Goal: Task Accomplishment & Management: Manage account settings

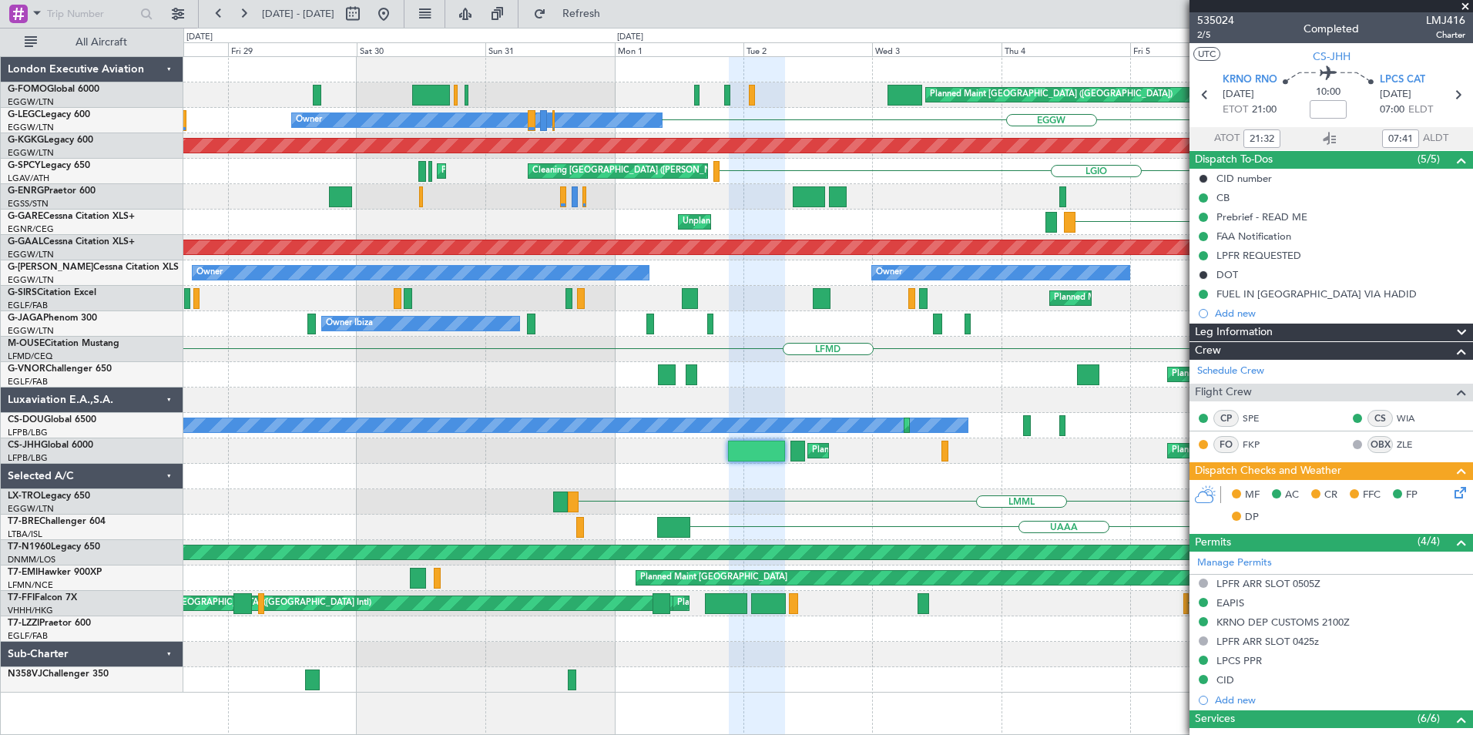
drag, startPoint x: 616, startPoint y: 16, endPoint x: 488, endPoint y: 24, distance: 128.1
click at [614, 15] on span "Refresh" at bounding box center [581, 13] width 65 height 11
click at [396, 17] on button at bounding box center [383, 14] width 25 height 25
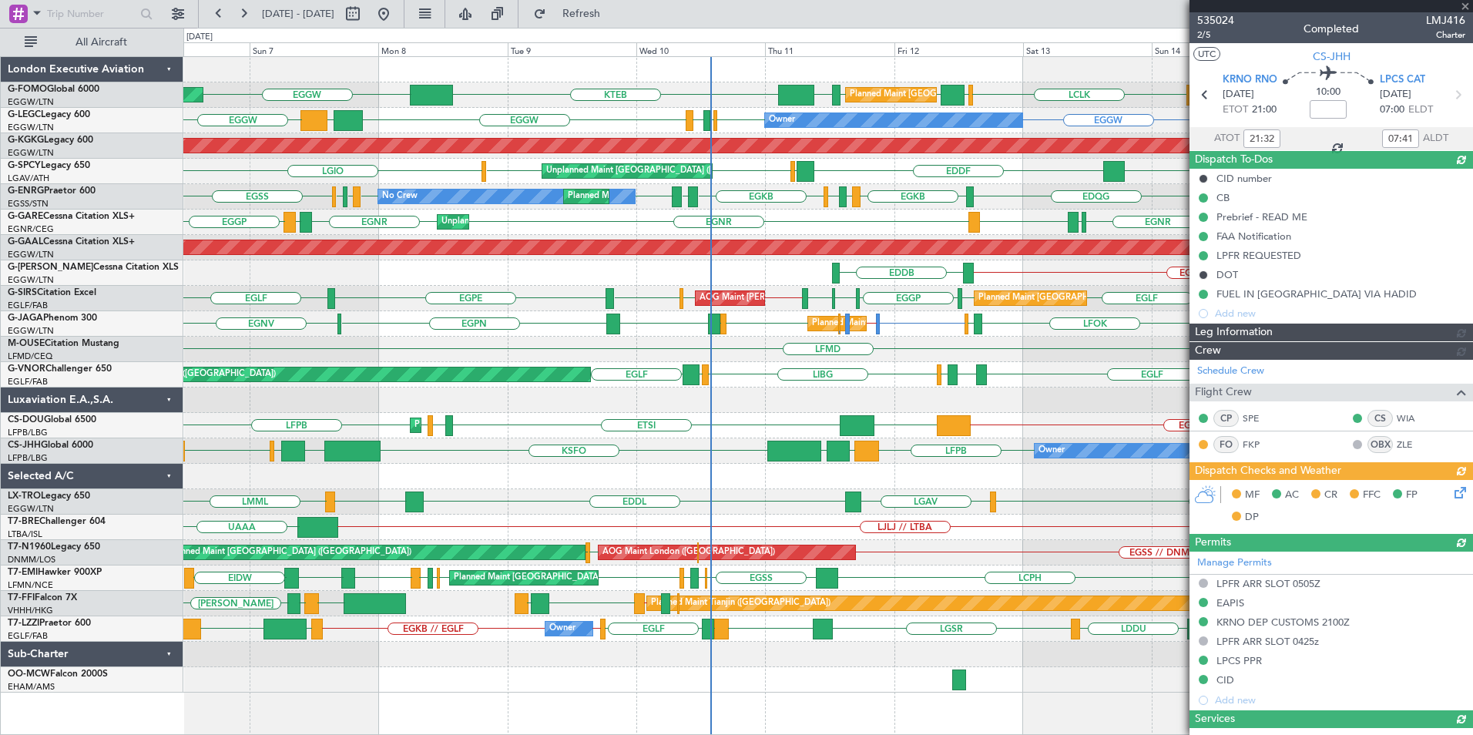
click at [652, 361] on div "Planned Maint London (Luton) Planned Maint London (Luton) EGGW KTEB EGGW EGGW E…" at bounding box center [827, 374] width 1289 height 635
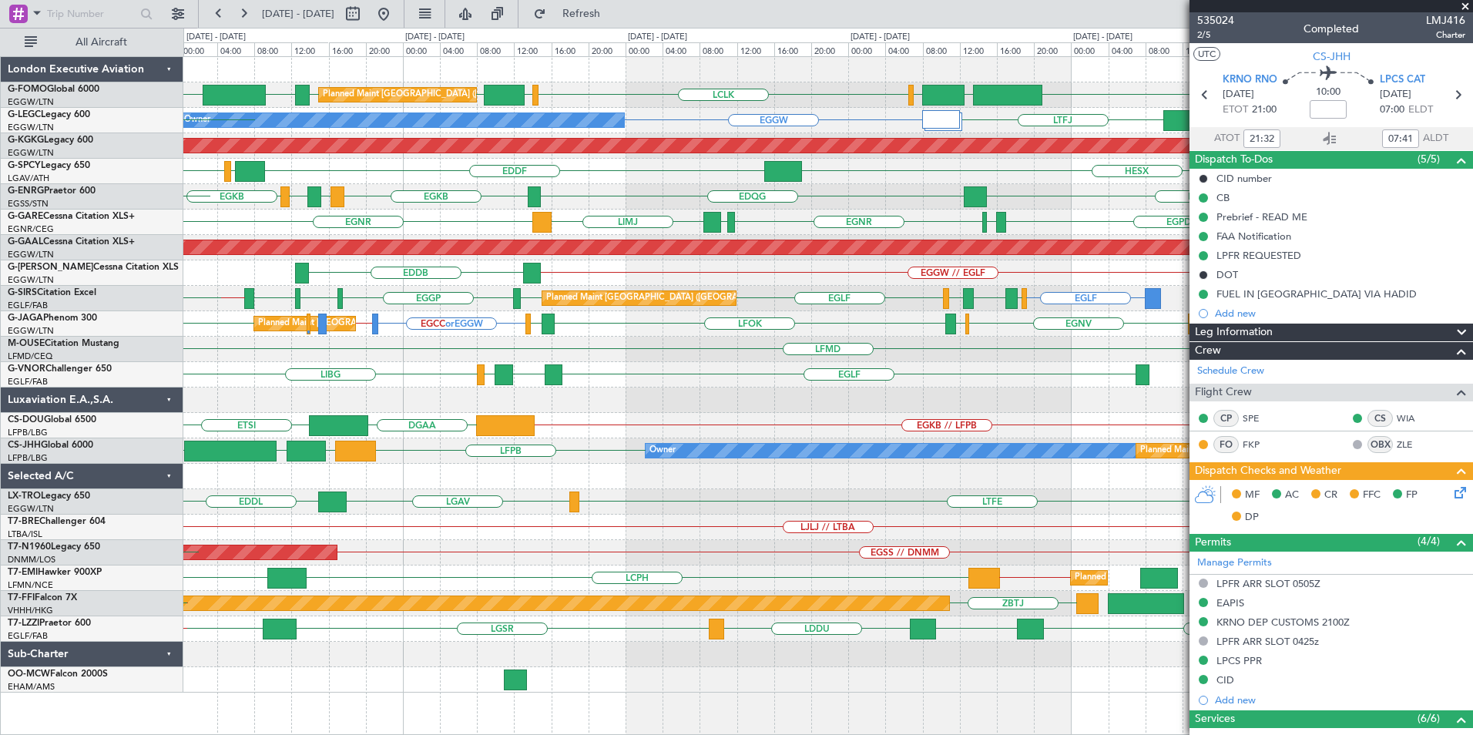
click at [374, 397] on div "Planned Maint London (Luton) KTEB EGGW OLBA LCLK OLBA EGGW EGGW EDDH KTEB Owner…" at bounding box center [827, 374] width 1289 height 635
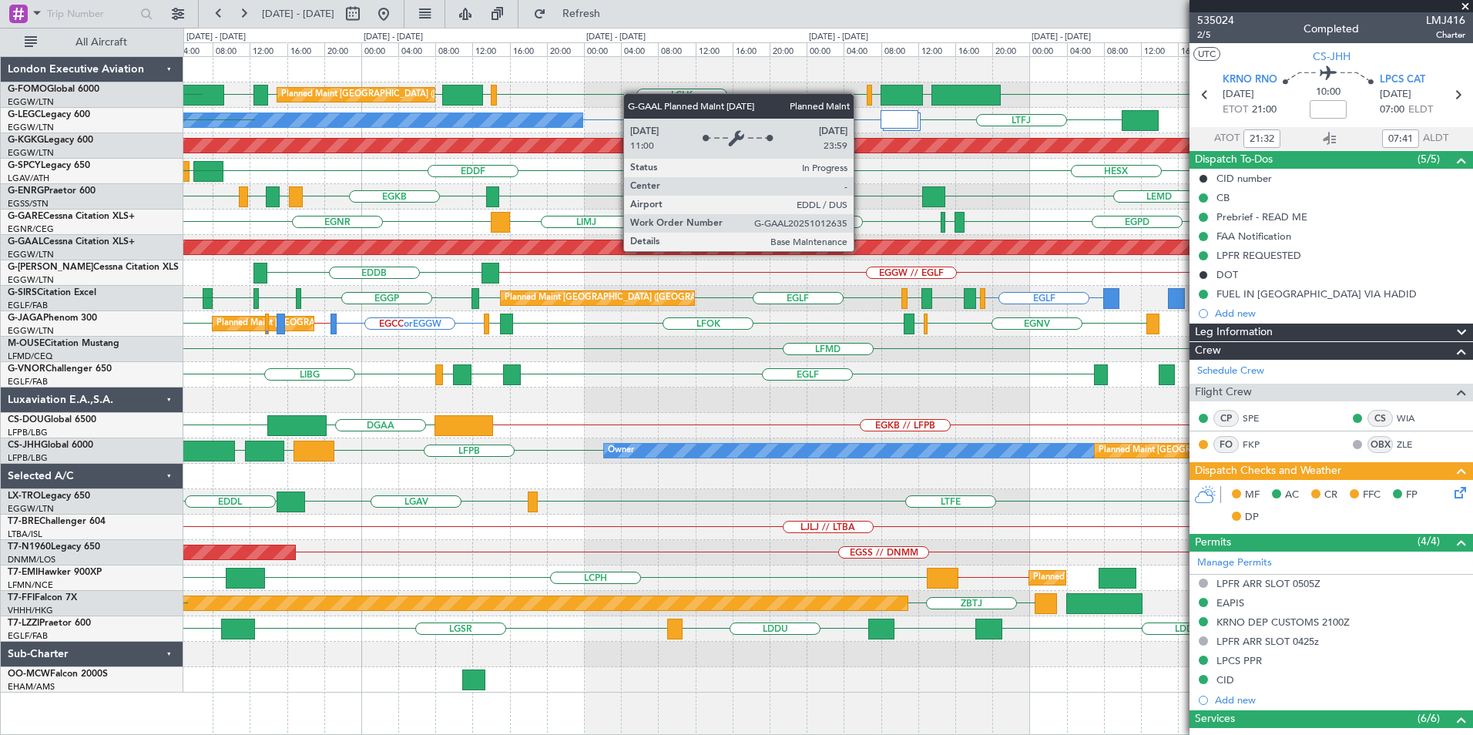
click at [365, 392] on div "Planned Maint London (Luton) KTEB EGGW OLBA LCLK OLBA EGGW EGGW EDDH KTEB Owner…" at bounding box center [827, 374] width 1289 height 635
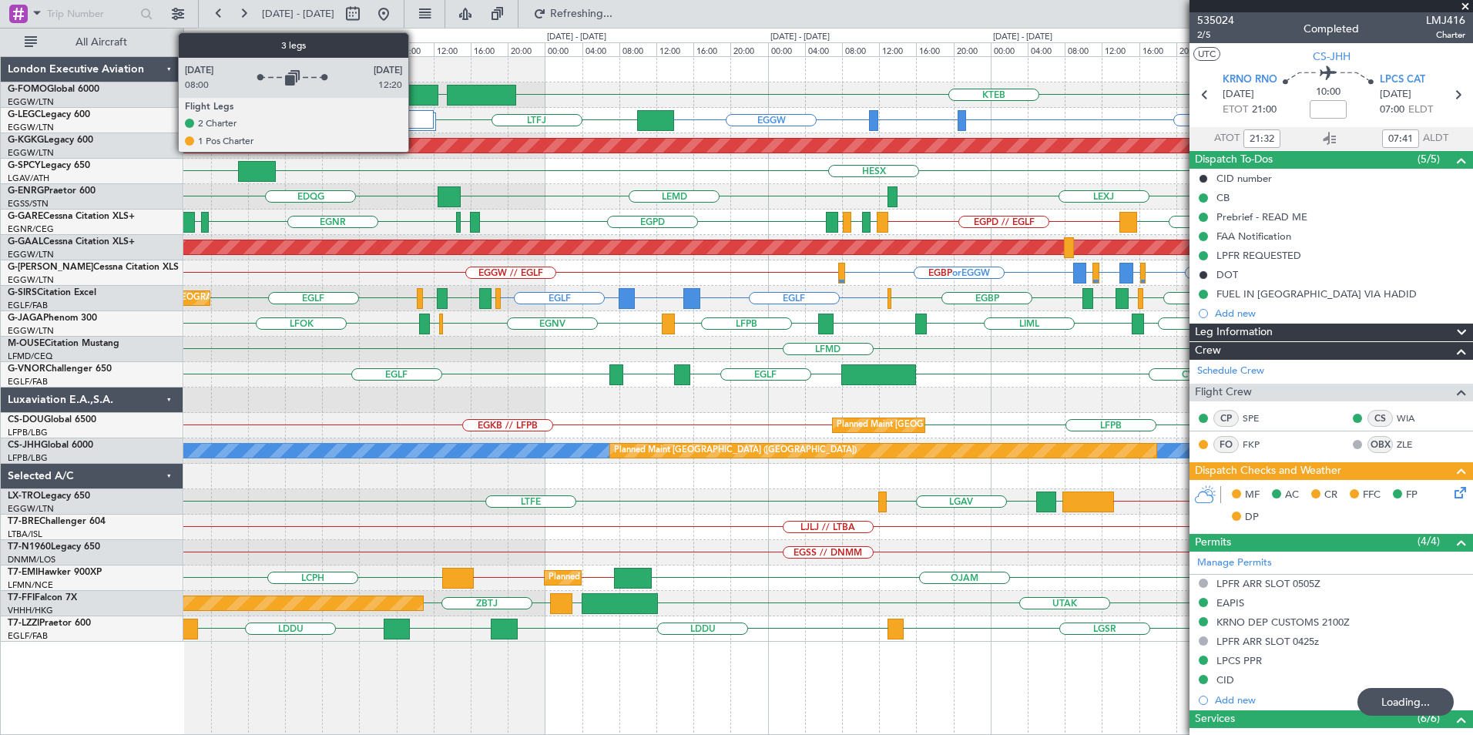
click at [415, 112] on div at bounding box center [415, 119] width 39 height 18
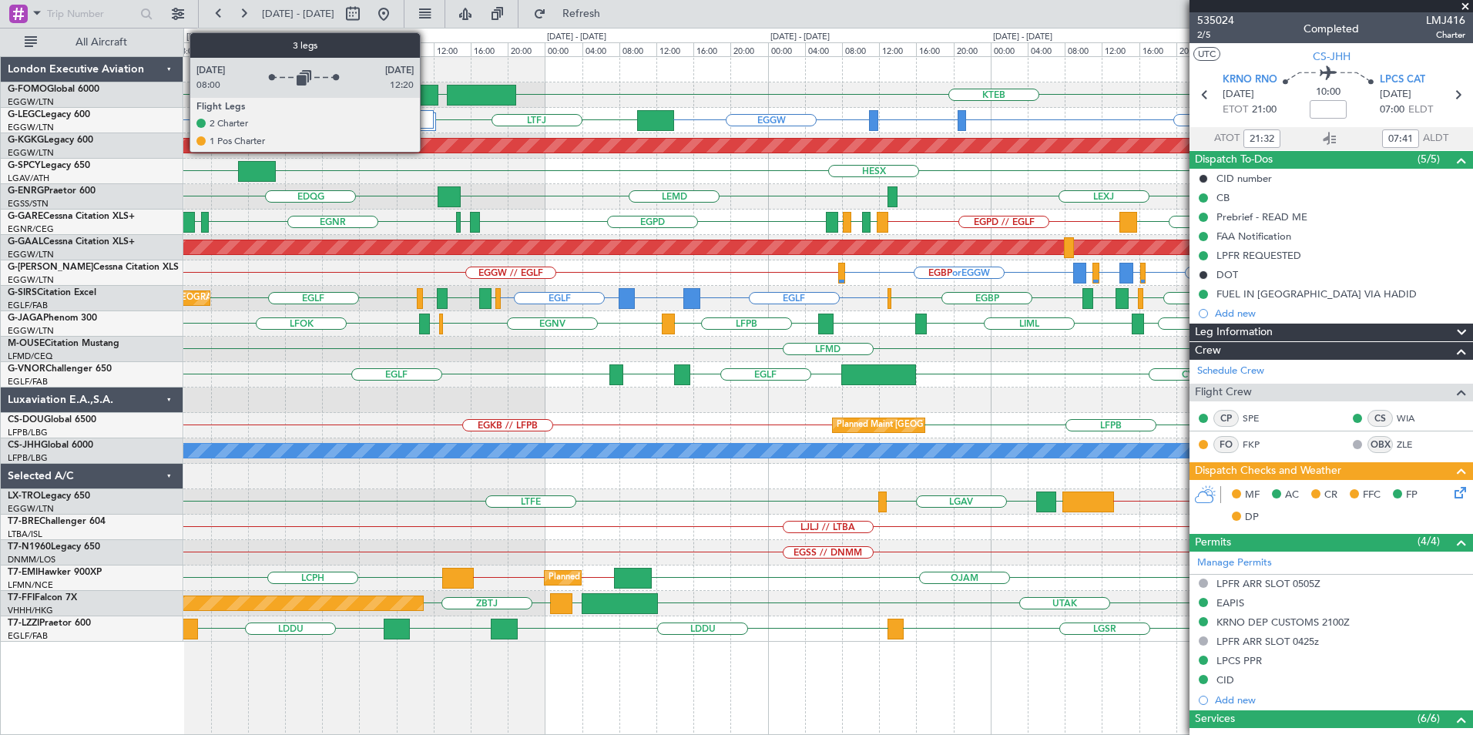
click at [425, 126] on div at bounding box center [415, 119] width 39 height 18
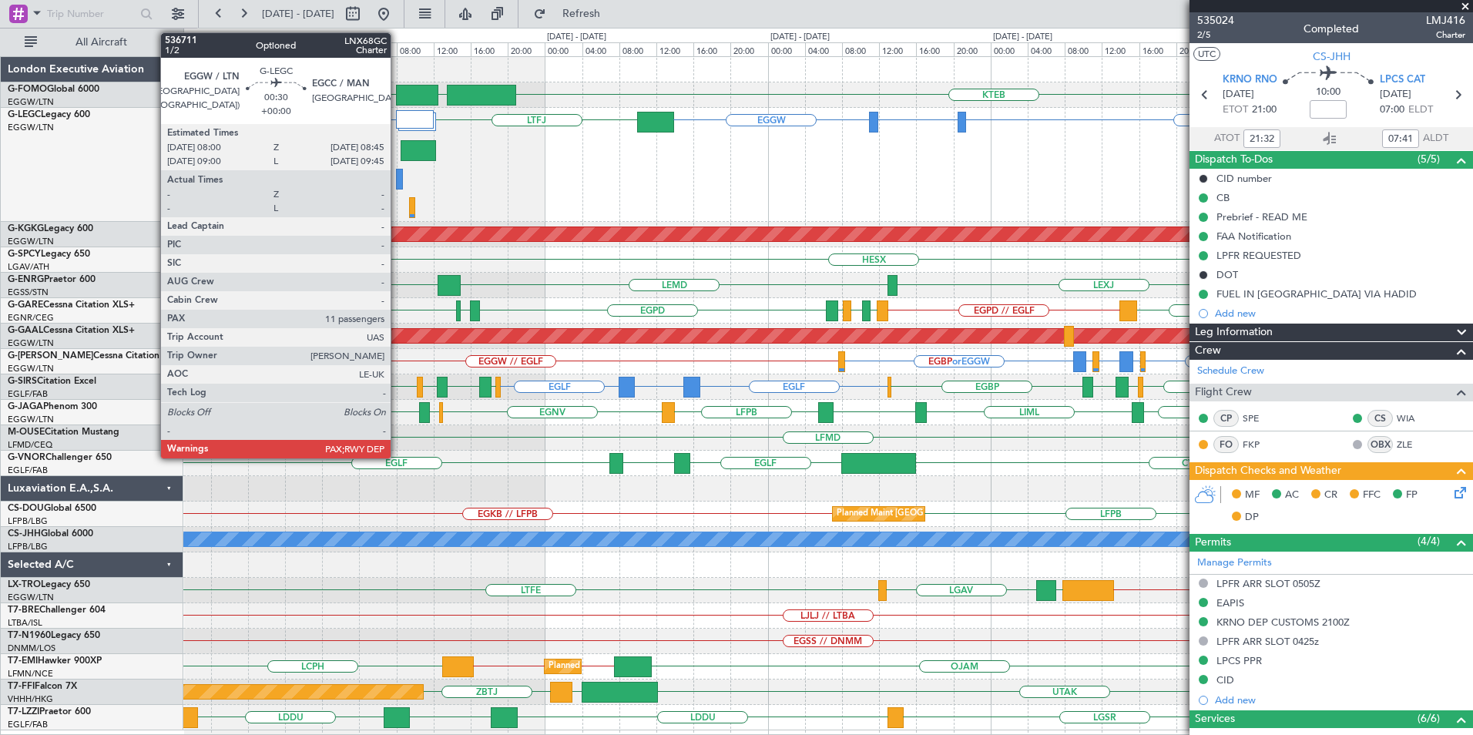
click at [397, 178] on div at bounding box center [400, 179] width 8 height 21
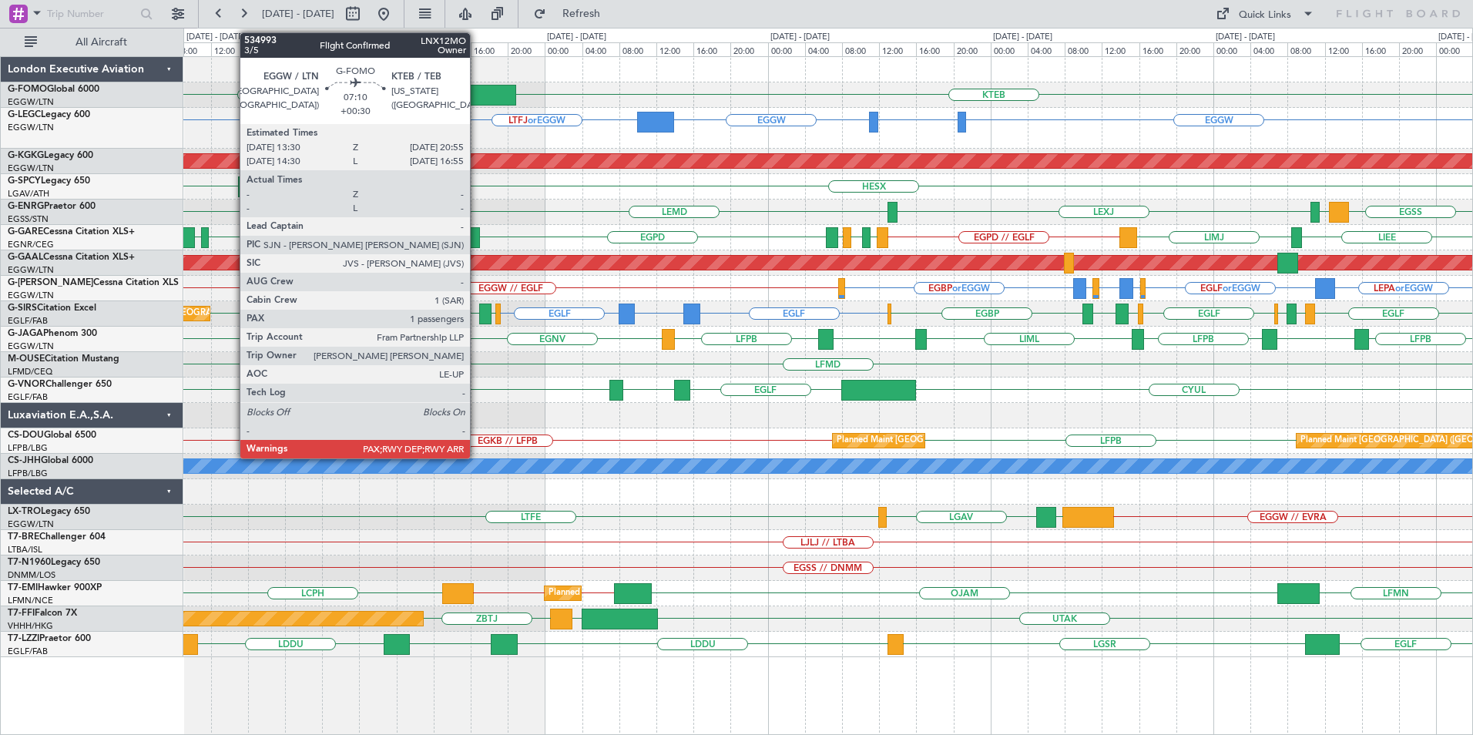
click at [477, 89] on div at bounding box center [481, 95] width 69 height 21
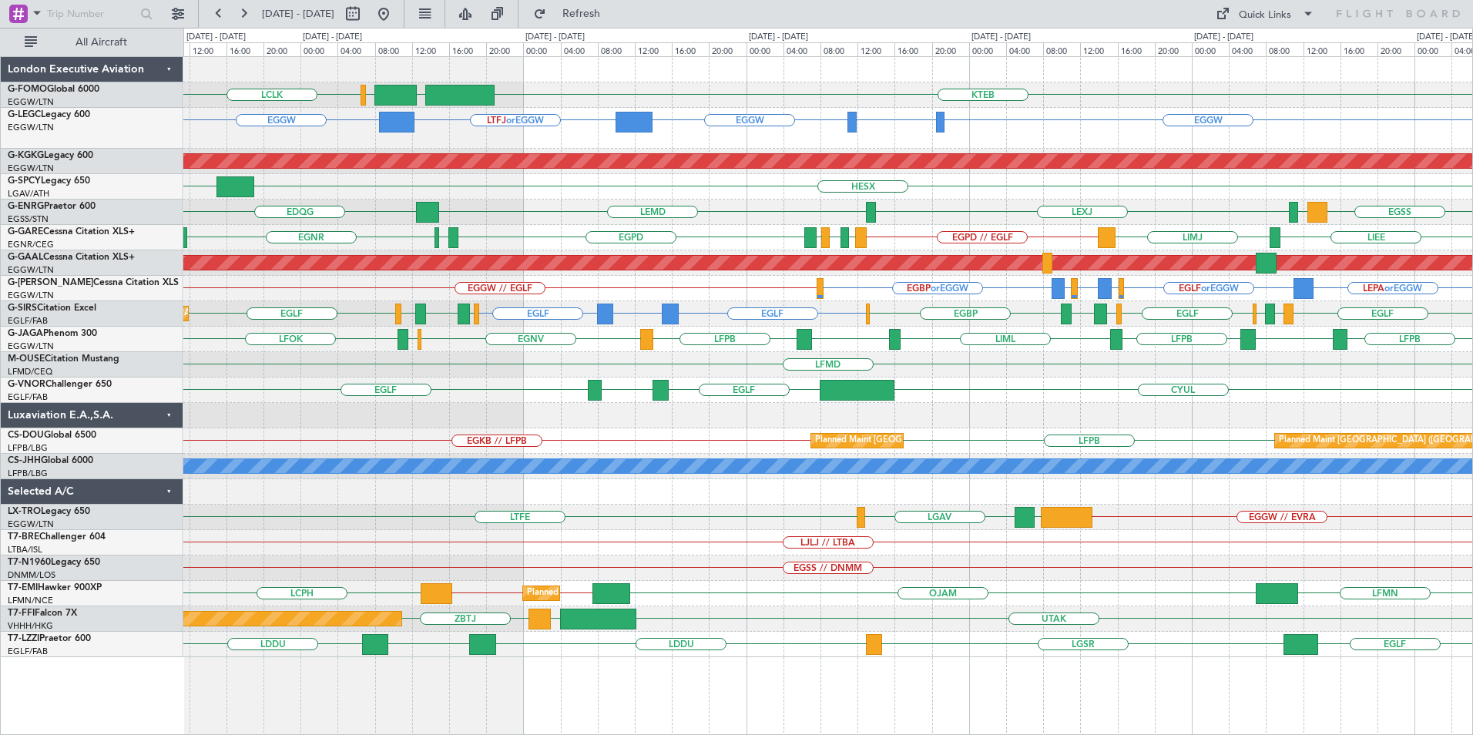
click at [826, 536] on div "KTEB EGGW OLBA LCLK Planned Maint London (Luton) EGGW EHEH or EGGW EGGW LTFJ or…" at bounding box center [827, 357] width 1289 height 600
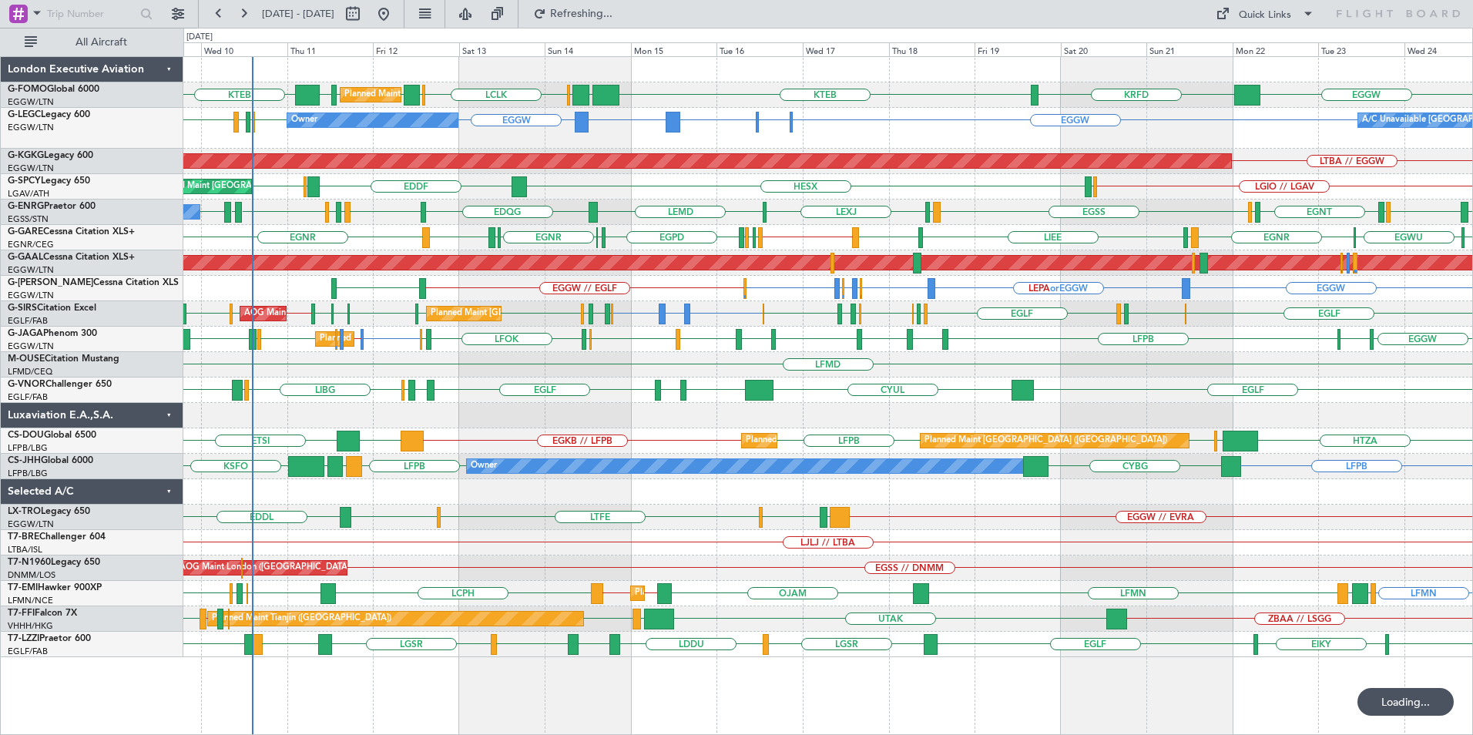
click at [668, 283] on div "Planned Maint London (Luton) EGGW EGGW EDDH KTEB EGGW KRFD KTEB EGGW OLBA LCLK …" at bounding box center [827, 357] width 1289 height 600
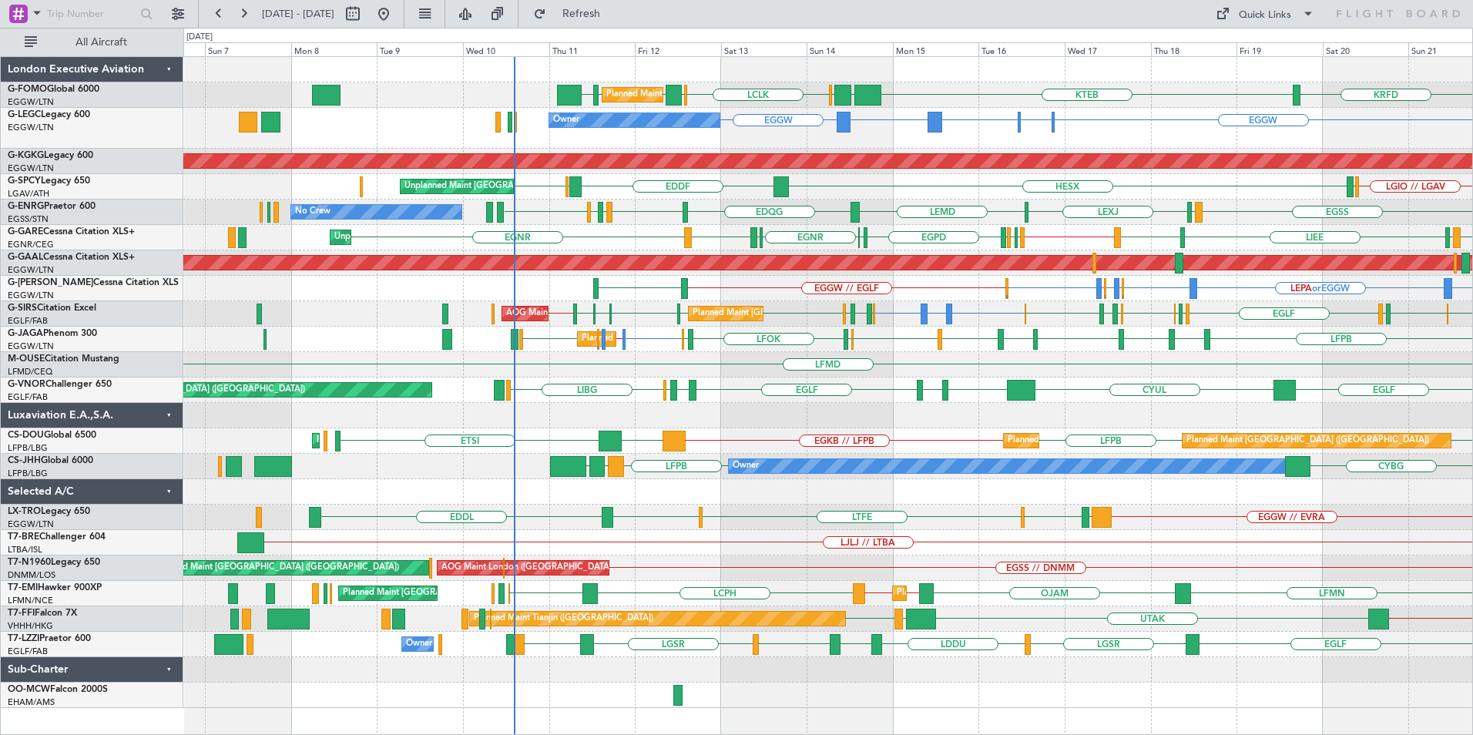
click at [812, 229] on div "EGGW EGGW EDDH KRFD KTEB EGGW OLBA LCLK OLBA Planned Maint London (Luton) Plann…" at bounding box center [827, 382] width 1289 height 651
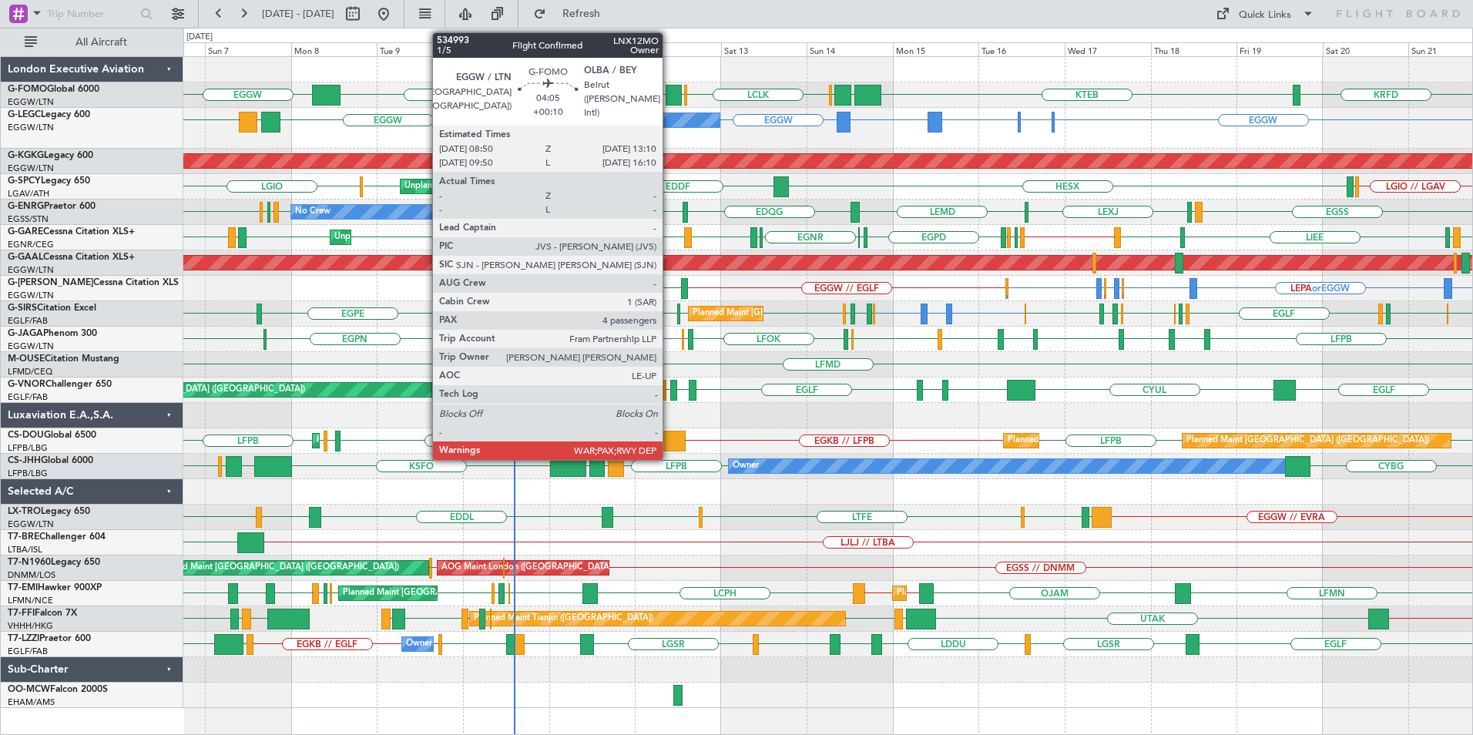
click at [669, 92] on div at bounding box center [673, 95] width 16 height 21
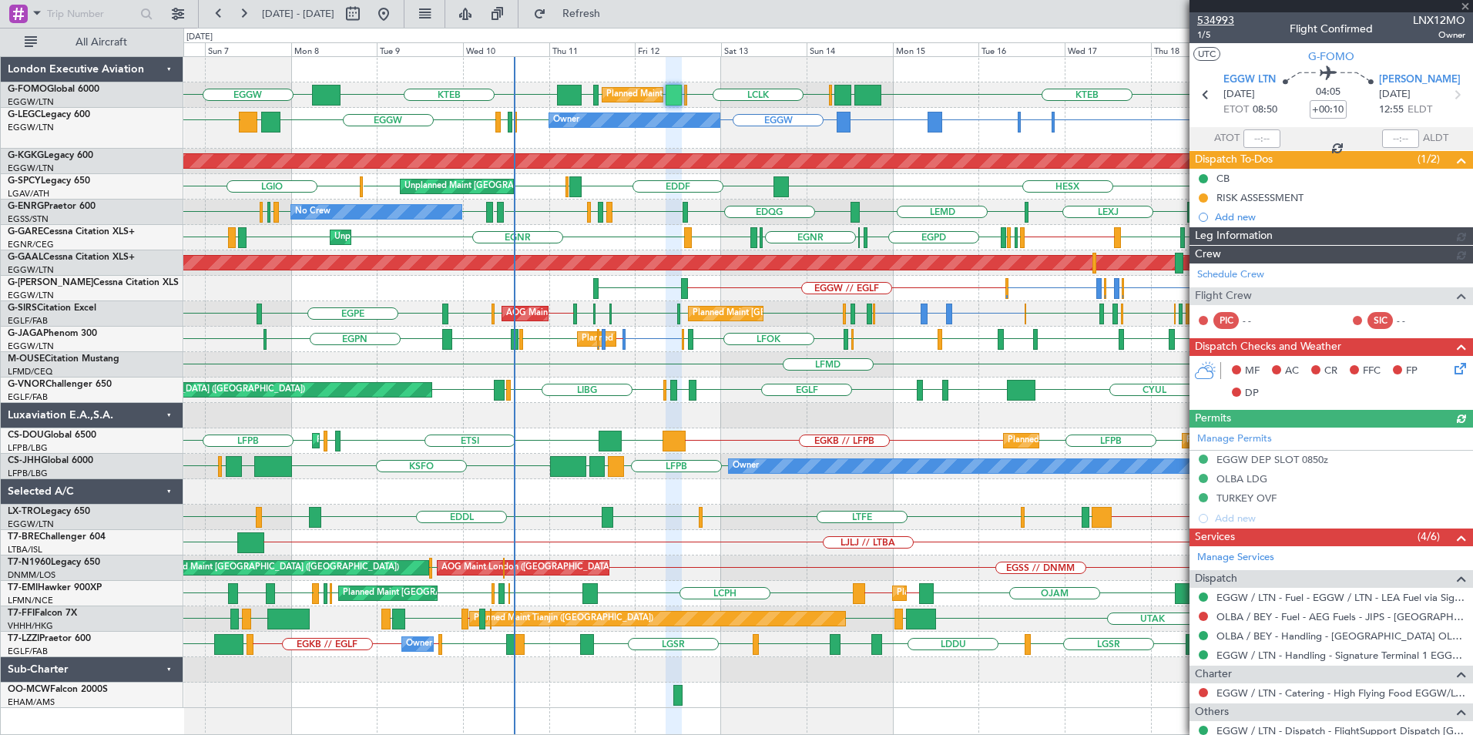
click at [1220, 17] on span "534993" at bounding box center [1215, 20] width 37 height 16
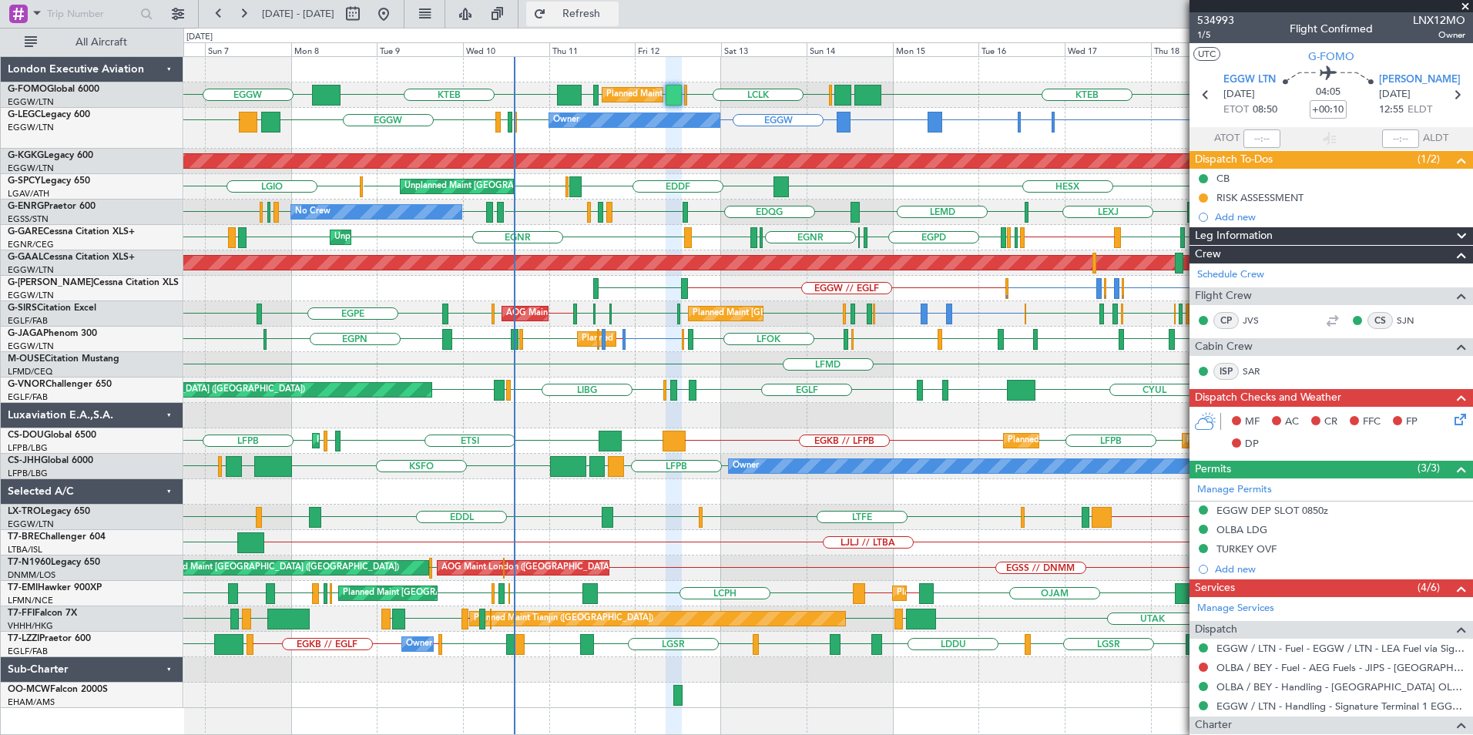
click at [619, 5] on button "Refresh" at bounding box center [572, 14] width 92 height 25
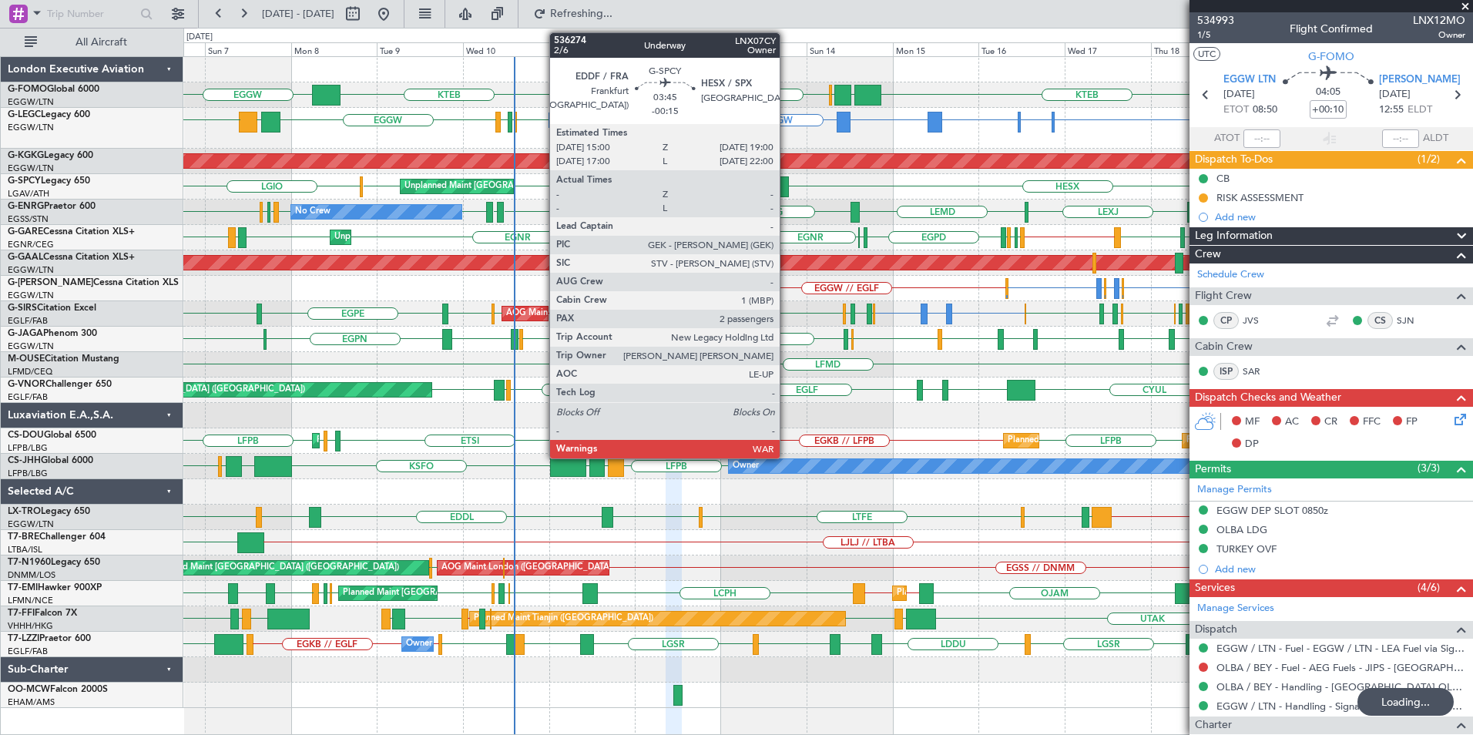
click at [689, 399] on div "EGGW EGGW EDDH KTEB EGGW KRFD KTEB EGGW OLBA LCLK OLBA Planned Maint London (Lu…" at bounding box center [827, 382] width 1289 height 651
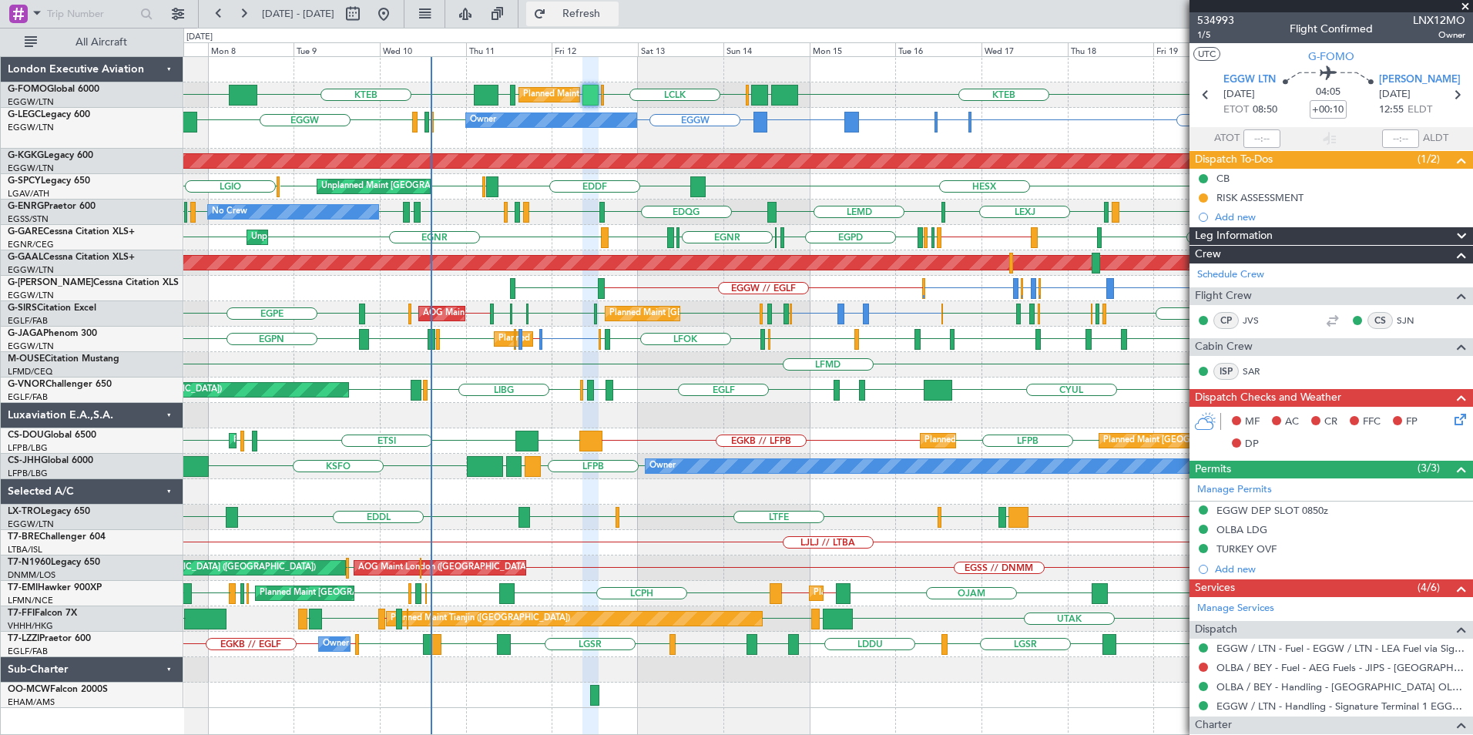
click at [614, 9] on span "Refresh" at bounding box center [581, 13] width 65 height 11
click at [884, 503] on div "KTEB EGGW OLBA LCLK OLBA EGGW EGGW EGGW KRFD EGGW EDDH KTEB Planned Maint Londo…" at bounding box center [827, 382] width 1289 height 651
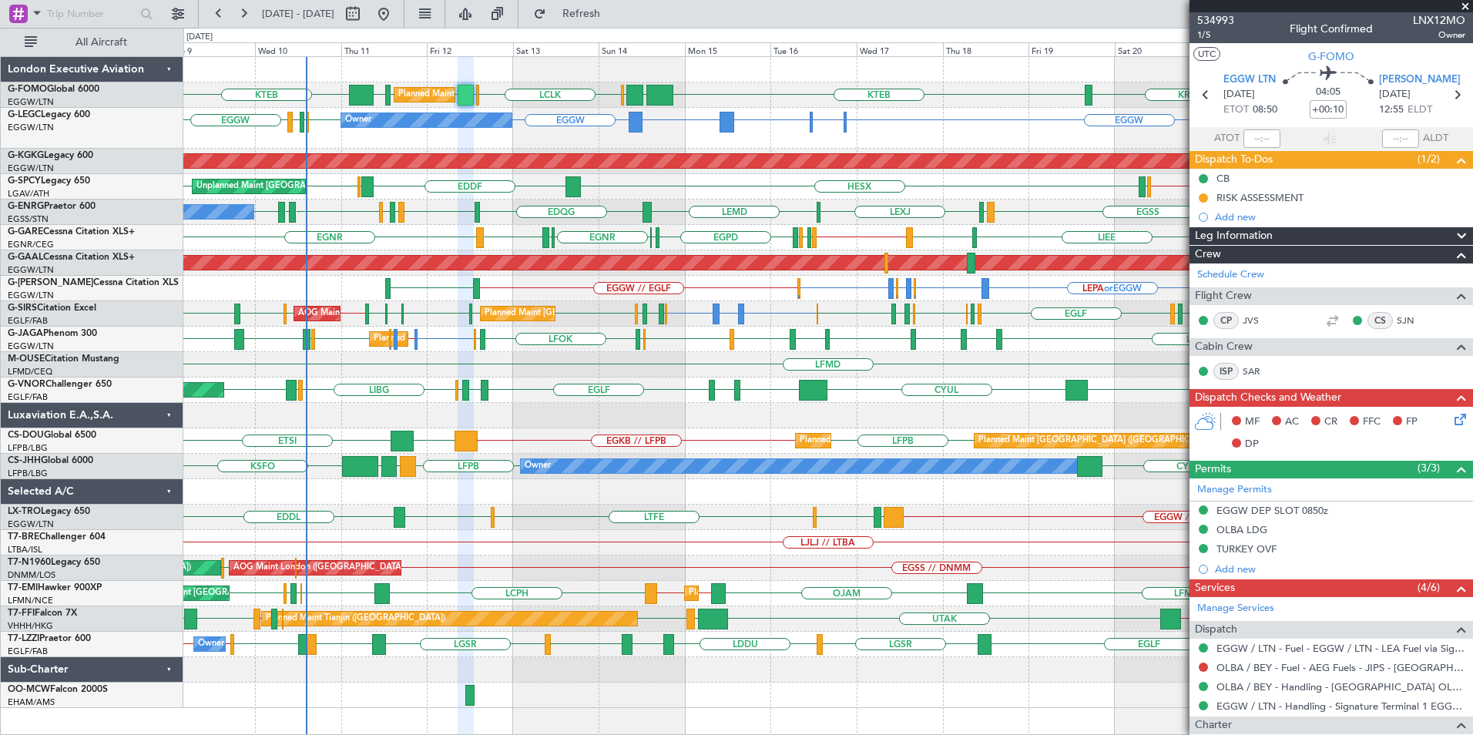
click at [1462, 2] on span at bounding box center [1464, 7] width 15 height 14
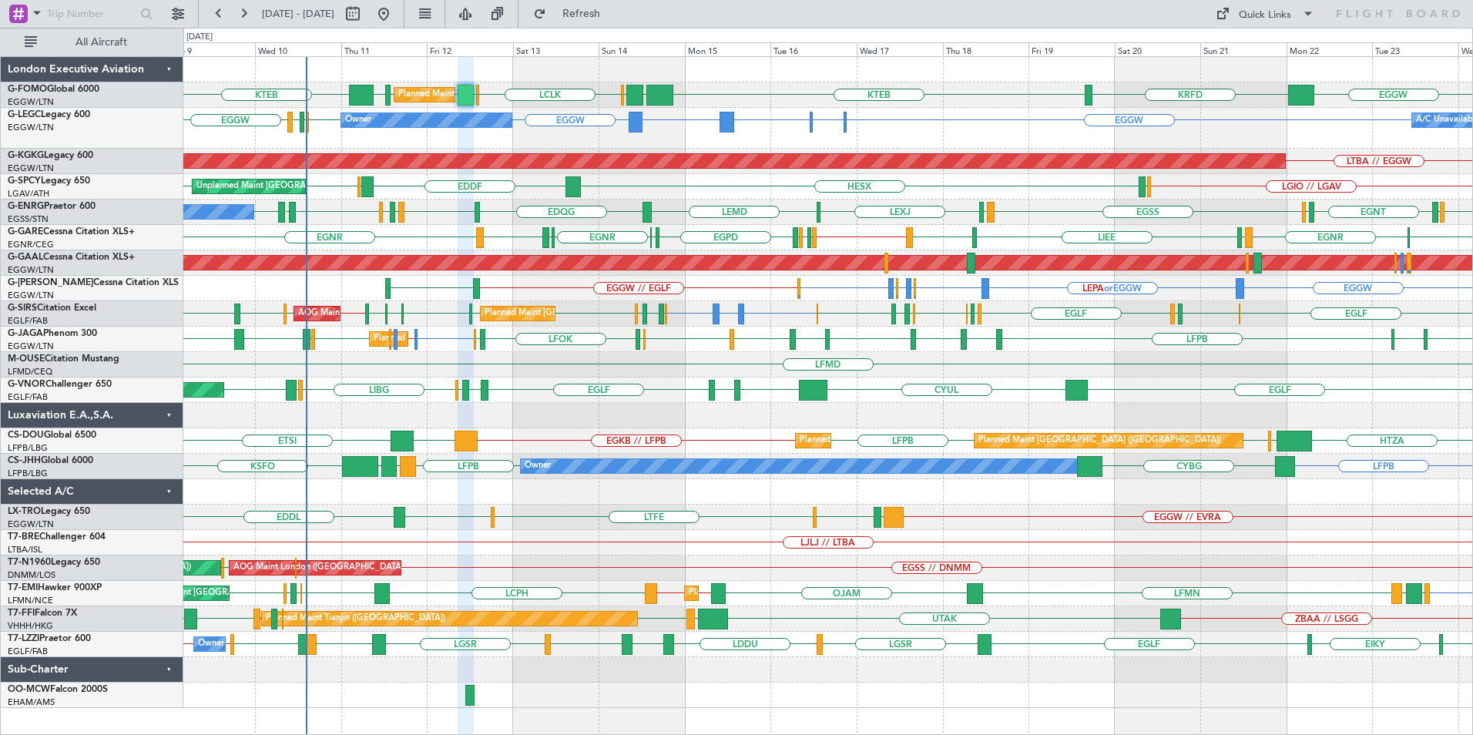
type input "0"
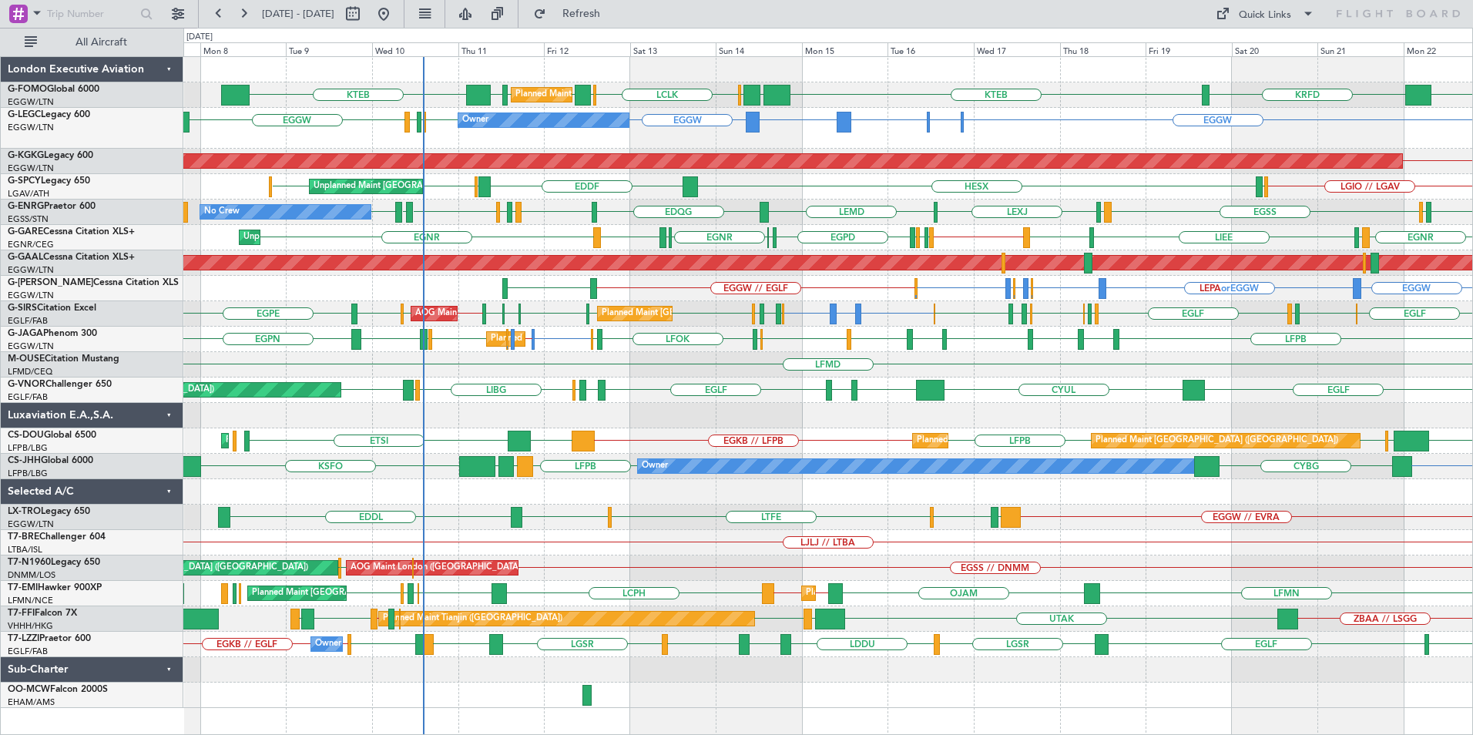
click at [678, 355] on div "EGGW EGGW EDDH KTEB KTEB EGGW OLBA LCLK OLBA EGGW KRFD Planned Maint London (Lu…" at bounding box center [827, 382] width 1289 height 651
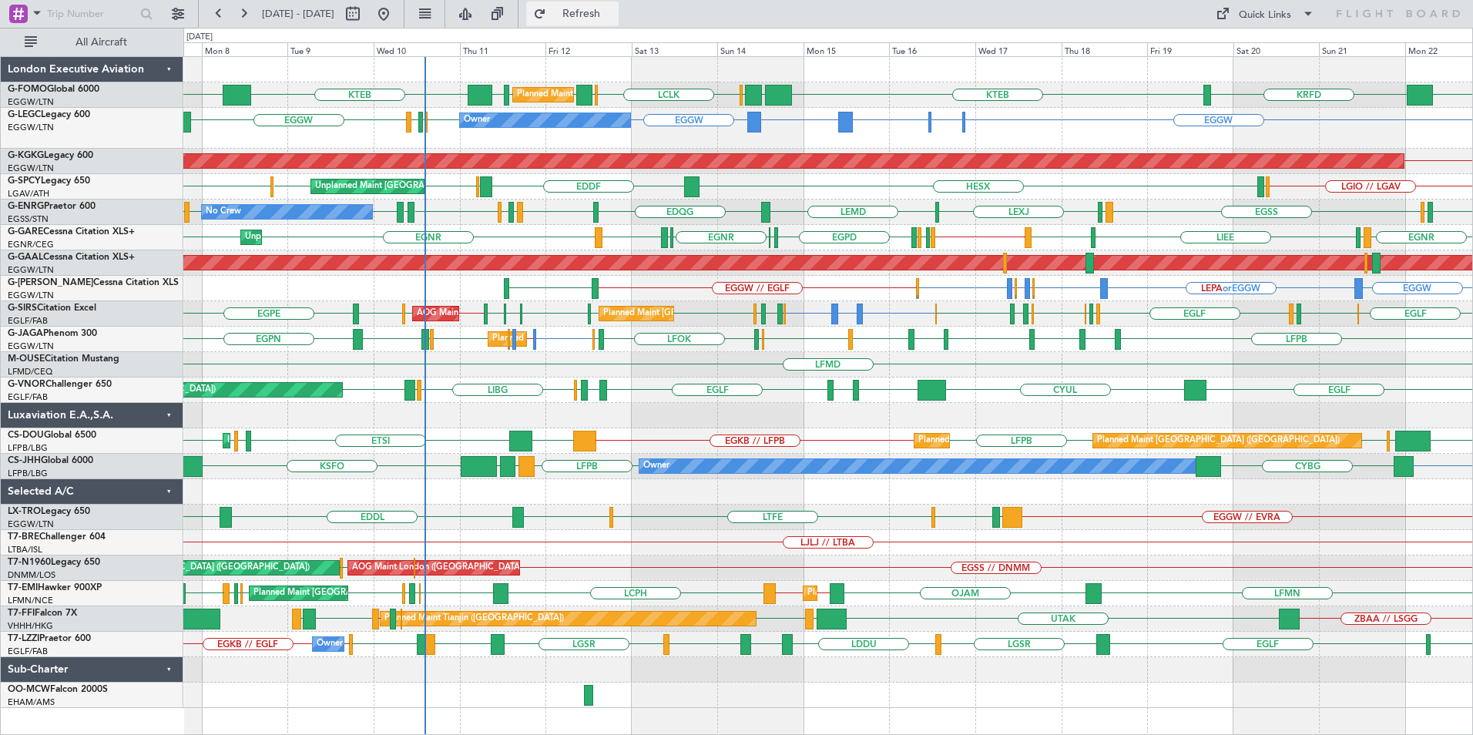
click at [612, 15] on span "Refresh" at bounding box center [581, 13] width 65 height 11
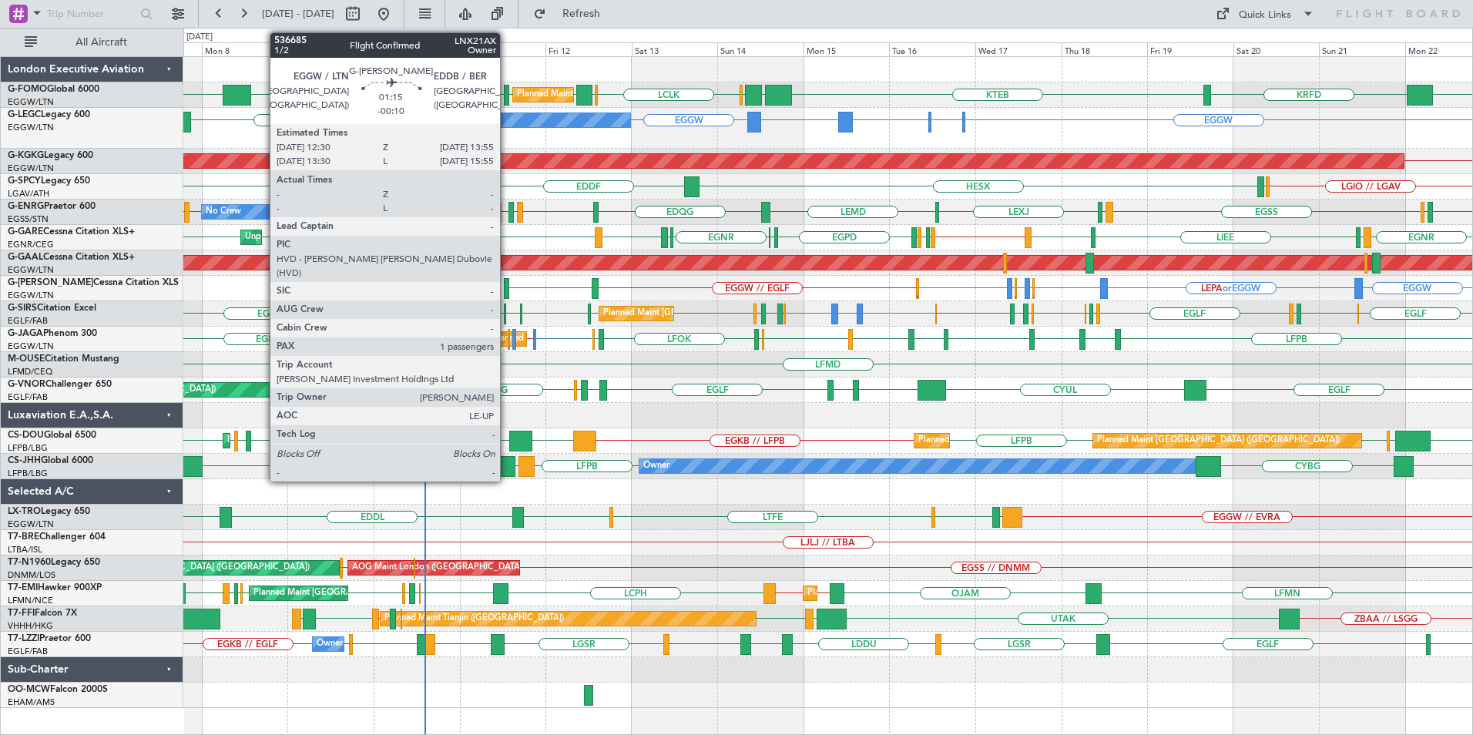
click at [507, 285] on div at bounding box center [506, 288] width 5 height 21
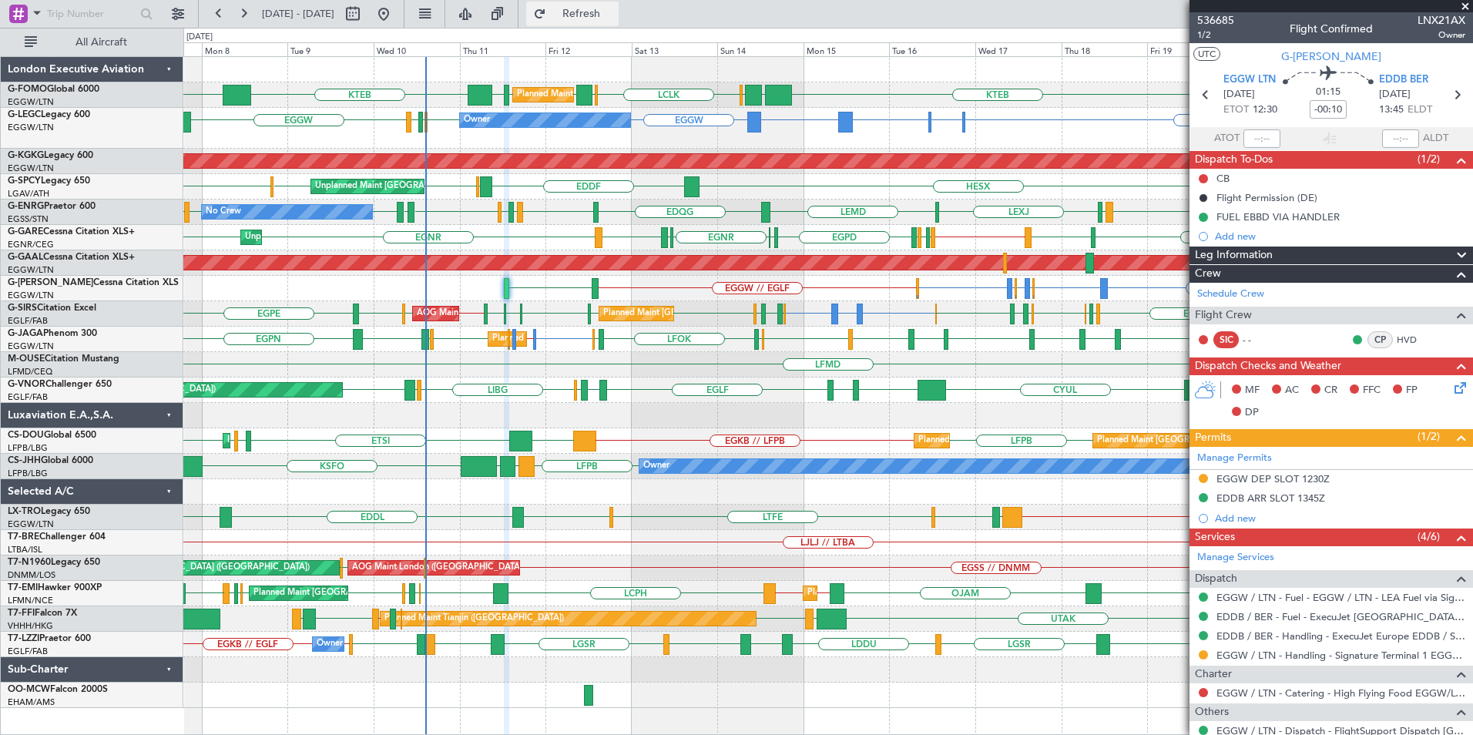
click at [614, 10] on span "Refresh" at bounding box center [581, 13] width 65 height 11
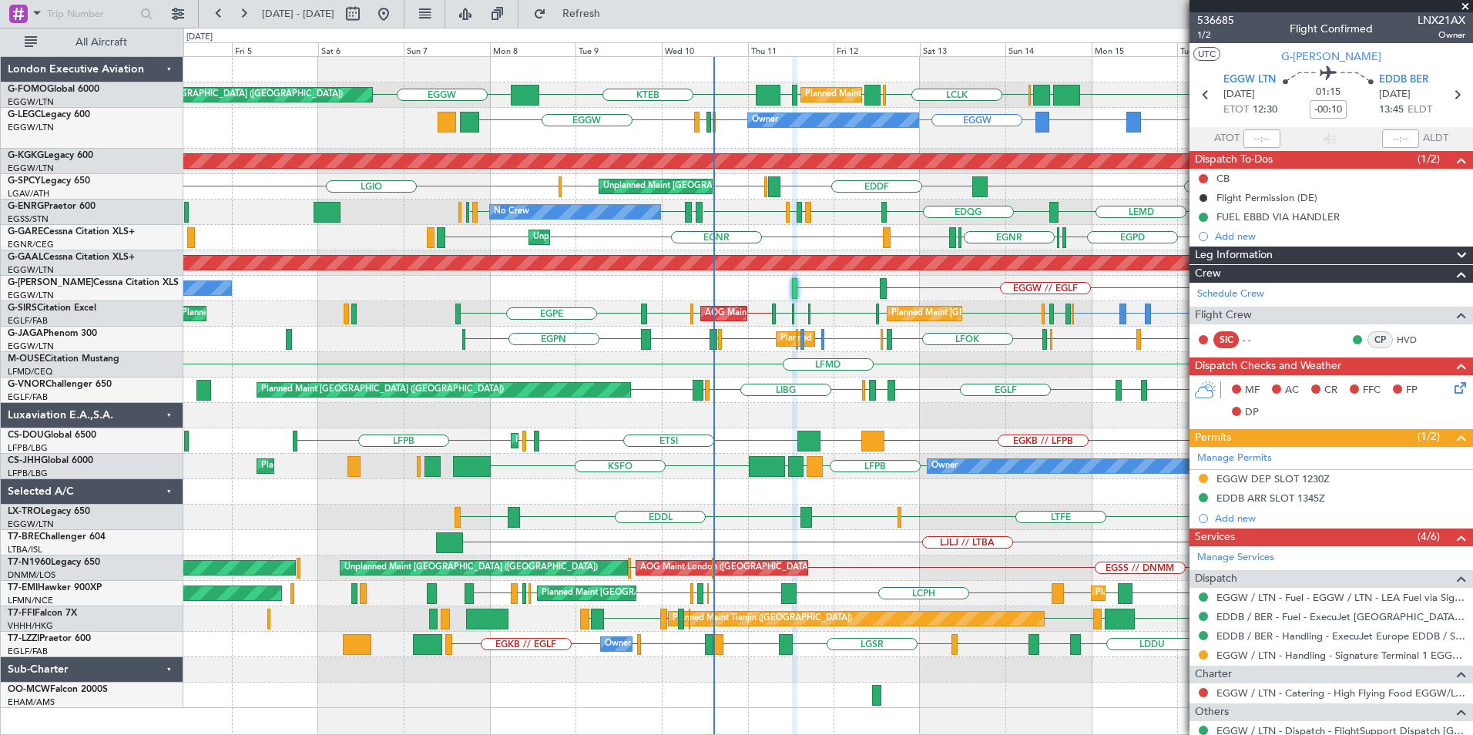
click at [740, 490] on div "KTEB EGGW OLBA LCLK OLBA EGGW EGGW EGGW EDDH KTEB Planned Maint London (Luton) …" at bounding box center [827, 382] width 1289 height 651
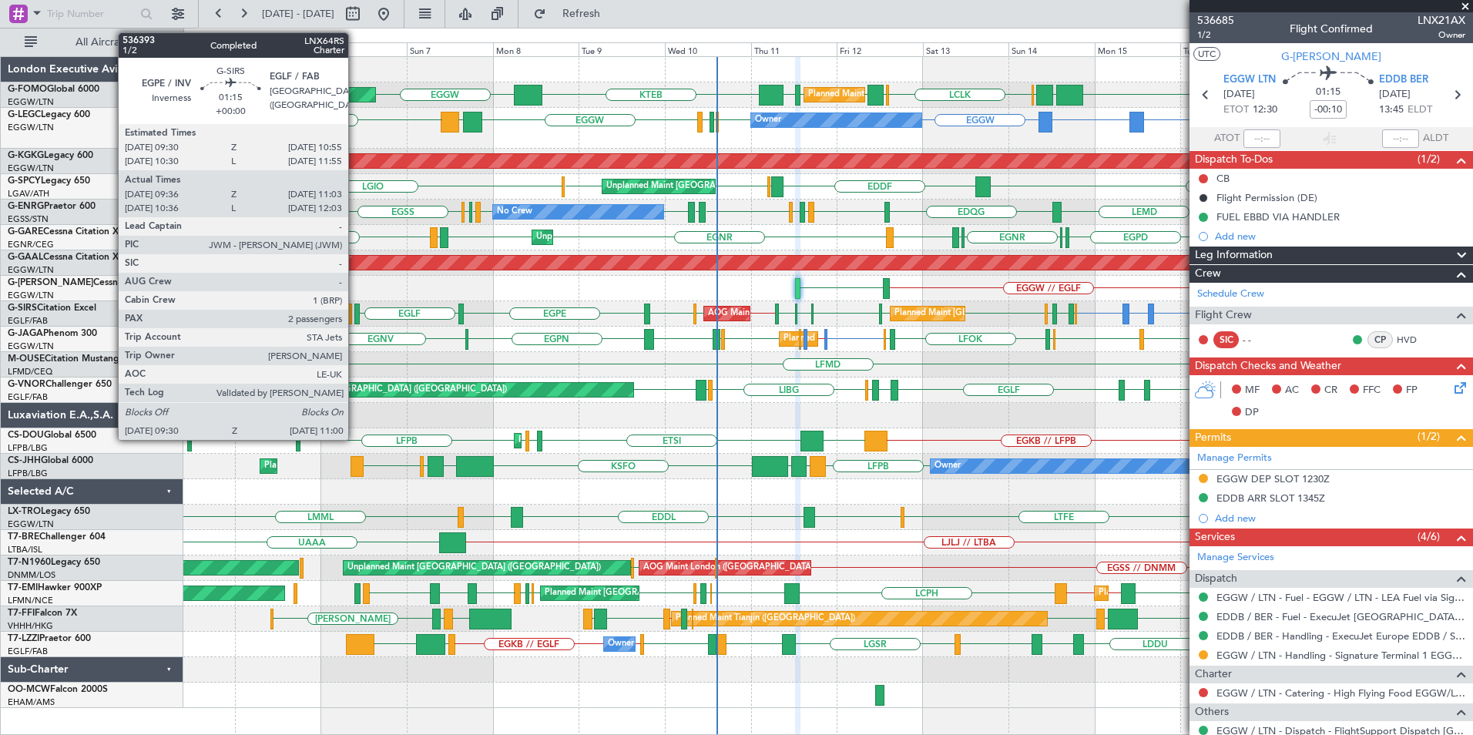
click at [355, 317] on div at bounding box center [356, 313] width 5 height 21
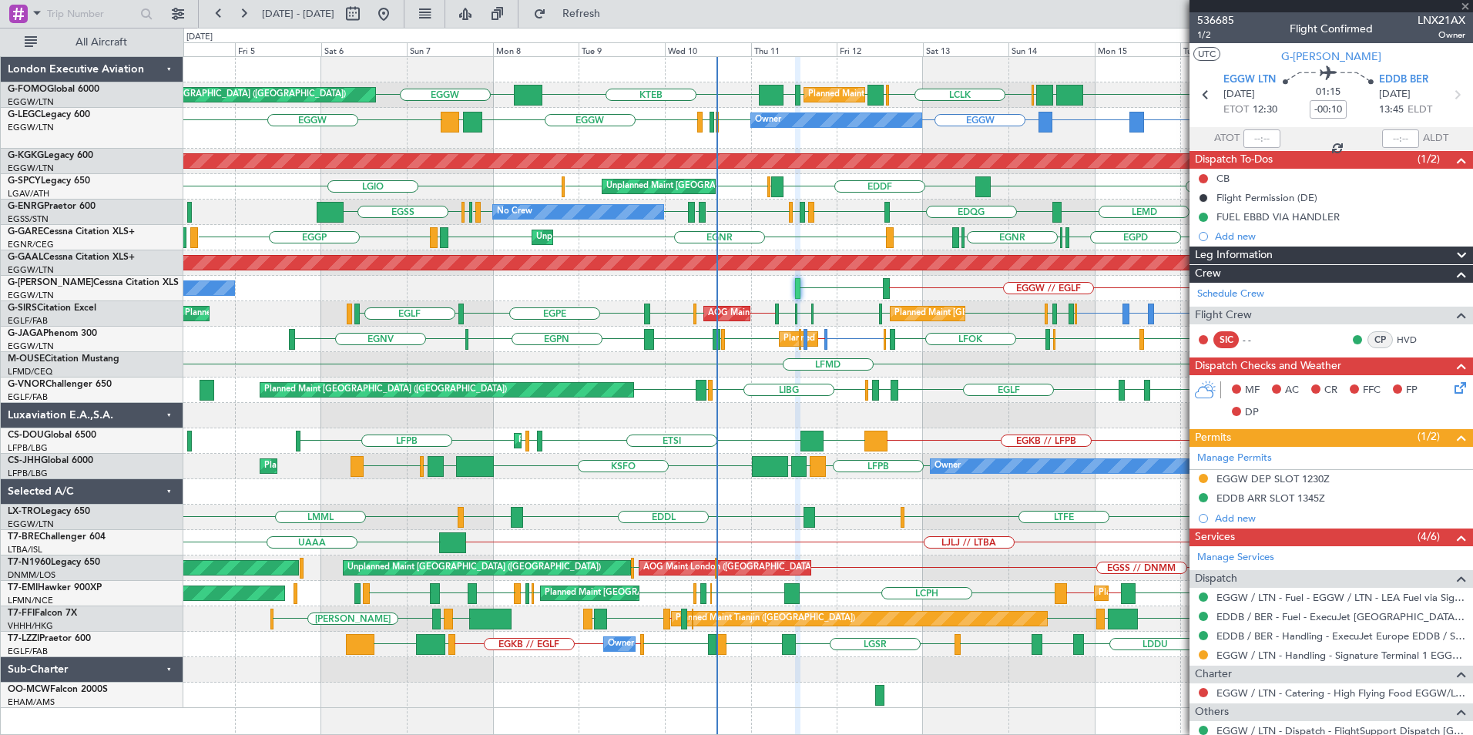
type input "09:36"
type input "10:53"
type input "2"
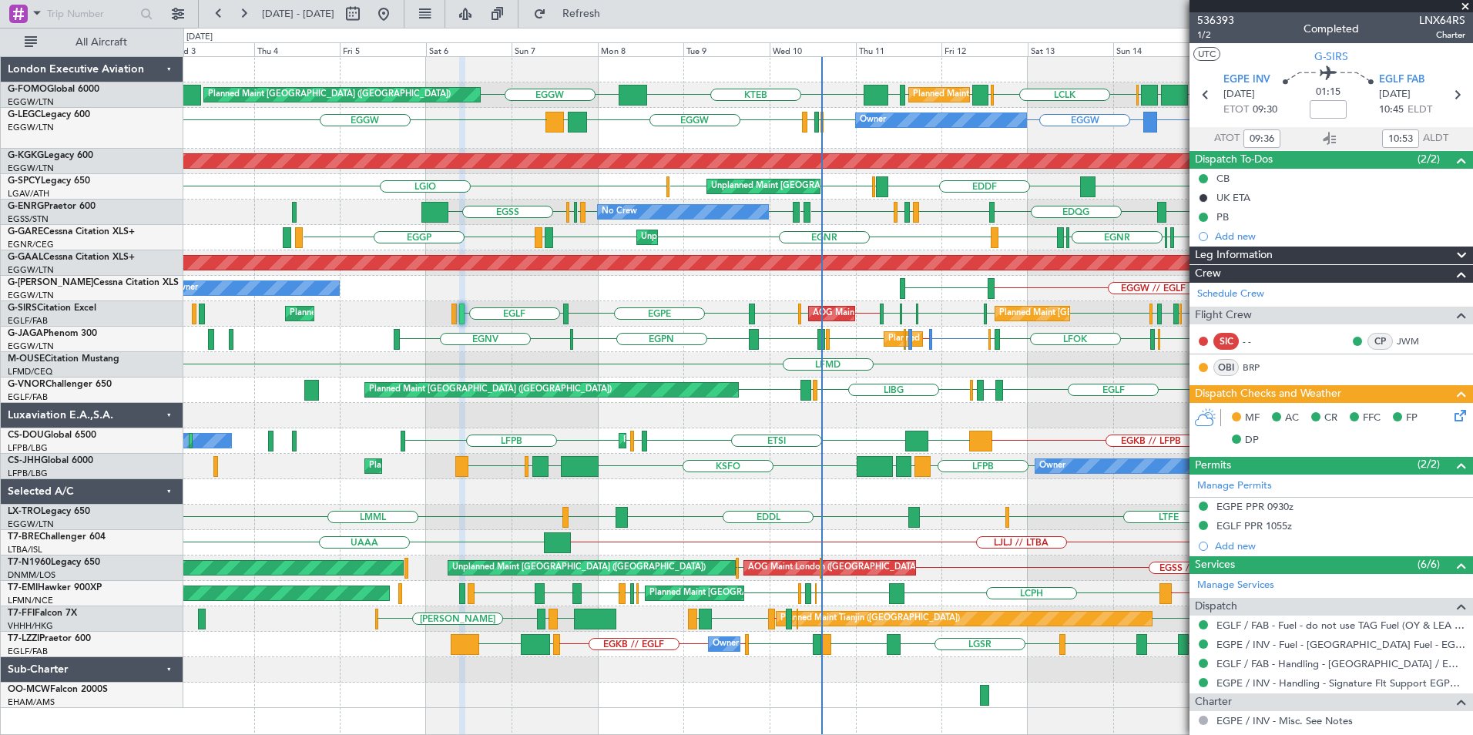
click at [595, 336] on div "Planned Maint London (Luton) Planned Maint London (Luton) KTEB EGGW OLBA LCLK O…" at bounding box center [827, 382] width 1289 height 651
click at [614, 13] on span "Refresh" at bounding box center [581, 13] width 65 height 11
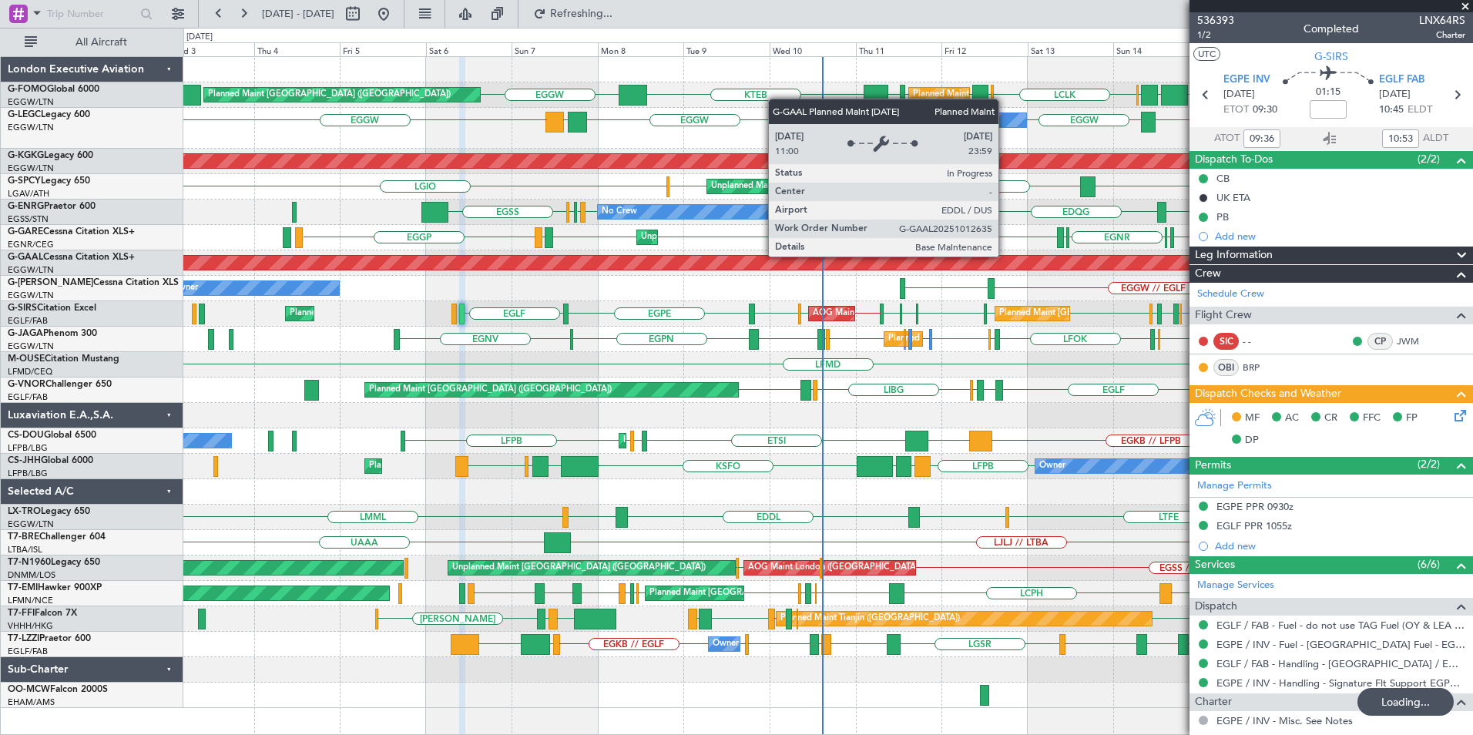
click at [652, 375] on div "EGGW KTEB EGGW EGGW EDDH KTEB EGGW OLBA LCLK OLBA Planned Maint London (Luton) …" at bounding box center [827, 382] width 1289 height 651
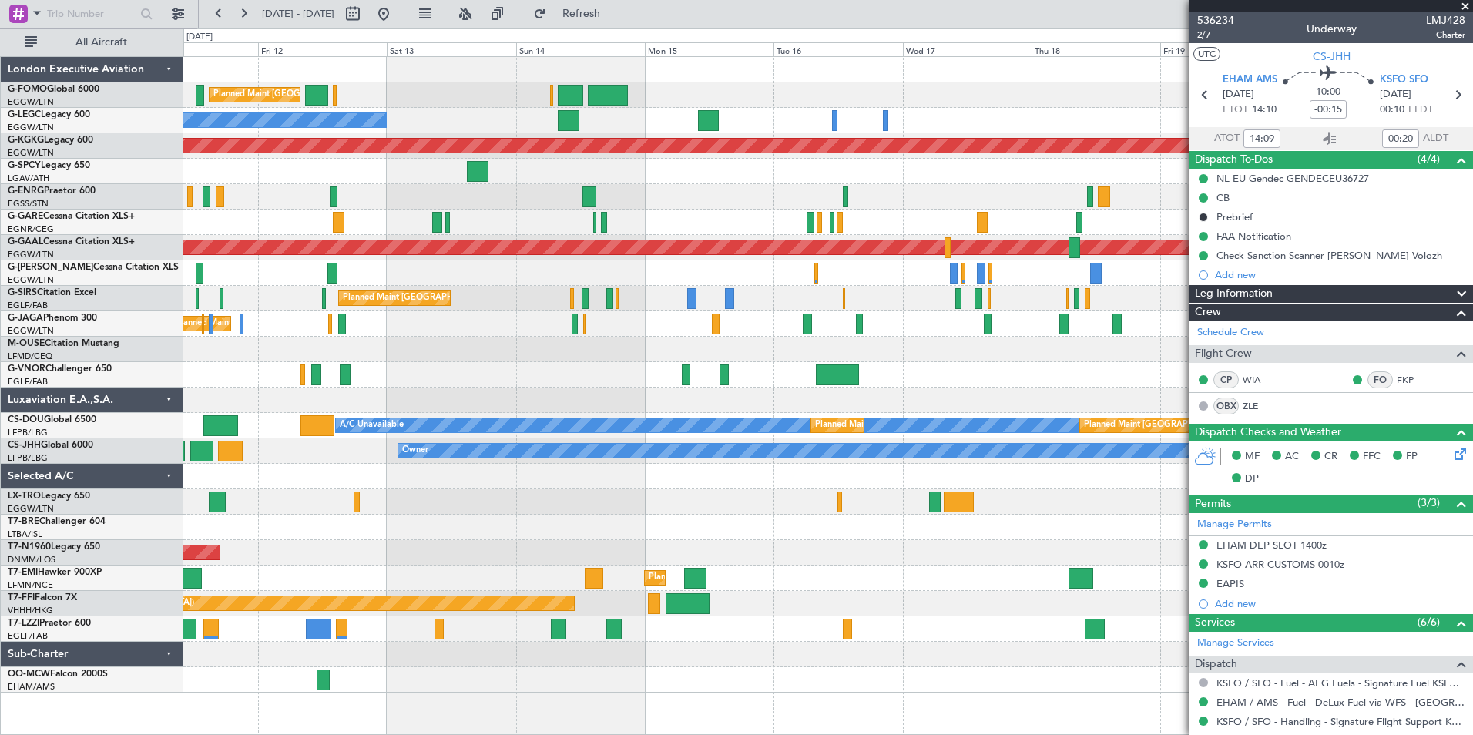
click at [394, 518] on div at bounding box center [827, 527] width 1289 height 25
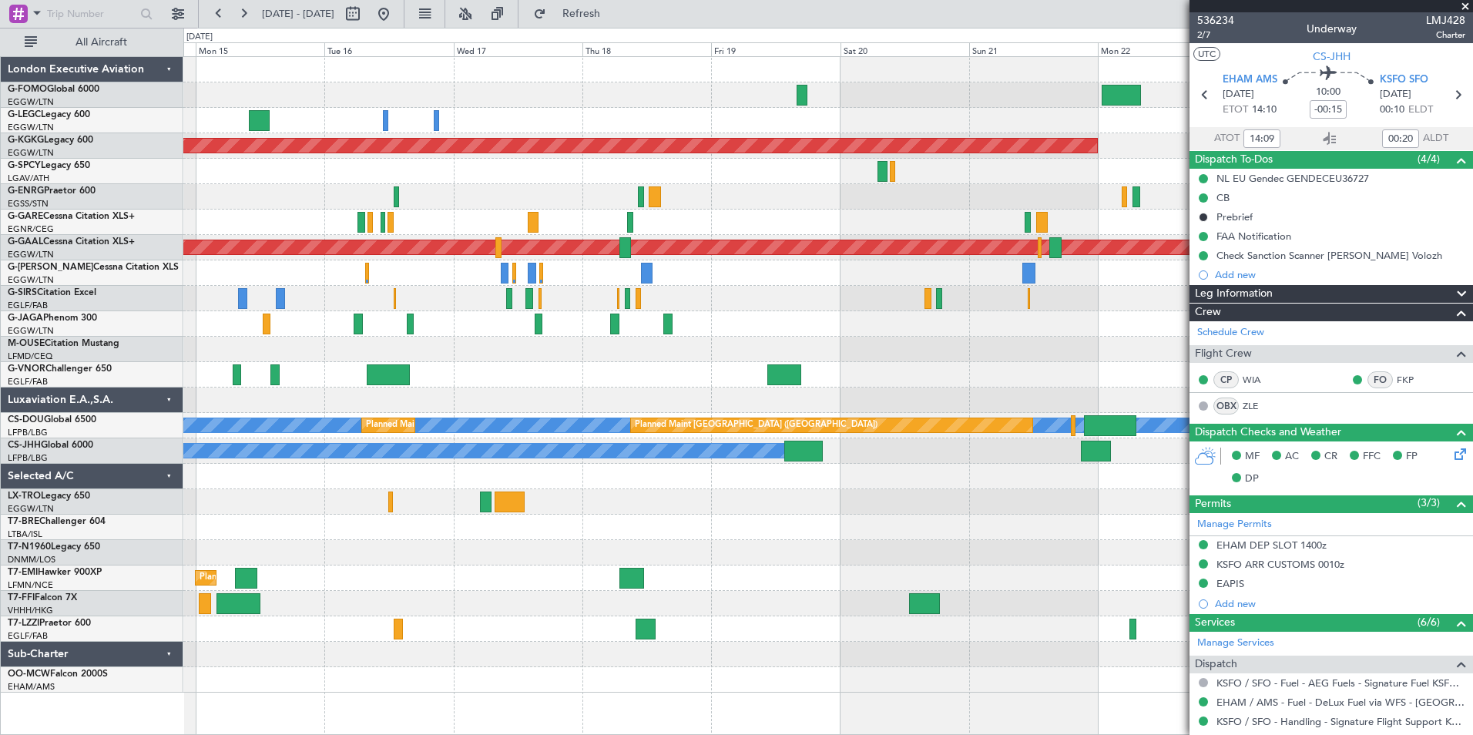
click at [335, 504] on div at bounding box center [827, 501] width 1289 height 25
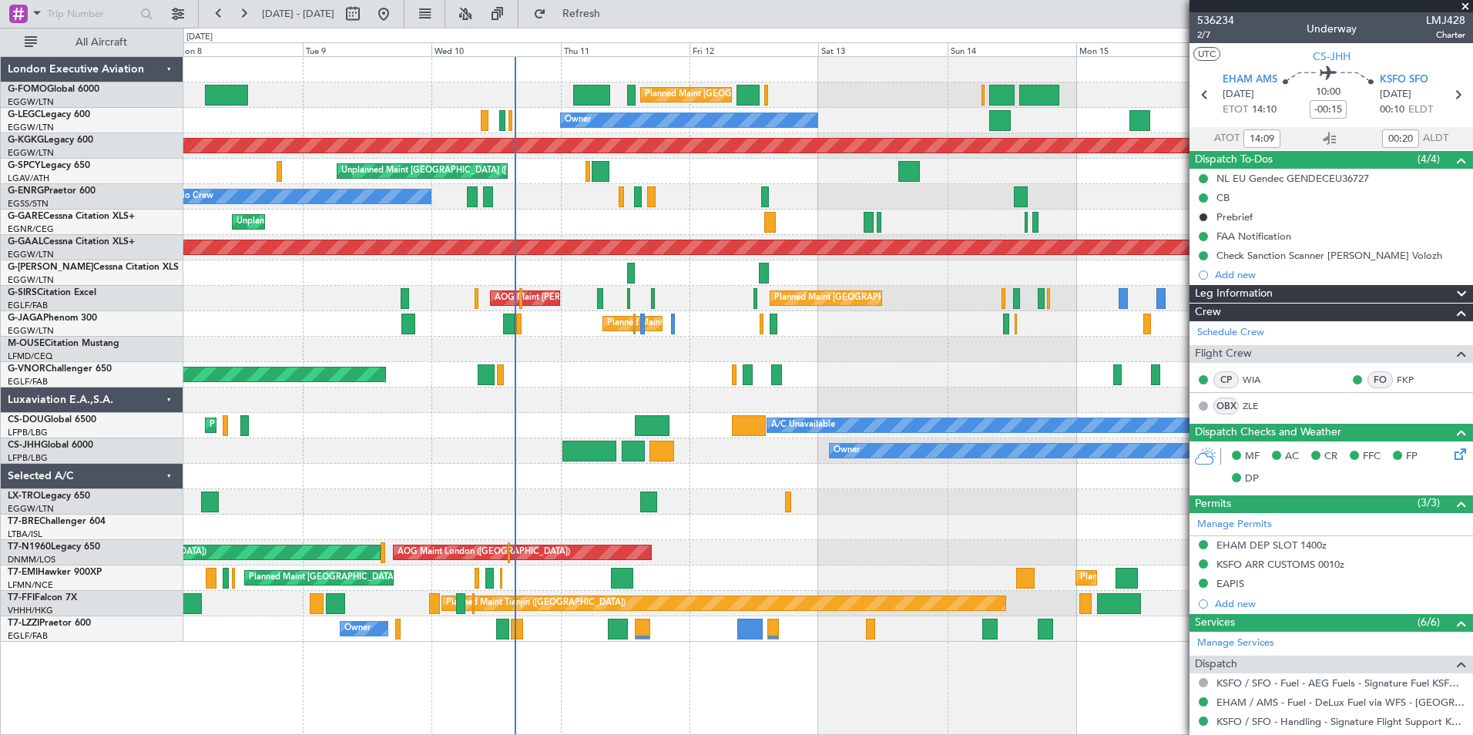
click at [1472, 507] on html "[DATE] - [DATE] Refresh Quick Links All Aircraft Planned Maint [GEOGRAPHIC_DATA…" at bounding box center [736, 367] width 1473 height 735
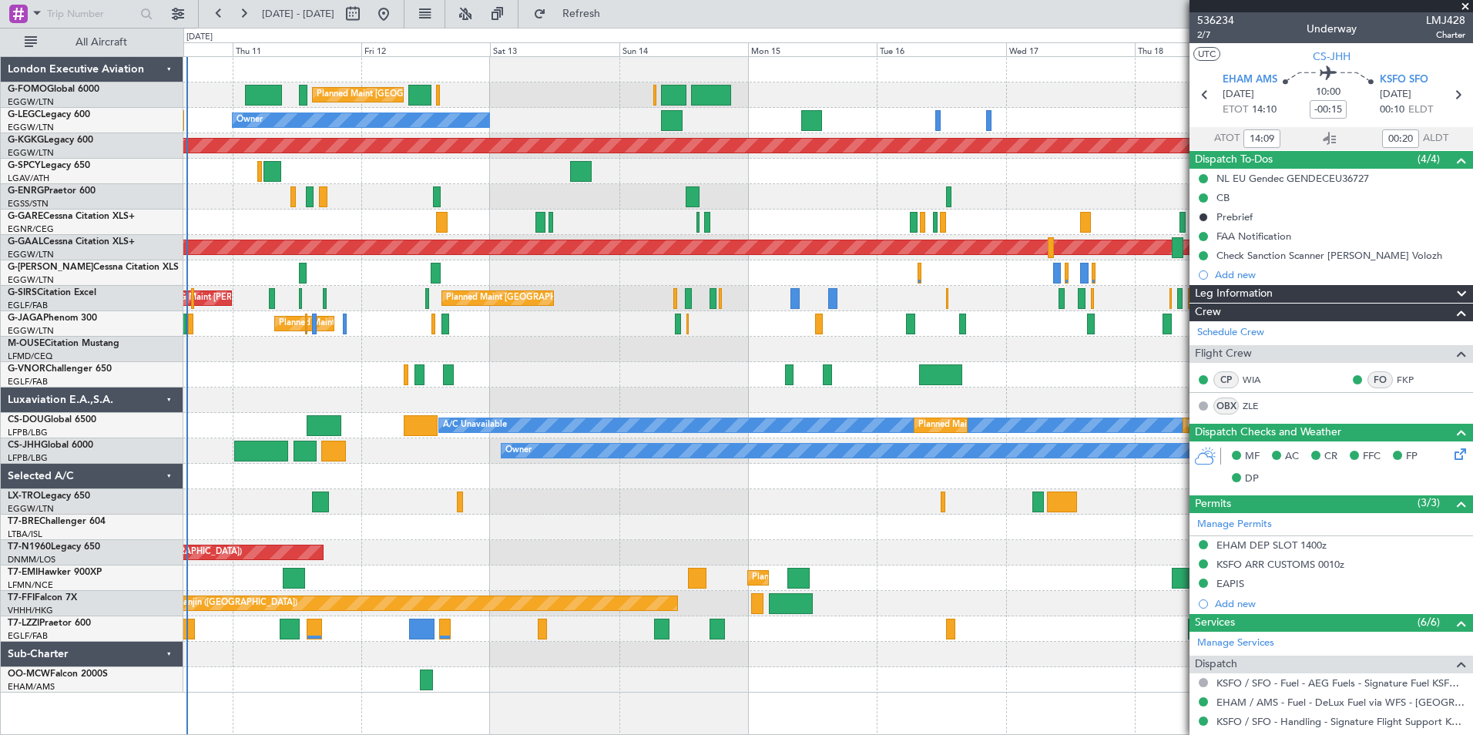
click at [613, 535] on div "Planned Maint [GEOGRAPHIC_DATA] ([GEOGRAPHIC_DATA]) Owner AOG Maint [GEOGRAPHIC…" at bounding box center [827, 374] width 1289 height 635
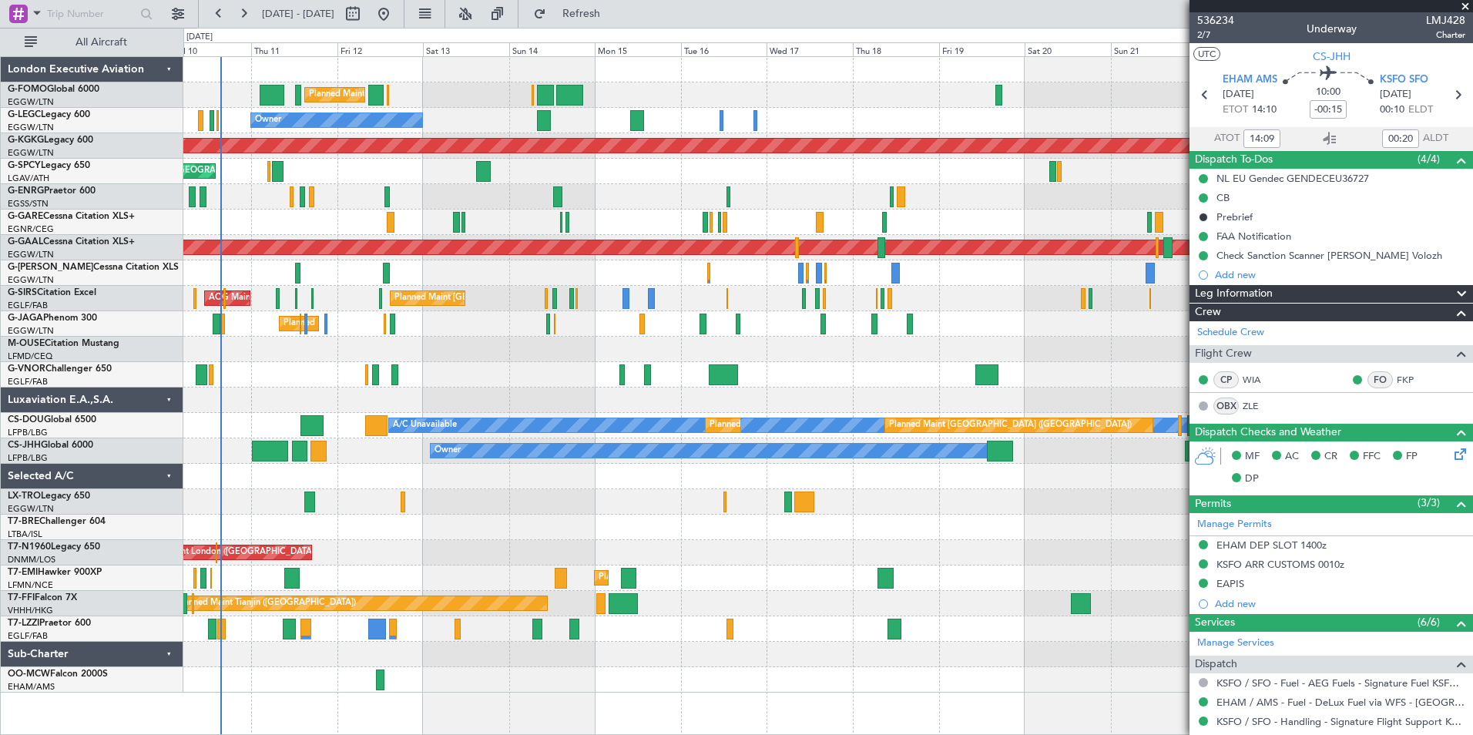
click at [704, 535] on div "Planned Maint [GEOGRAPHIC_DATA] ([GEOGRAPHIC_DATA]) Planned Maint [GEOGRAPHIC_D…" at bounding box center [827, 374] width 1289 height 635
click at [568, 580] on div "Planned Maint [GEOGRAPHIC_DATA] ([GEOGRAPHIC_DATA]) Planned Maint [GEOGRAPHIC_D…" at bounding box center [827, 374] width 1289 height 635
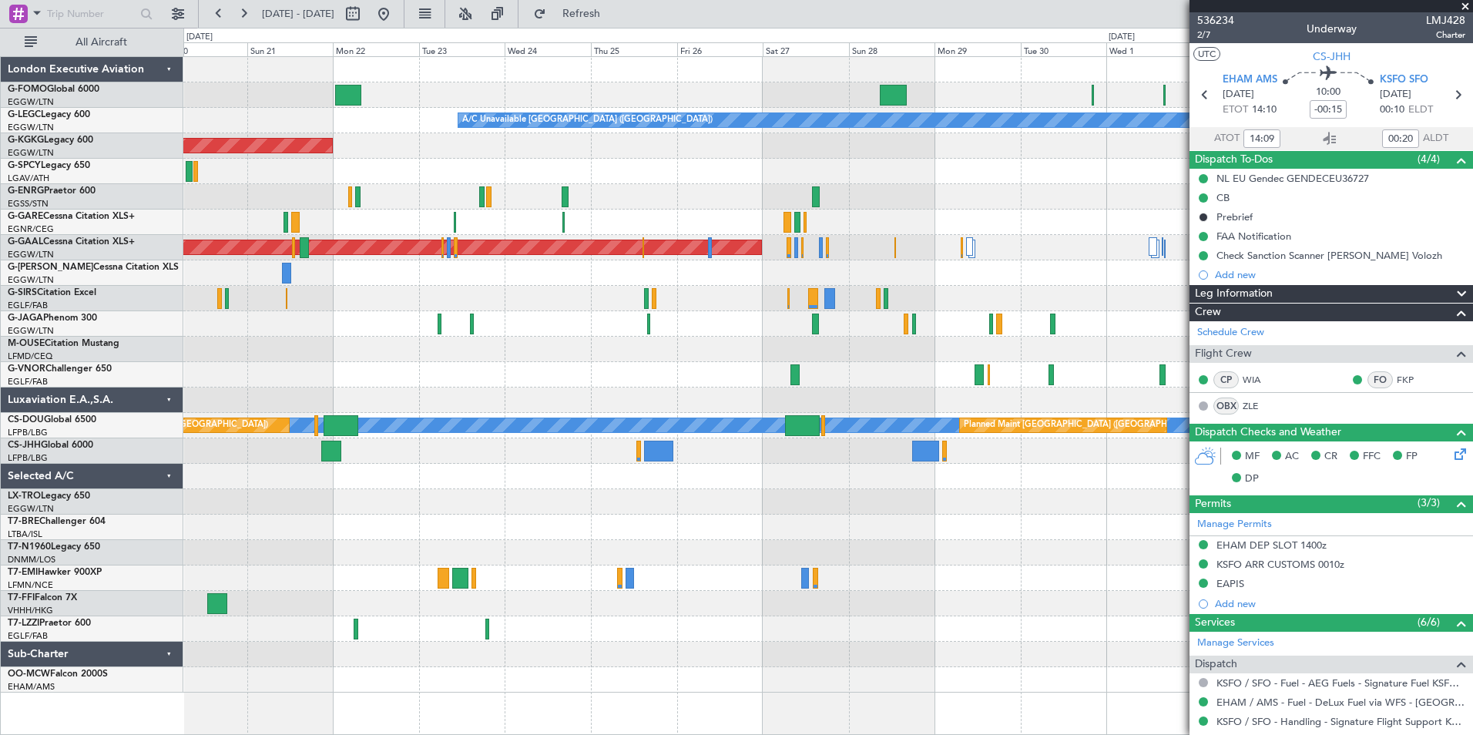
click at [561, 531] on div "A/C Unavailable [GEOGRAPHIC_DATA] ([GEOGRAPHIC_DATA]) AOG Maint [GEOGRAPHIC_DAT…" at bounding box center [827, 374] width 1289 height 635
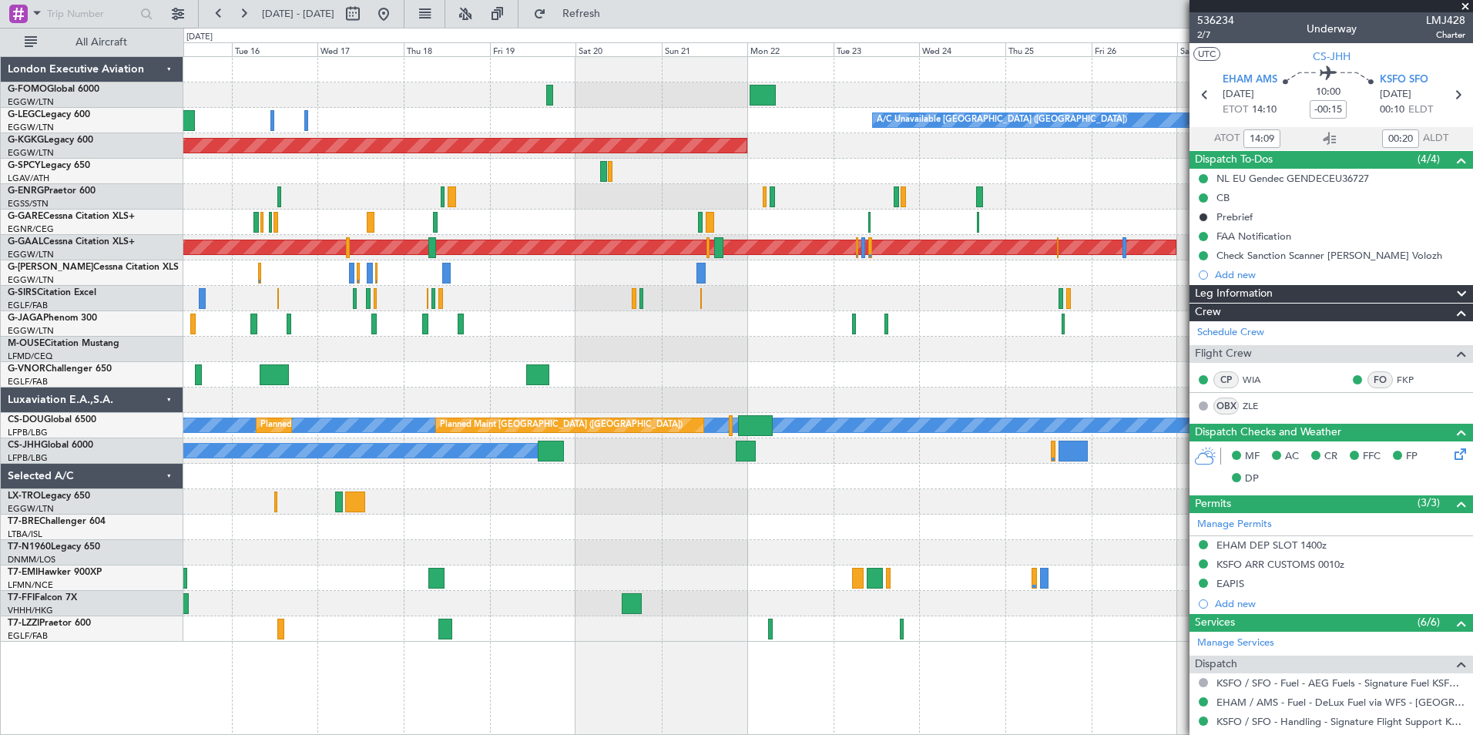
click at [867, 565] on div "Planned Maint [GEOGRAPHIC_DATA] ([GEOGRAPHIC_DATA]) A/C Unavailable [GEOGRAPHIC…" at bounding box center [827, 349] width 1289 height 585
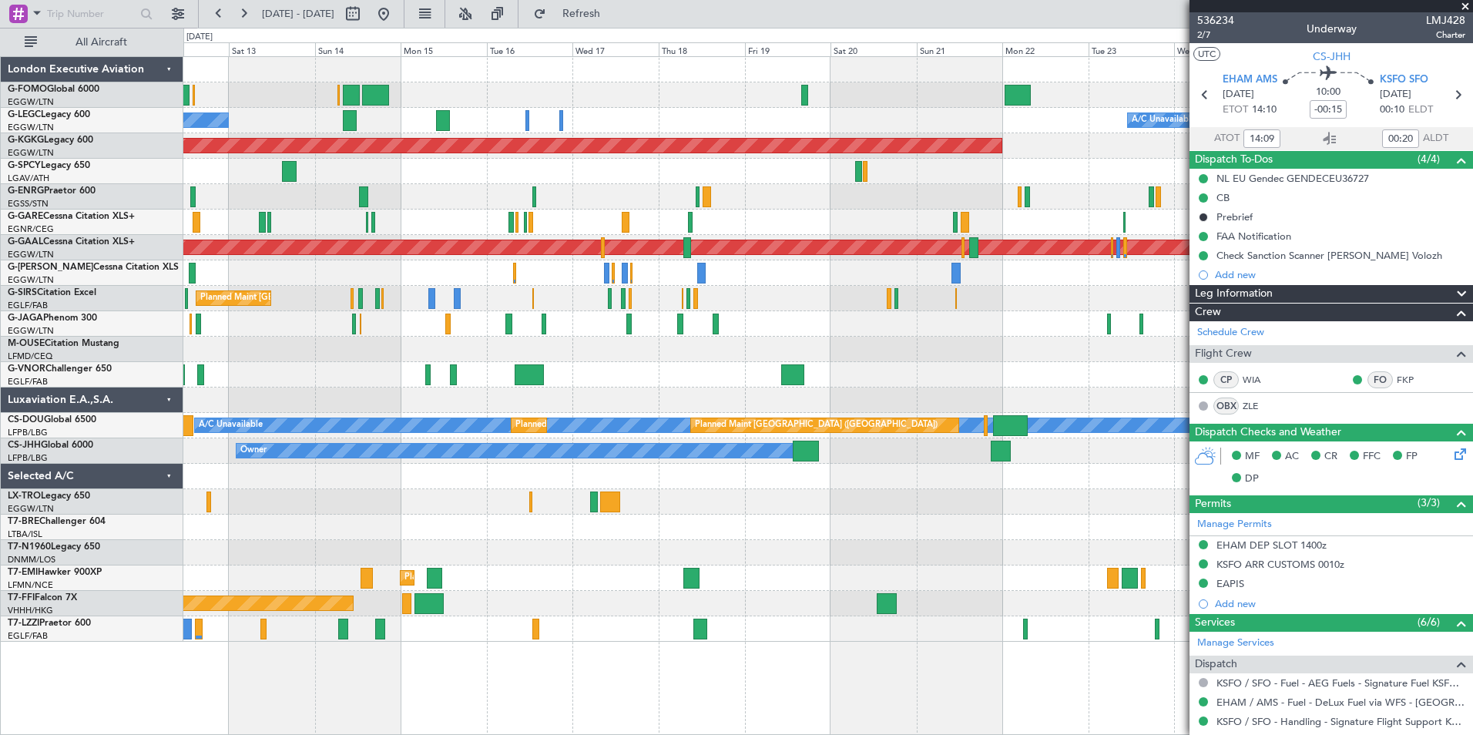
click at [948, 493] on div at bounding box center [827, 501] width 1289 height 25
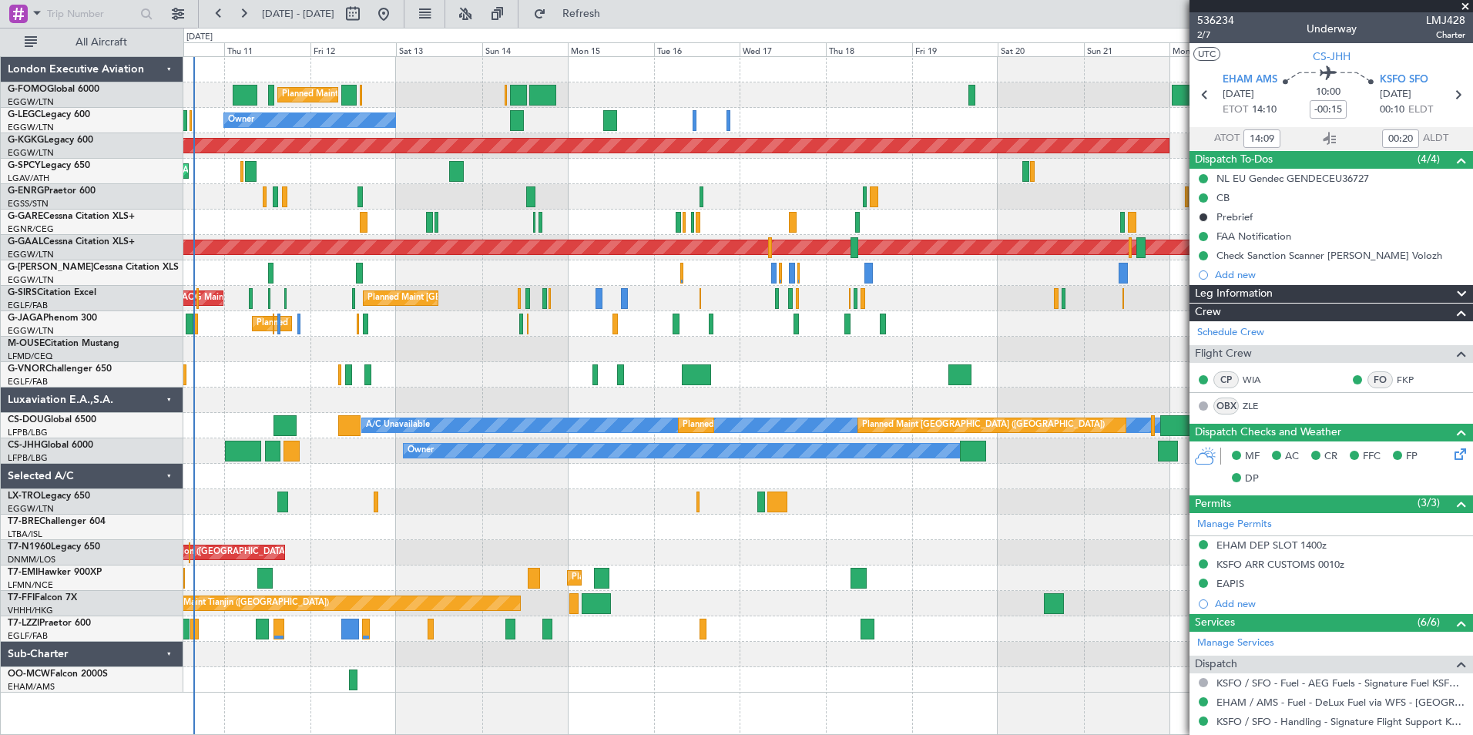
click at [568, 551] on div "AOG Maint London ([GEOGRAPHIC_DATA]) Unplanned Maint [GEOGRAPHIC_DATA] ([GEOGRA…" at bounding box center [827, 552] width 1289 height 25
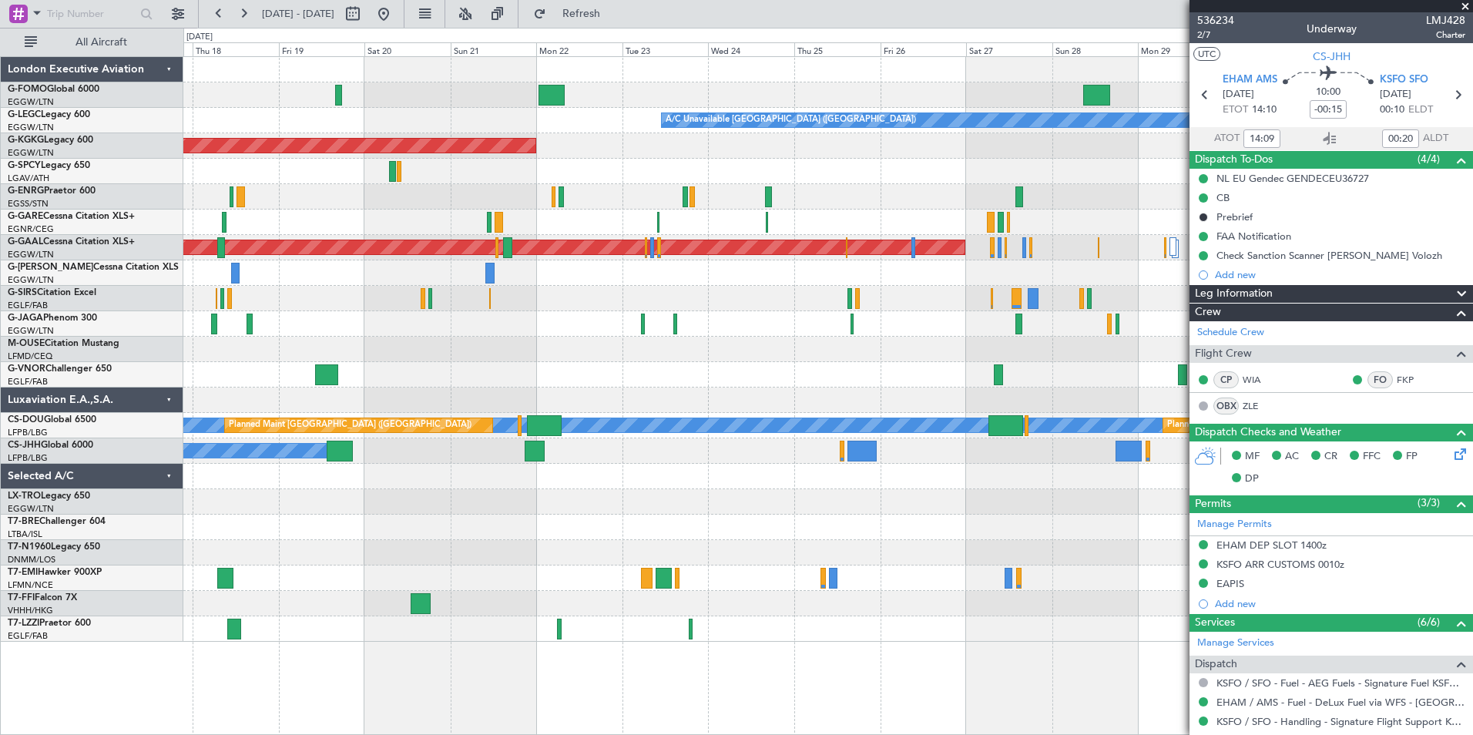
click at [645, 528] on div "A/C Unavailable [GEOGRAPHIC_DATA] ([GEOGRAPHIC_DATA]) AOG Maint [GEOGRAPHIC_DAT…" at bounding box center [827, 349] width 1289 height 585
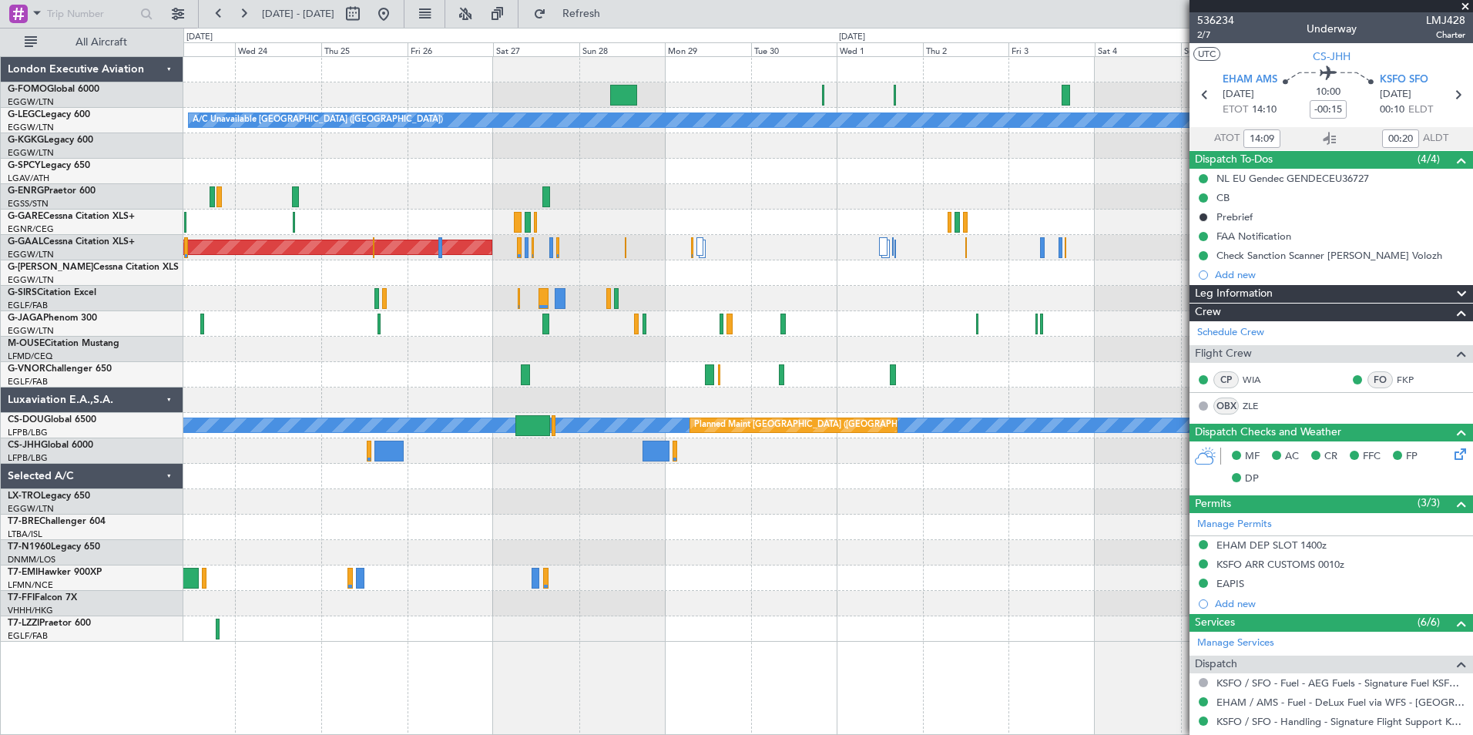
click at [253, 490] on div "A/C Unavailable [GEOGRAPHIC_DATA] ([GEOGRAPHIC_DATA]) AOG Maint [GEOGRAPHIC_DAT…" at bounding box center [827, 349] width 1289 height 585
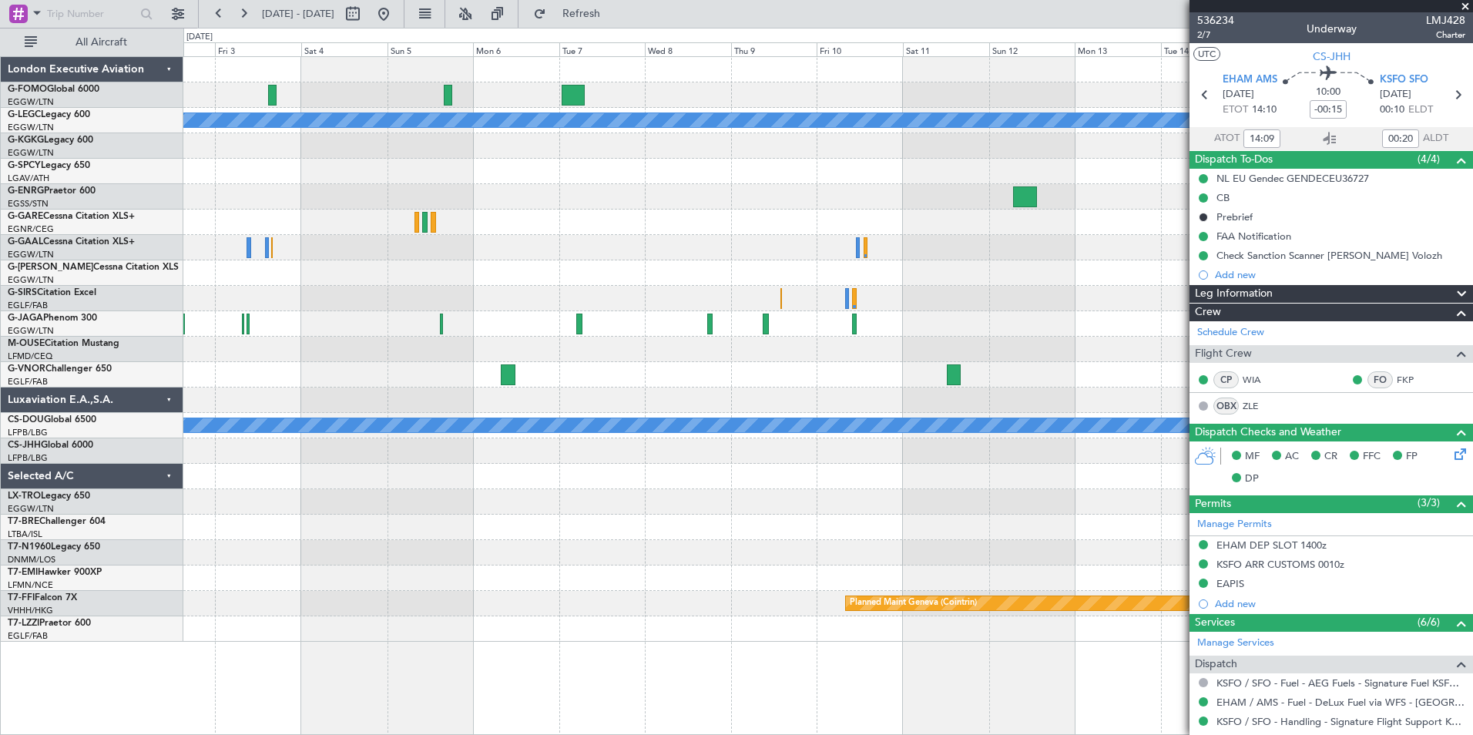
click at [277, 526] on div at bounding box center [827, 527] width 1289 height 25
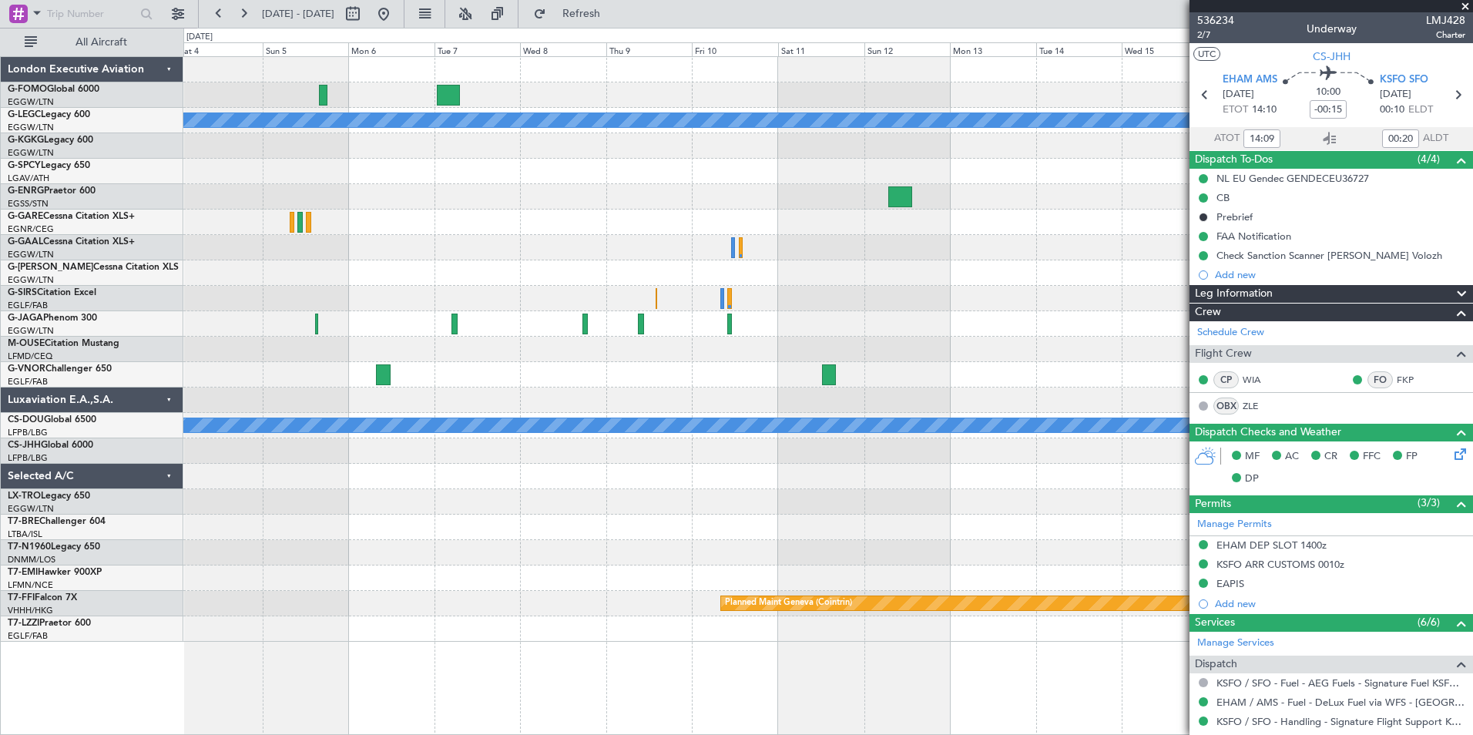
click at [0, 449] on html "[DATE] - [DATE] Refresh Quick Links All Aircraft A/C Unavailable [GEOGRAPHIC_DA…" at bounding box center [736, 367] width 1473 height 735
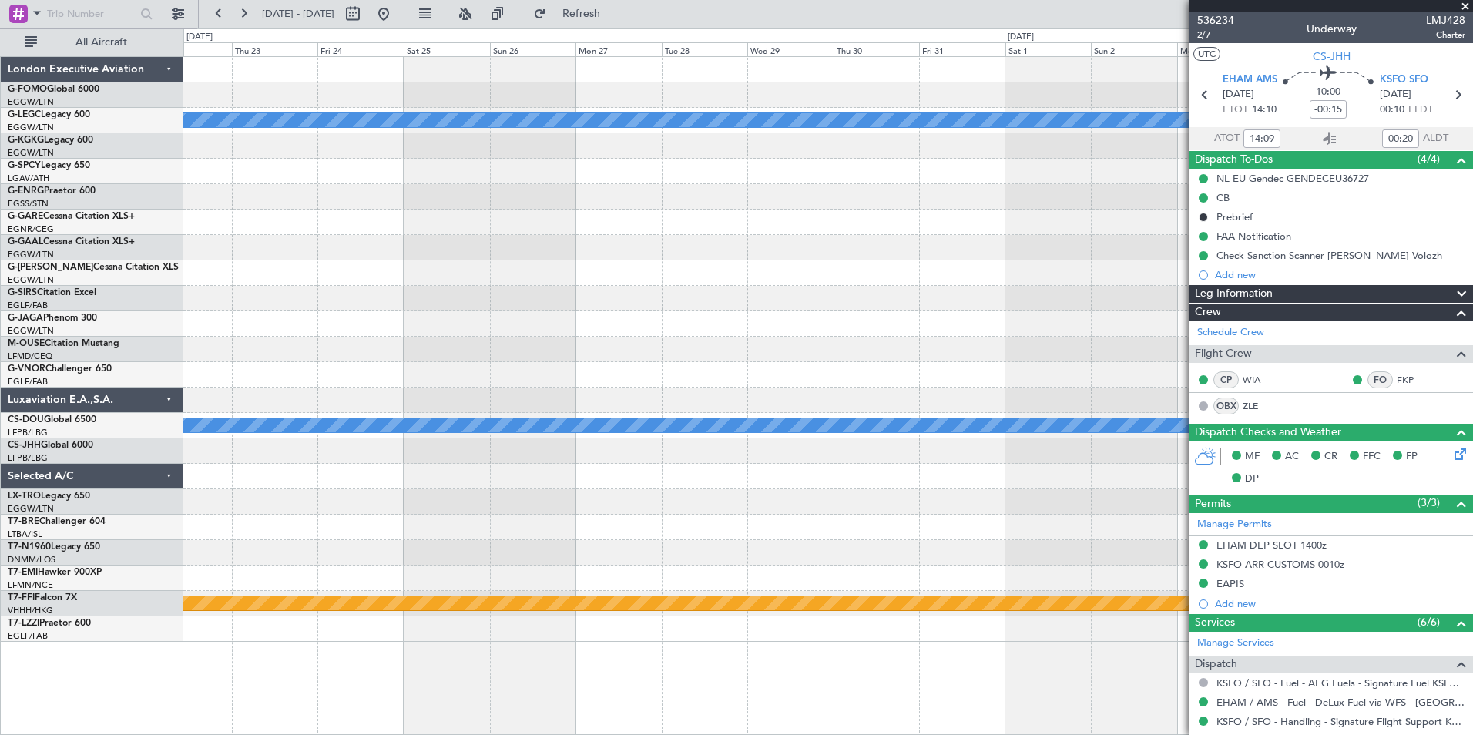
click at [0, 421] on html "[DATE] - [DATE] Refresh Quick Links All Aircraft A/C Unavailable [GEOGRAPHIC_DA…" at bounding box center [736, 367] width 1473 height 735
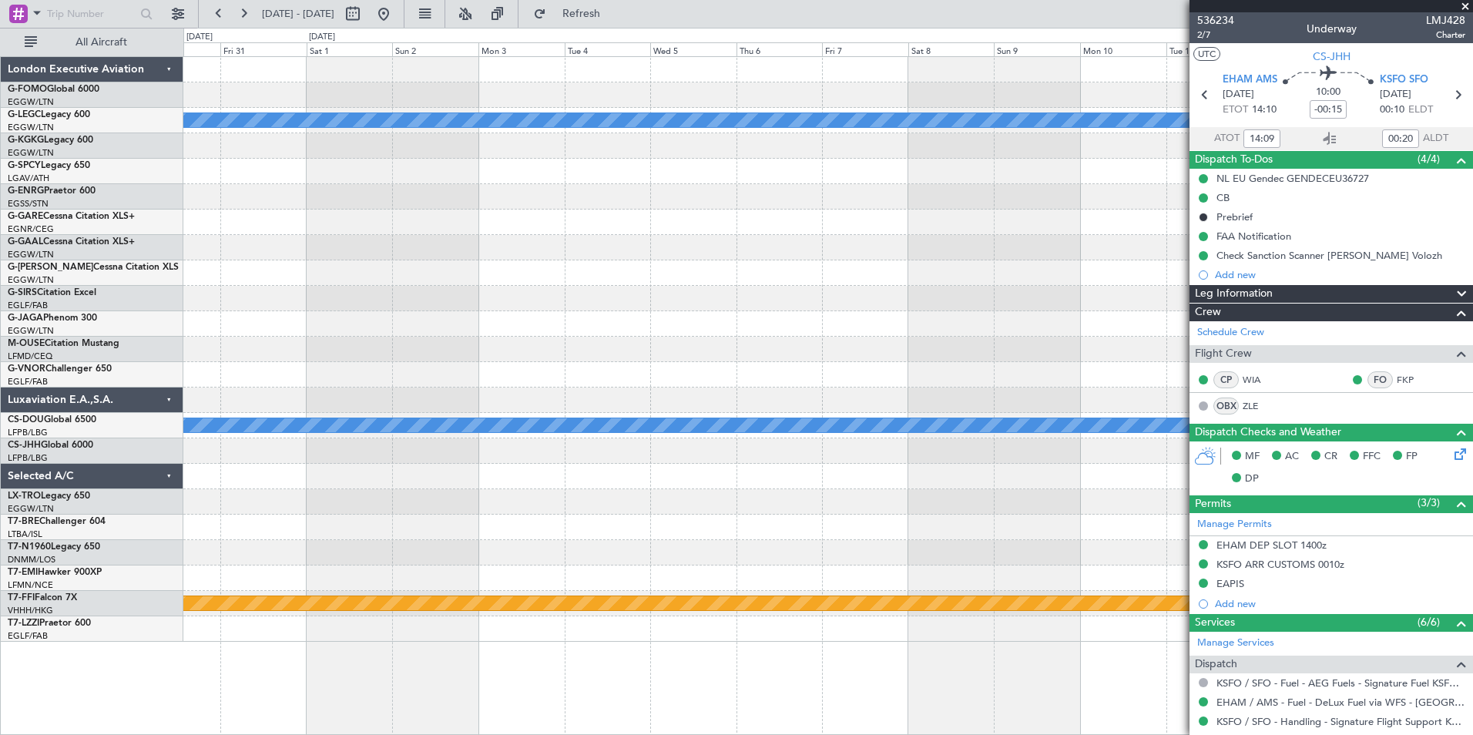
click at [1314, 510] on fb-app "[DATE] - [DATE] Refresh Quick Links All Aircraft A/C Unavailable [GEOGRAPHIC_DA…" at bounding box center [736, 373] width 1473 height 723
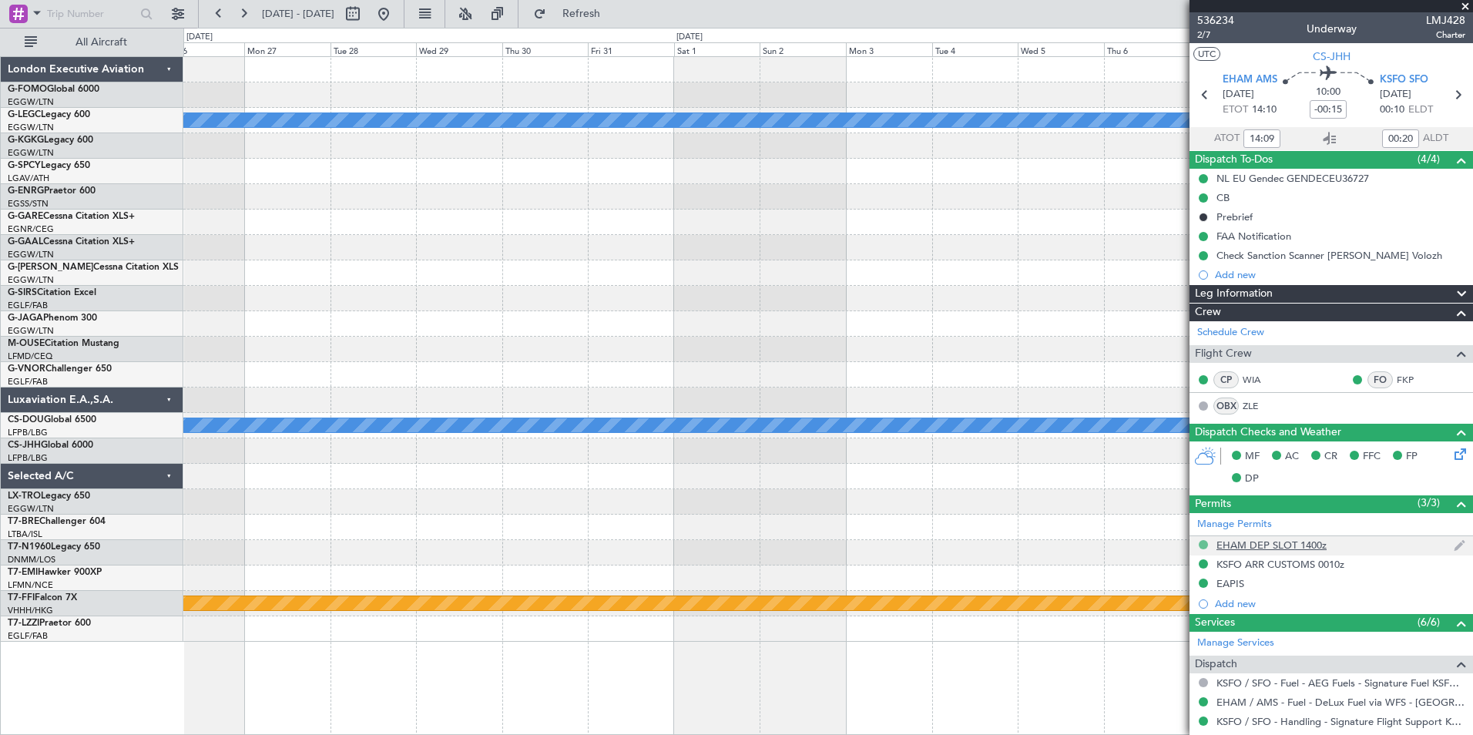
click at [1195, 544] on fb-app "[DATE] - [DATE] Refresh Quick Links All Aircraft A/C Unavailable [GEOGRAPHIC_DA…" at bounding box center [736, 373] width 1473 height 723
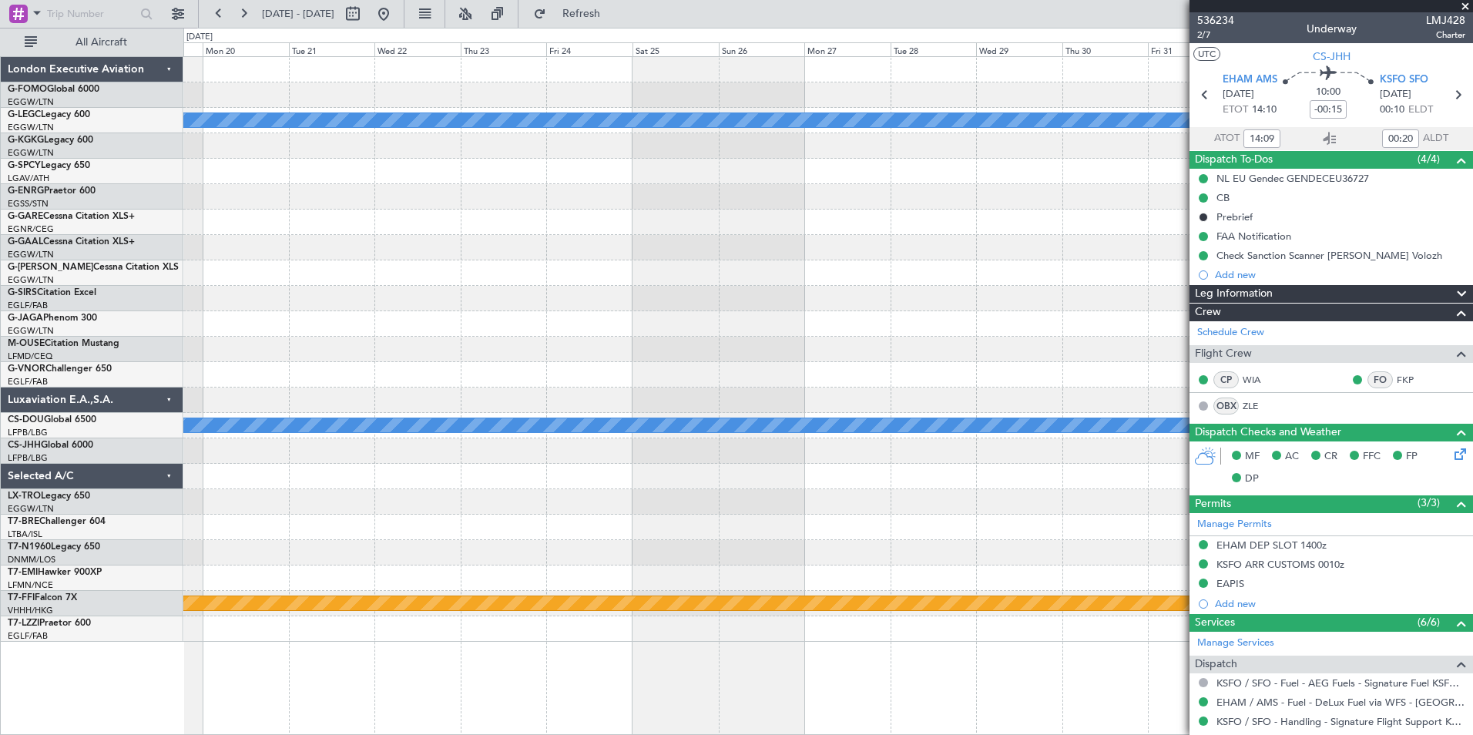
click at [1058, 545] on div "A/C Unavailable [GEOGRAPHIC_DATA] ([GEOGRAPHIC_DATA]) A/C Unavailable Planned M…" at bounding box center [827, 349] width 1289 height 585
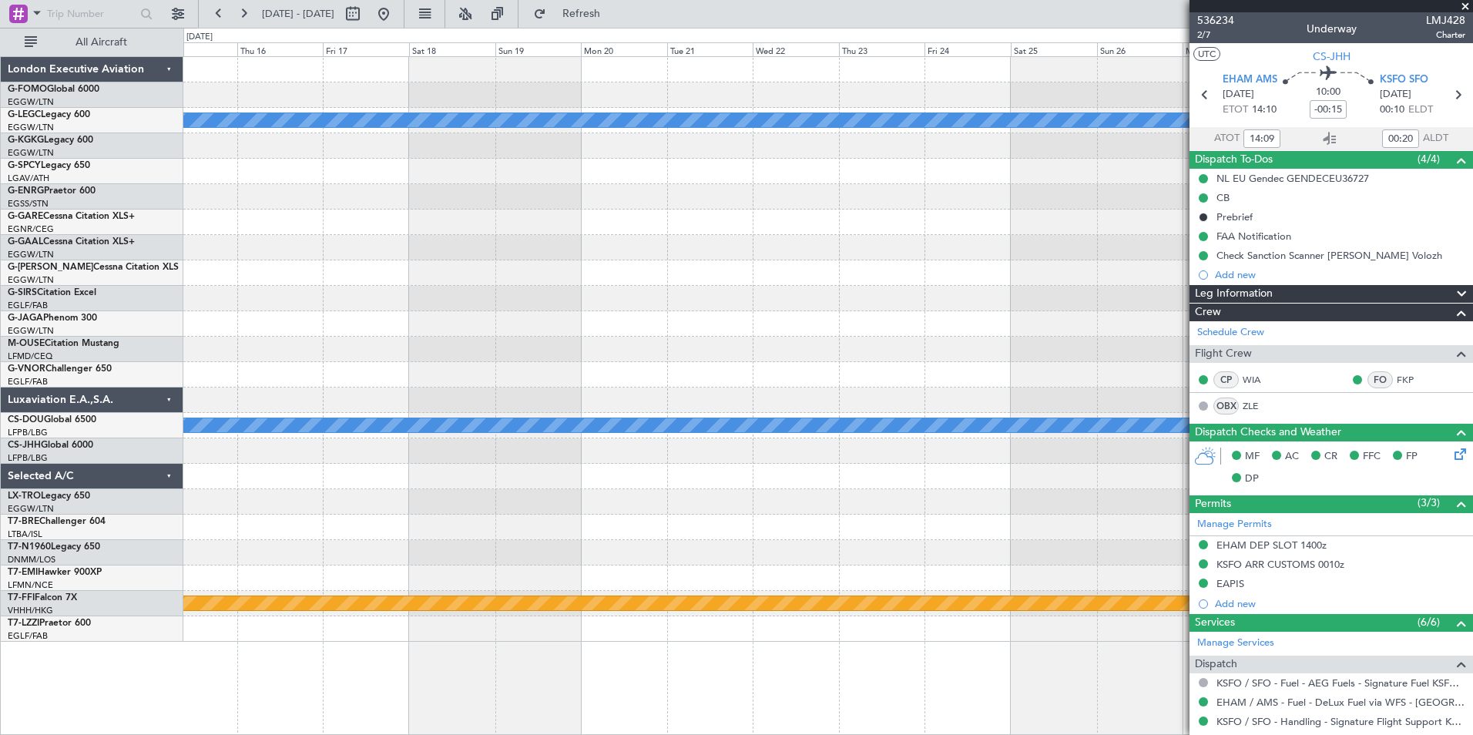
click at [930, 519] on div "A/C Unavailable [GEOGRAPHIC_DATA] ([GEOGRAPHIC_DATA]) A/C Unavailable Planned M…" at bounding box center [827, 349] width 1289 height 585
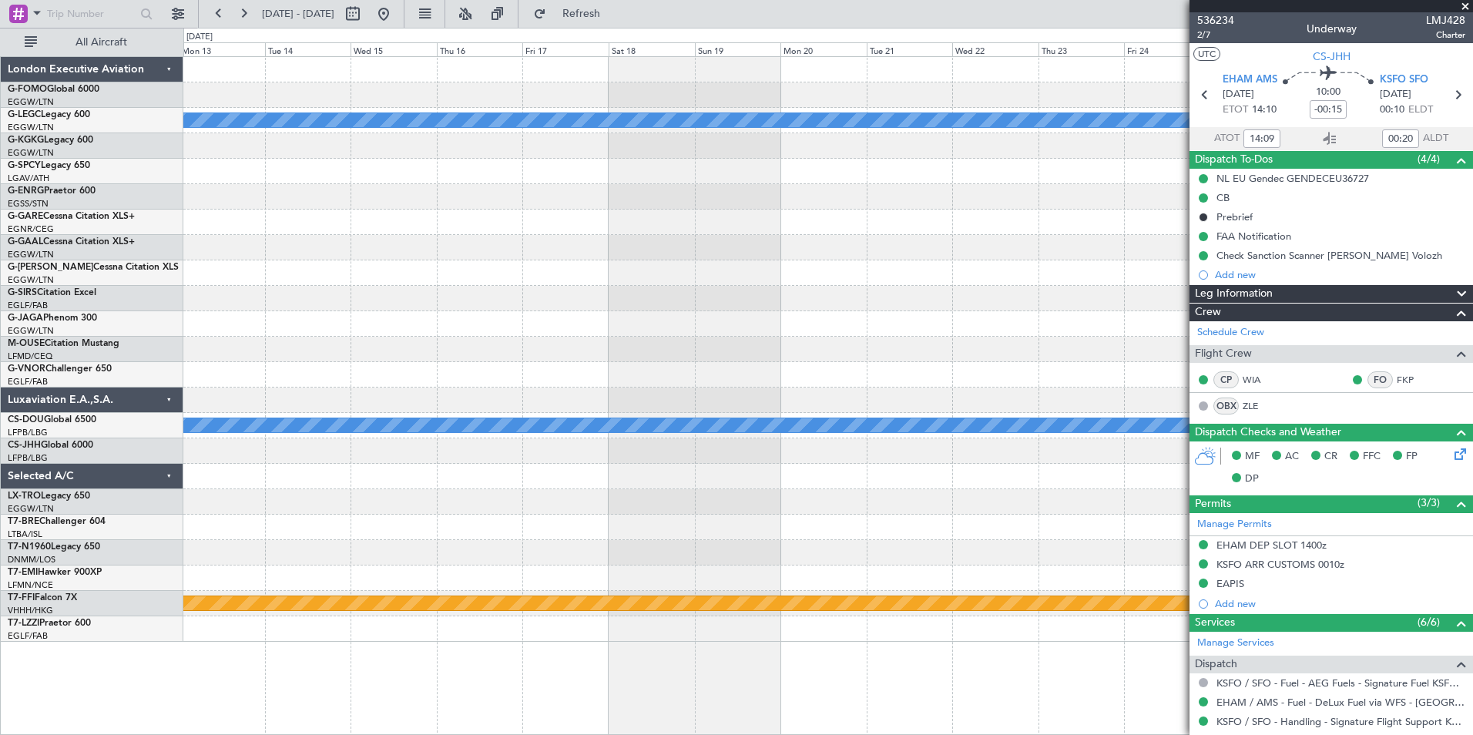
click at [818, 483] on div at bounding box center [827, 476] width 1289 height 25
click at [776, 472] on div at bounding box center [827, 476] width 1289 height 25
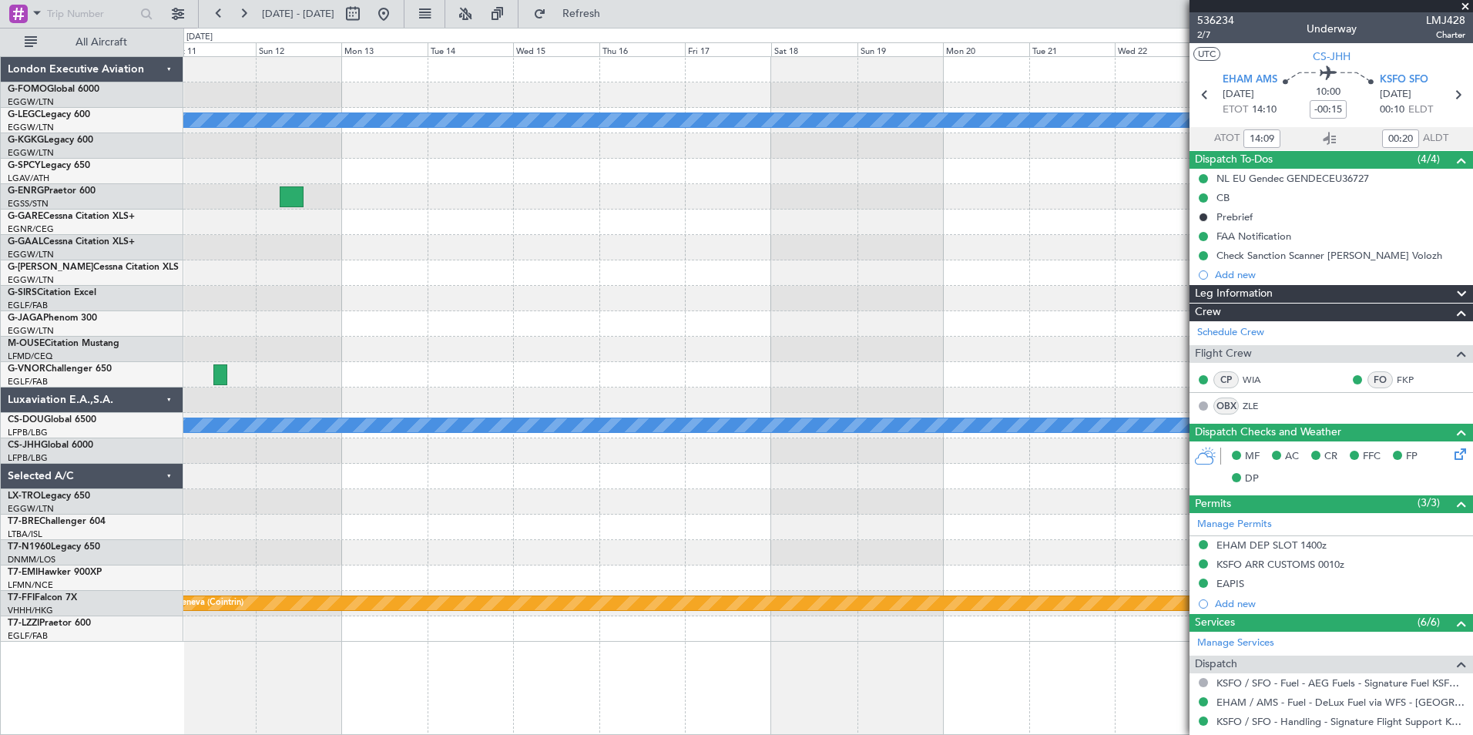
click at [630, 415] on div "A/C Unavailable [GEOGRAPHIC_DATA] ([GEOGRAPHIC_DATA]) A/C Unavailable Planned M…" at bounding box center [827, 349] width 1289 height 585
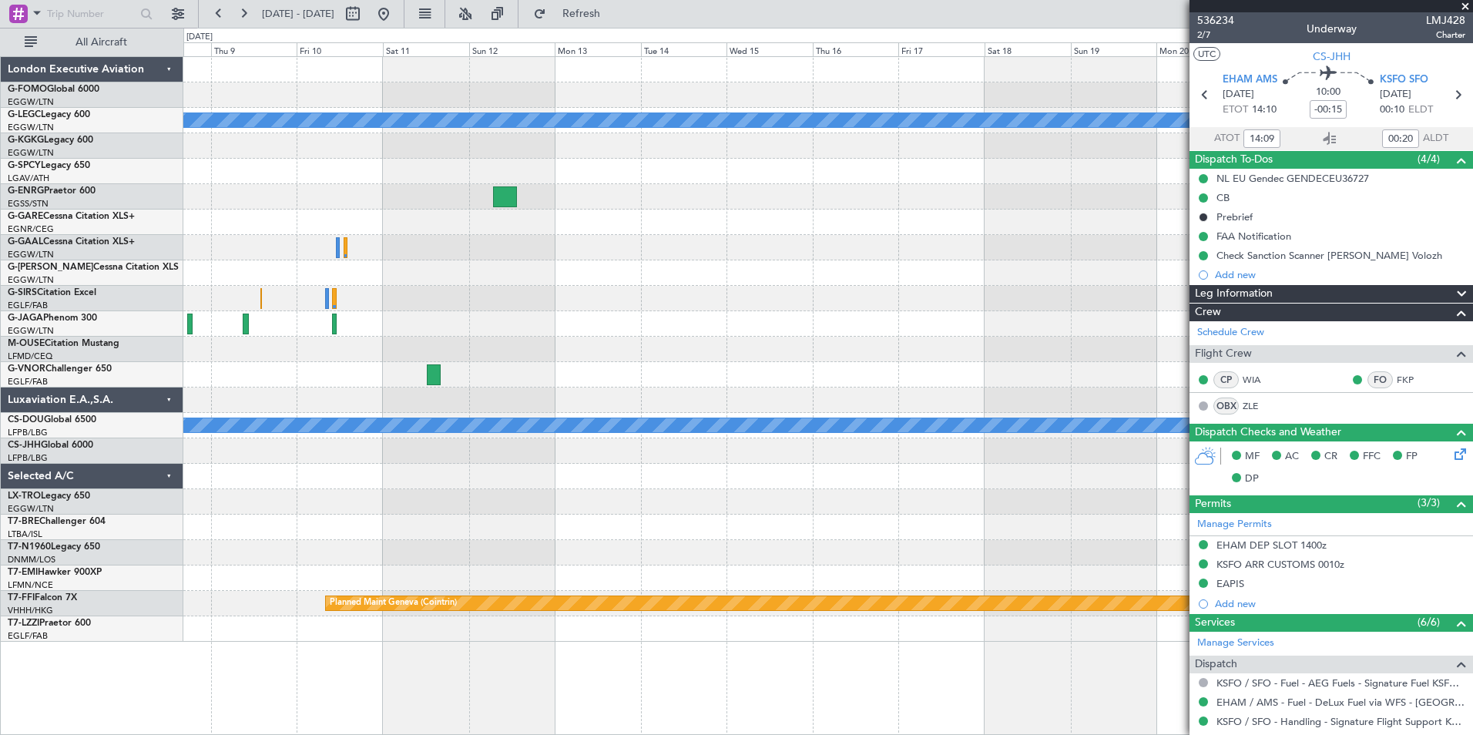
click at [856, 487] on div "A/C Unavailable [GEOGRAPHIC_DATA] ([GEOGRAPHIC_DATA]) A/C Unavailable Planned M…" at bounding box center [827, 349] width 1289 height 585
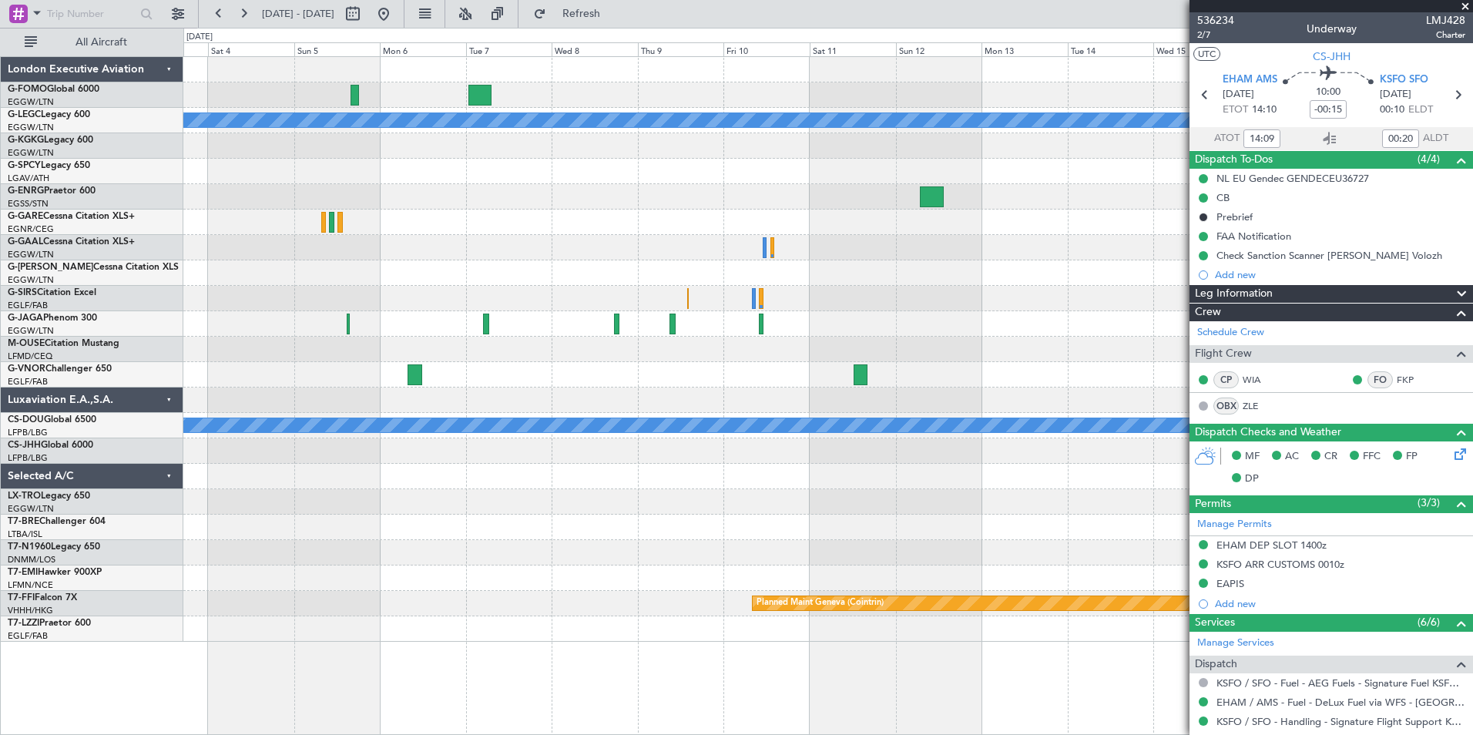
click at [704, 439] on div "A/C Unavailable [GEOGRAPHIC_DATA] ([GEOGRAPHIC_DATA]) A/C Unavailable Planned M…" at bounding box center [827, 349] width 1289 height 585
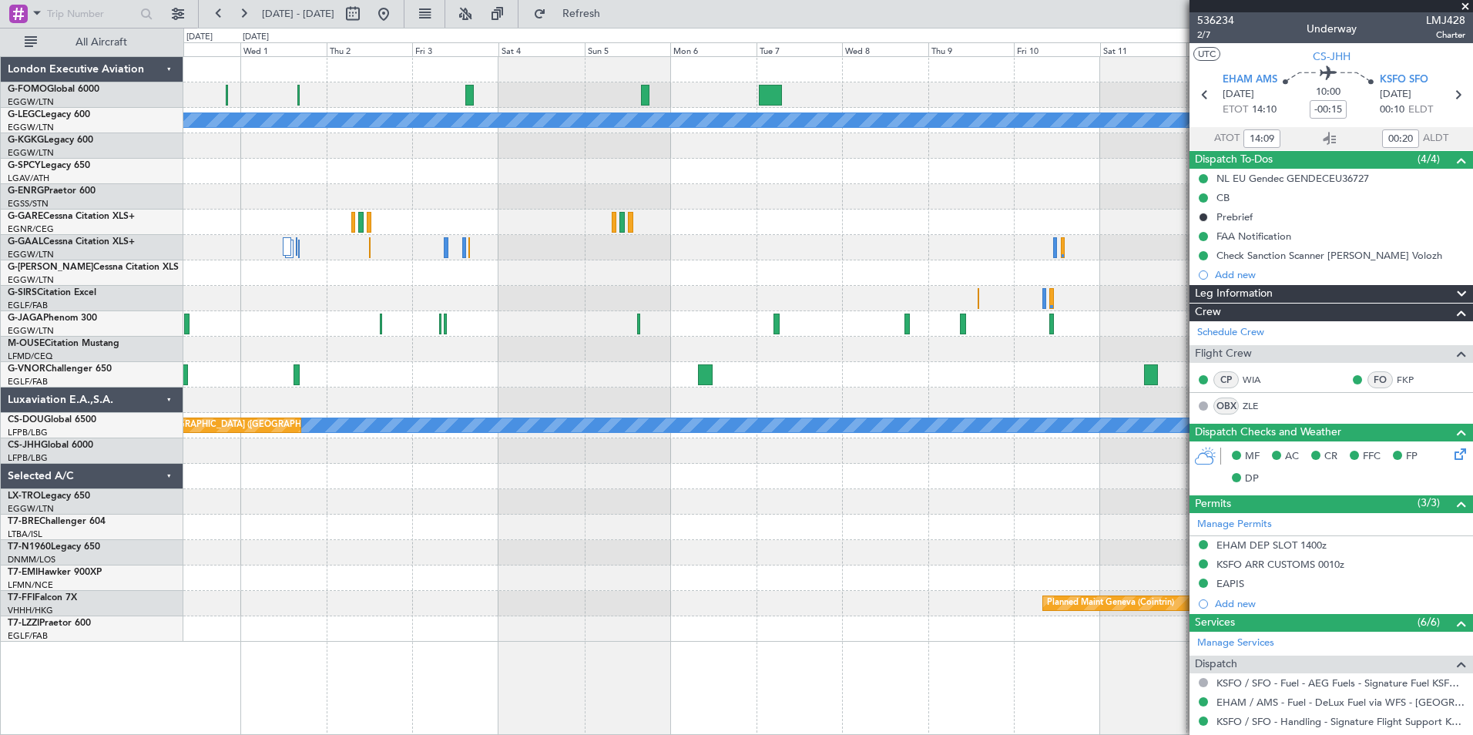
click at [726, 434] on div "A/C Unavailable [GEOGRAPHIC_DATA] ([GEOGRAPHIC_DATA]) Planned [GEOGRAPHIC_DATA]…" at bounding box center [827, 349] width 1289 height 585
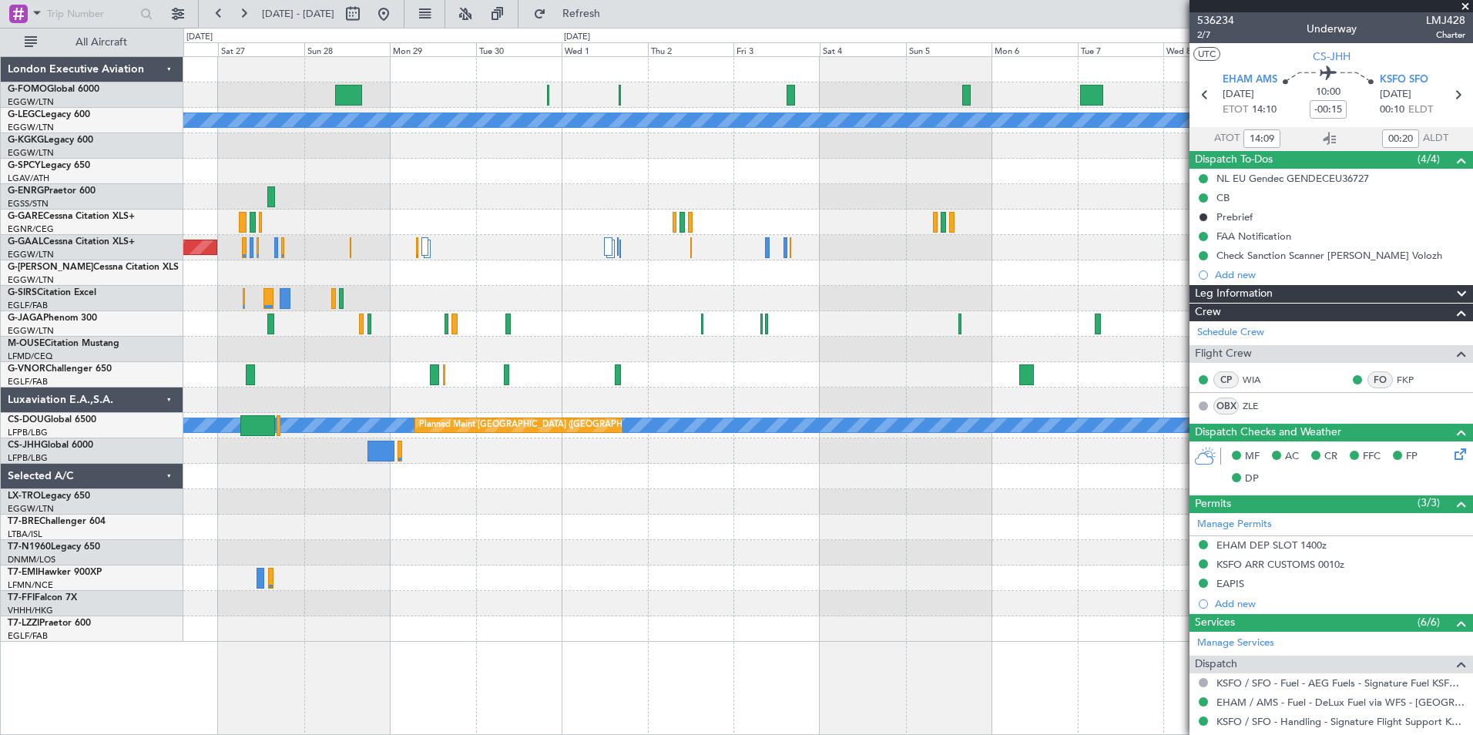
click at [890, 437] on div "A/C Unavailable [GEOGRAPHIC_DATA] ([GEOGRAPHIC_DATA]) Planned [GEOGRAPHIC_DATA]…" at bounding box center [827, 349] width 1289 height 585
click at [776, 394] on div "A/C Unavailable [GEOGRAPHIC_DATA] ([GEOGRAPHIC_DATA]) Planned [GEOGRAPHIC_DATA]…" at bounding box center [827, 349] width 1289 height 585
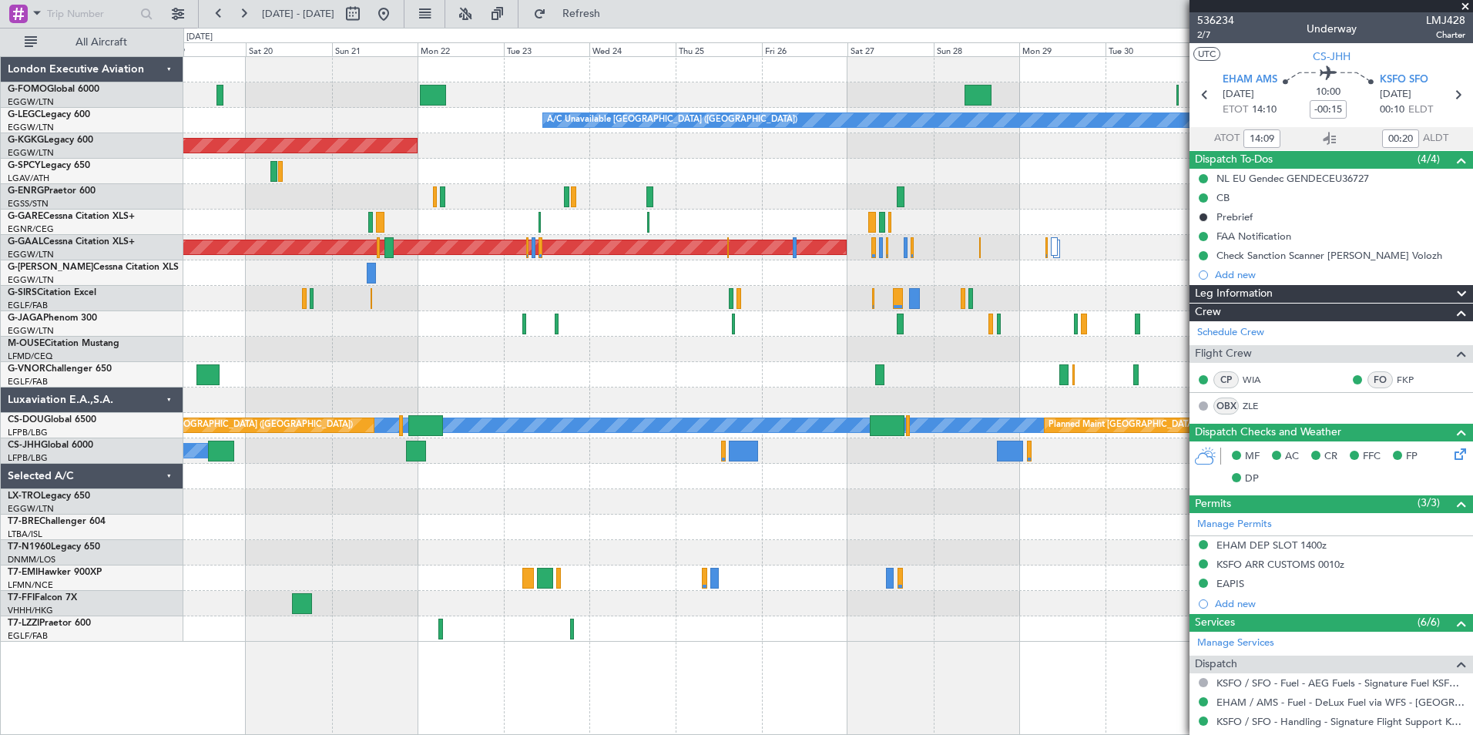
click at [873, 391] on div "A/C Unavailable [GEOGRAPHIC_DATA] ([GEOGRAPHIC_DATA]) AOG Maint [GEOGRAPHIC_DAT…" at bounding box center [827, 349] width 1289 height 585
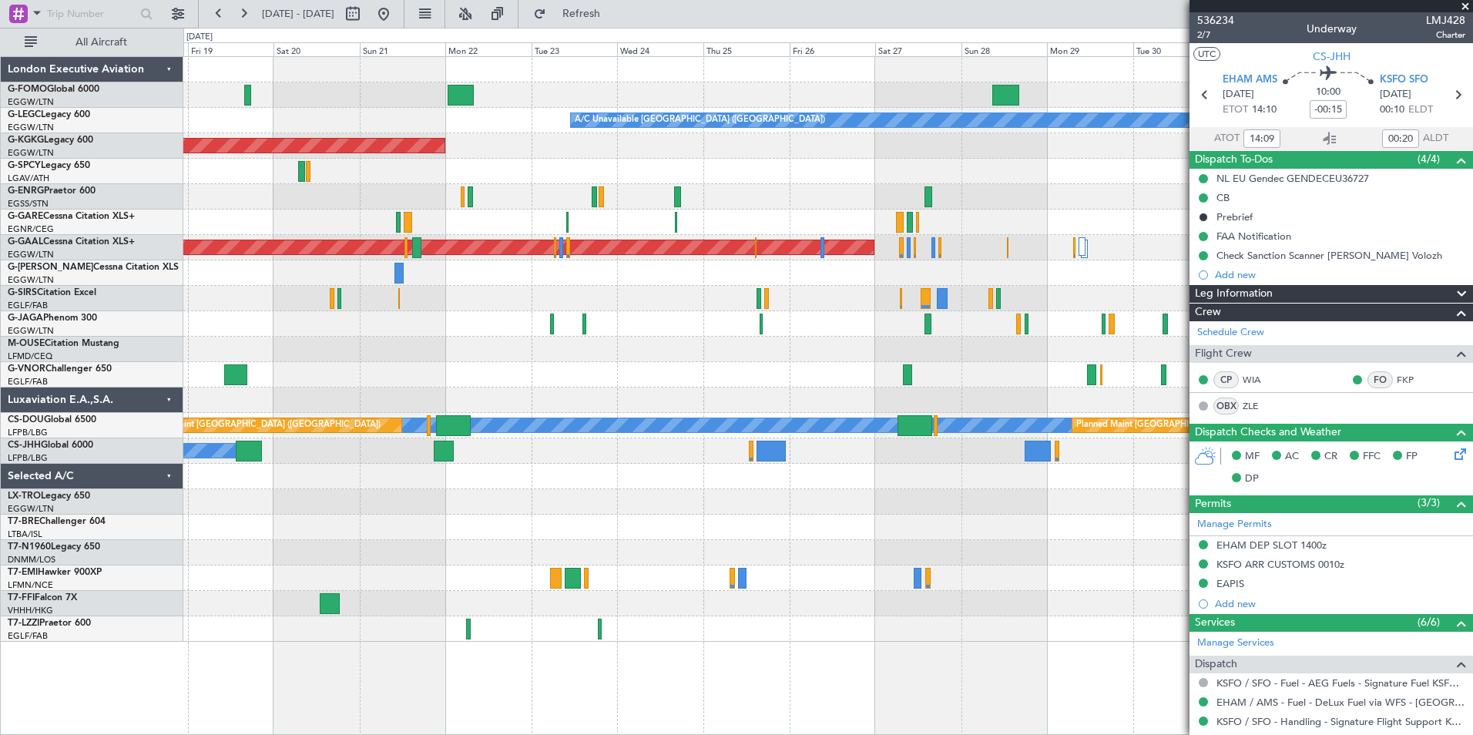
click at [813, 417] on div "A/C Unavailable [GEOGRAPHIC_DATA] ([GEOGRAPHIC_DATA]) AOG Maint [GEOGRAPHIC_DAT…" at bounding box center [827, 349] width 1289 height 585
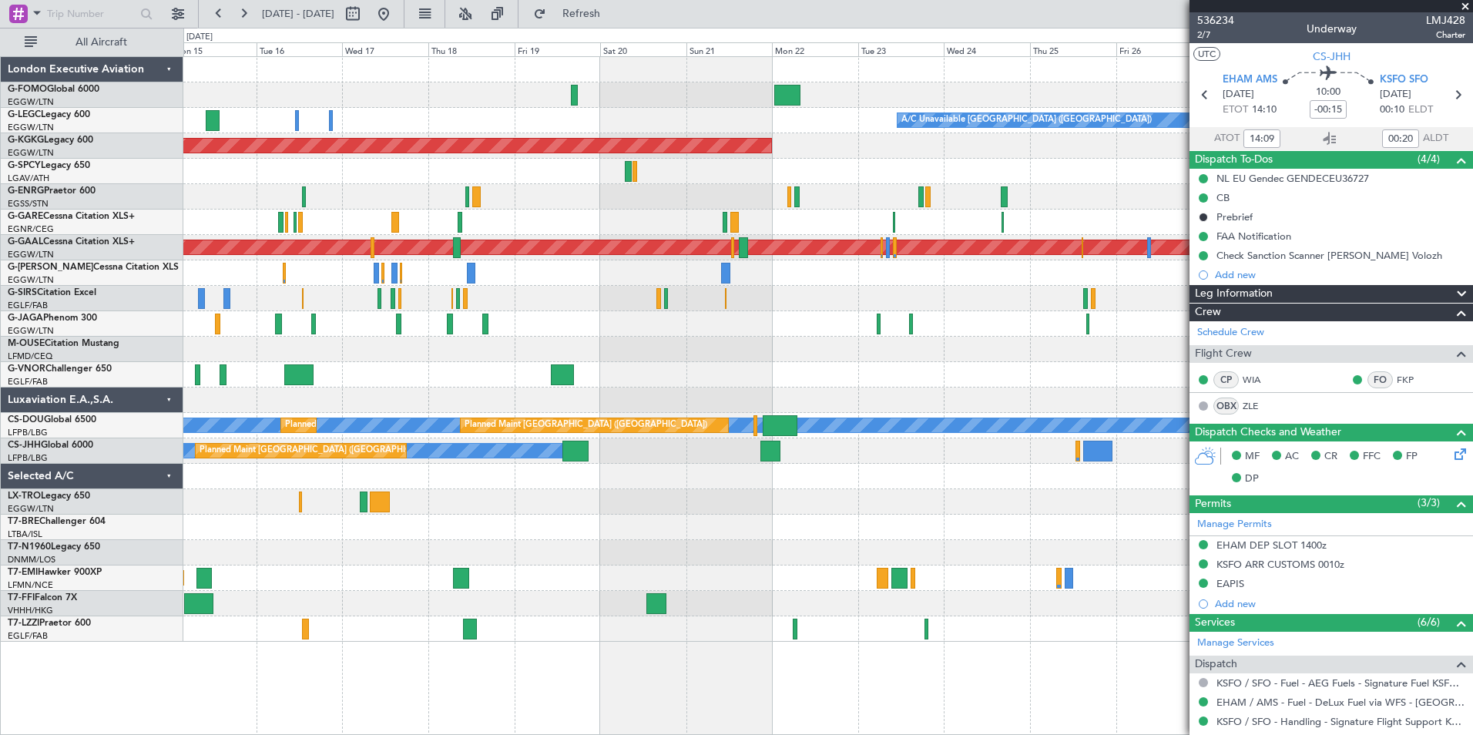
click at [767, 574] on div "Planned Maint [GEOGRAPHIC_DATA] ([GEOGRAPHIC_DATA]) A/C Unavailable [GEOGRAPHIC…" at bounding box center [827, 349] width 1289 height 585
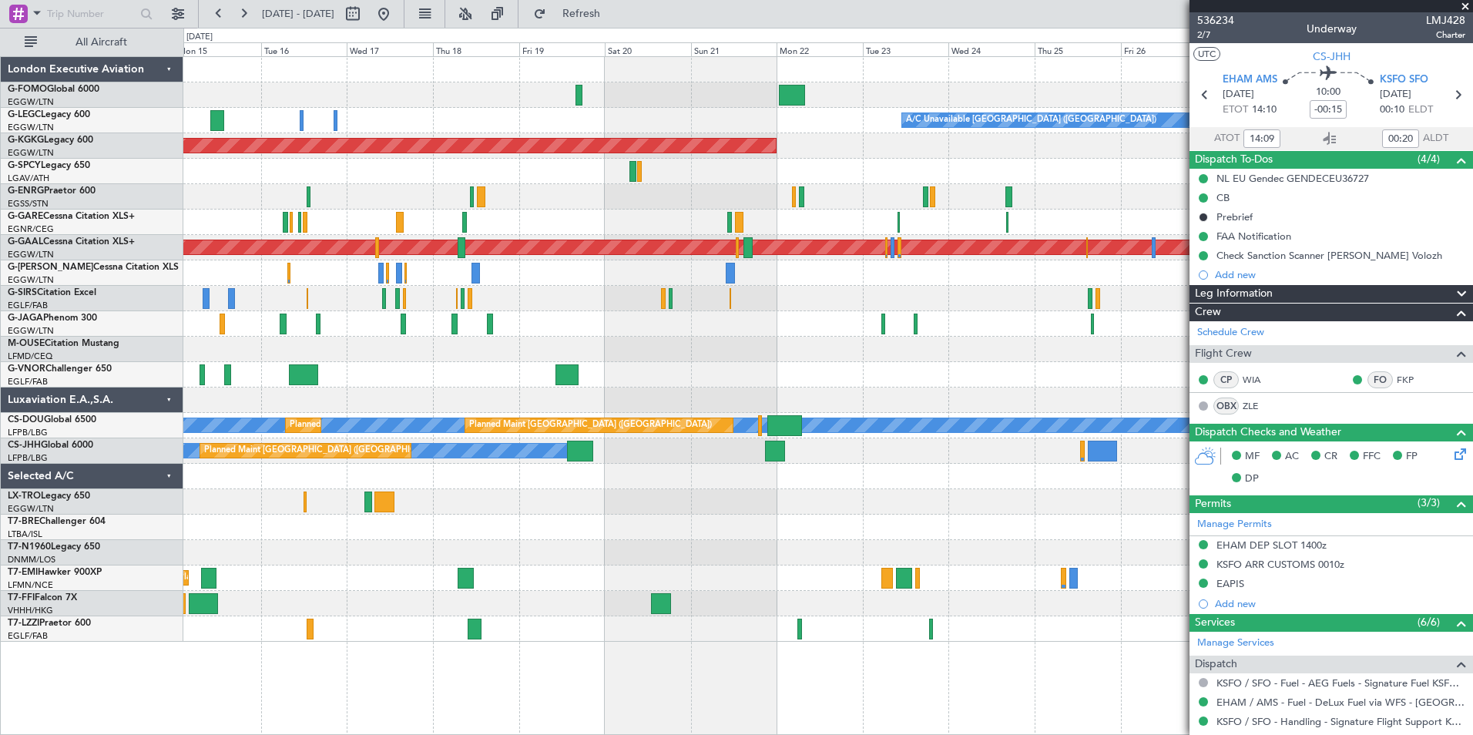
click at [957, 506] on div at bounding box center [827, 501] width 1289 height 25
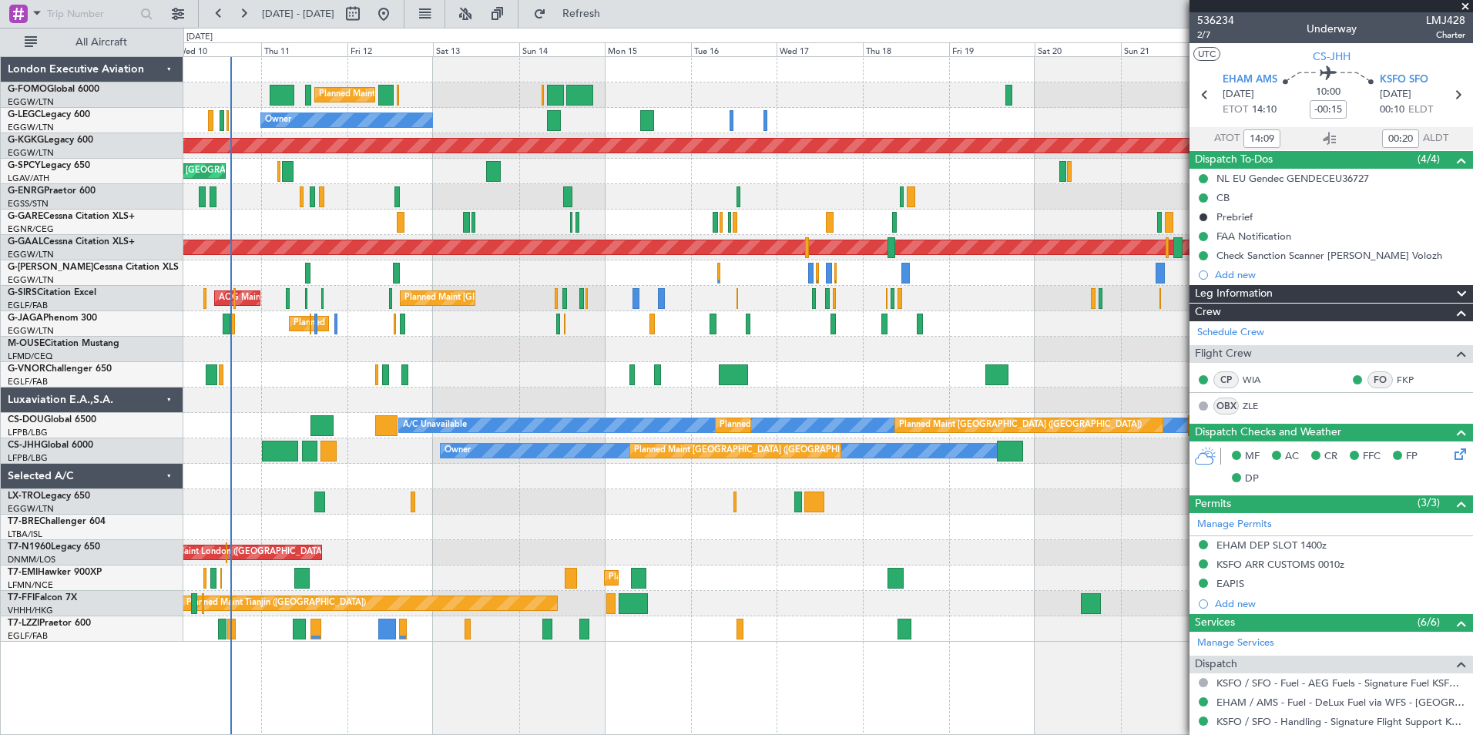
click at [885, 528] on div at bounding box center [827, 527] width 1289 height 25
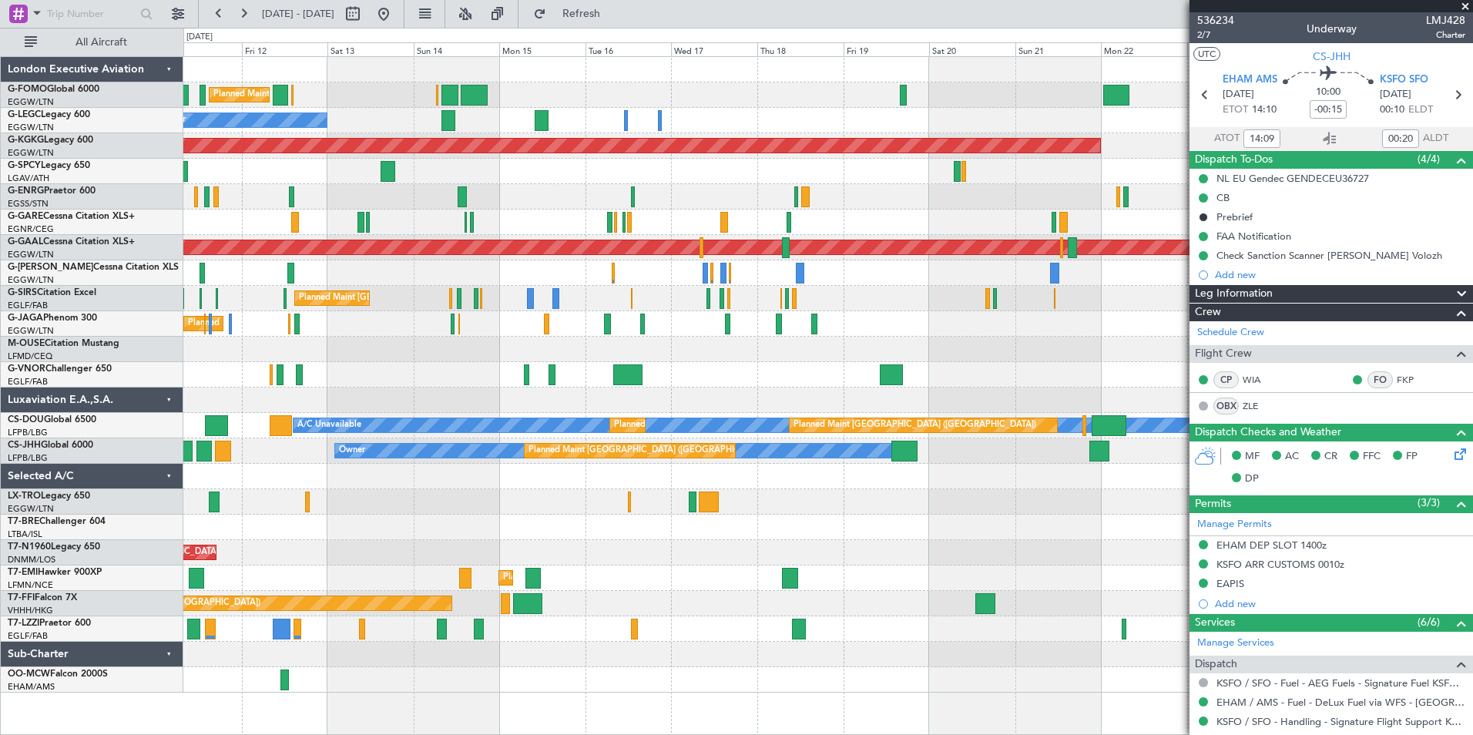
click at [620, 536] on div at bounding box center [827, 527] width 1289 height 25
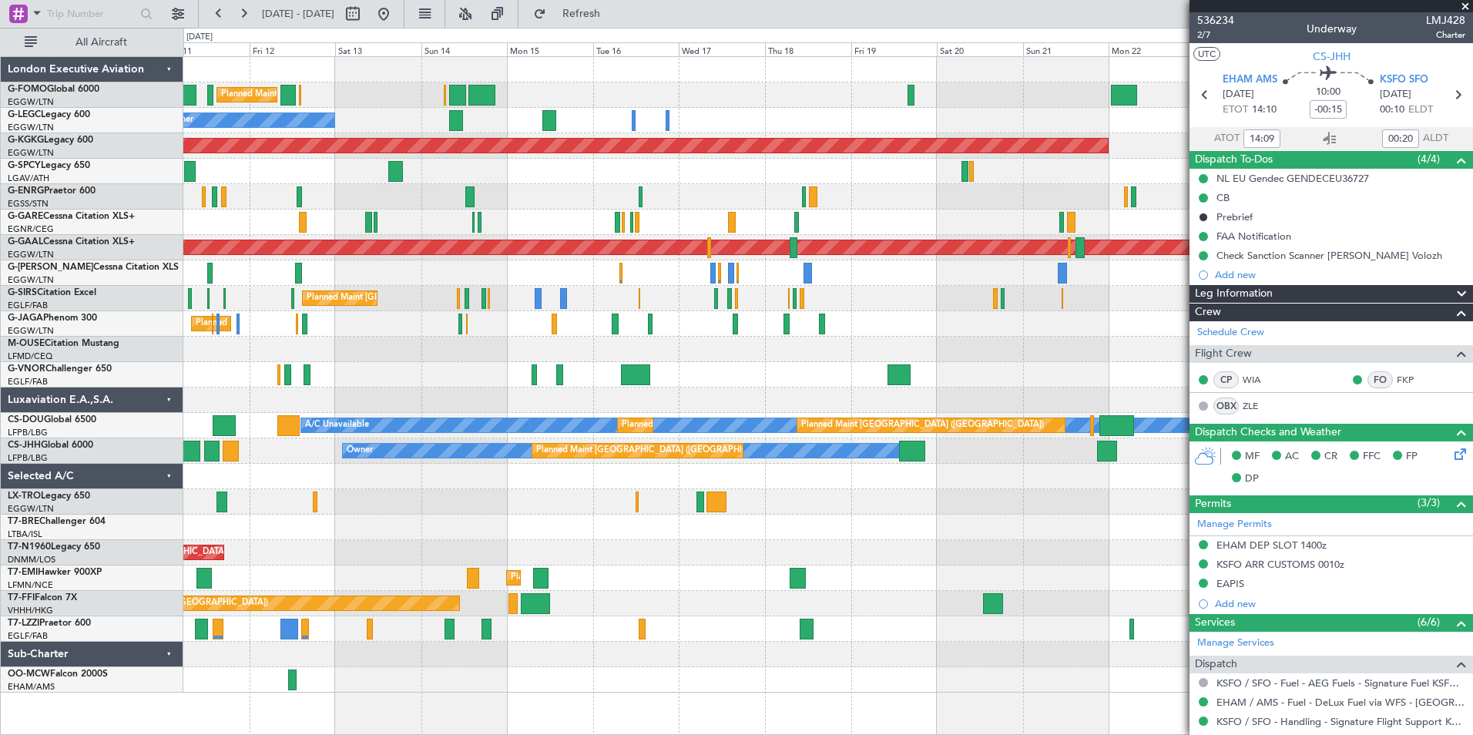
click at [639, 535] on div at bounding box center [827, 527] width 1289 height 25
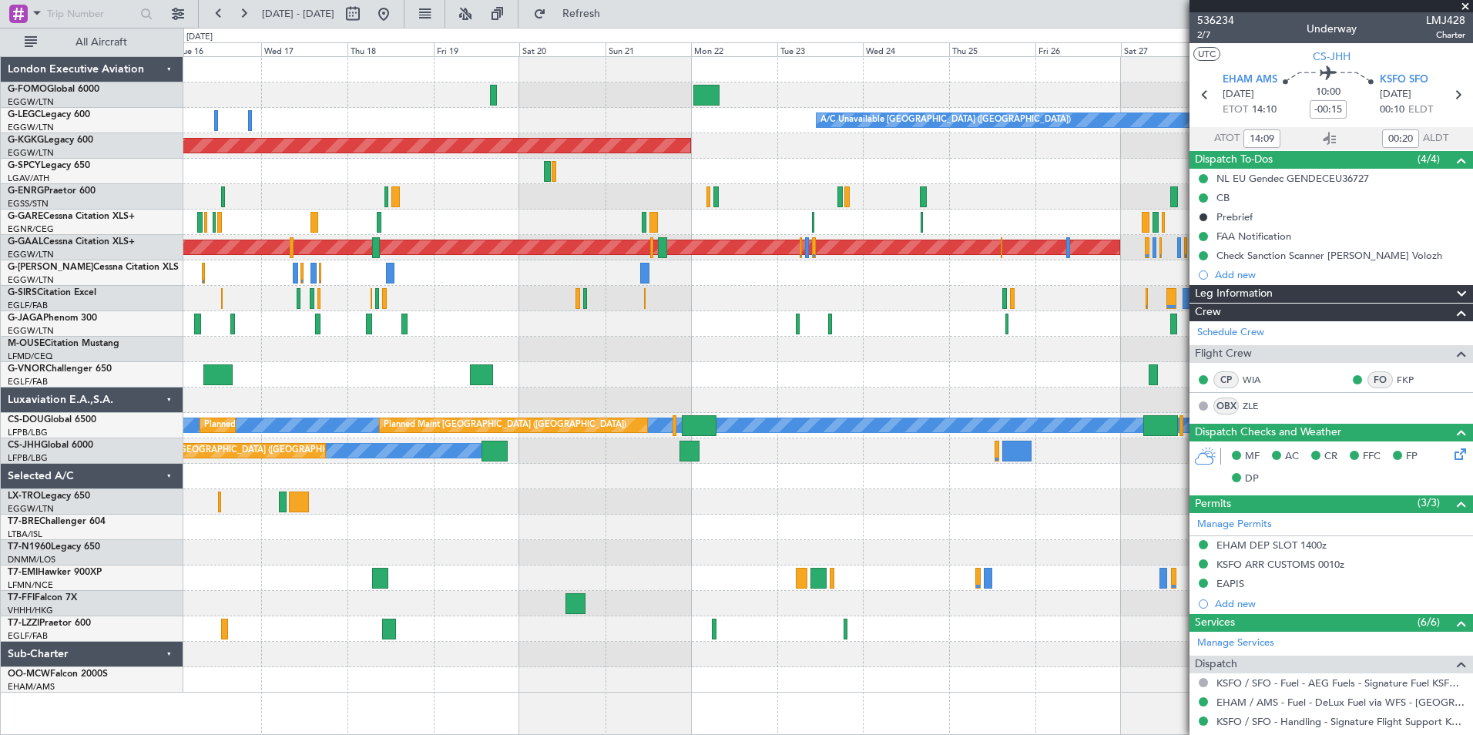
click at [638, 545] on div "A/C Unavailable [GEOGRAPHIC_DATA] ([GEOGRAPHIC_DATA]) Owner AOG Maint [GEOGRAPH…" at bounding box center [827, 374] width 1289 height 635
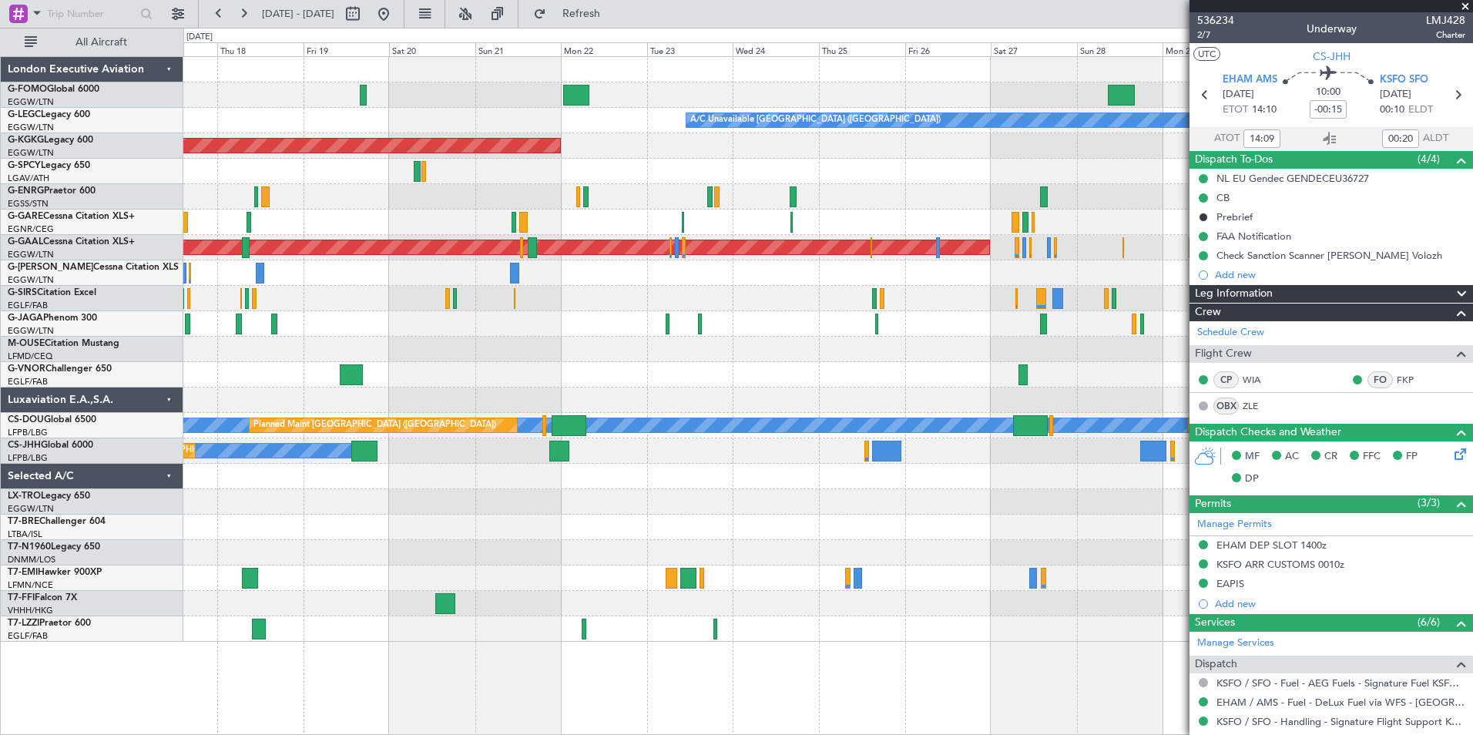
click at [673, 551] on div "A/C Unavailable [GEOGRAPHIC_DATA] ([GEOGRAPHIC_DATA]) AOG Maint [GEOGRAPHIC_DAT…" at bounding box center [827, 349] width 1289 height 585
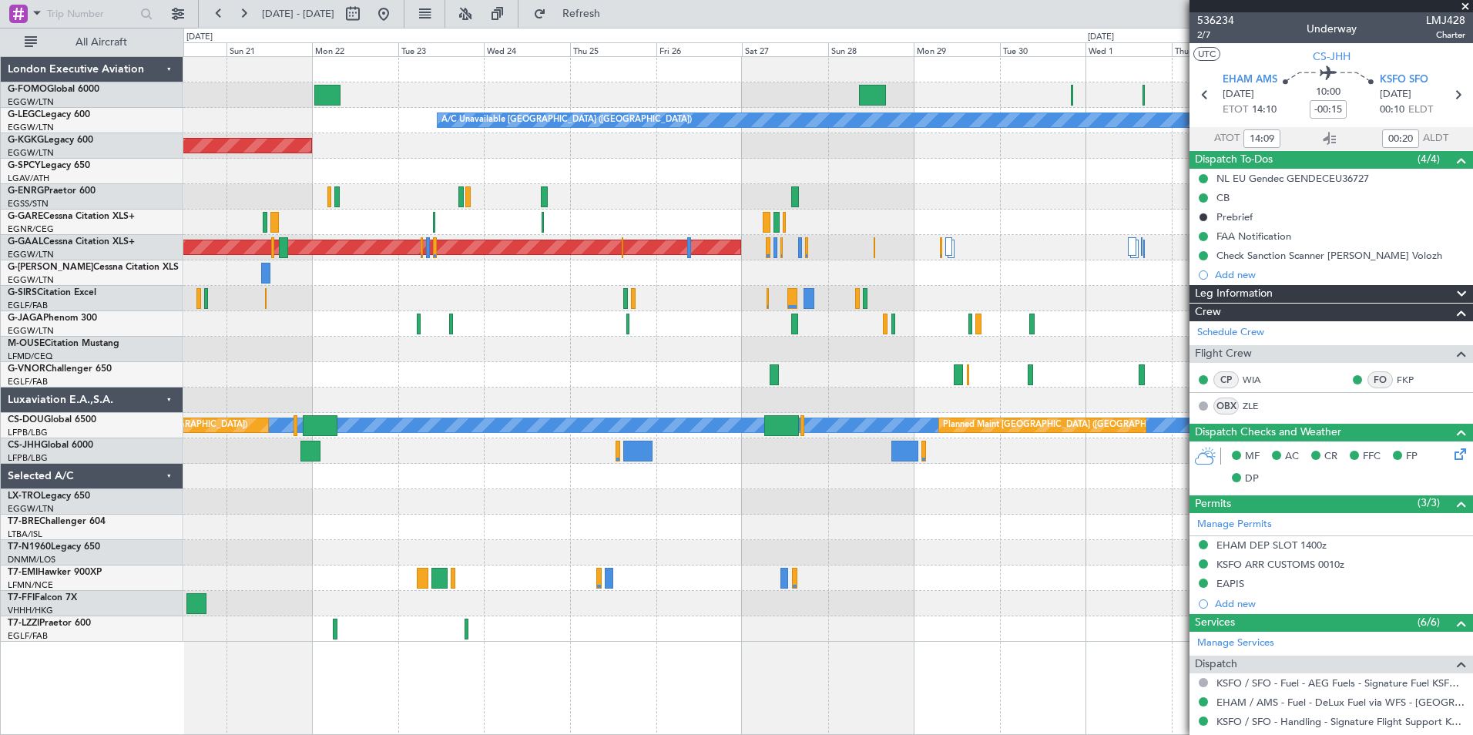
click at [766, 489] on div "A/C Unavailable [GEOGRAPHIC_DATA] ([GEOGRAPHIC_DATA]) AOG Maint [GEOGRAPHIC_DAT…" at bounding box center [827, 349] width 1289 height 585
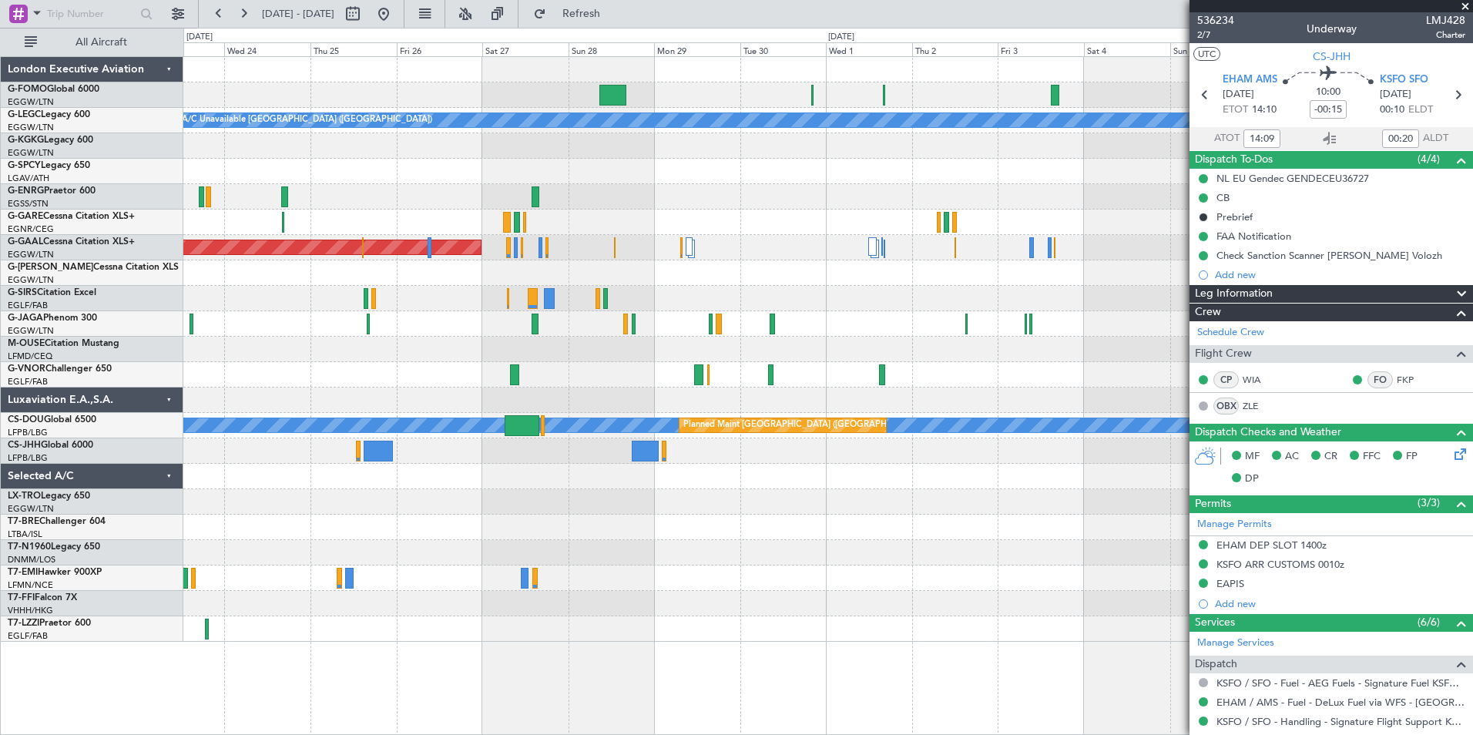
click at [498, 525] on div "A/C Unavailable [GEOGRAPHIC_DATA] ([GEOGRAPHIC_DATA]) AOG Maint [GEOGRAPHIC_DAT…" at bounding box center [827, 349] width 1289 height 585
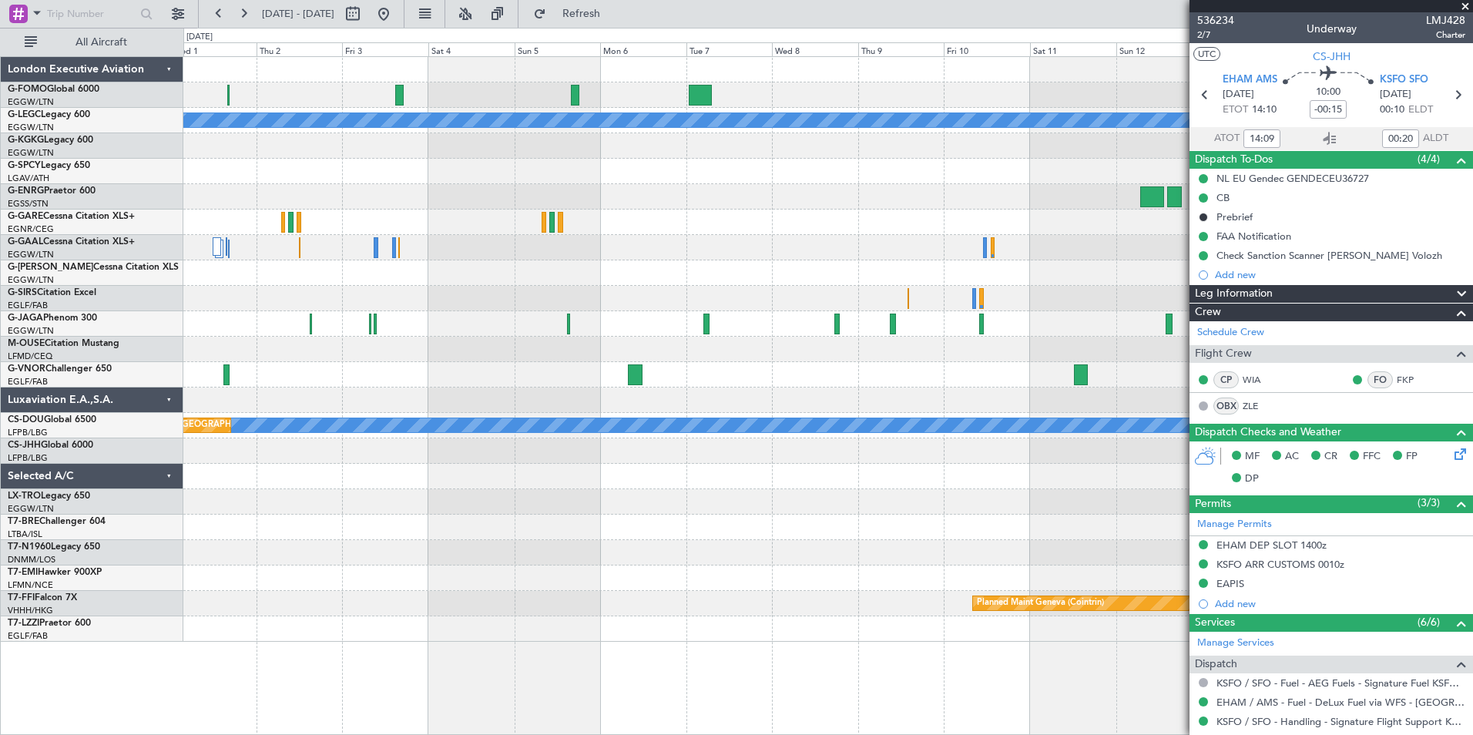
click at [436, 509] on div at bounding box center [827, 501] width 1289 height 25
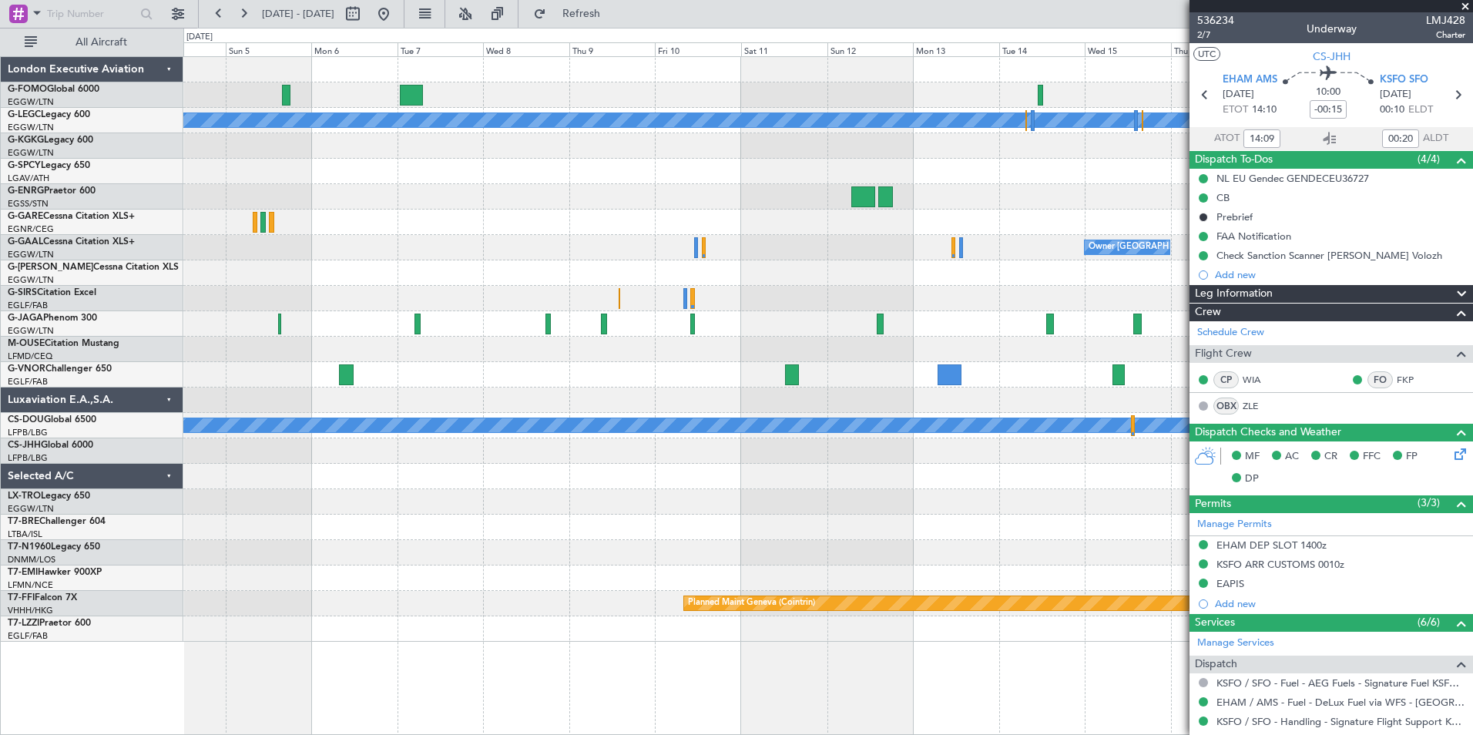
click at [434, 499] on div at bounding box center [827, 501] width 1289 height 25
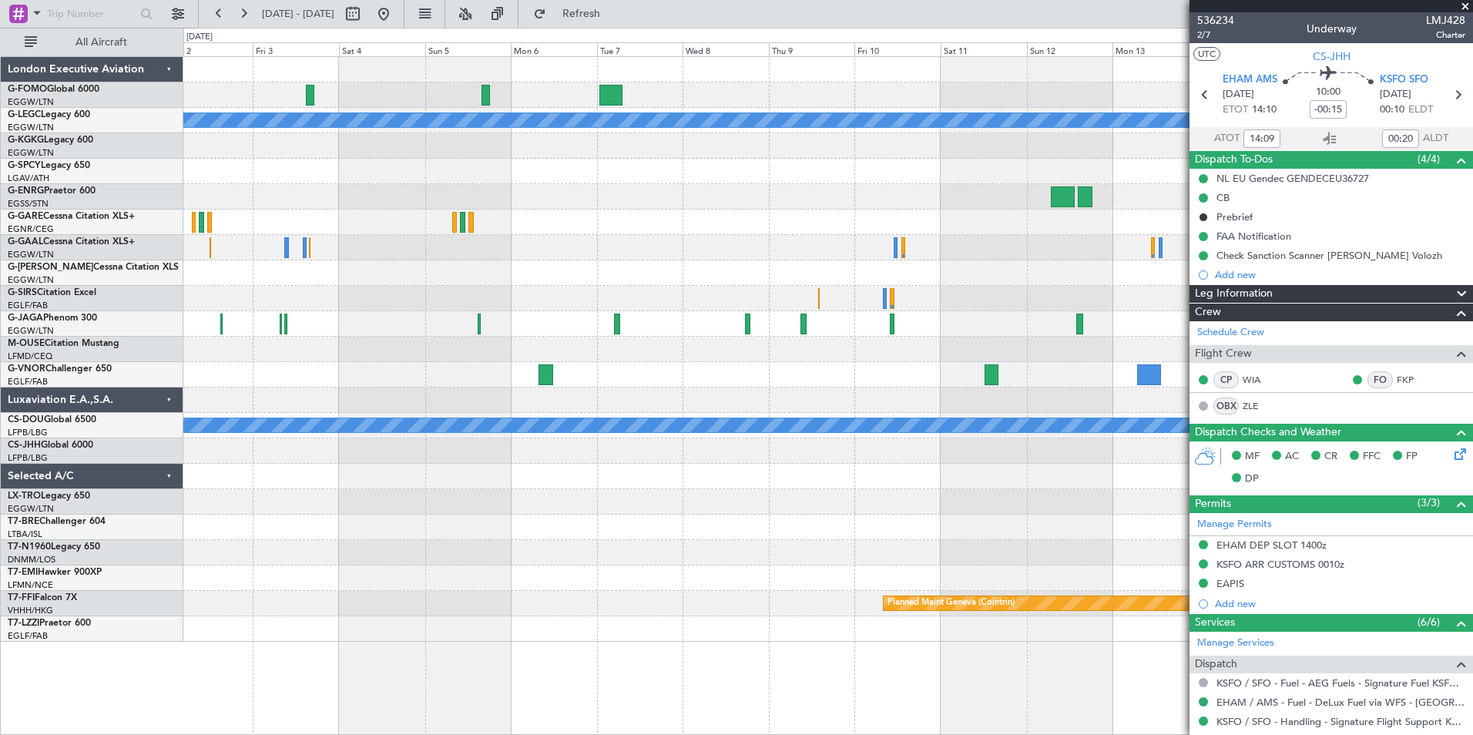
click at [729, 511] on div at bounding box center [827, 501] width 1289 height 25
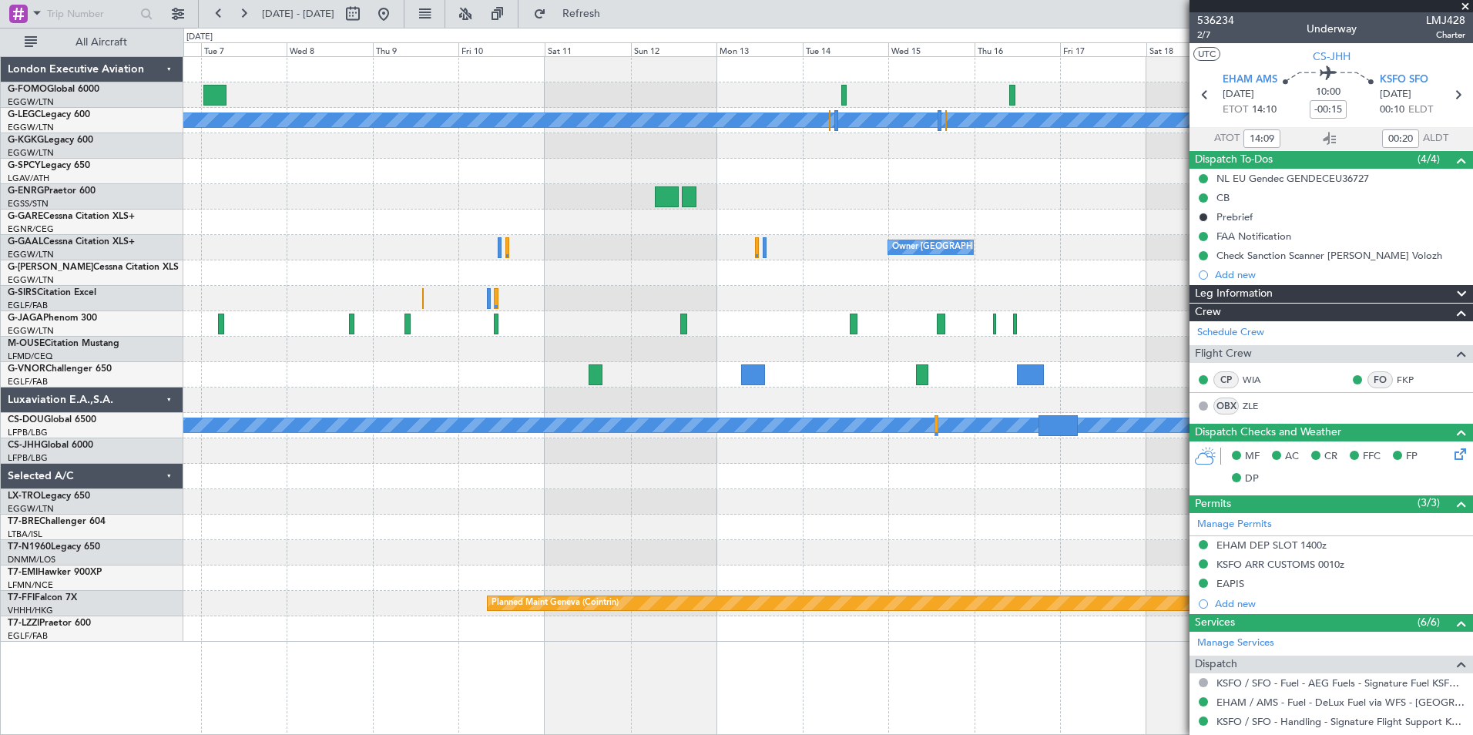
click at [269, 478] on div "A/C Unavailable [GEOGRAPHIC_DATA] ([GEOGRAPHIC_DATA]) Owner [GEOGRAPHIC_DATA] (…" at bounding box center [827, 349] width 1289 height 585
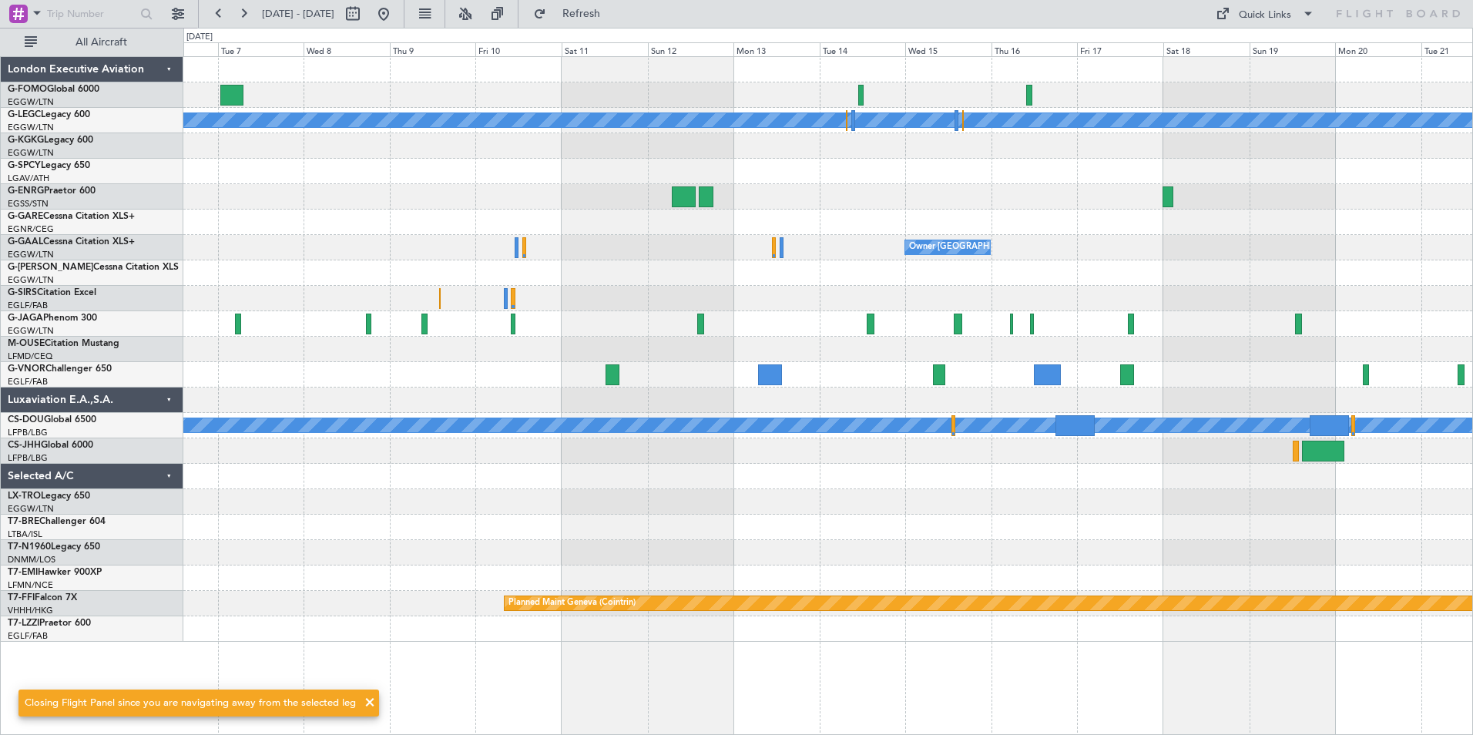
click at [990, 537] on div "A/C Unavailable [GEOGRAPHIC_DATA] ([GEOGRAPHIC_DATA]) Owner [GEOGRAPHIC_DATA] (…" at bounding box center [827, 349] width 1289 height 585
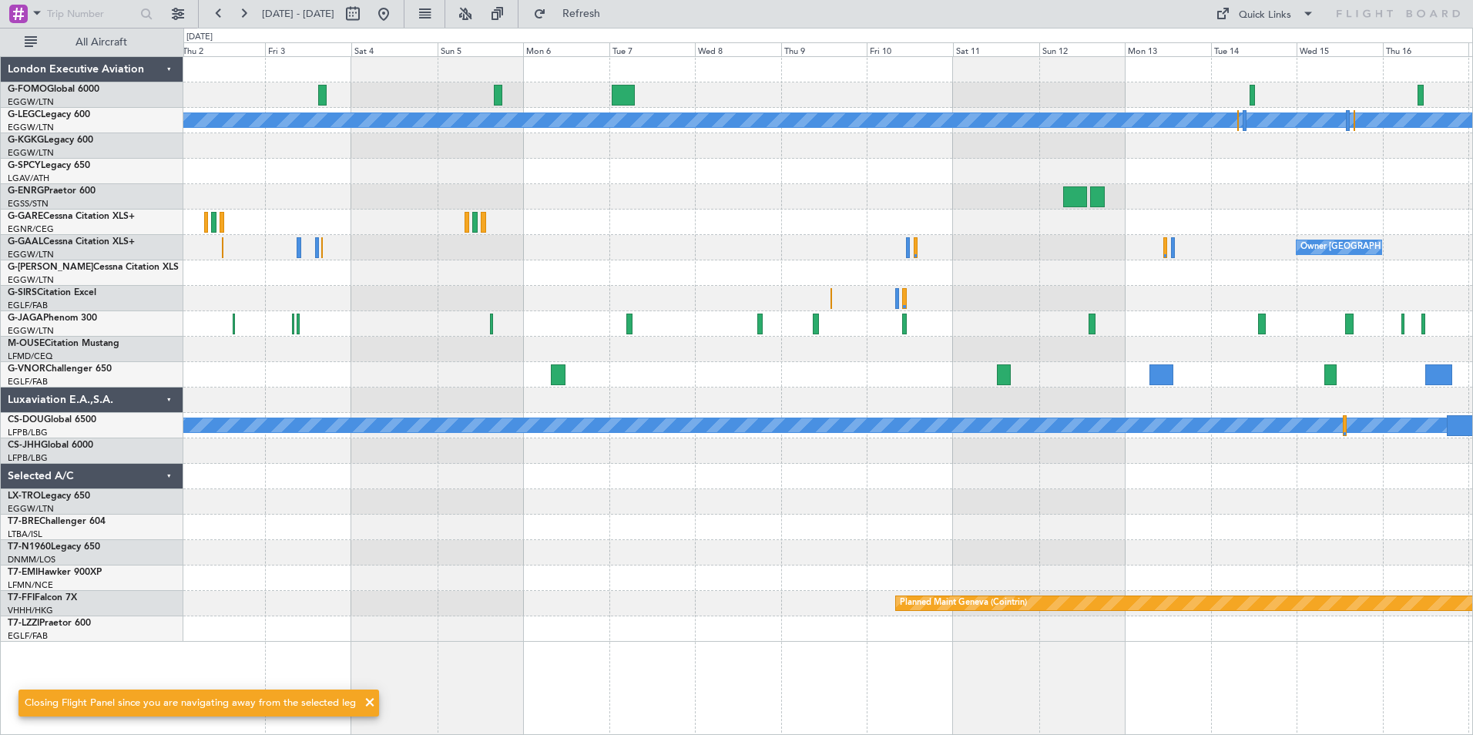
click at [1069, 552] on div "A/C Unavailable [GEOGRAPHIC_DATA] ([GEOGRAPHIC_DATA]) Owner [GEOGRAPHIC_DATA] (…" at bounding box center [827, 349] width 1289 height 585
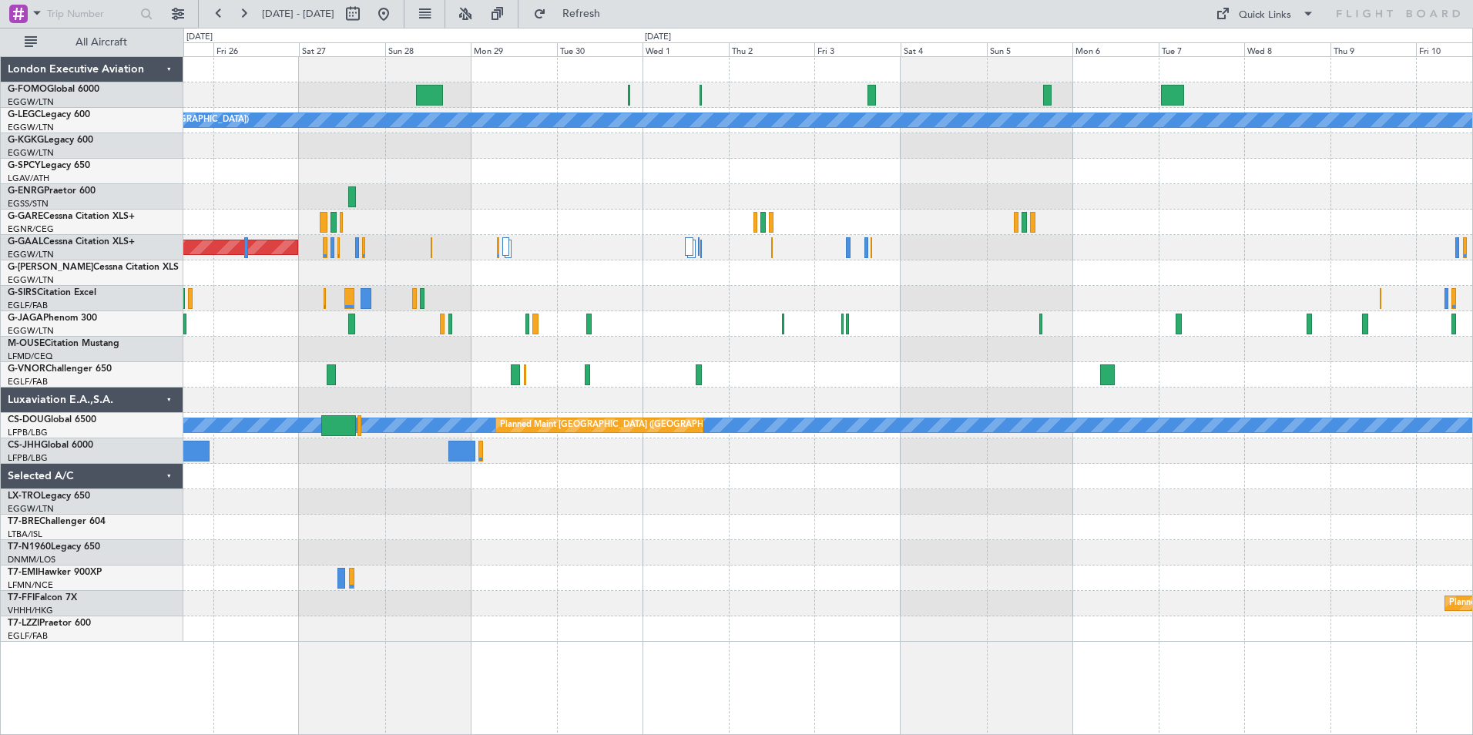
click at [960, 548] on div "A/C Unavailable [GEOGRAPHIC_DATA] ([GEOGRAPHIC_DATA]) AOG Maint [GEOGRAPHIC_DAT…" at bounding box center [827, 349] width 1289 height 585
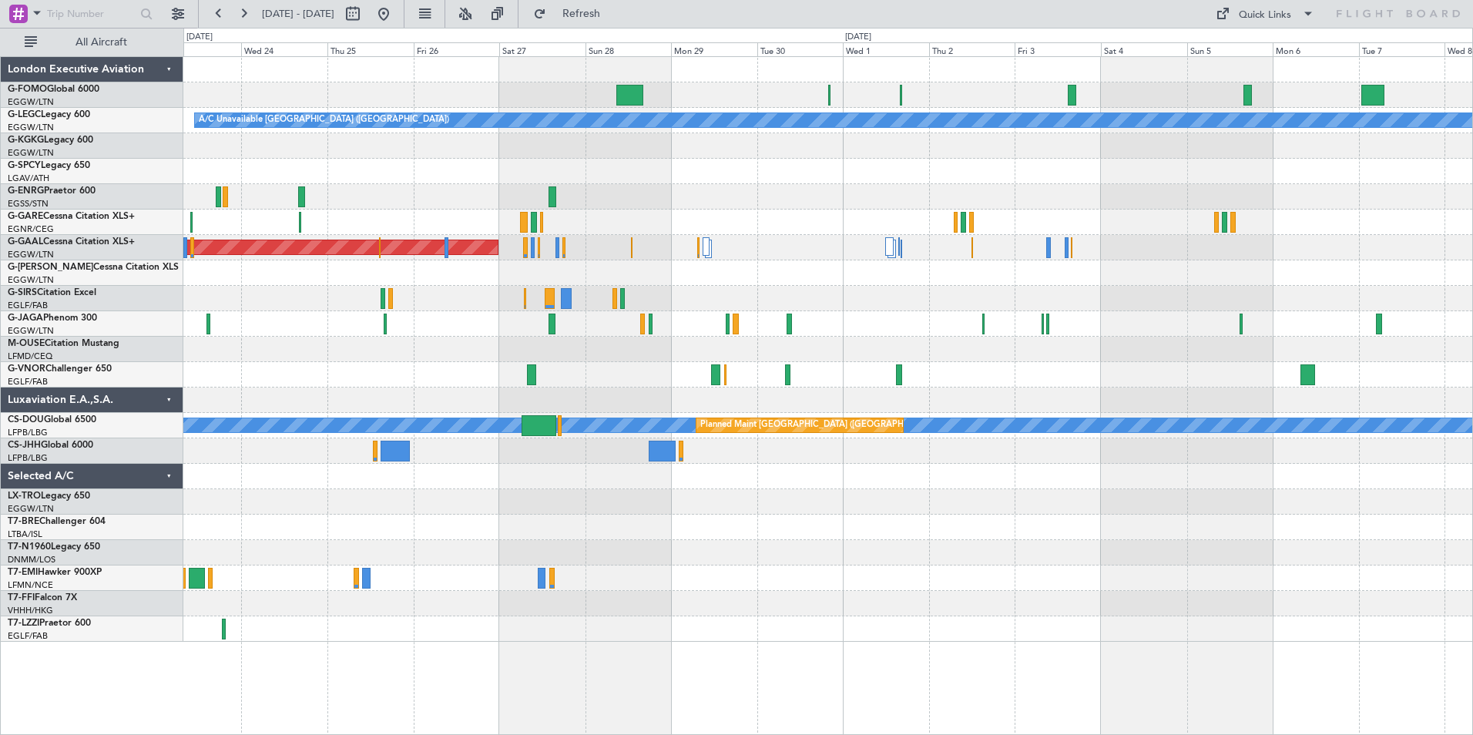
click at [893, 525] on div "A/C Unavailable [GEOGRAPHIC_DATA] ([GEOGRAPHIC_DATA]) AOG Maint [GEOGRAPHIC_DAT…" at bounding box center [827, 349] width 1289 height 585
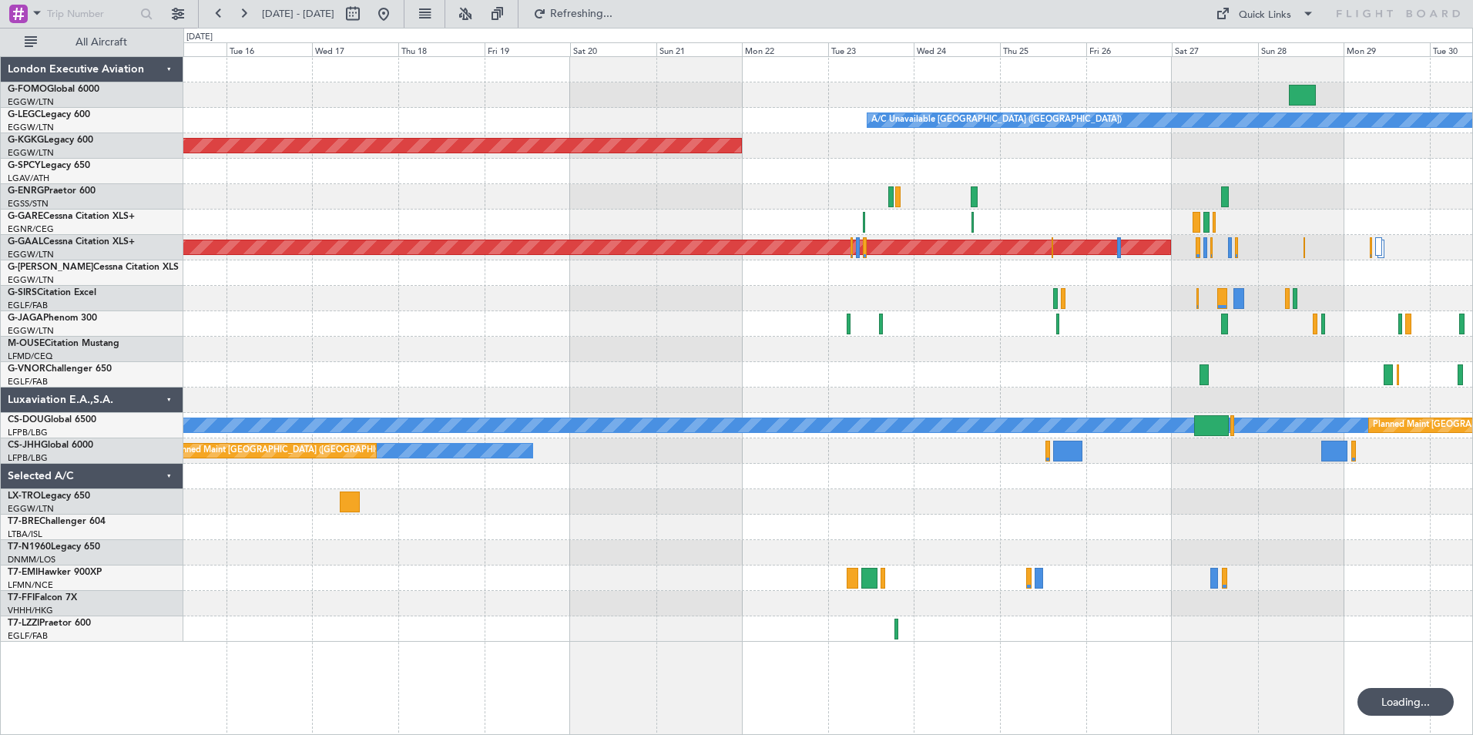
click at [360, 491] on div at bounding box center [827, 501] width 1289 height 25
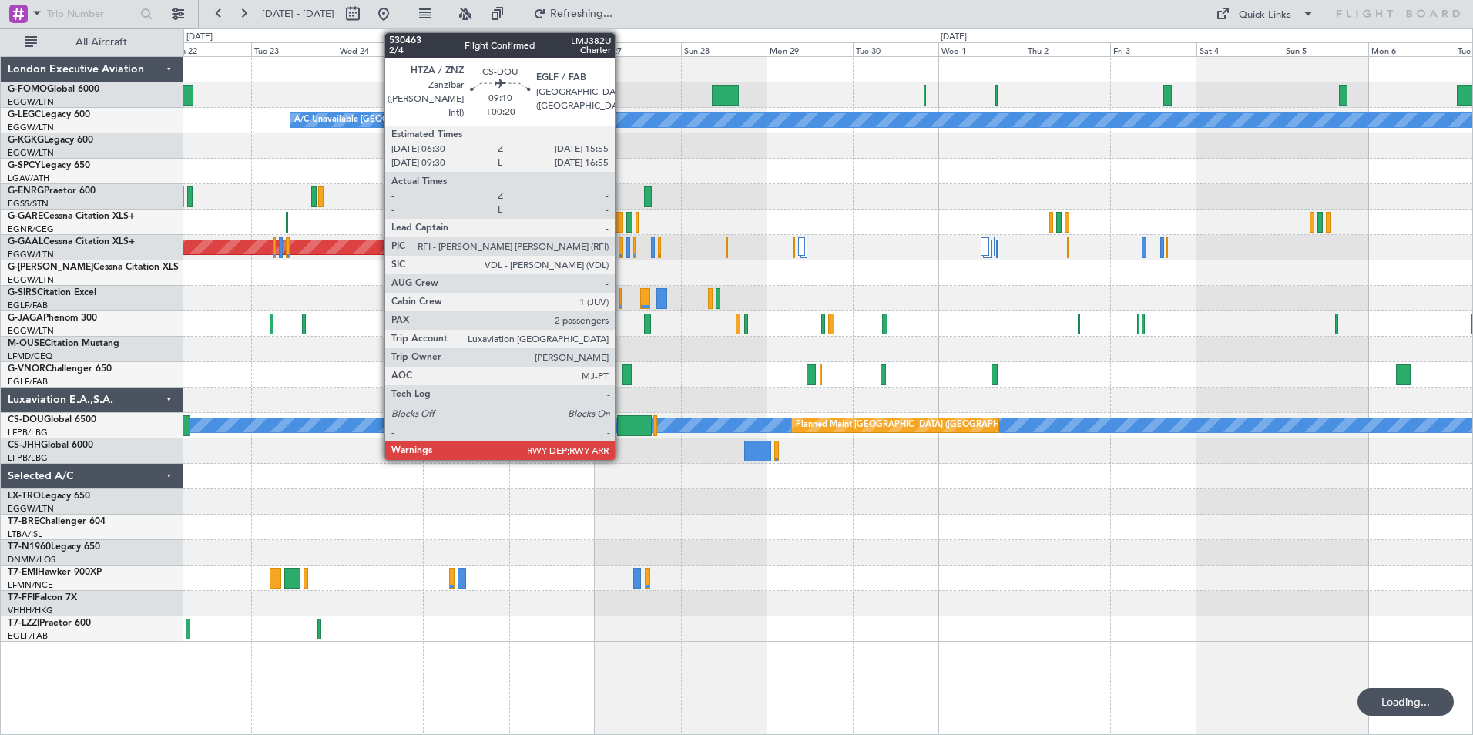
click at [622, 426] on div at bounding box center [634, 425] width 34 height 21
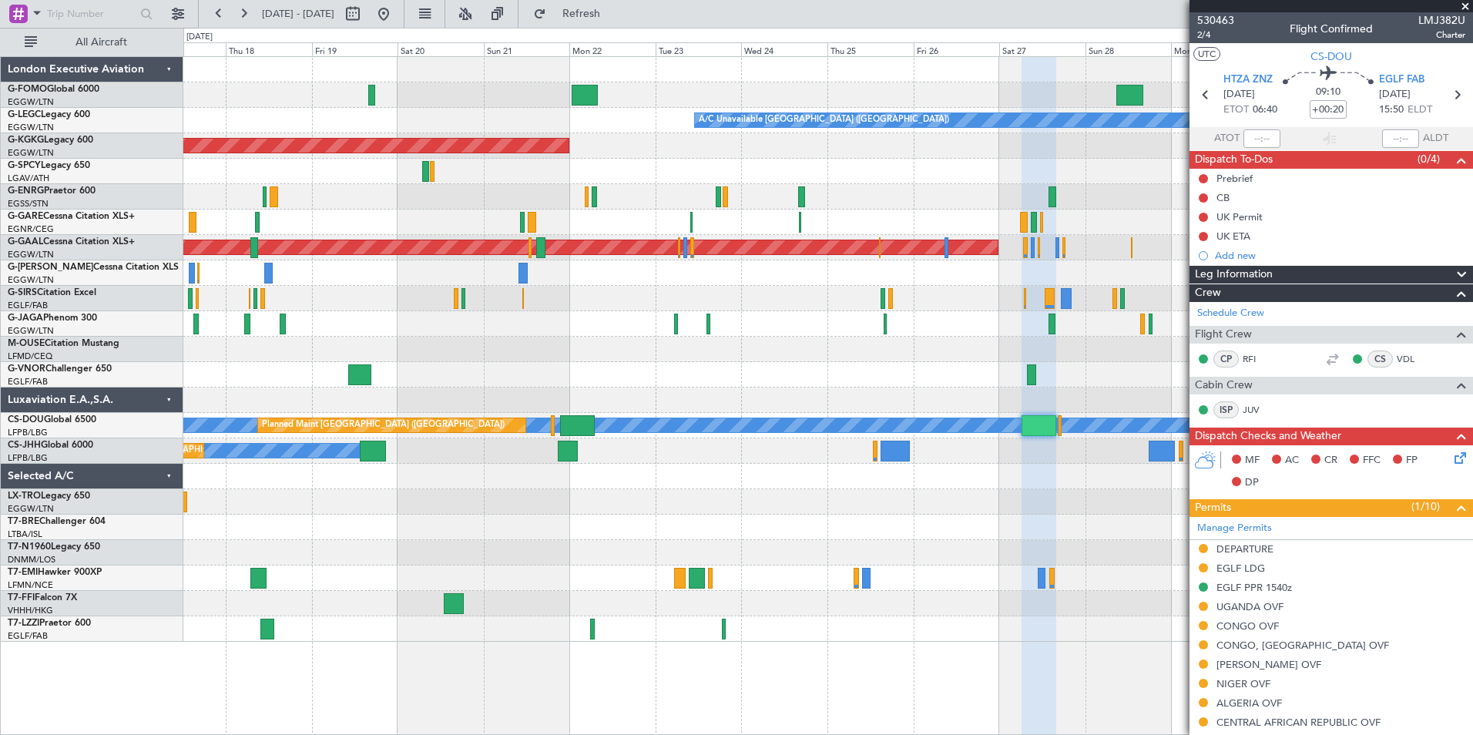
click at [921, 541] on div "A/C Unavailable [GEOGRAPHIC_DATA] ([GEOGRAPHIC_DATA]) AOG Maint [GEOGRAPHIC_DAT…" at bounding box center [827, 349] width 1289 height 585
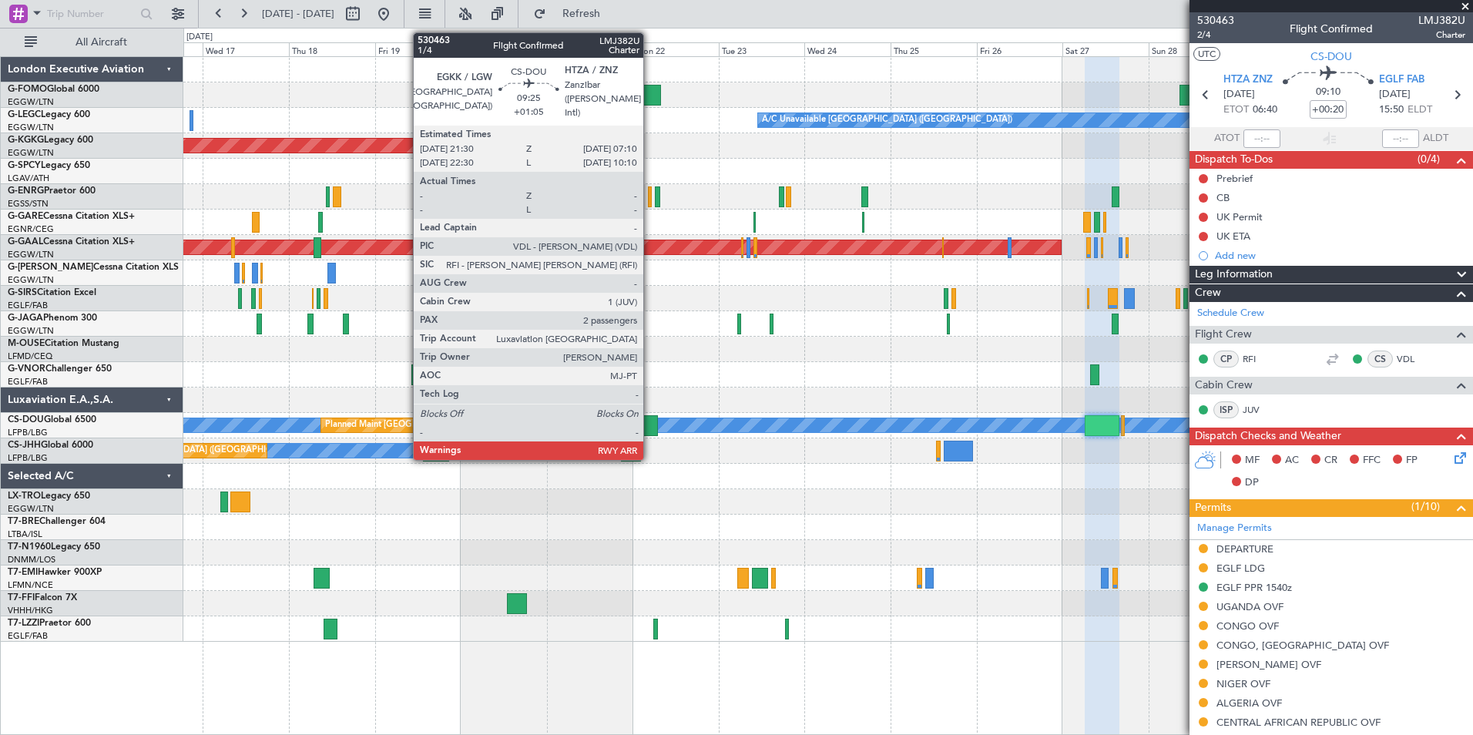
click at [650, 427] on div at bounding box center [640, 425] width 35 height 21
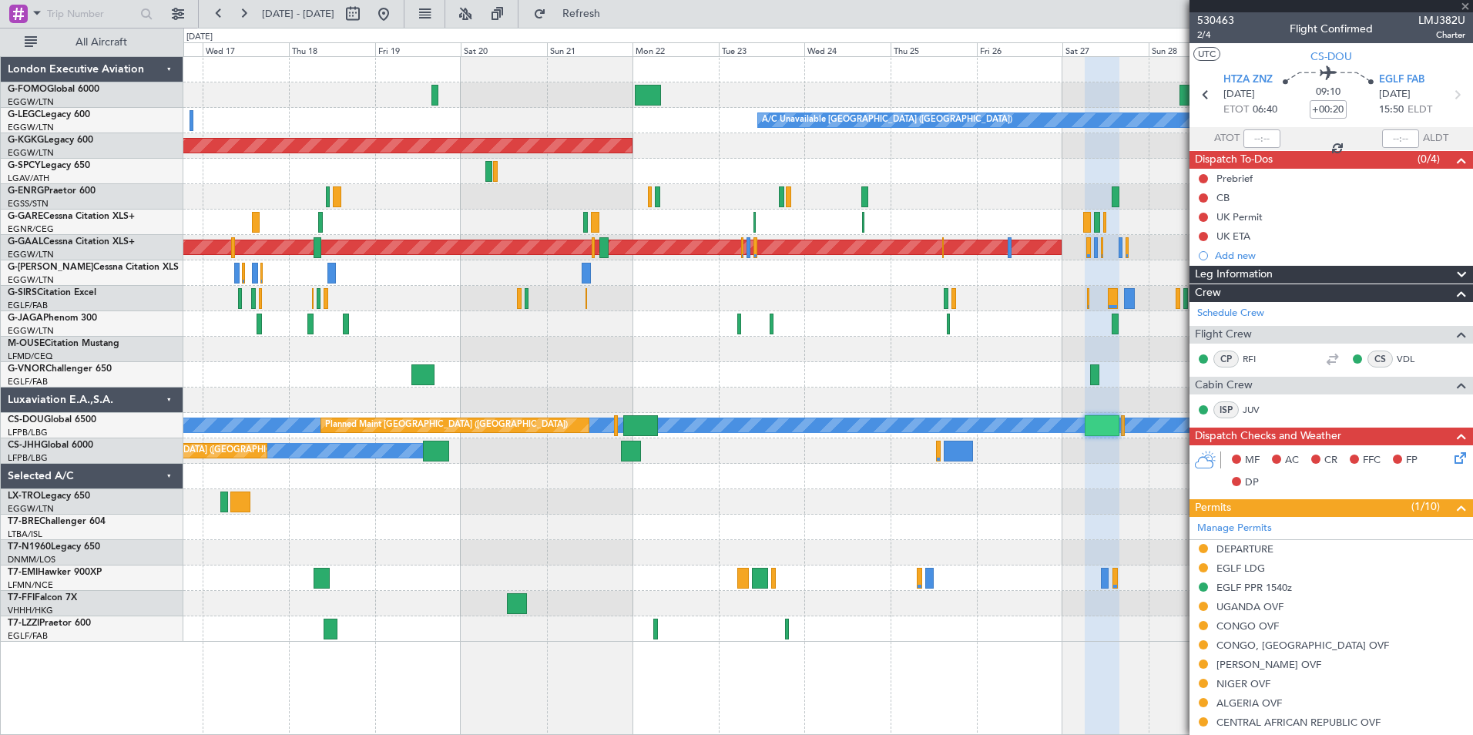
type input "+01:05"
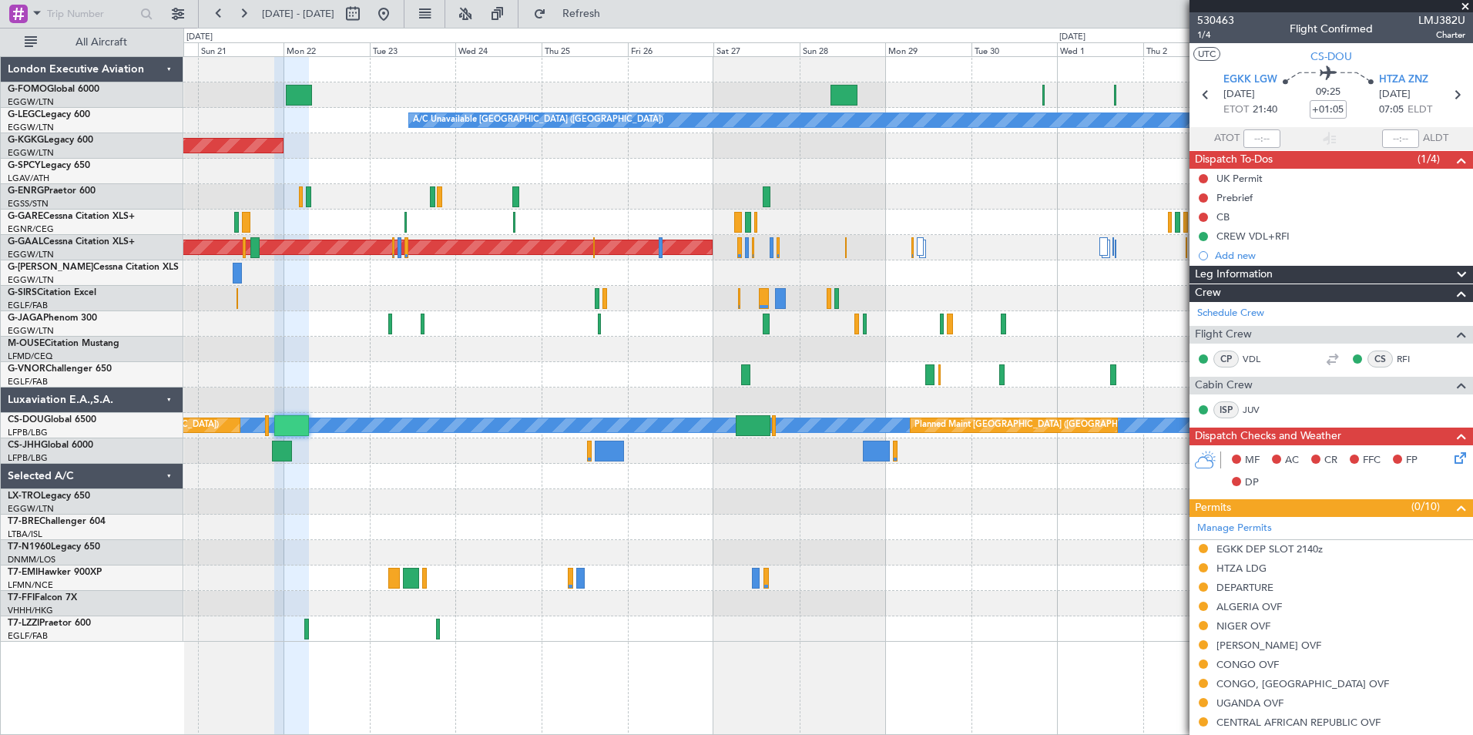
click at [326, 626] on div "A/C Unavailable [GEOGRAPHIC_DATA] ([GEOGRAPHIC_DATA]) AOG Maint [GEOGRAPHIC_DAT…" at bounding box center [827, 349] width 1289 height 585
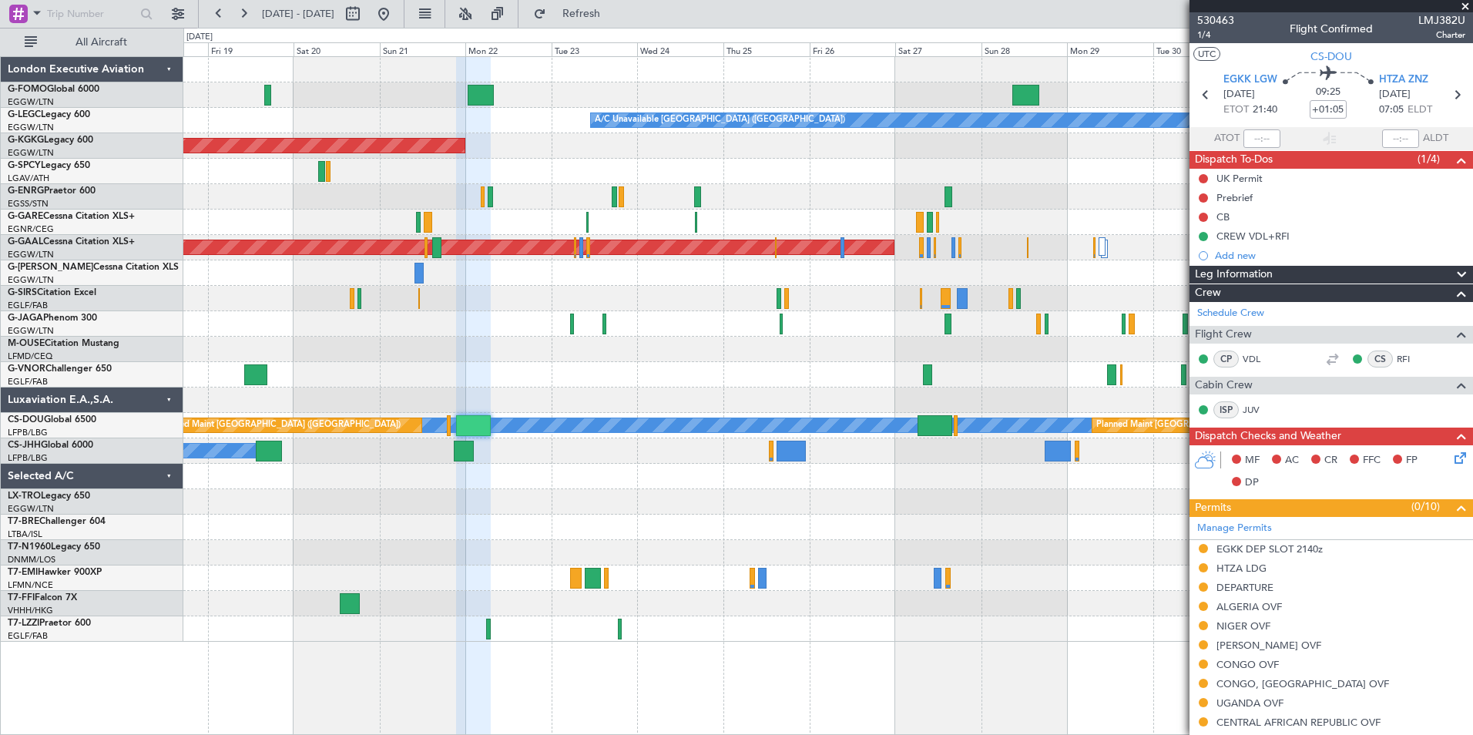
click at [504, 648] on div "A/C Unavailable [GEOGRAPHIC_DATA] ([GEOGRAPHIC_DATA]) AOG Maint [GEOGRAPHIC_DAT…" at bounding box center [827, 395] width 1289 height 679
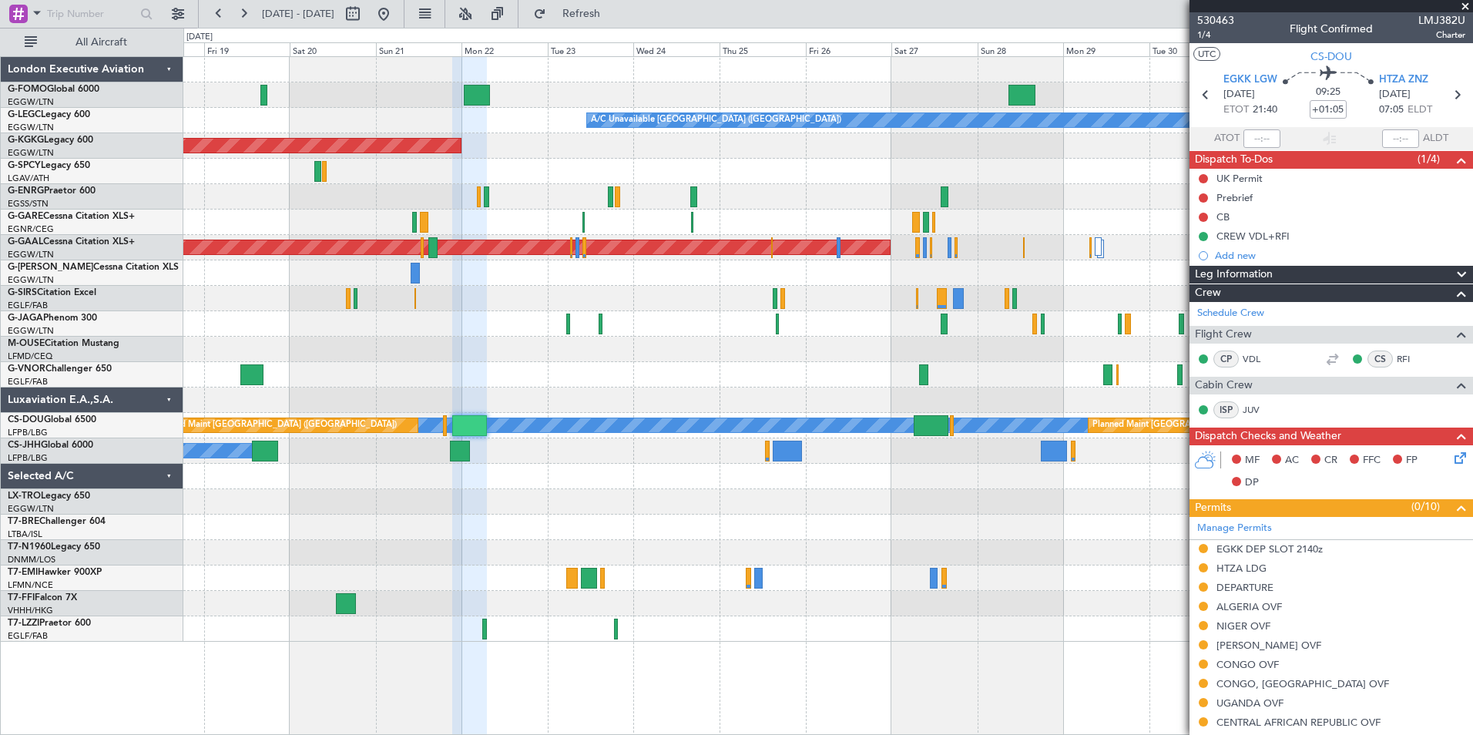
click at [825, 343] on div "A/C Unavailable [GEOGRAPHIC_DATA] ([GEOGRAPHIC_DATA]) AOG Maint [GEOGRAPHIC_DAT…" at bounding box center [827, 349] width 1289 height 585
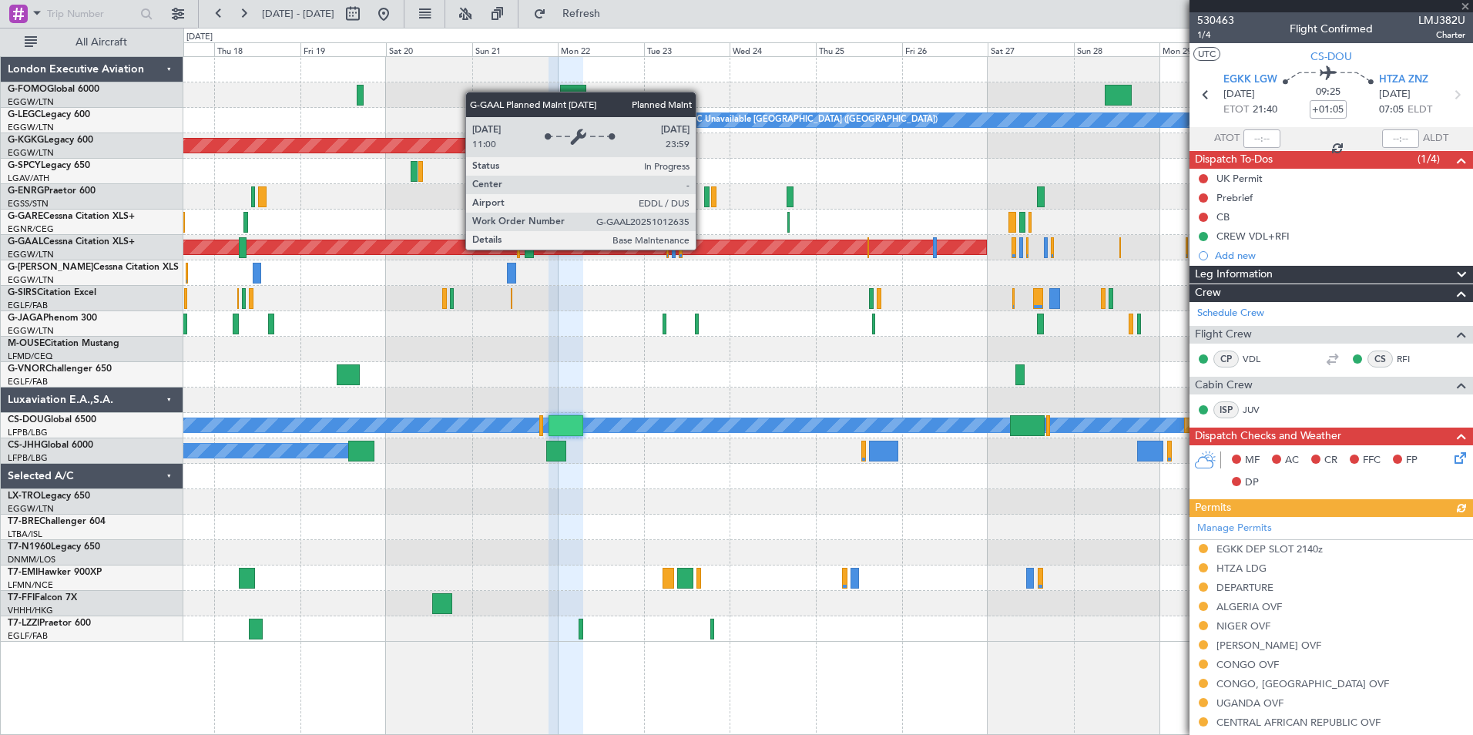
click at [1157, 374] on div "A/C Unavailable [GEOGRAPHIC_DATA] ([GEOGRAPHIC_DATA]) AOG Maint [GEOGRAPHIC_DAT…" at bounding box center [827, 349] width 1289 height 585
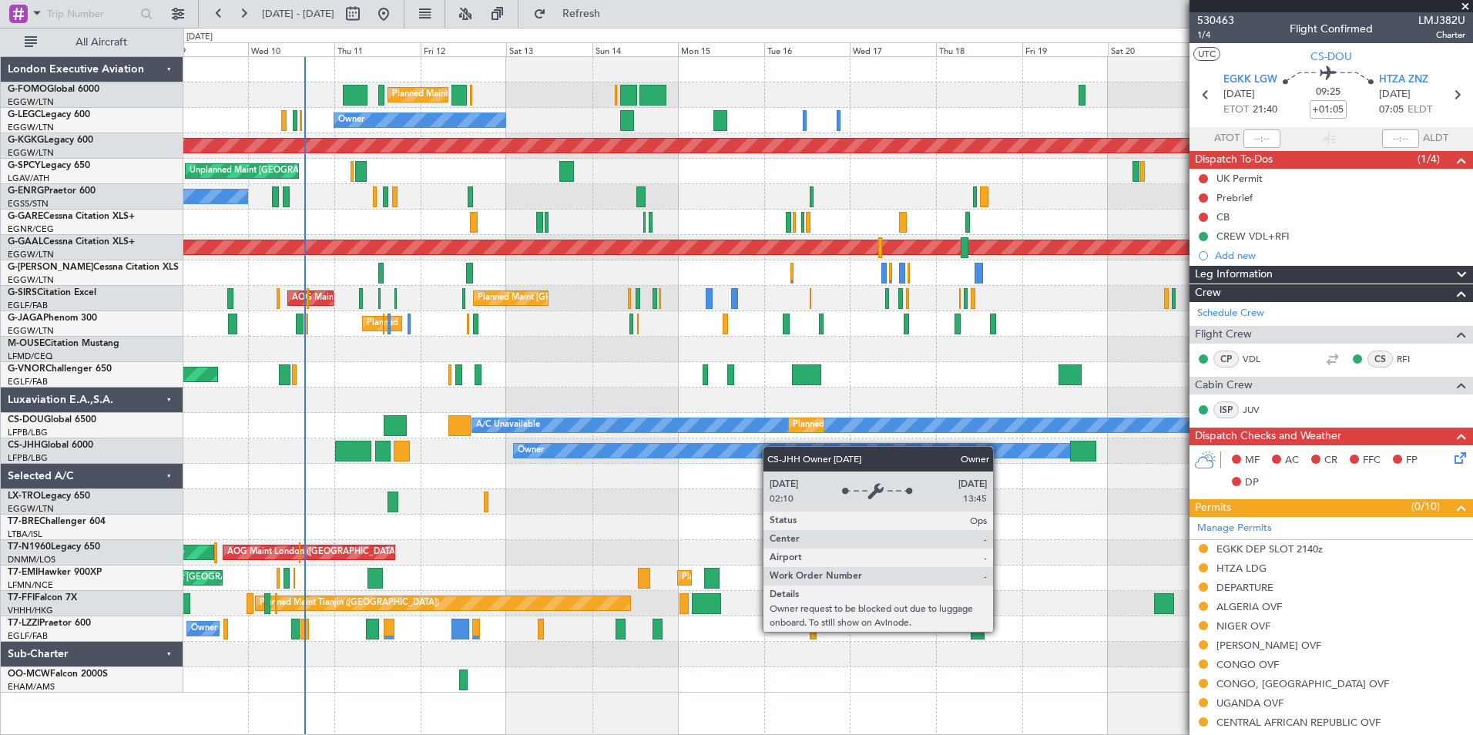
click at [770, 446] on div "Planned Maint [GEOGRAPHIC_DATA] ([GEOGRAPHIC_DATA]) Planned Maint [GEOGRAPHIC_D…" at bounding box center [827, 374] width 1289 height 635
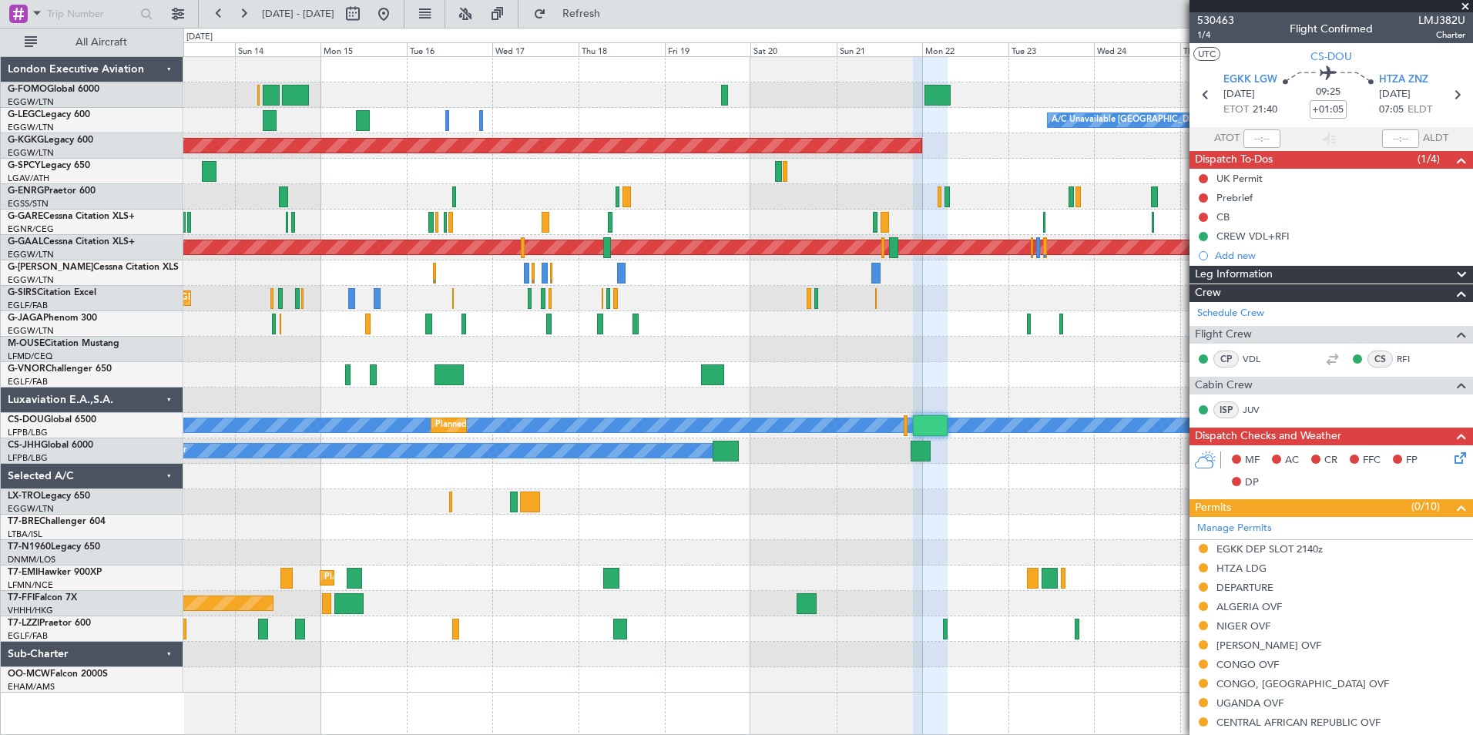
click at [468, 397] on div "Planned Maint [GEOGRAPHIC_DATA] ([GEOGRAPHIC_DATA]) A/C Unavailable [GEOGRAPHIC…" at bounding box center [827, 374] width 1289 height 635
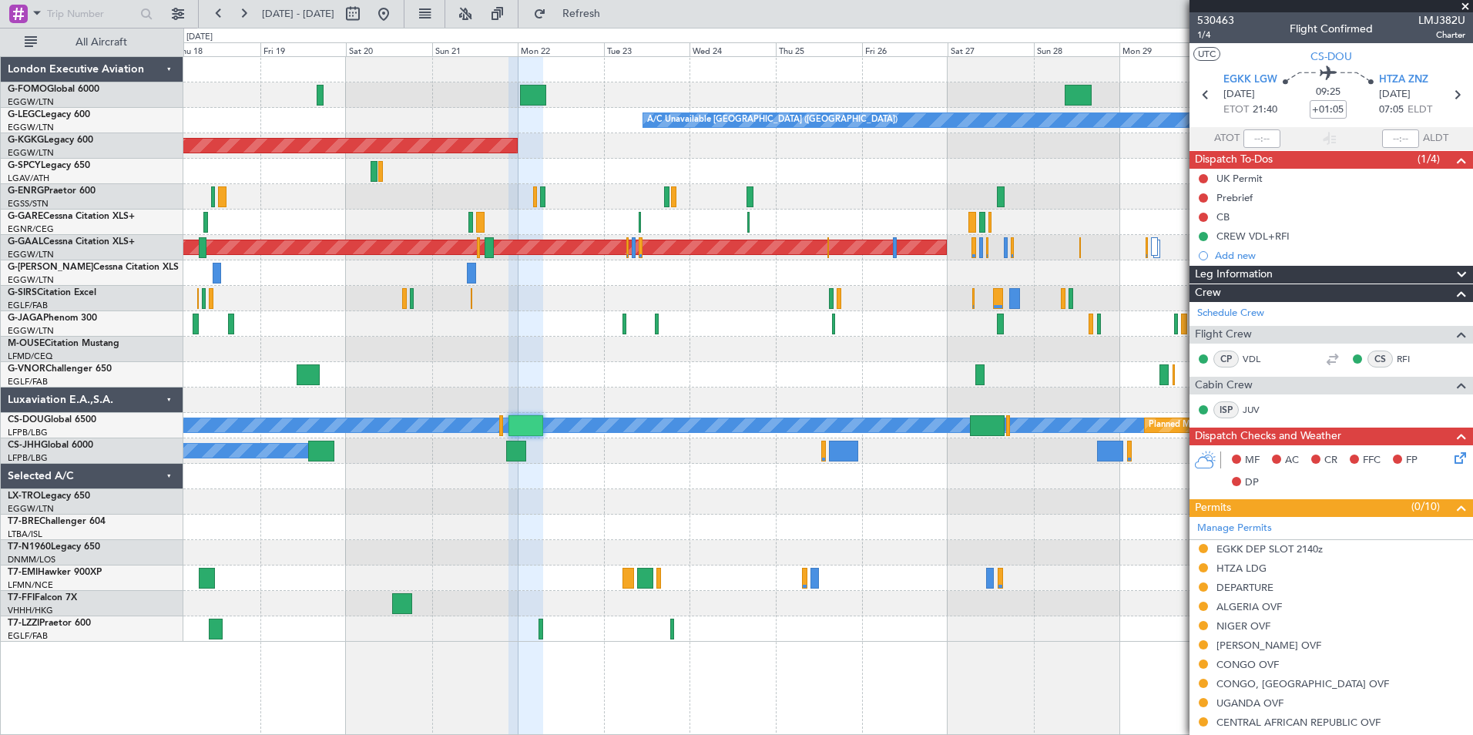
click at [597, 508] on div "A/C Unavailable [GEOGRAPHIC_DATA] ([GEOGRAPHIC_DATA]) AOG Maint [GEOGRAPHIC_DAT…" at bounding box center [827, 349] width 1289 height 585
click at [396, 18] on button at bounding box center [383, 14] width 25 height 25
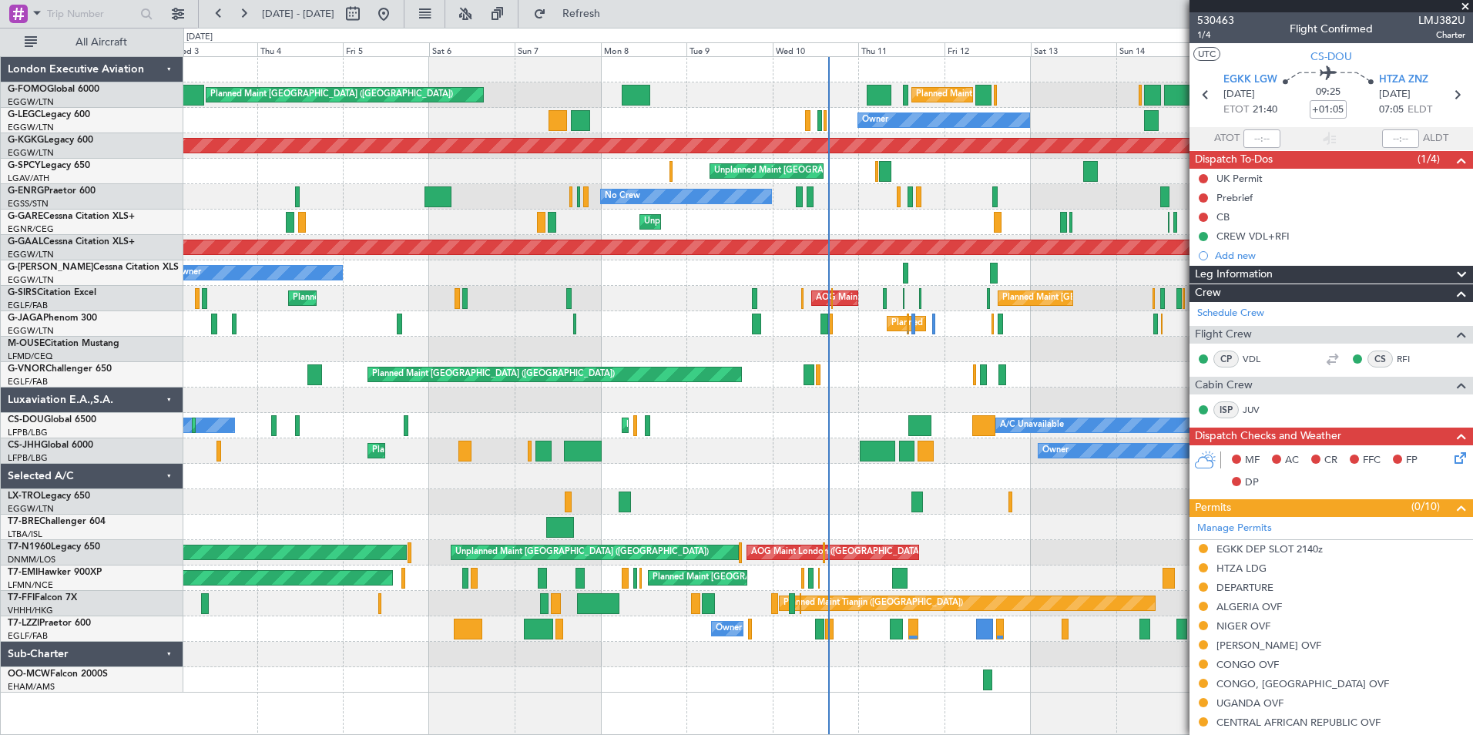
click at [625, 464] on div "Planned Maint [GEOGRAPHIC_DATA] ([GEOGRAPHIC_DATA]) Planned Maint [GEOGRAPHIC_D…" at bounding box center [827, 374] width 1289 height 635
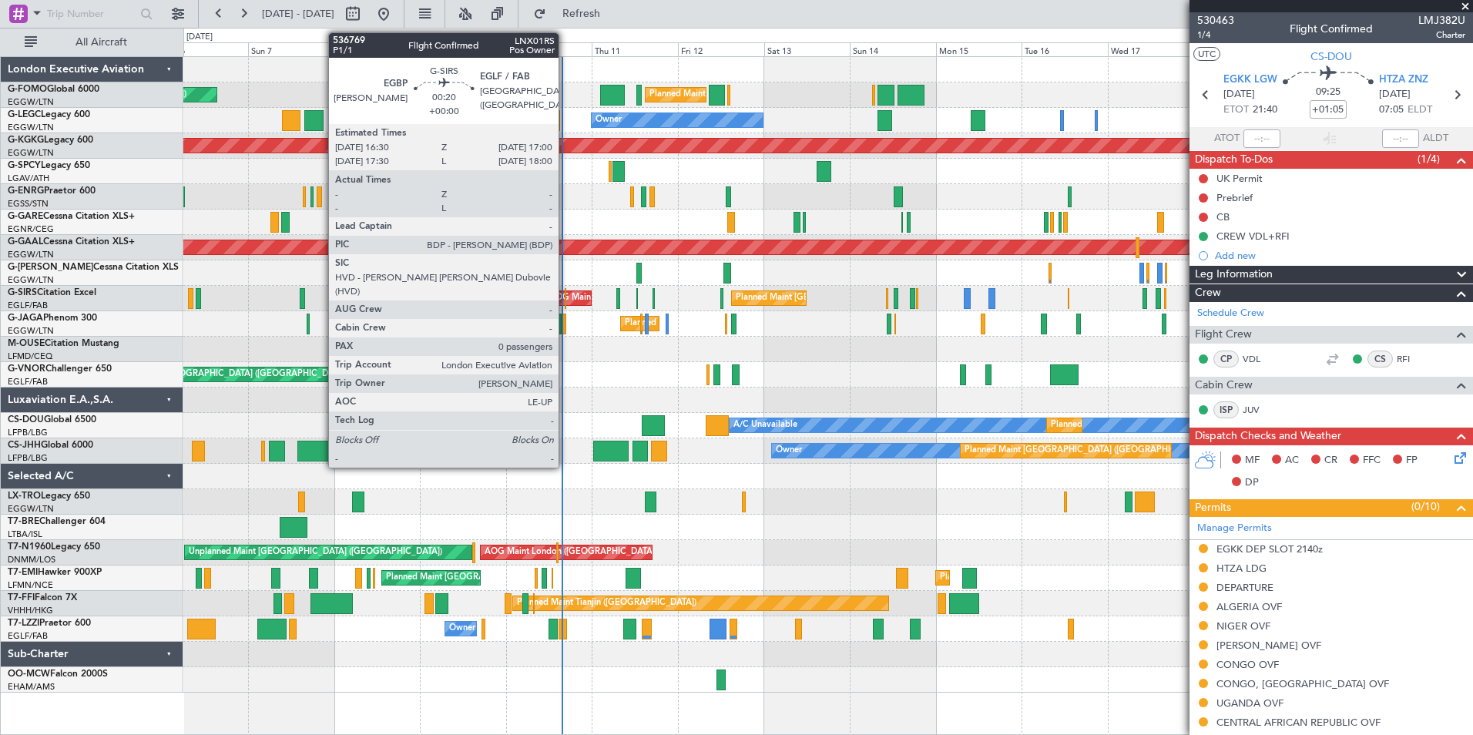
click at [565, 301] on div at bounding box center [566, 298] width 2 height 21
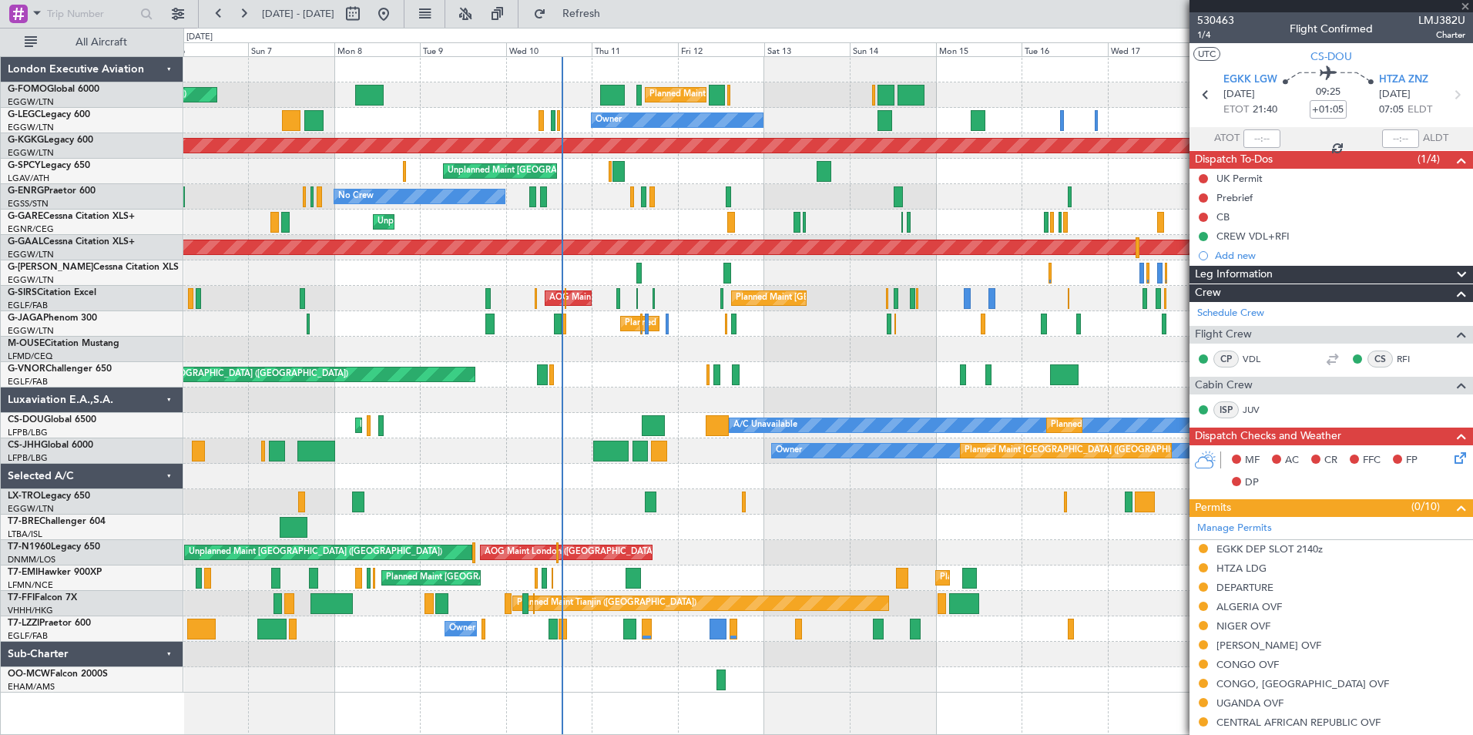
type input "0"
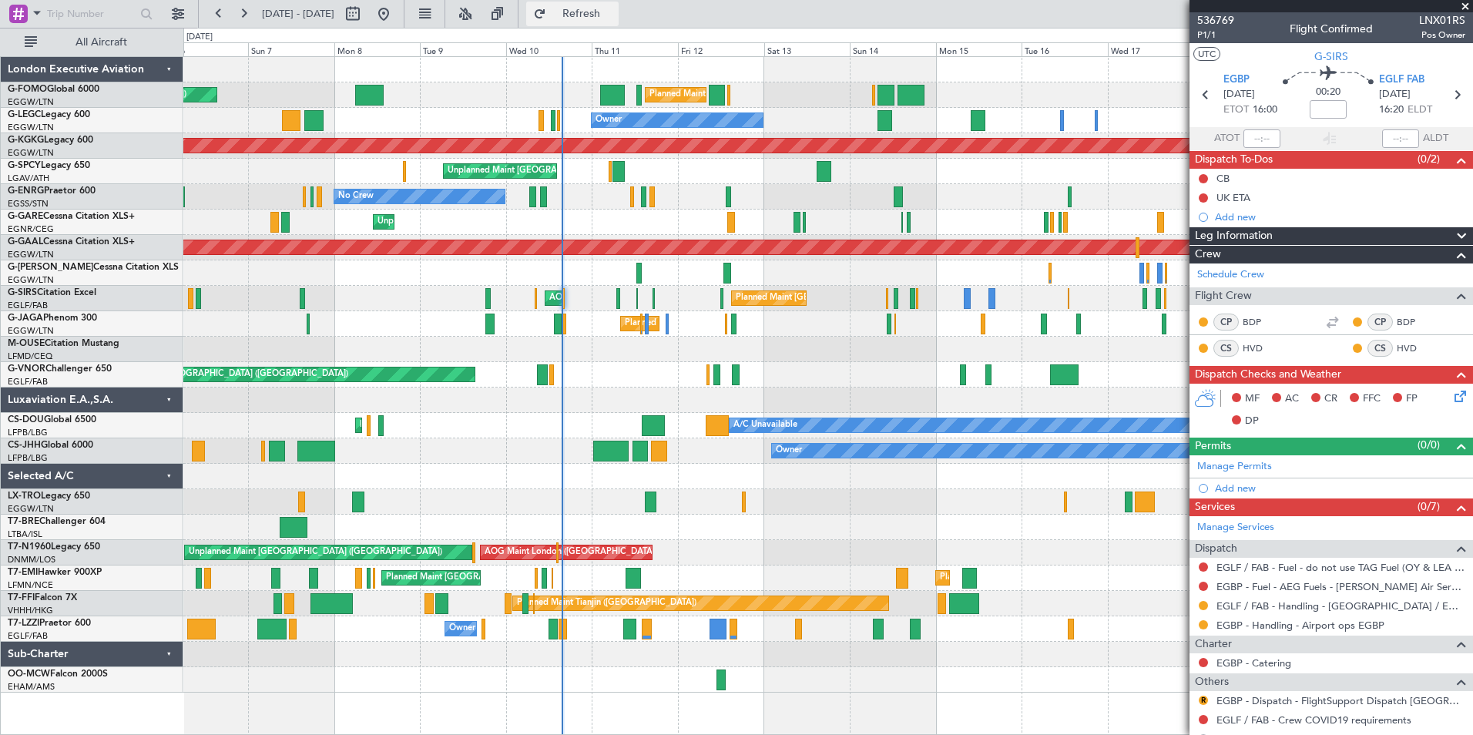
click at [619, 4] on button "Refresh" at bounding box center [572, 14] width 92 height 25
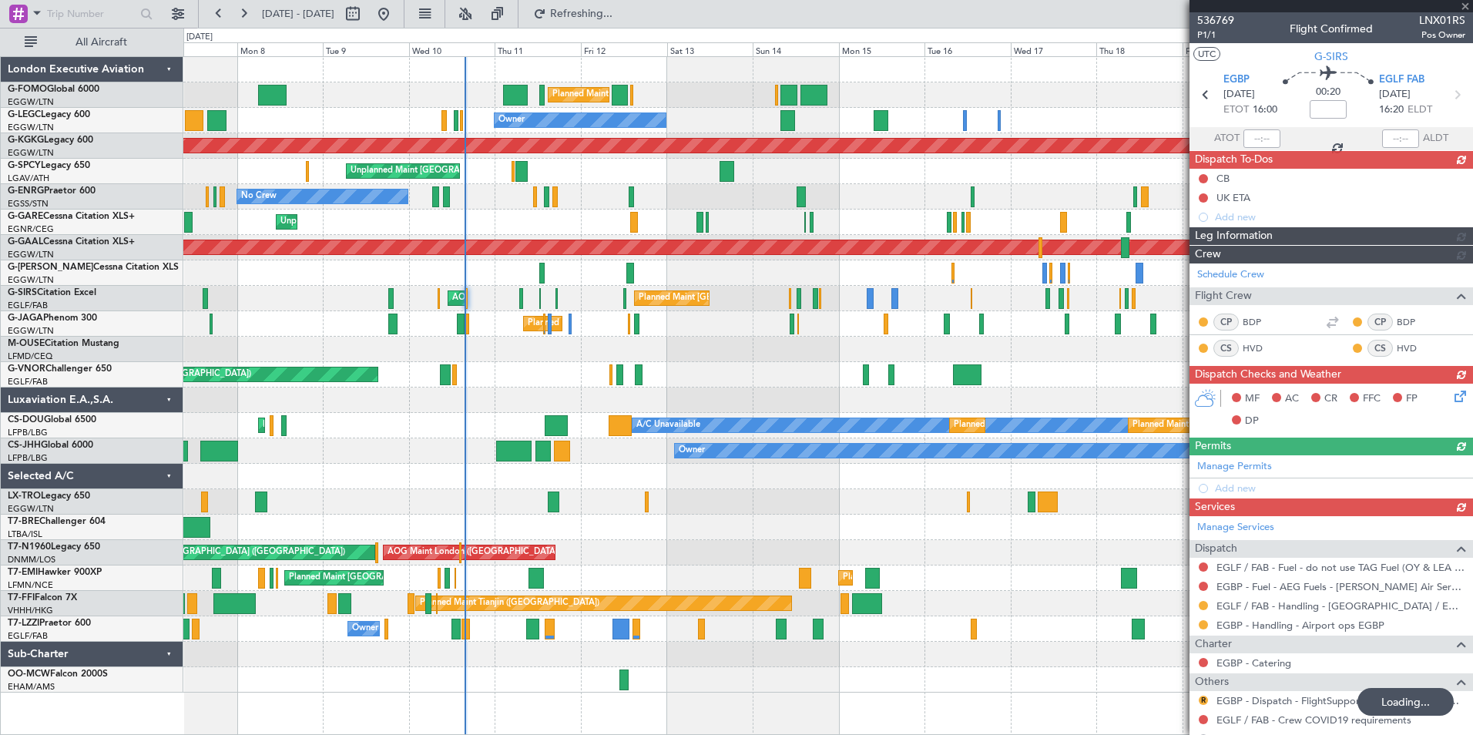
click at [780, 541] on div "Planned Maint [GEOGRAPHIC_DATA] ([GEOGRAPHIC_DATA]) Planned Maint [GEOGRAPHIC_D…" at bounding box center [827, 374] width 1289 height 635
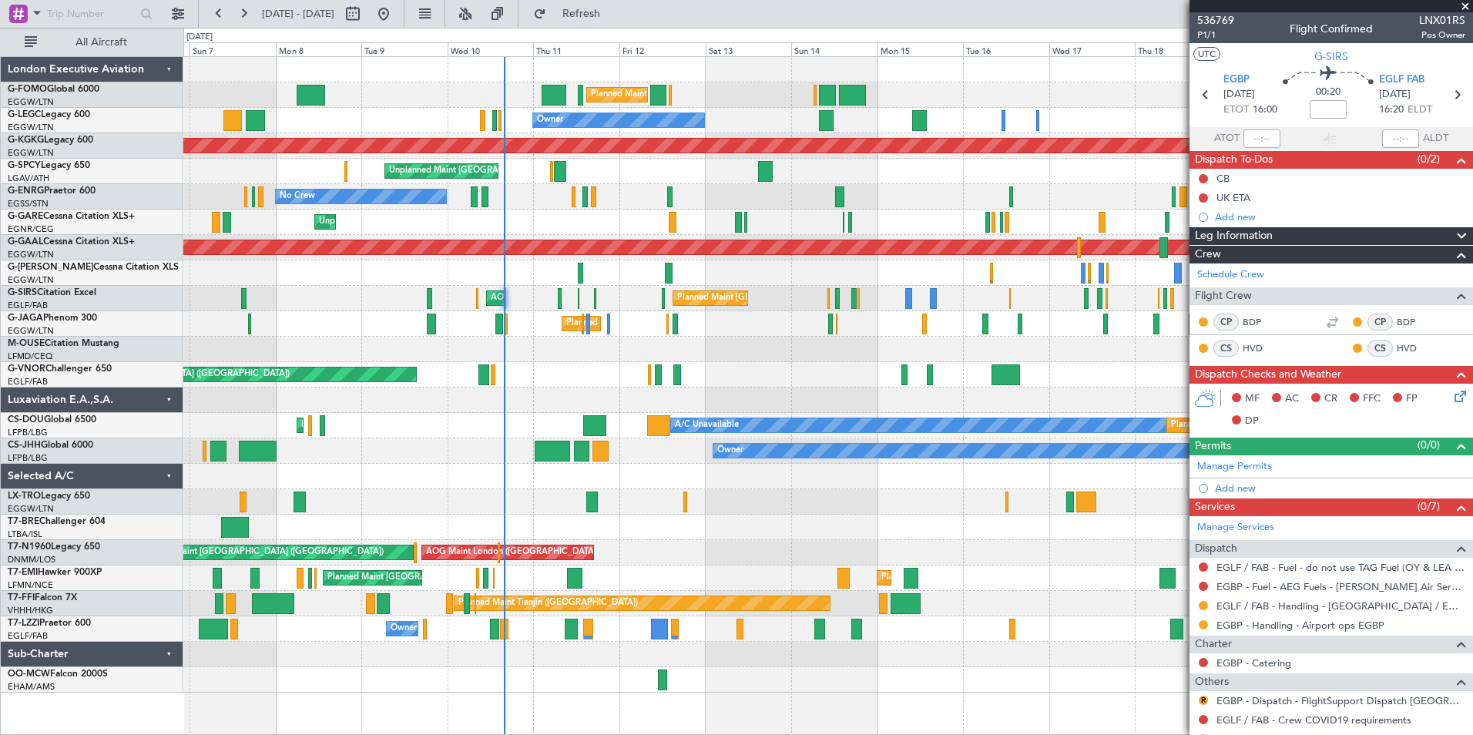
click at [785, 400] on div at bounding box center [827, 399] width 1289 height 25
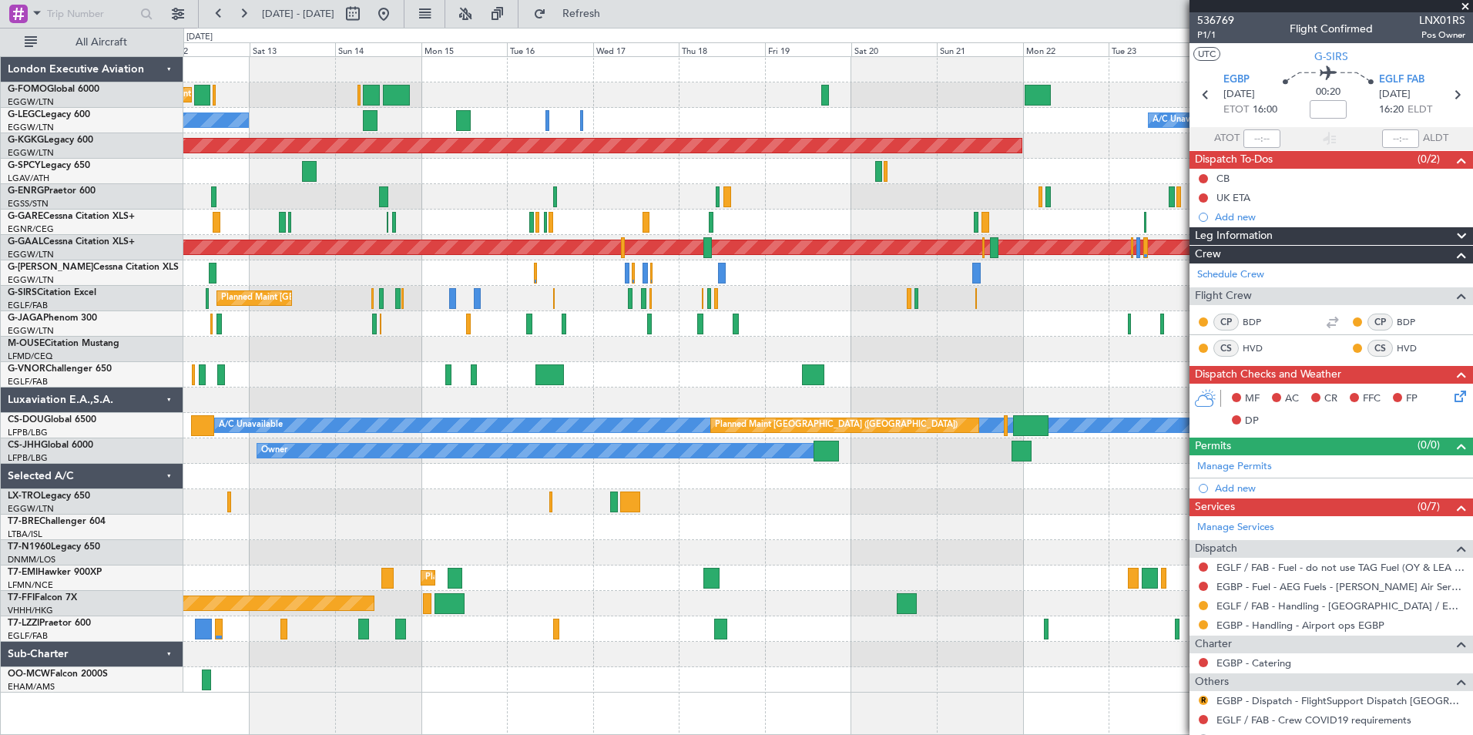
click at [537, 522] on div "Planned Maint [GEOGRAPHIC_DATA] ([GEOGRAPHIC_DATA]) Owner A/C Unavailable [GEOG…" at bounding box center [827, 374] width 1289 height 635
click at [612, 12] on span "Refresh" at bounding box center [581, 13] width 65 height 11
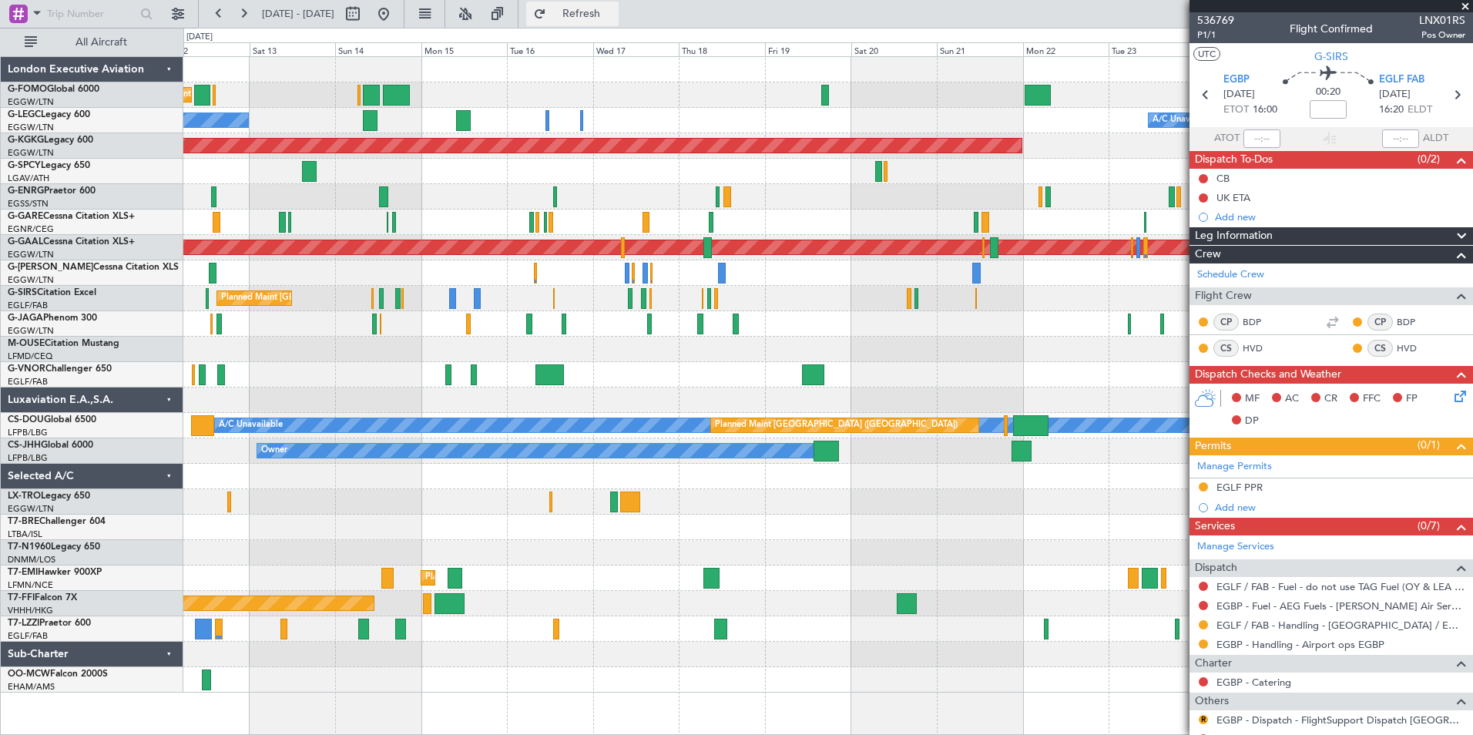
click at [614, 12] on span "Refresh" at bounding box center [581, 13] width 65 height 11
click at [396, 14] on button at bounding box center [383, 14] width 25 height 25
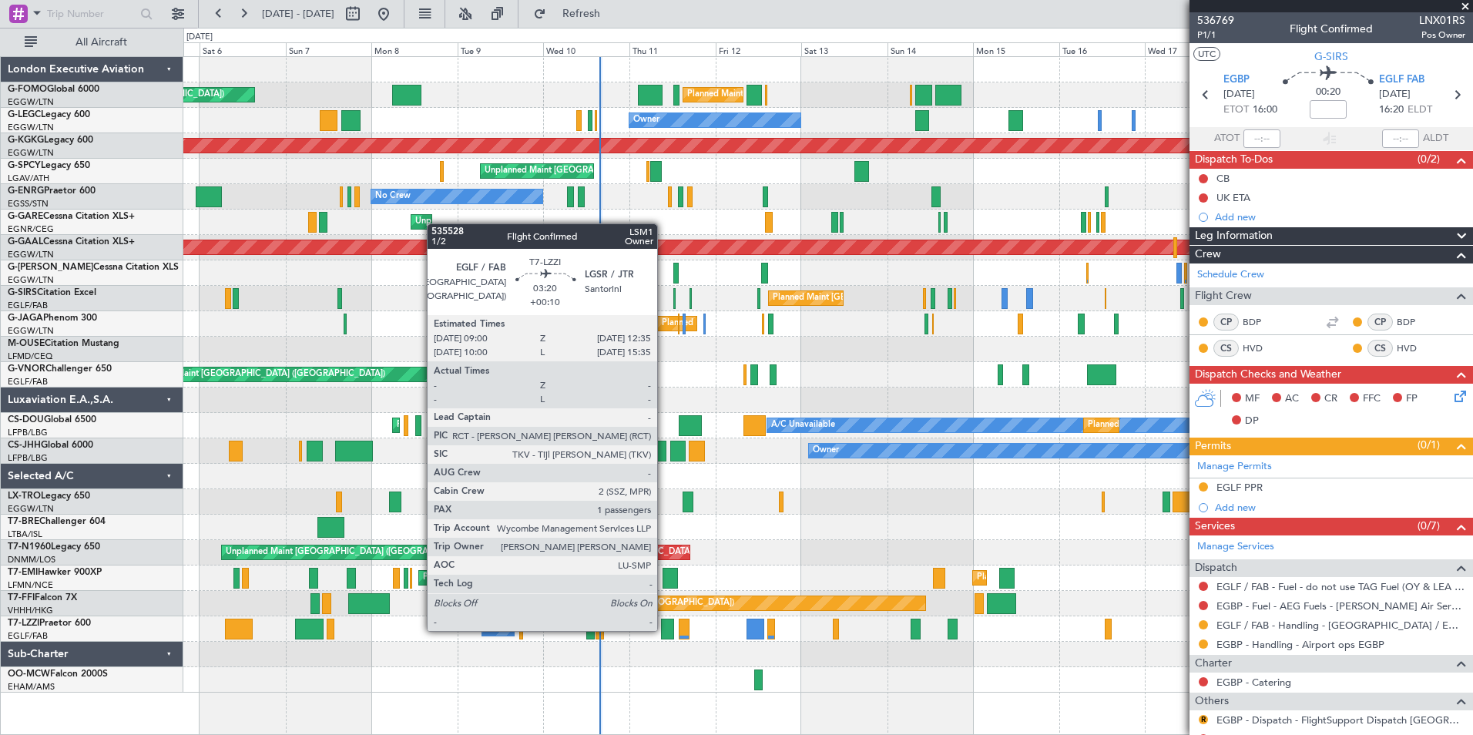
click at [664, 629] on div at bounding box center [667, 629] width 13 height 21
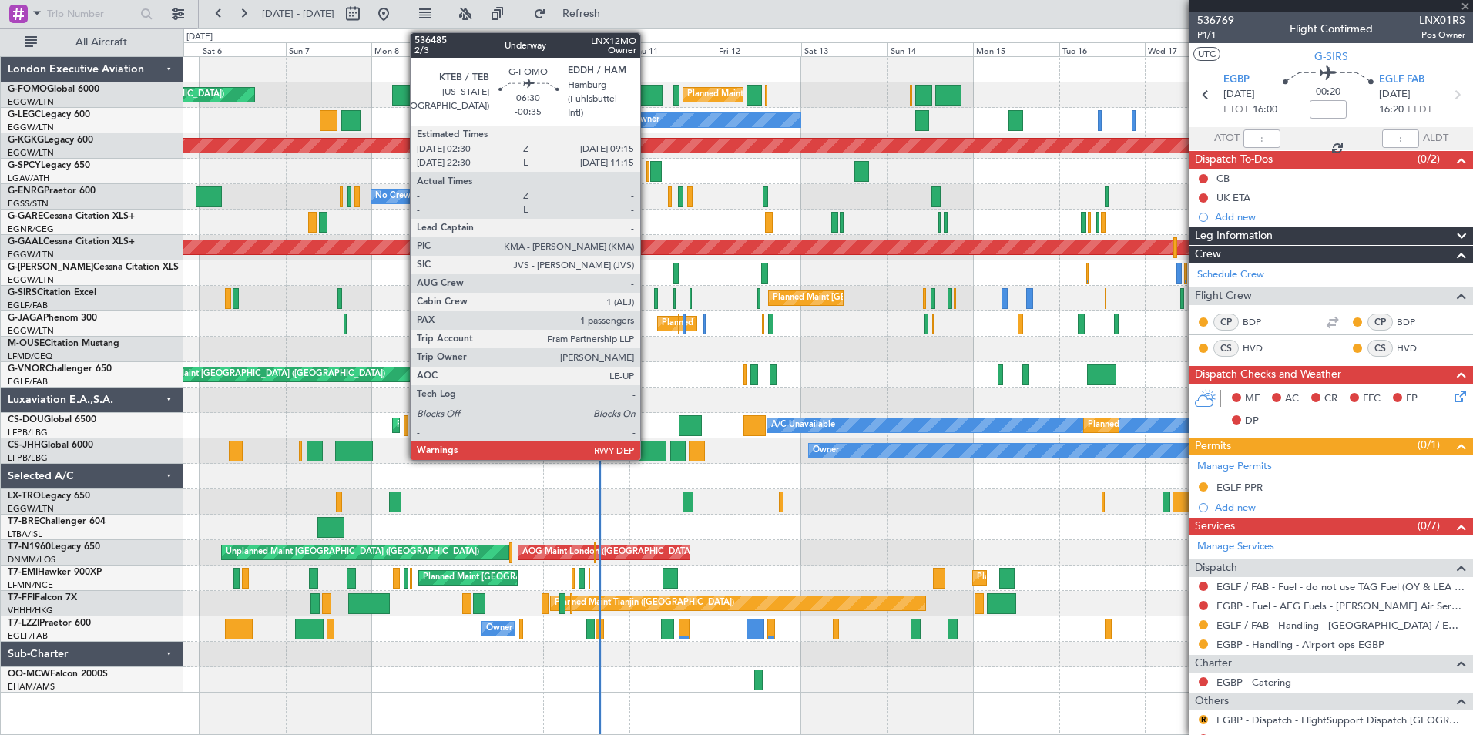
type input "+00:10"
type input "1"
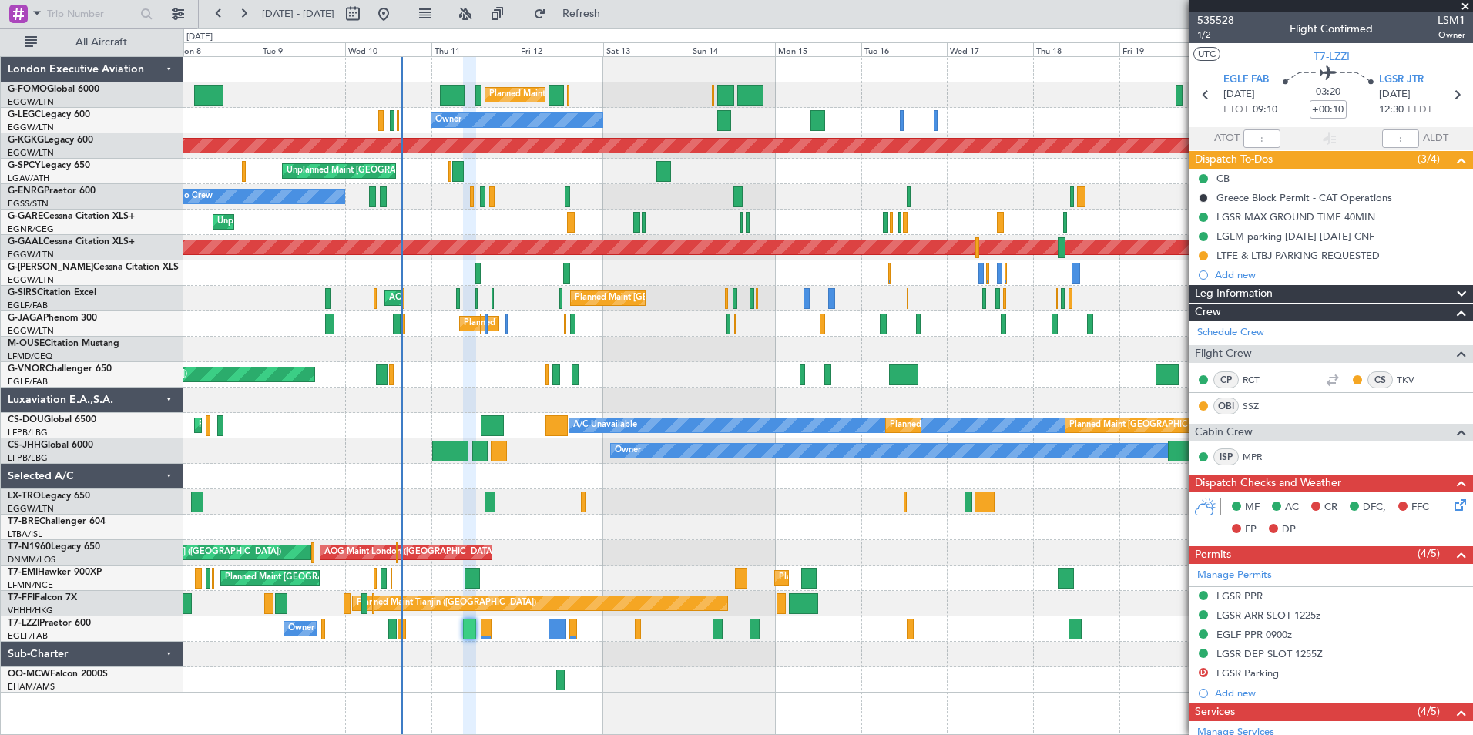
click at [638, 331] on div "Planned Maint [GEOGRAPHIC_DATA] ([GEOGRAPHIC_DATA]) Planned Maint [GEOGRAPHIC_D…" at bounding box center [827, 374] width 1289 height 635
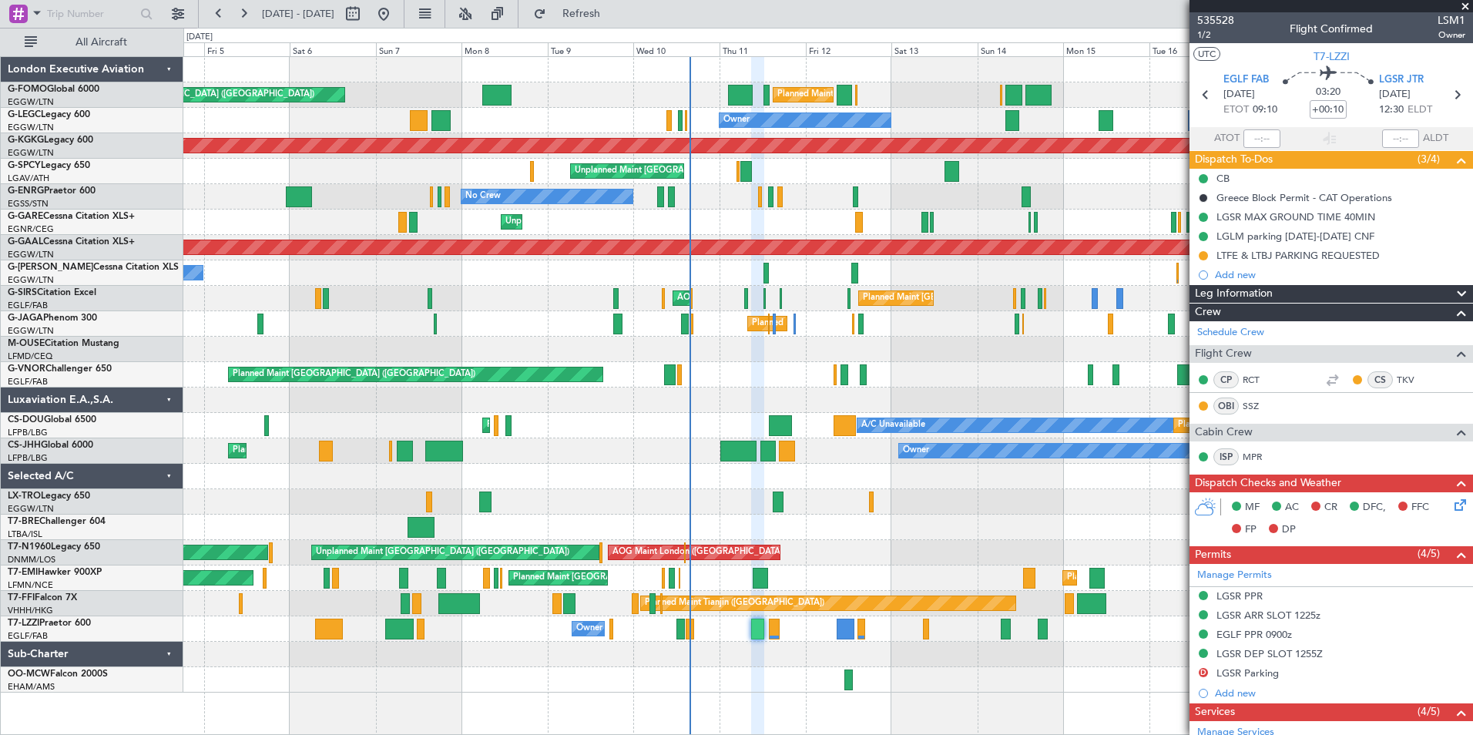
click at [908, 467] on div "Planned Maint [GEOGRAPHIC_DATA] ([GEOGRAPHIC_DATA]) Planned Maint [GEOGRAPHIC_D…" at bounding box center [827, 374] width 1289 height 635
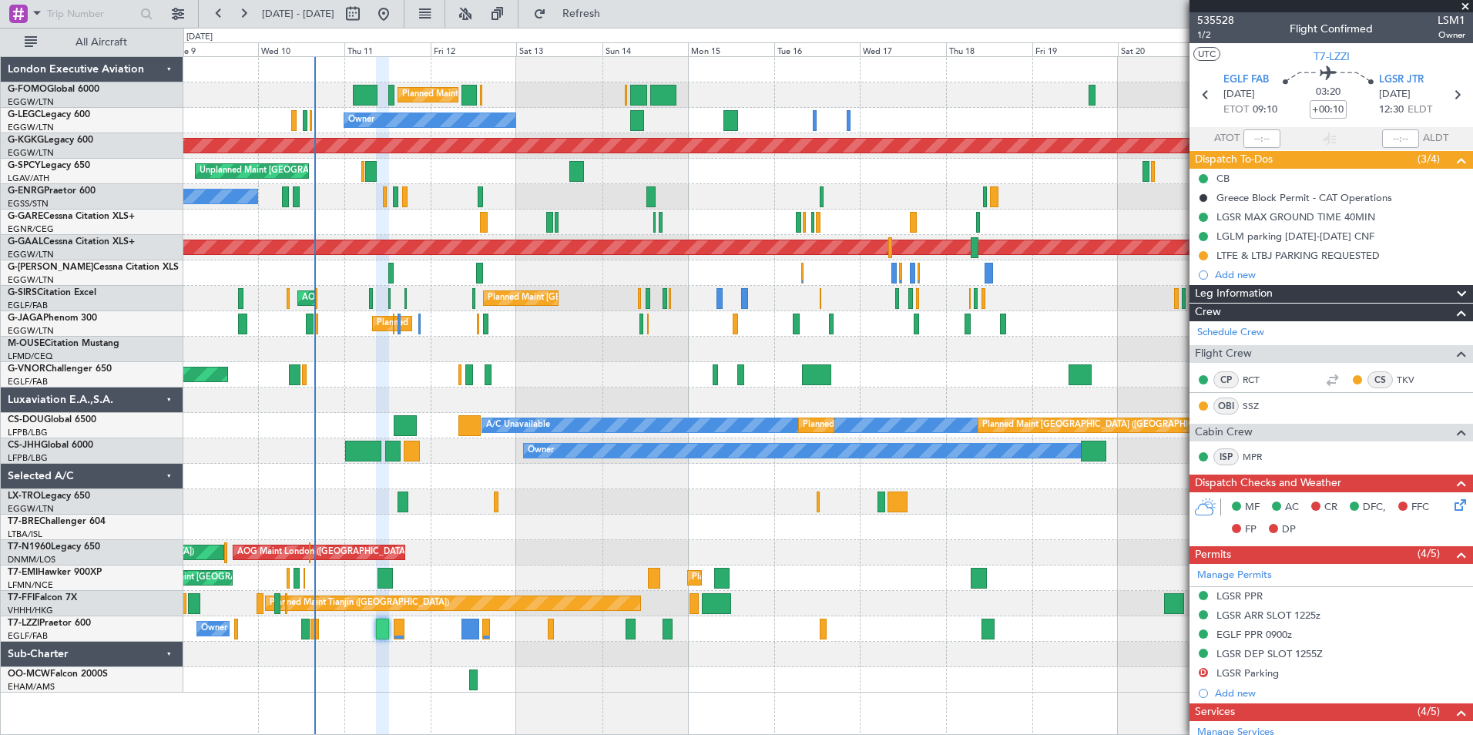
click at [494, 490] on div "Planned Maint [GEOGRAPHIC_DATA] ([GEOGRAPHIC_DATA]) Planned Maint [GEOGRAPHIC_D…" at bounding box center [827, 374] width 1289 height 635
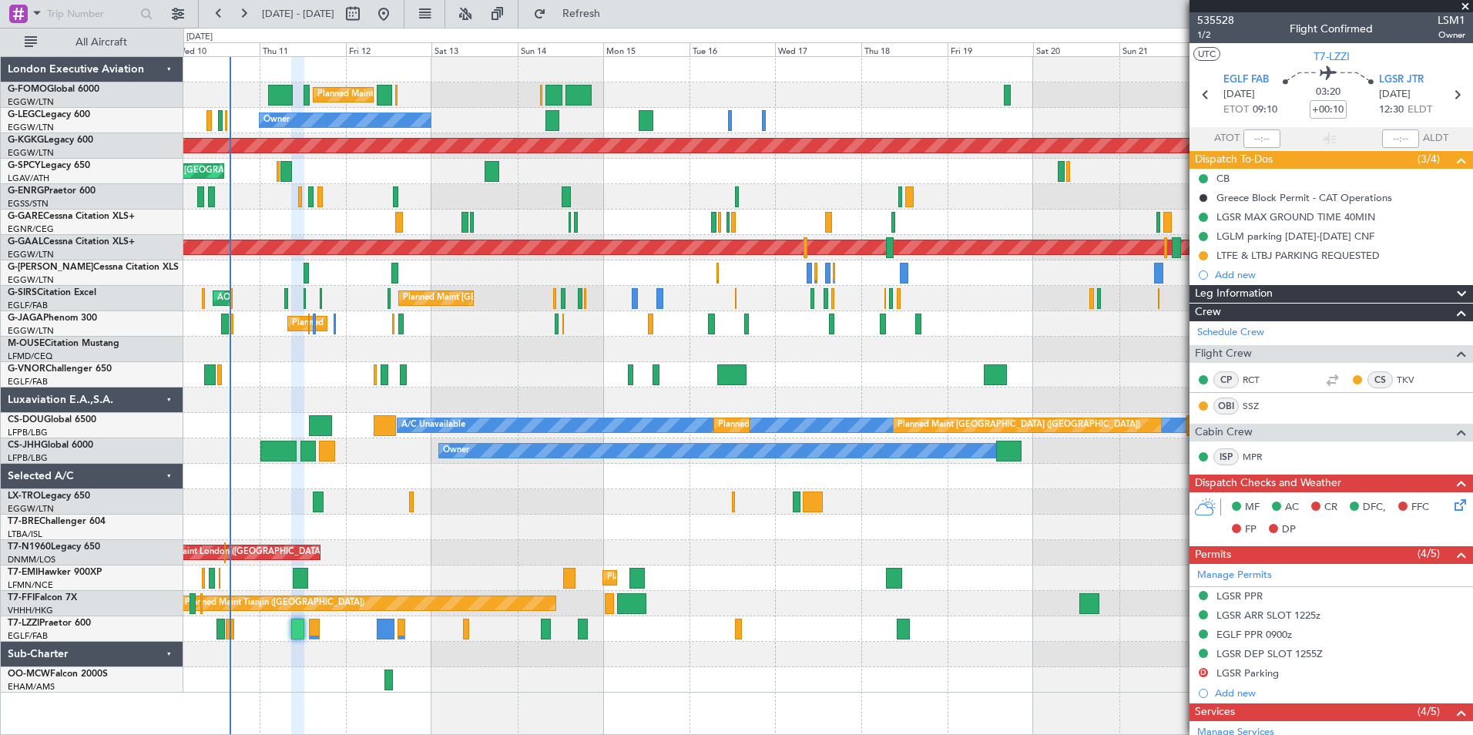
click at [577, 542] on div "Planned Maint [GEOGRAPHIC_DATA] ([GEOGRAPHIC_DATA]) Planned Maint [GEOGRAPHIC_D…" at bounding box center [827, 374] width 1289 height 635
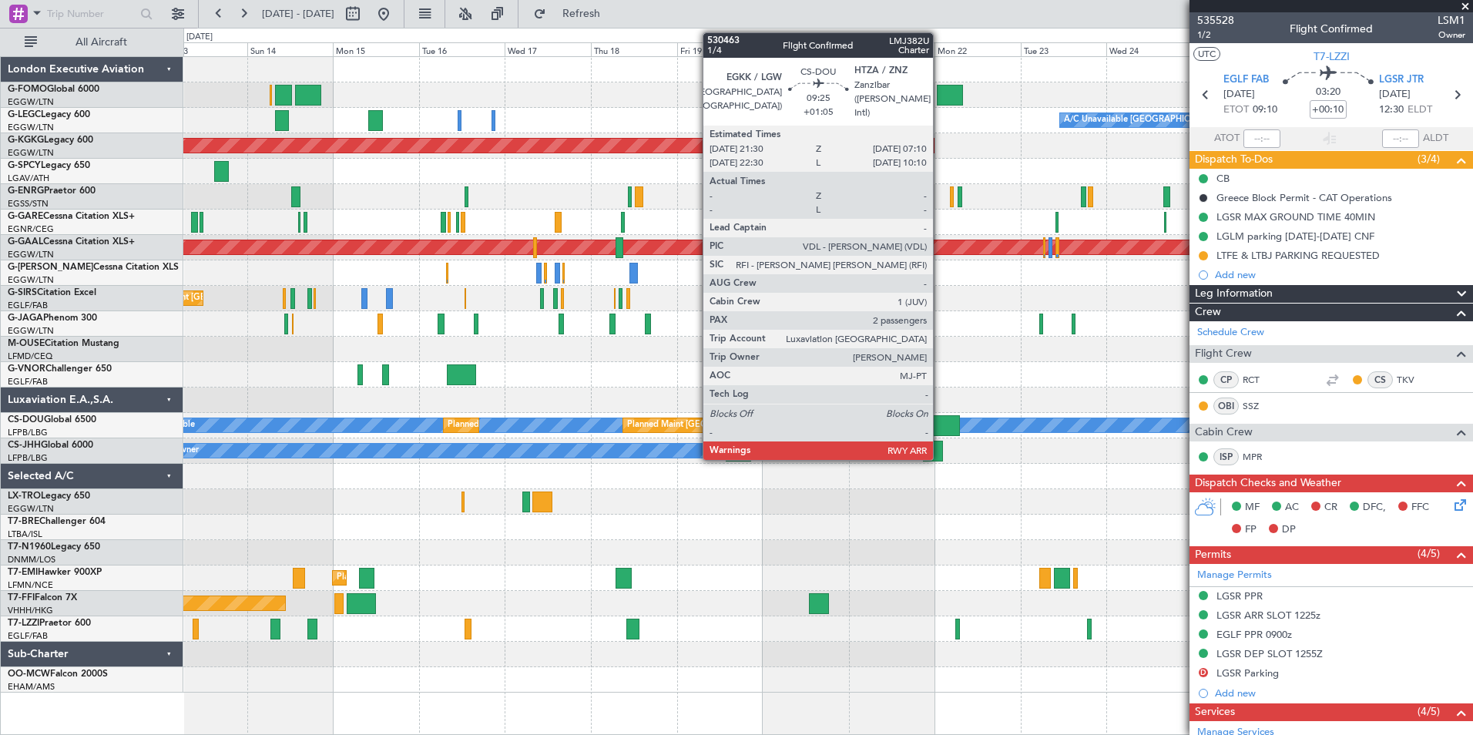
click at [940, 422] on div at bounding box center [942, 425] width 35 height 21
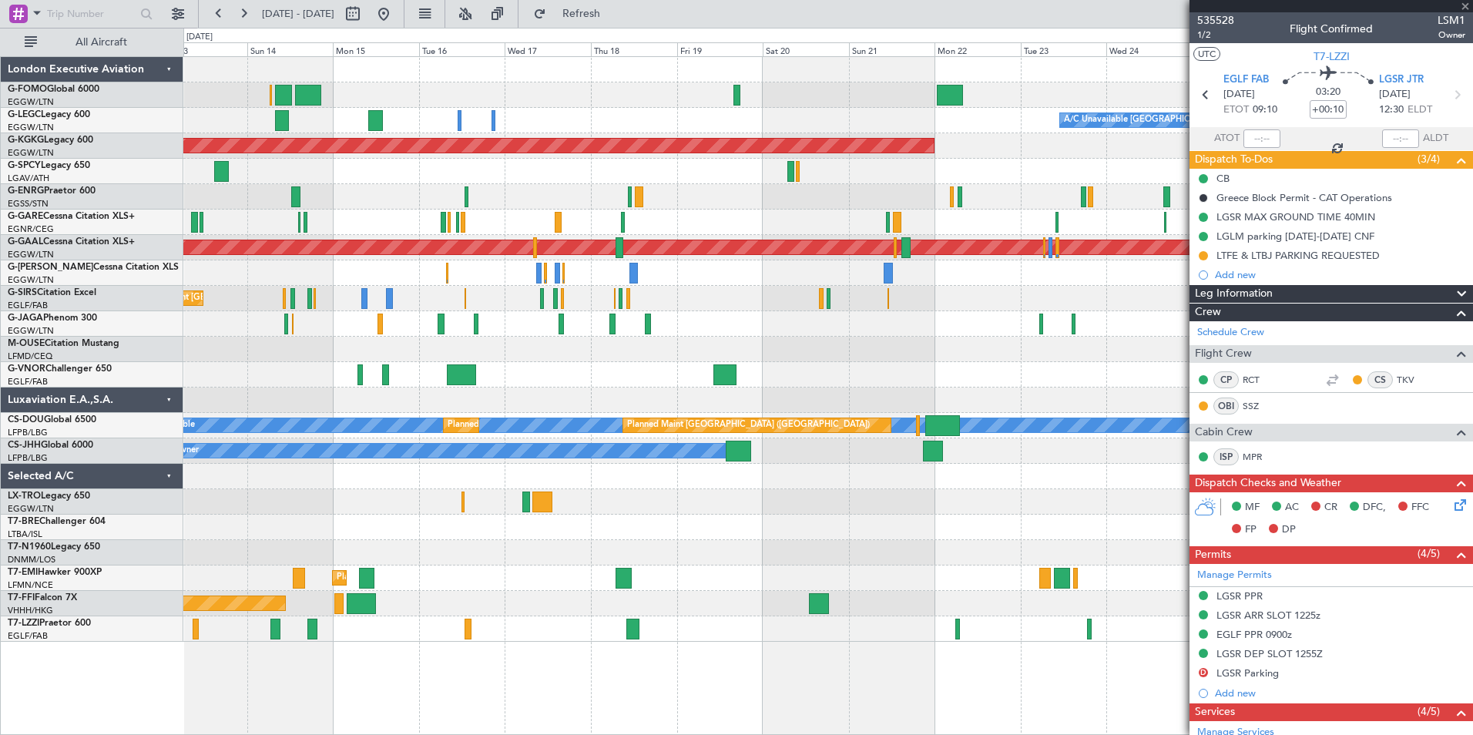
type input "+01:05"
type input "2"
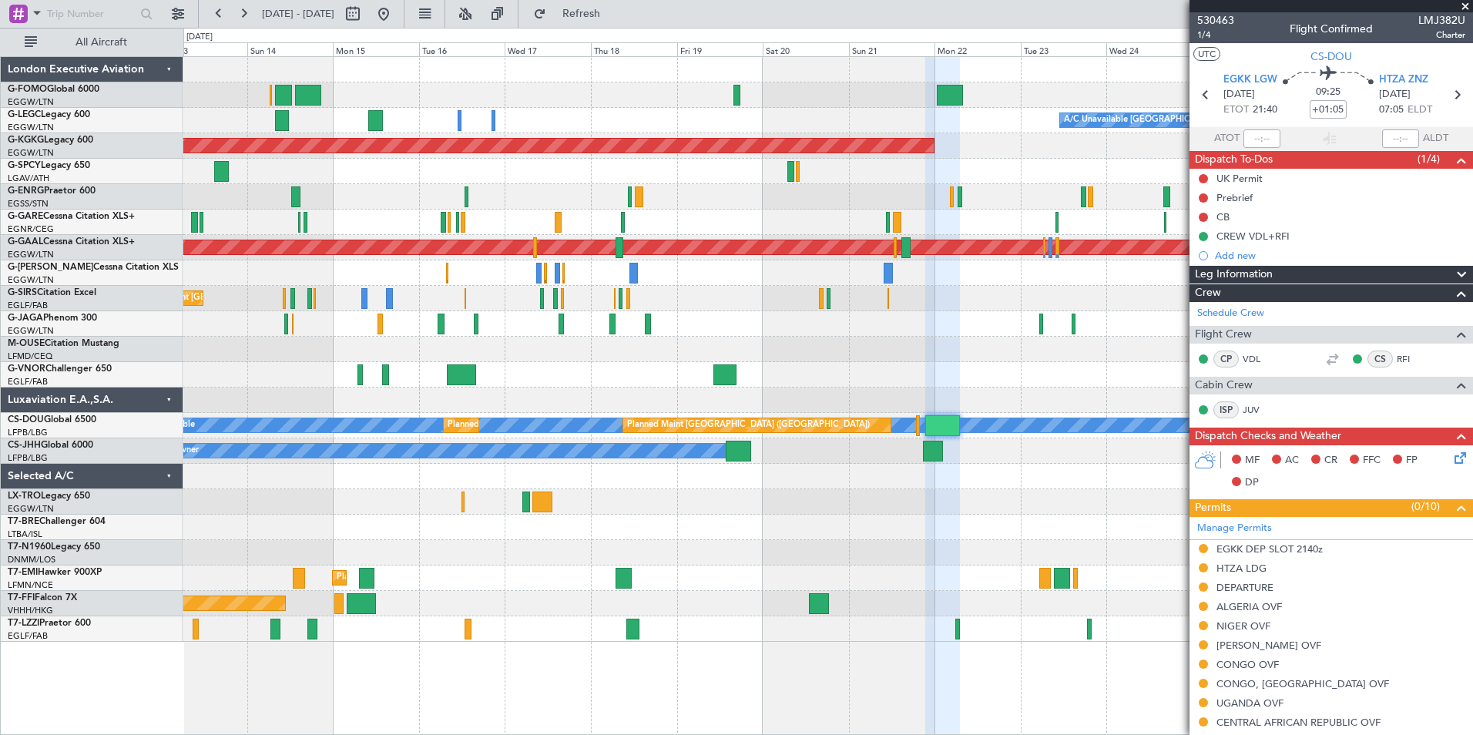
scroll to position [308, 0]
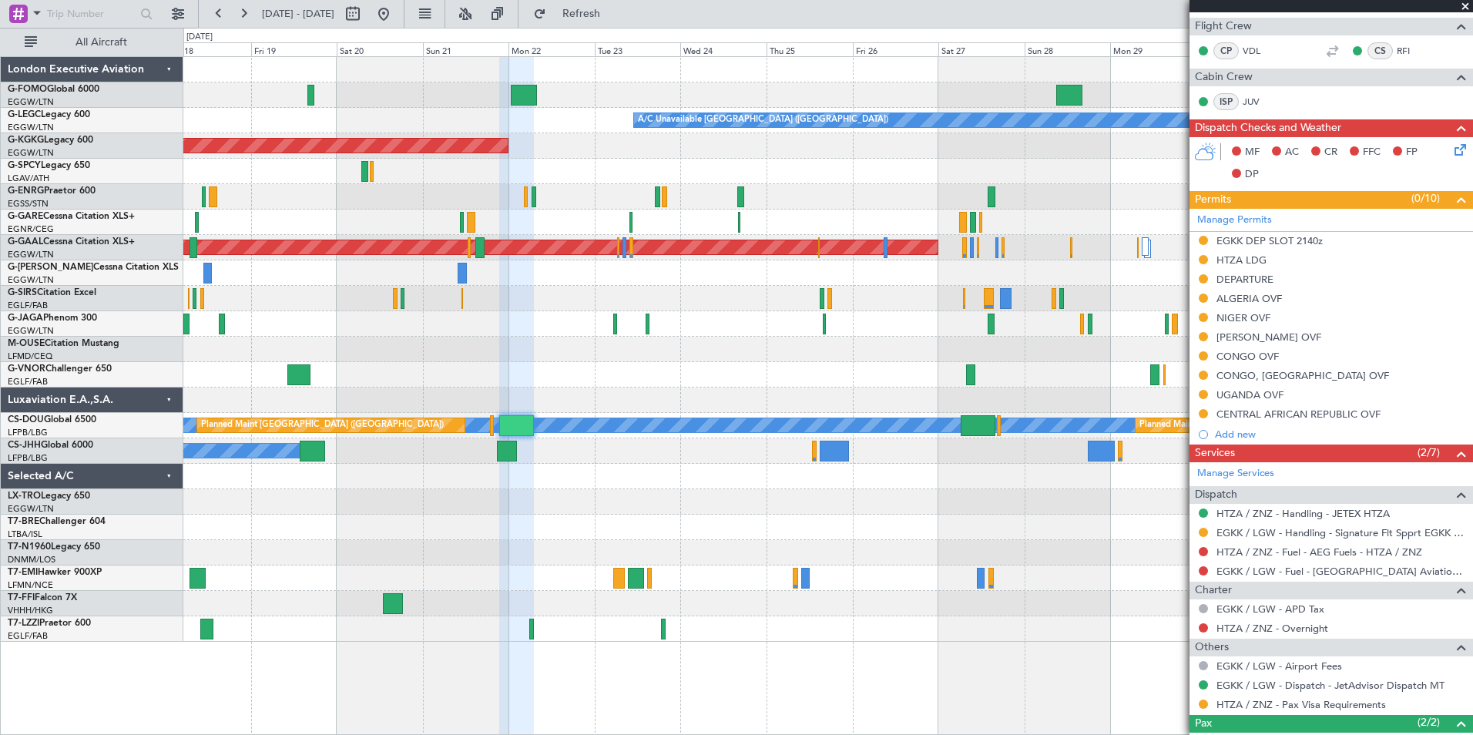
click at [371, 573] on div "A/C Unavailable [GEOGRAPHIC_DATA] ([GEOGRAPHIC_DATA]) AOG Maint [GEOGRAPHIC_DAT…" at bounding box center [827, 349] width 1289 height 585
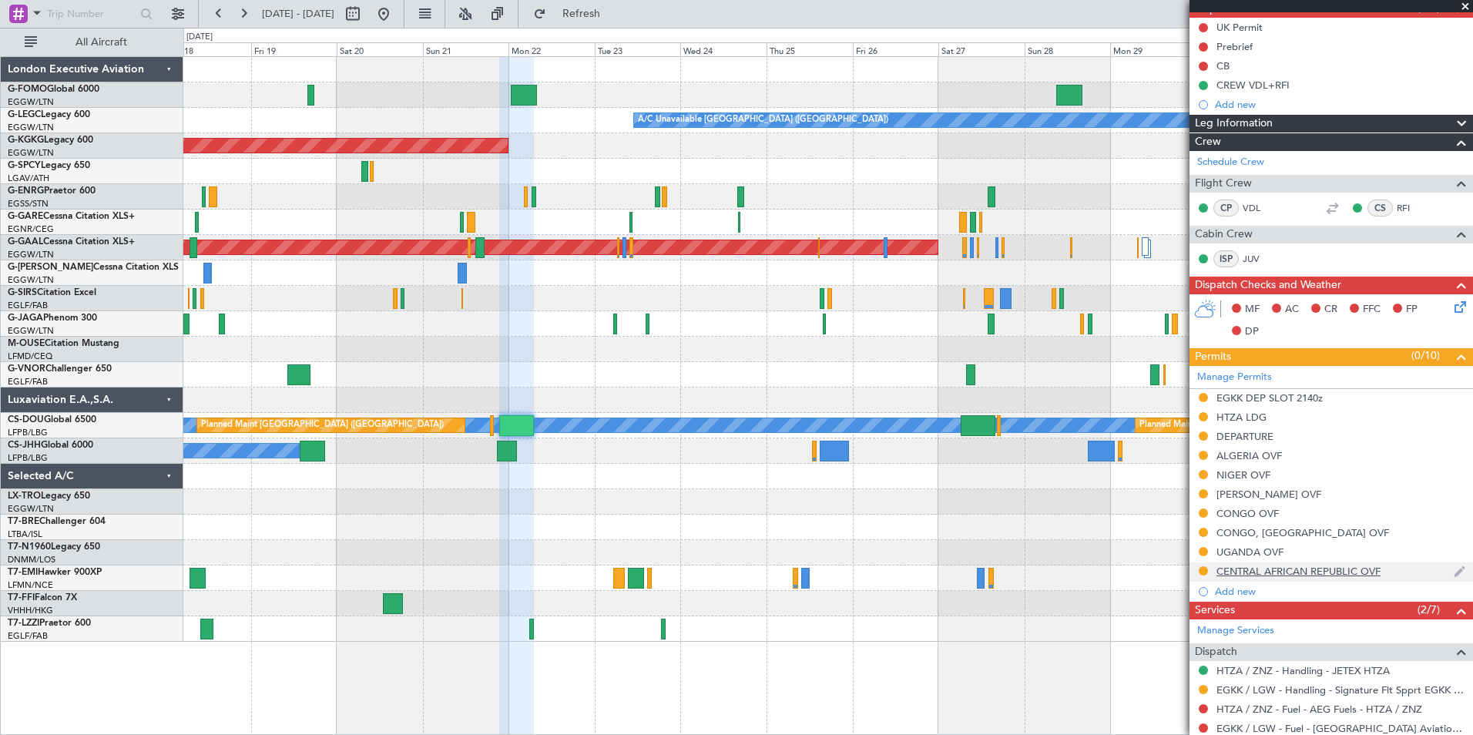
scroll to position [0, 0]
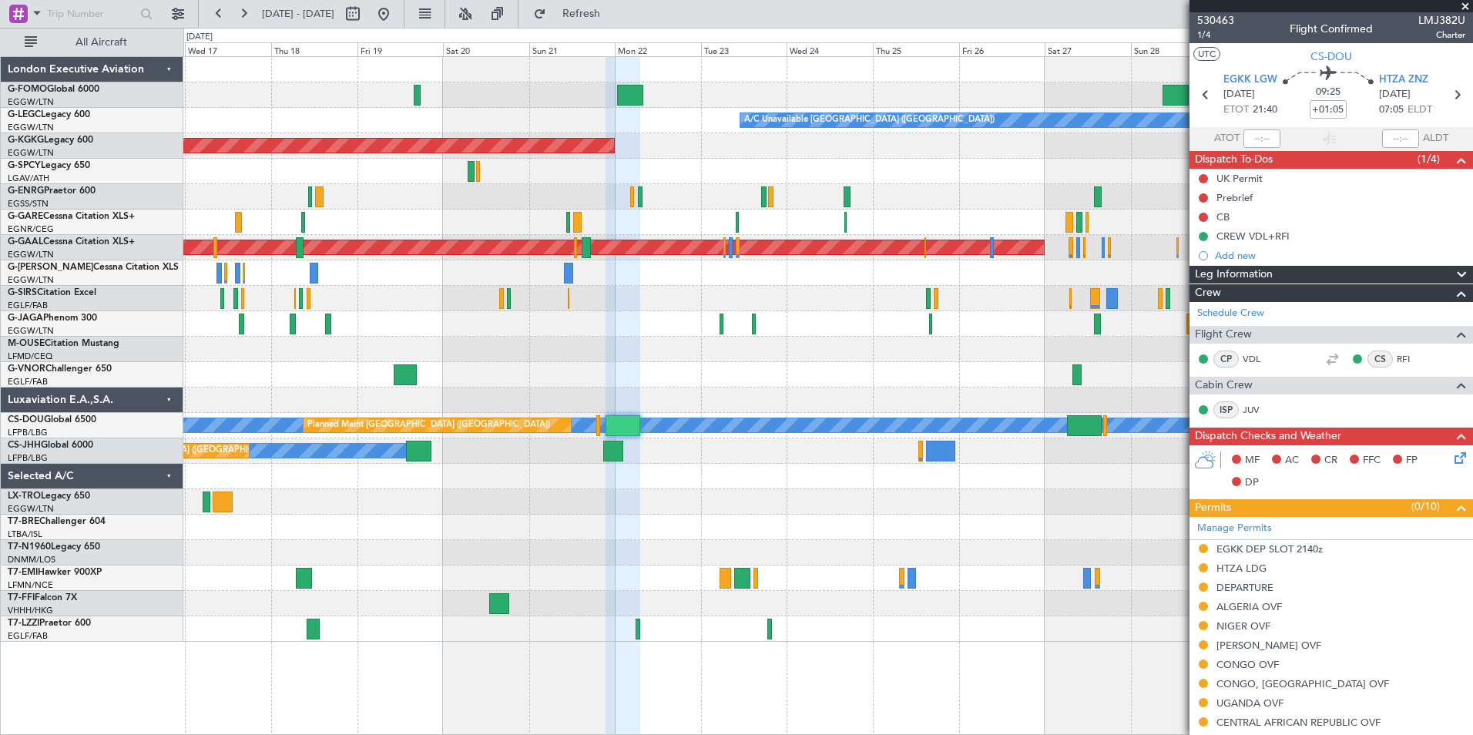
click at [721, 307] on div "A/C Unavailable [GEOGRAPHIC_DATA] ([GEOGRAPHIC_DATA]) AOG Maint [GEOGRAPHIC_DAT…" at bounding box center [827, 349] width 1289 height 585
click at [614, 8] on span "Refresh" at bounding box center [581, 13] width 65 height 11
click at [396, 13] on button at bounding box center [383, 14] width 25 height 25
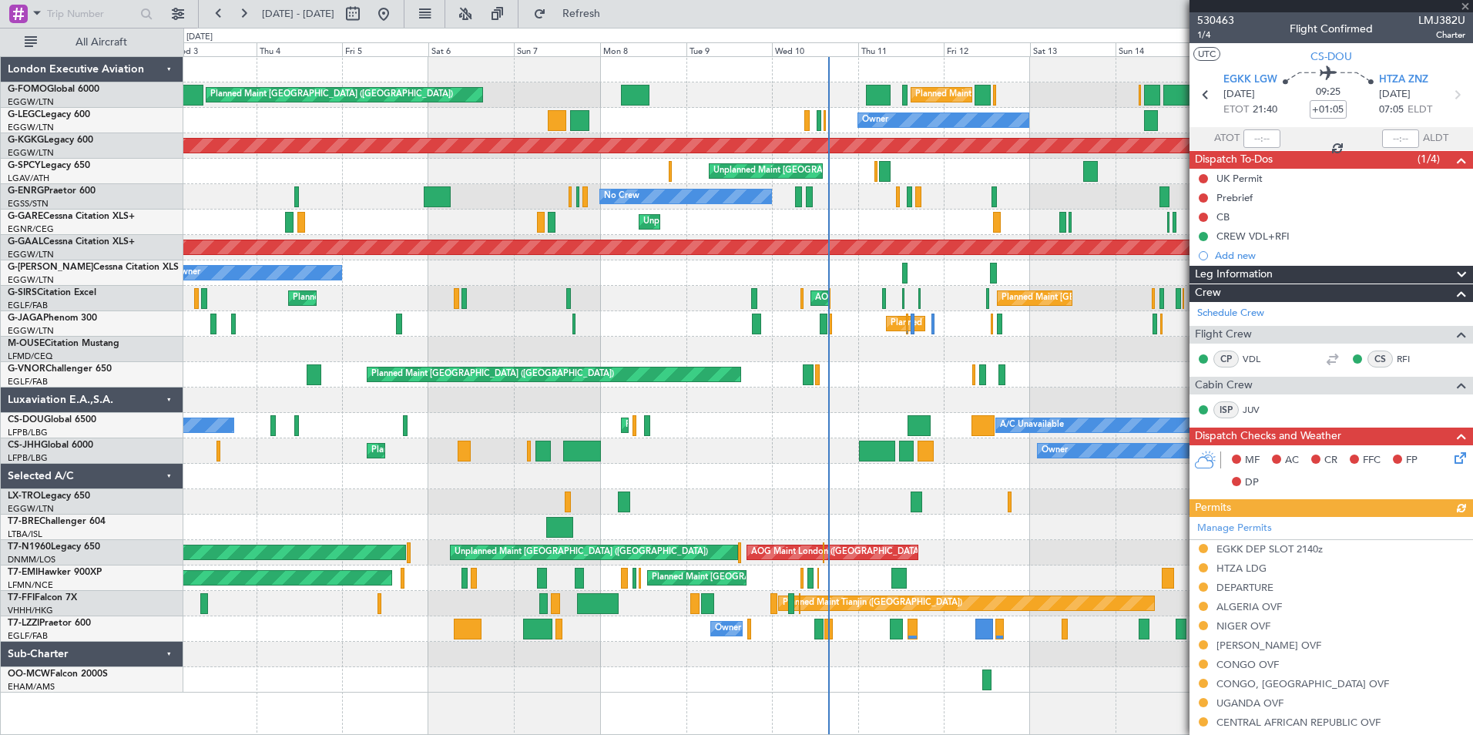
click at [731, 349] on div "Planned Maint [GEOGRAPHIC_DATA] ([GEOGRAPHIC_DATA]) Planned Maint [GEOGRAPHIC_D…" at bounding box center [827, 374] width 1289 height 635
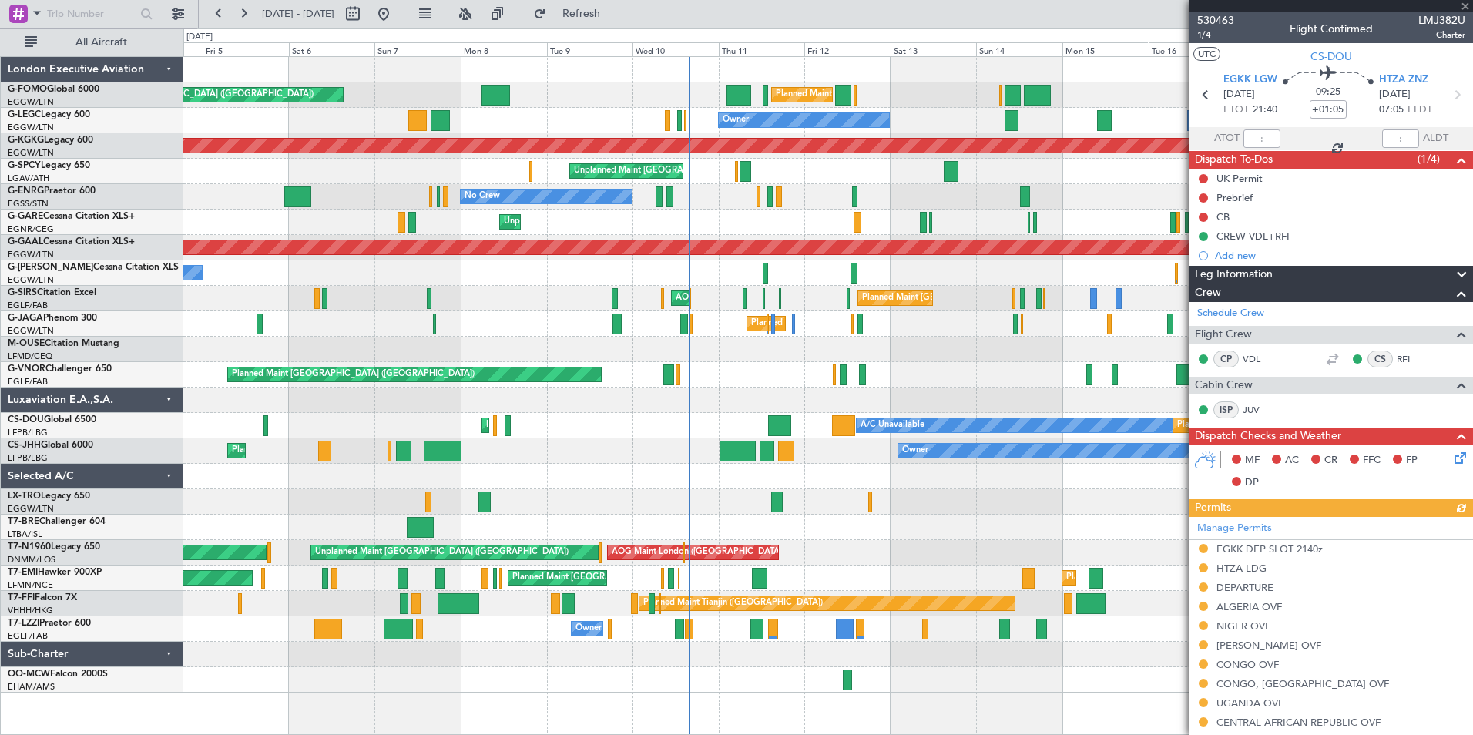
click at [457, 532] on div "Planned Maint [GEOGRAPHIC_DATA] ([GEOGRAPHIC_DATA]) Planned Maint [GEOGRAPHIC_D…" at bounding box center [827, 374] width 1289 height 635
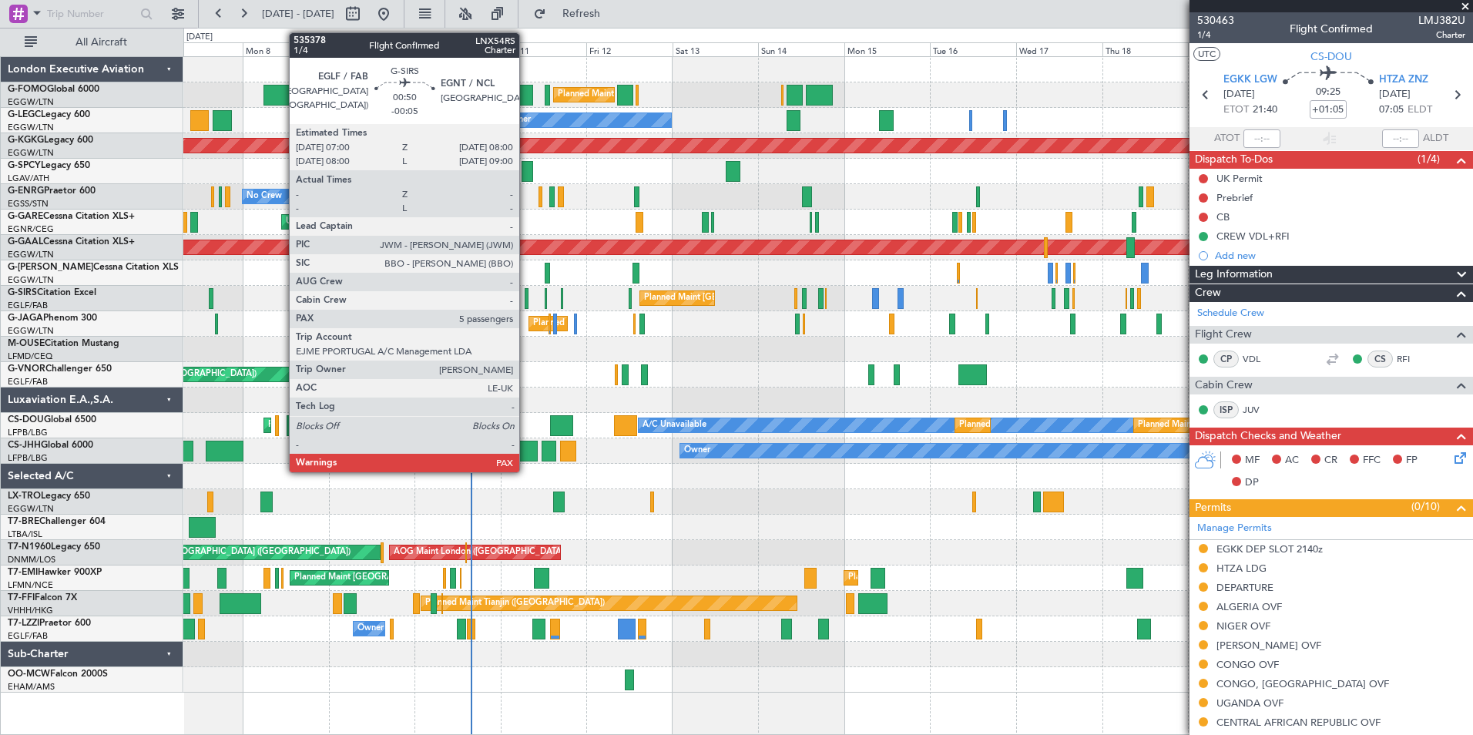
click at [526, 298] on div at bounding box center [527, 298] width 4 height 21
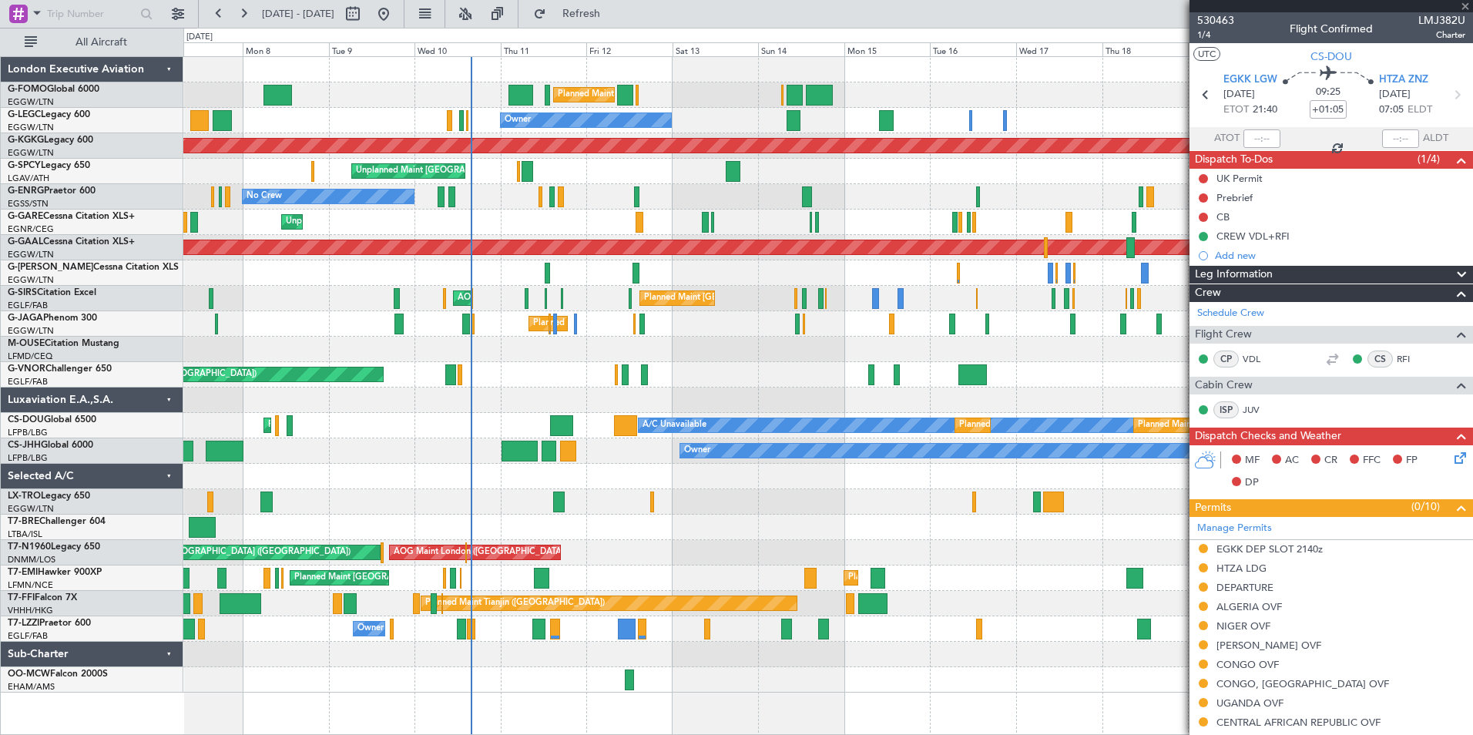
type input "-00:05"
type input "8"
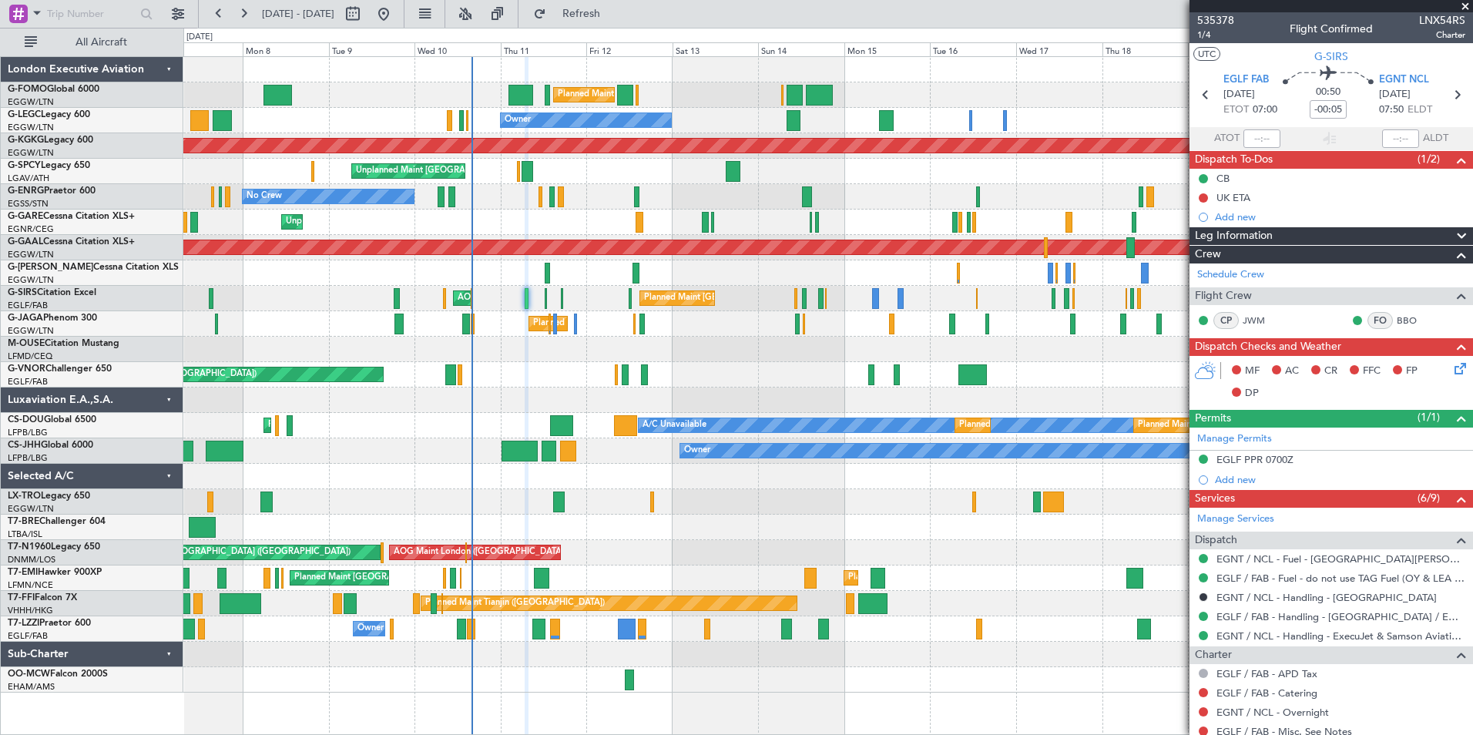
click at [1467, 2] on span at bounding box center [1464, 7] width 15 height 14
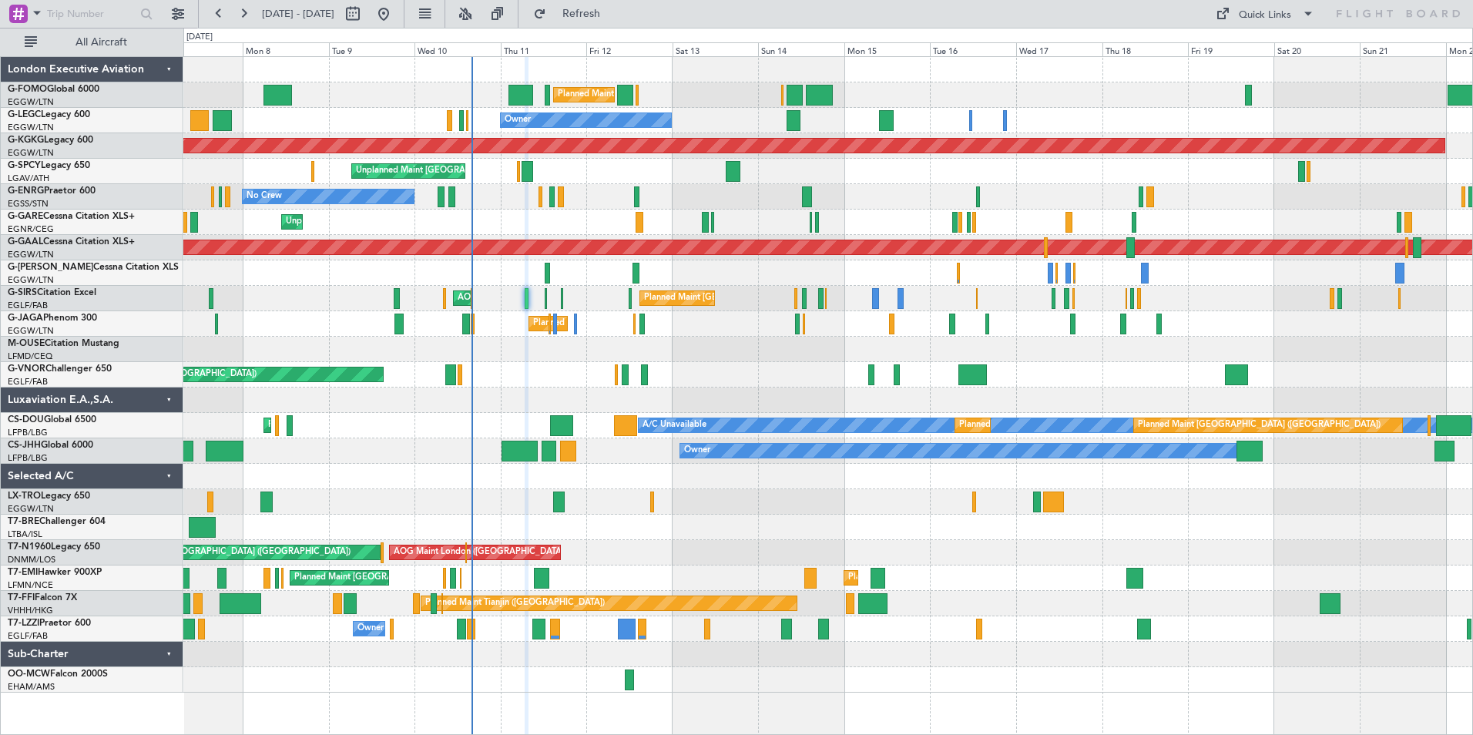
type input "0"
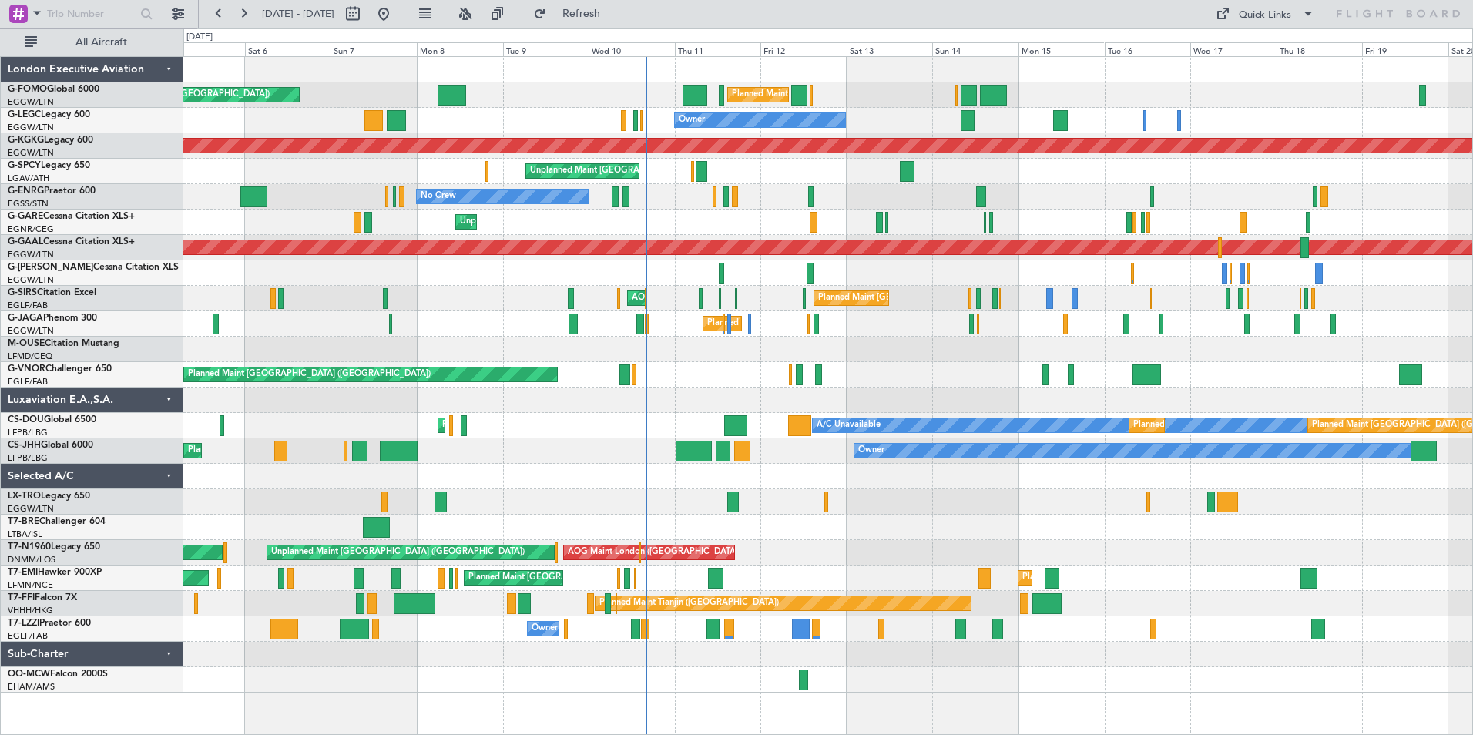
click at [716, 424] on div "Planned Maint London (Luton) Planned Maint London (Luton) Owner A/C Unavailable…" at bounding box center [827, 374] width 1289 height 635
drag, startPoint x: 602, startPoint y: 21, endPoint x: 639, endPoint y: 149, distance: 133.3
click at [602, 21] on button "Refresh" at bounding box center [572, 14] width 92 height 25
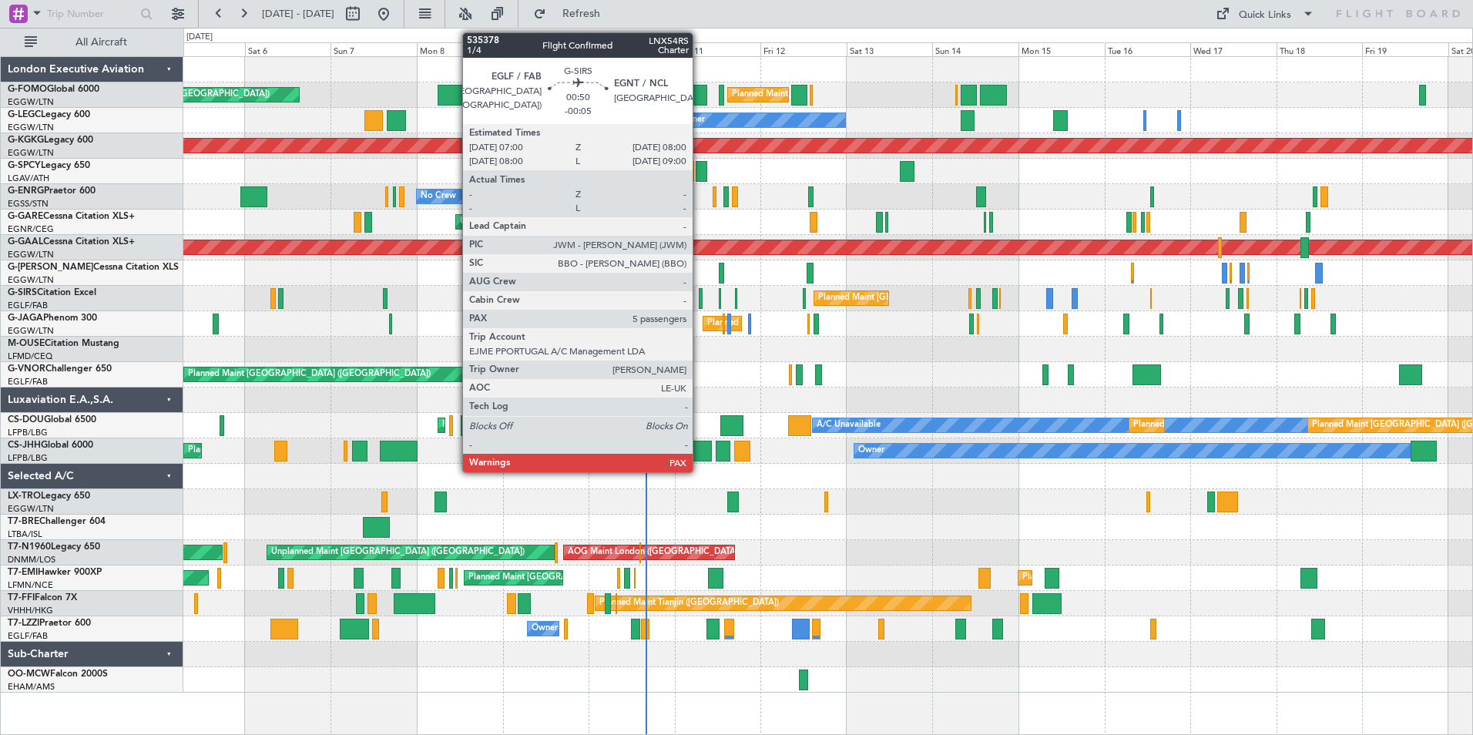
click at [699, 297] on div at bounding box center [701, 298] width 4 height 21
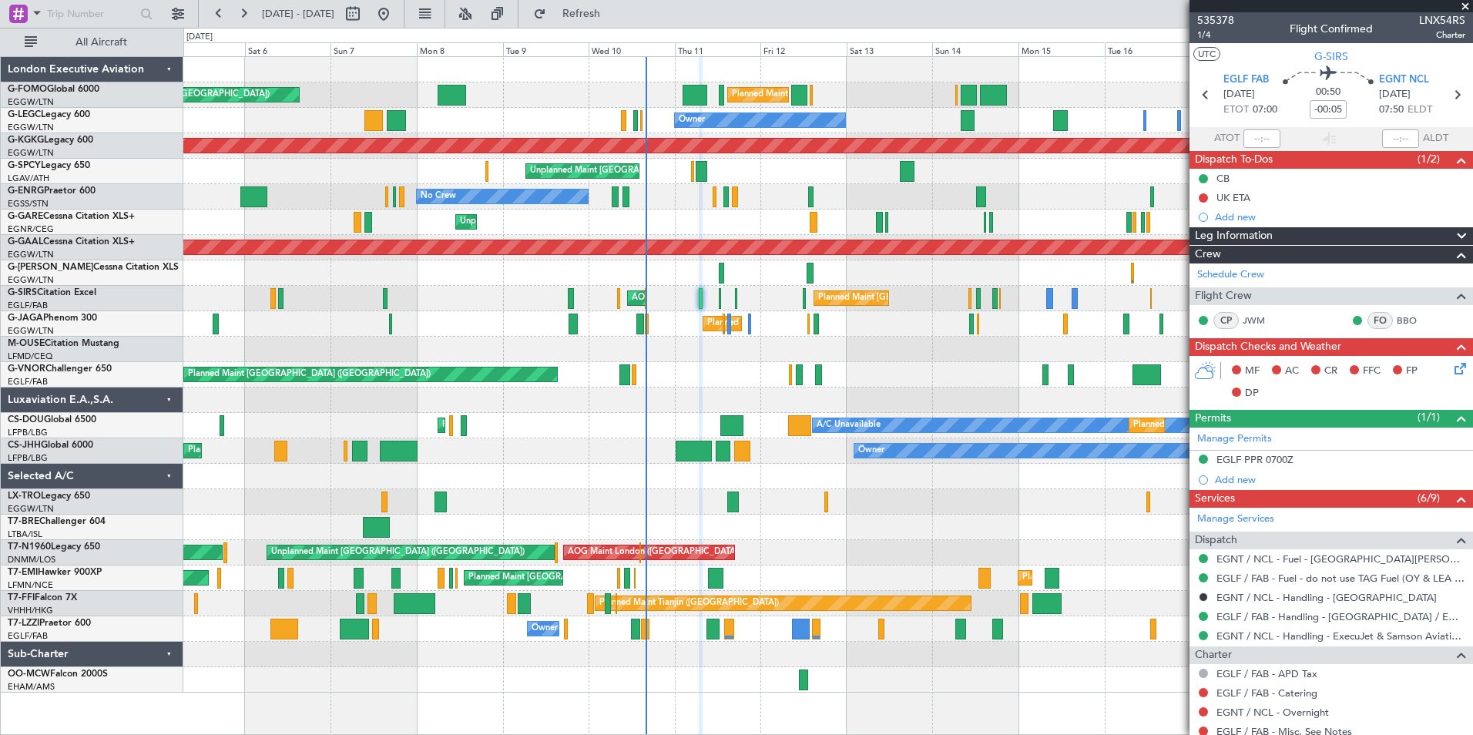
click at [1464, 6] on span at bounding box center [1464, 7] width 15 height 14
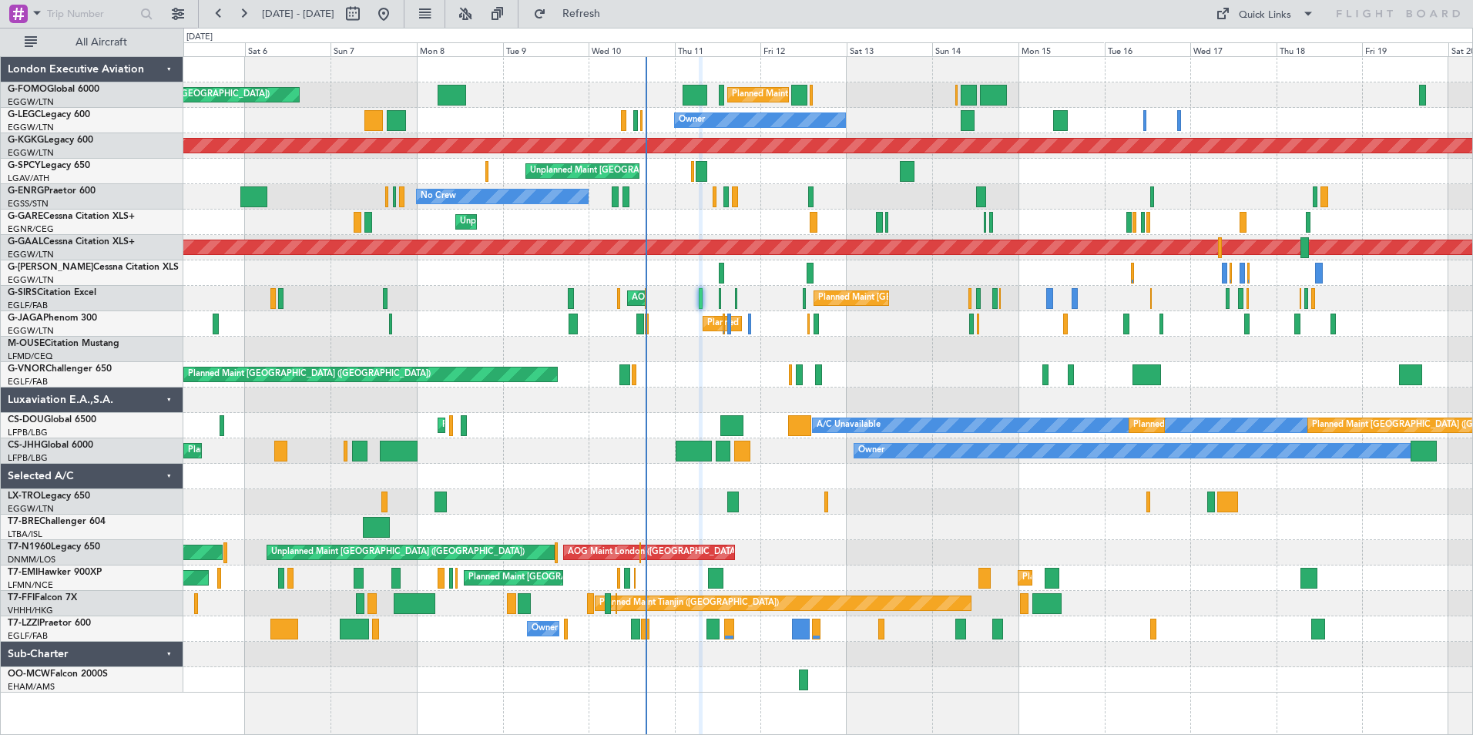
type input "0"
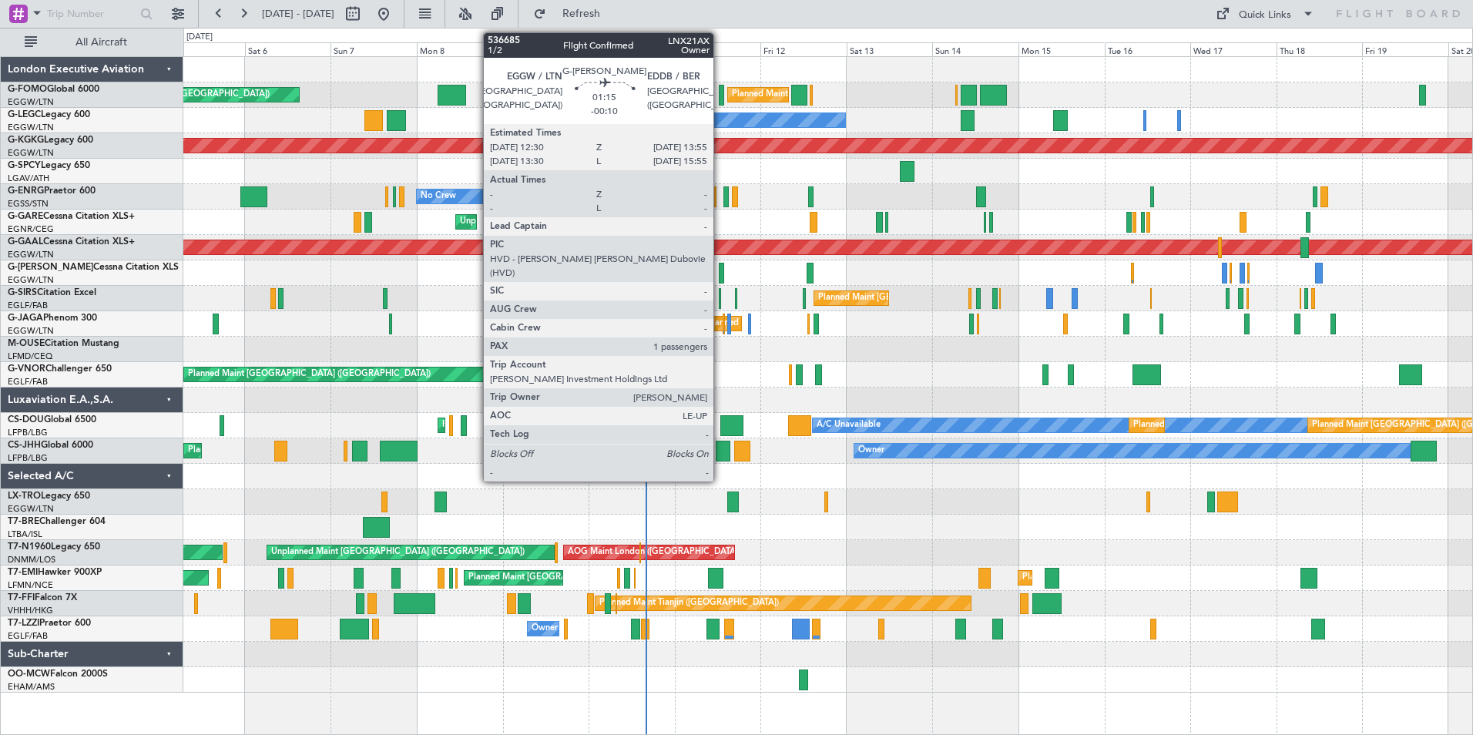
click at [720, 274] on div at bounding box center [721, 273] width 5 height 21
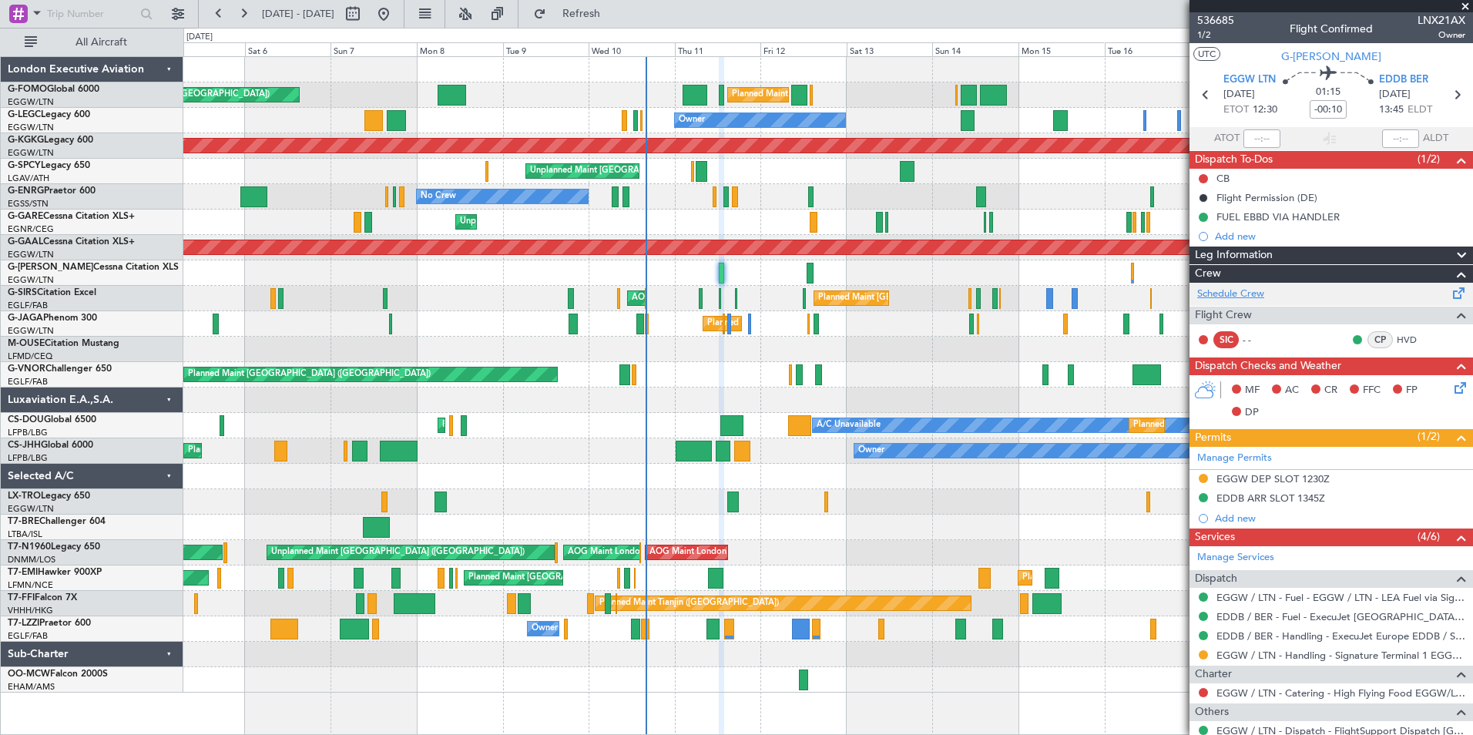
click at [1224, 295] on link "Schedule Crew" at bounding box center [1230, 294] width 67 height 15
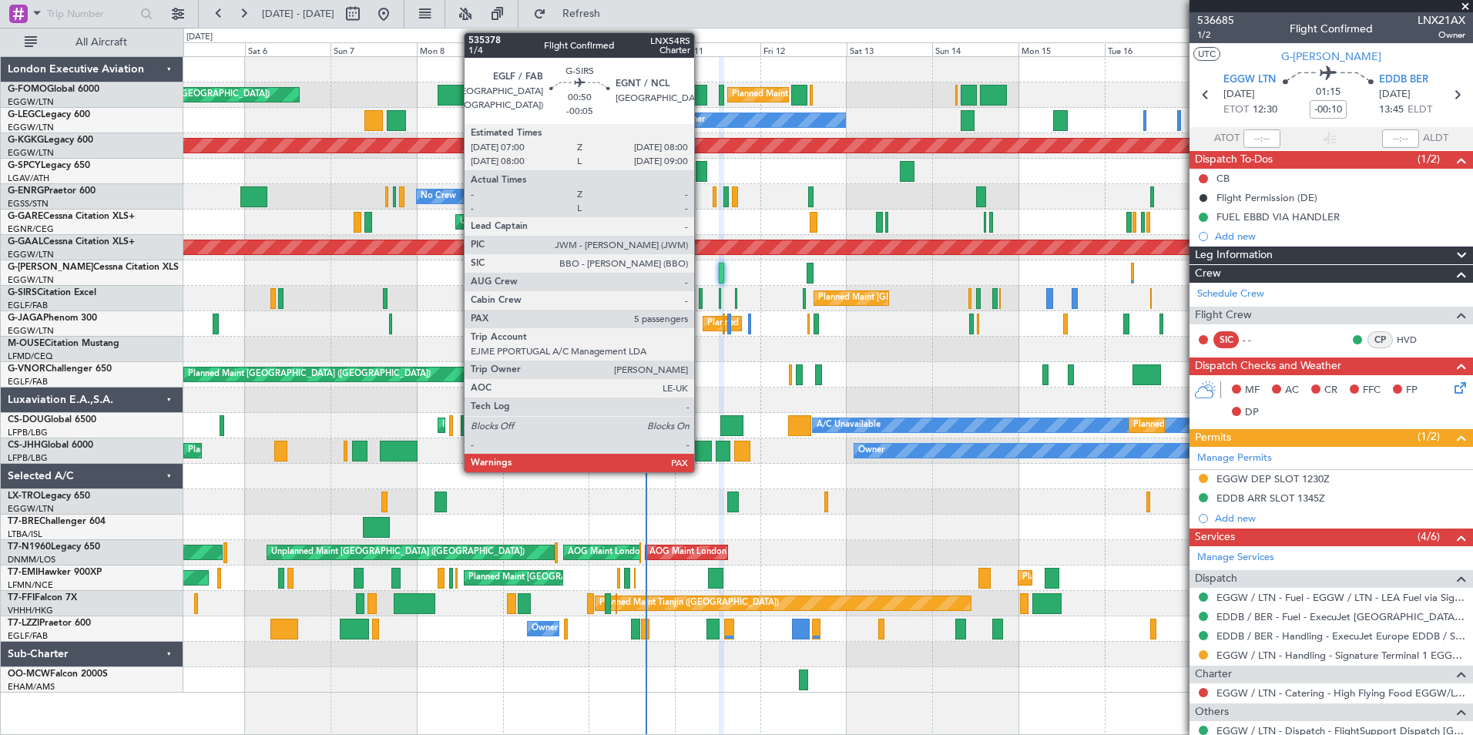
click at [701, 301] on div at bounding box center [701, 298] width 4 height 21
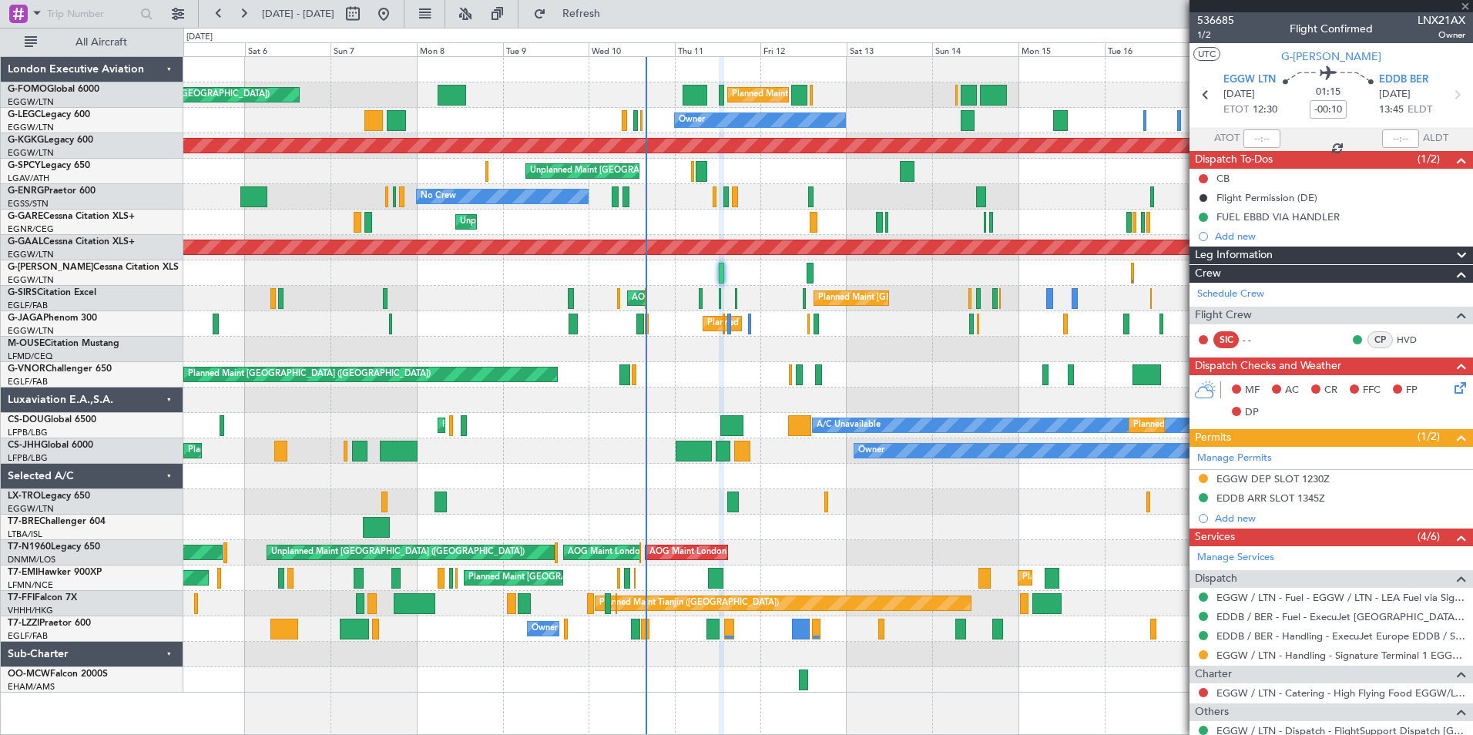
type input "-00:05"
type input "8"
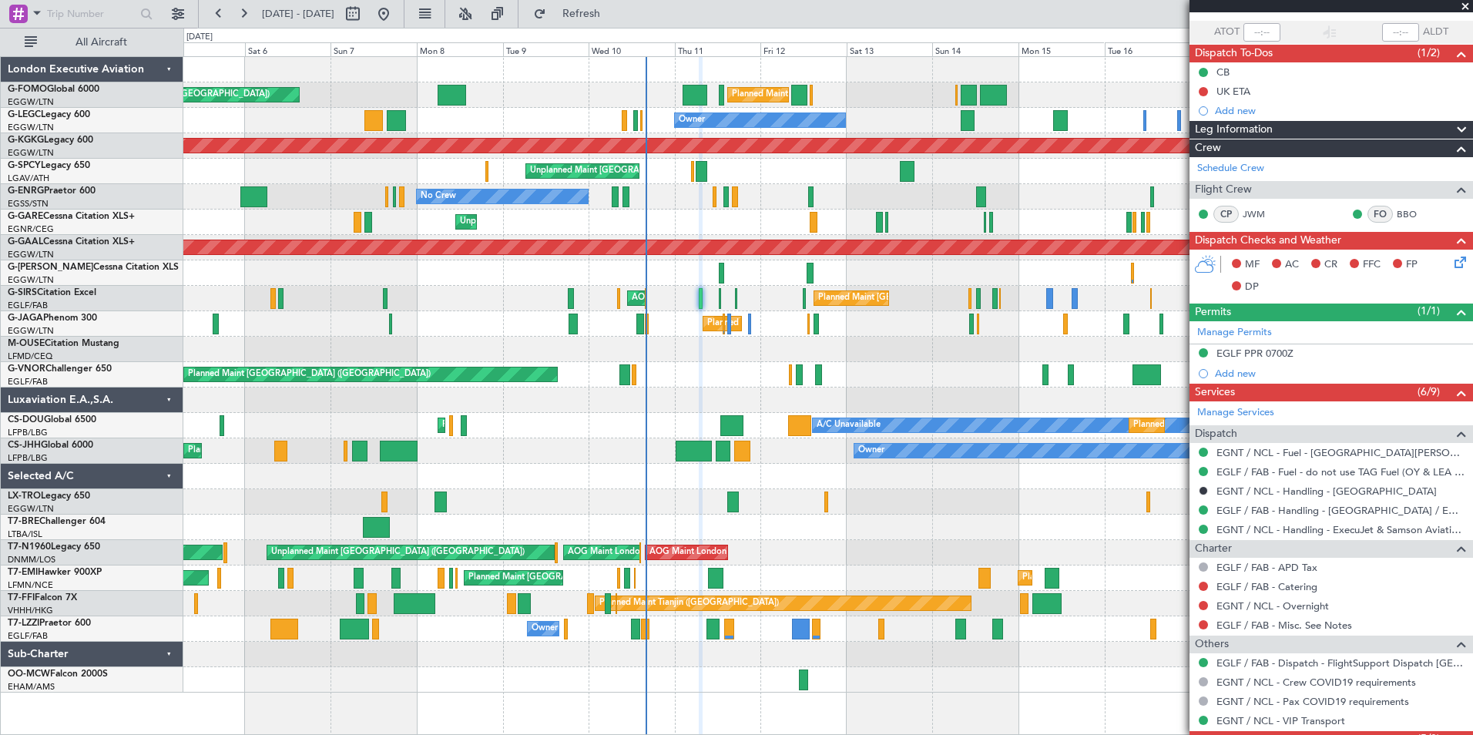
scroll to position [29, 0]
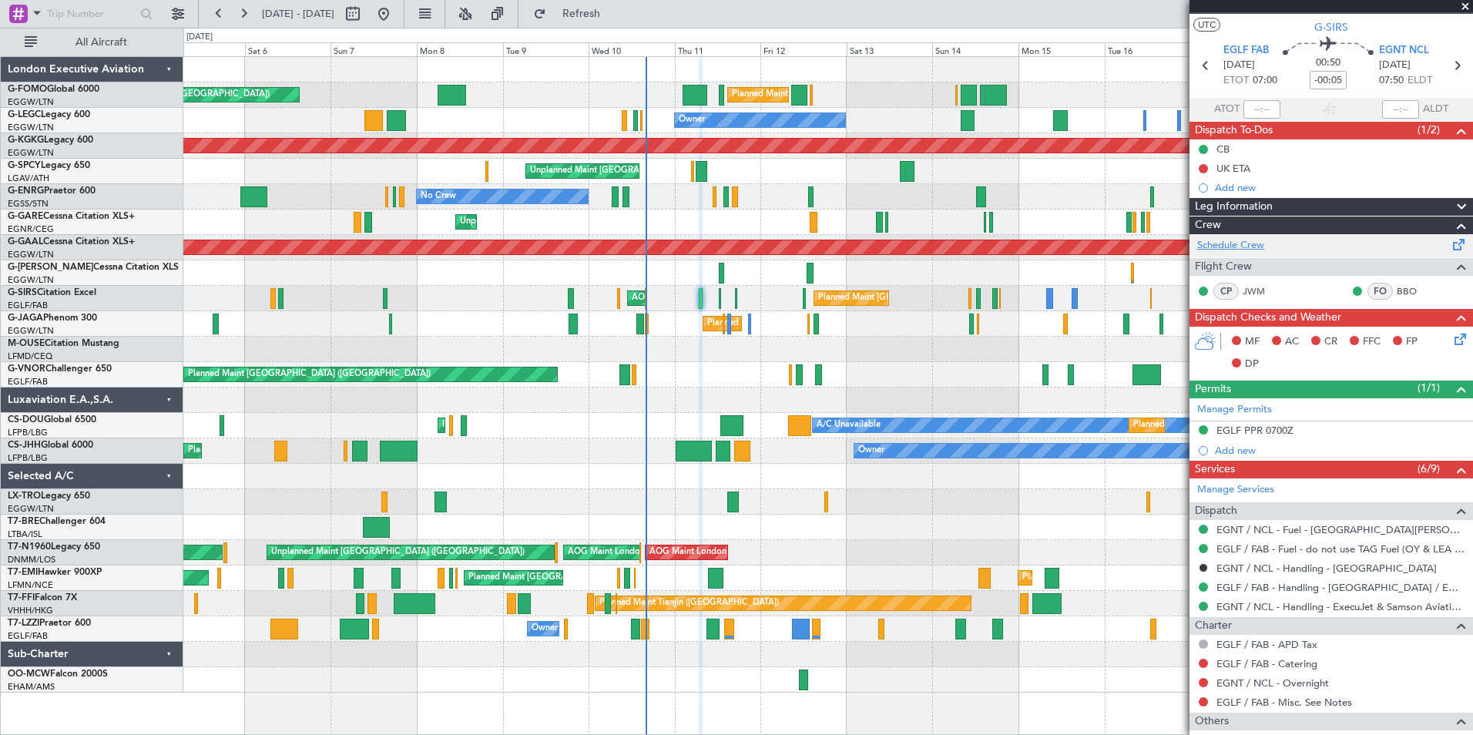
click at [1249, 243] on link "Schedule Crew" at bounding box center [1230, 245] width 67 height 15
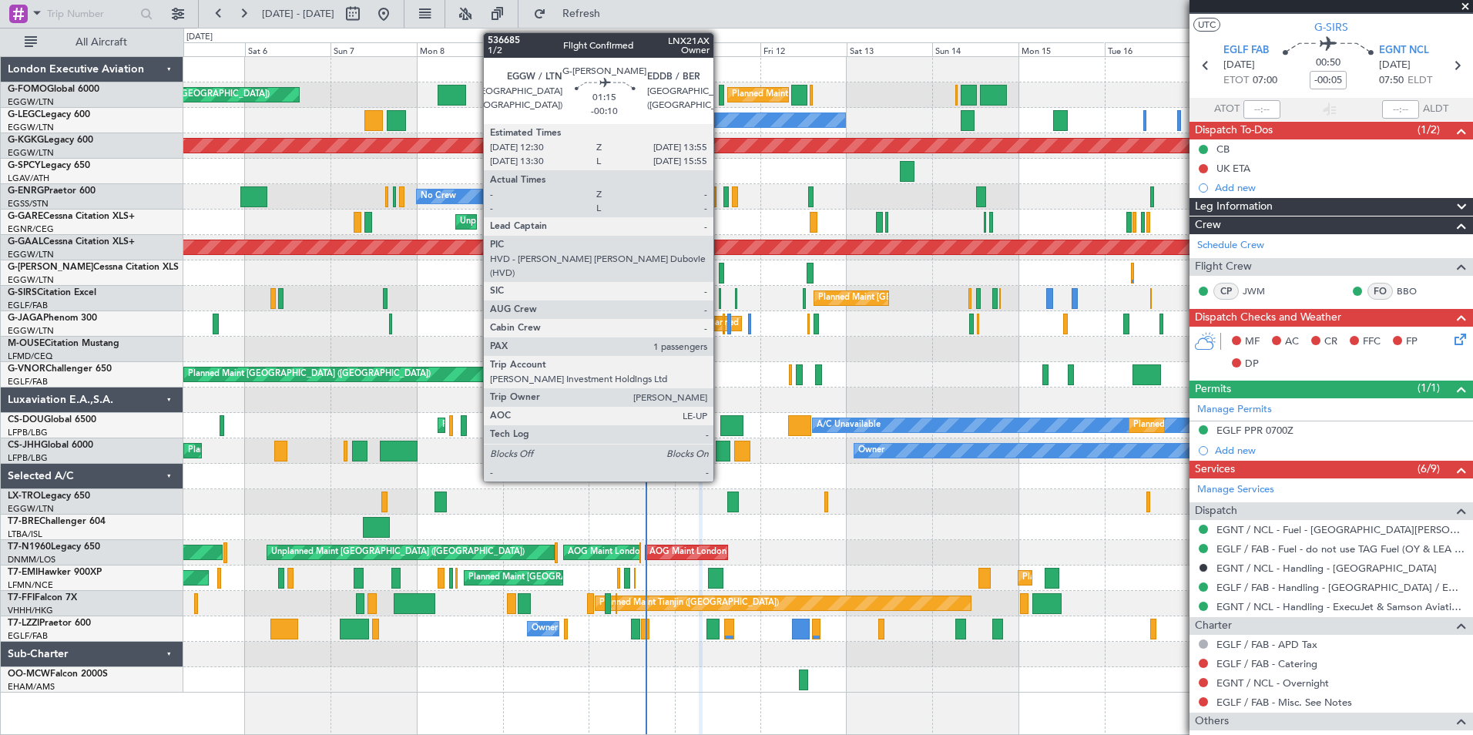
click at [720, 273] on div at bounding box center [721, 273] width 5 height 21
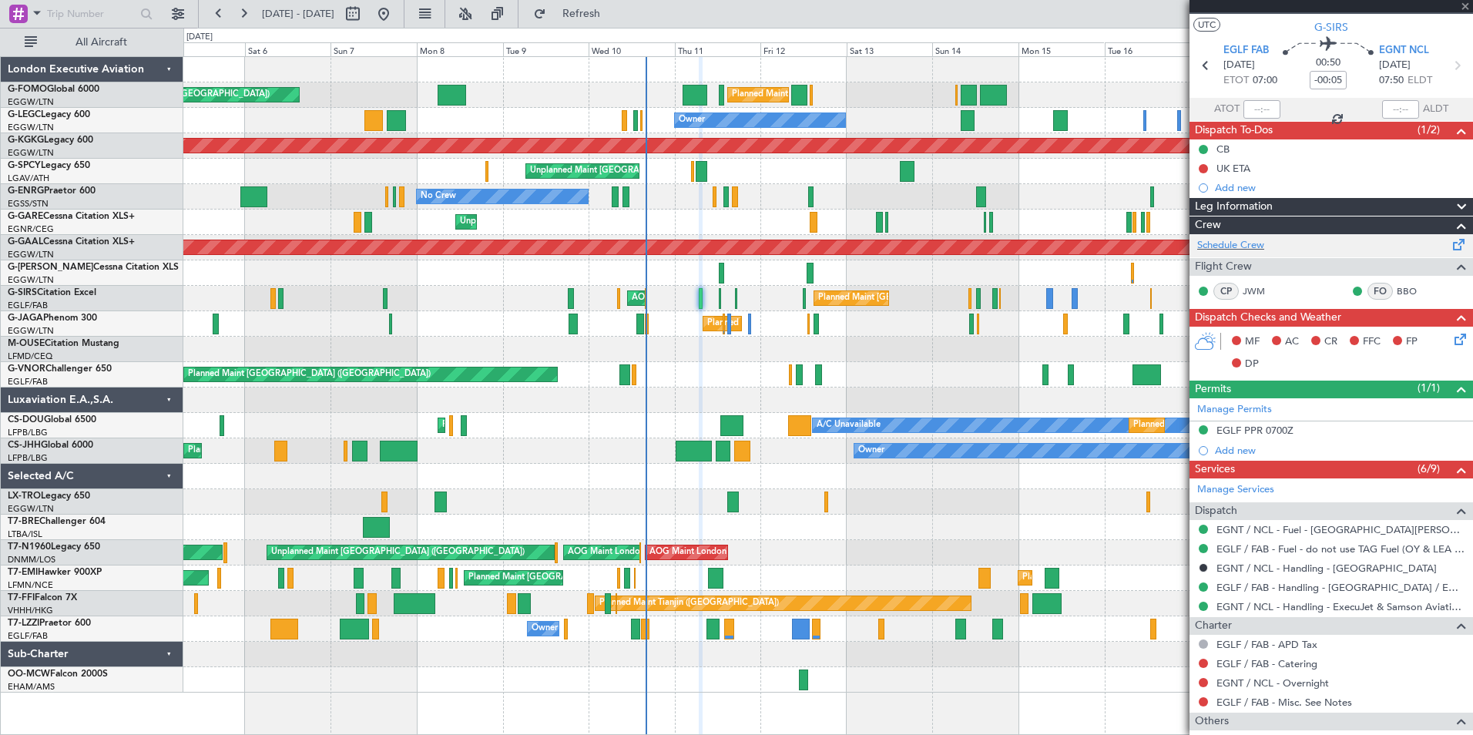
type input "-00:10"
type input "1"
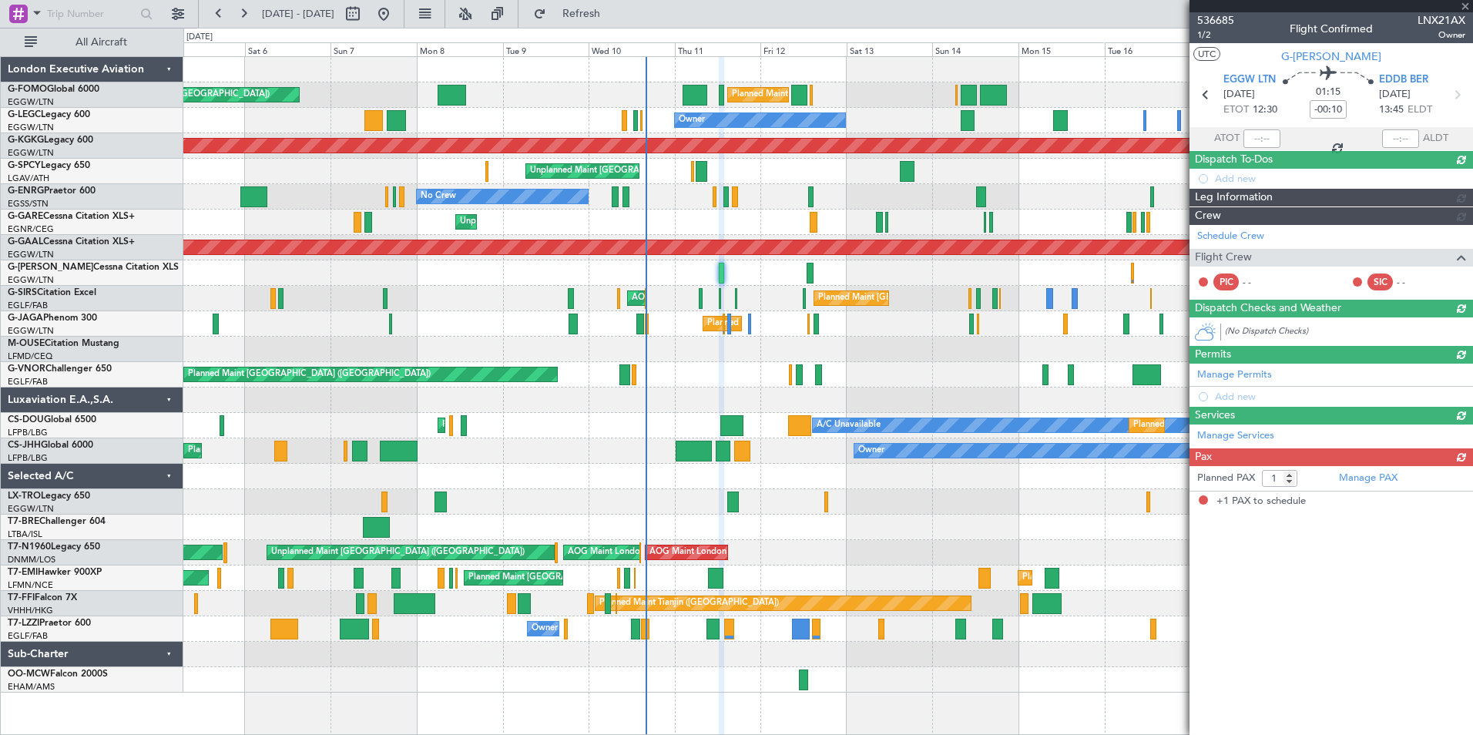
scroll to position [0, 0]
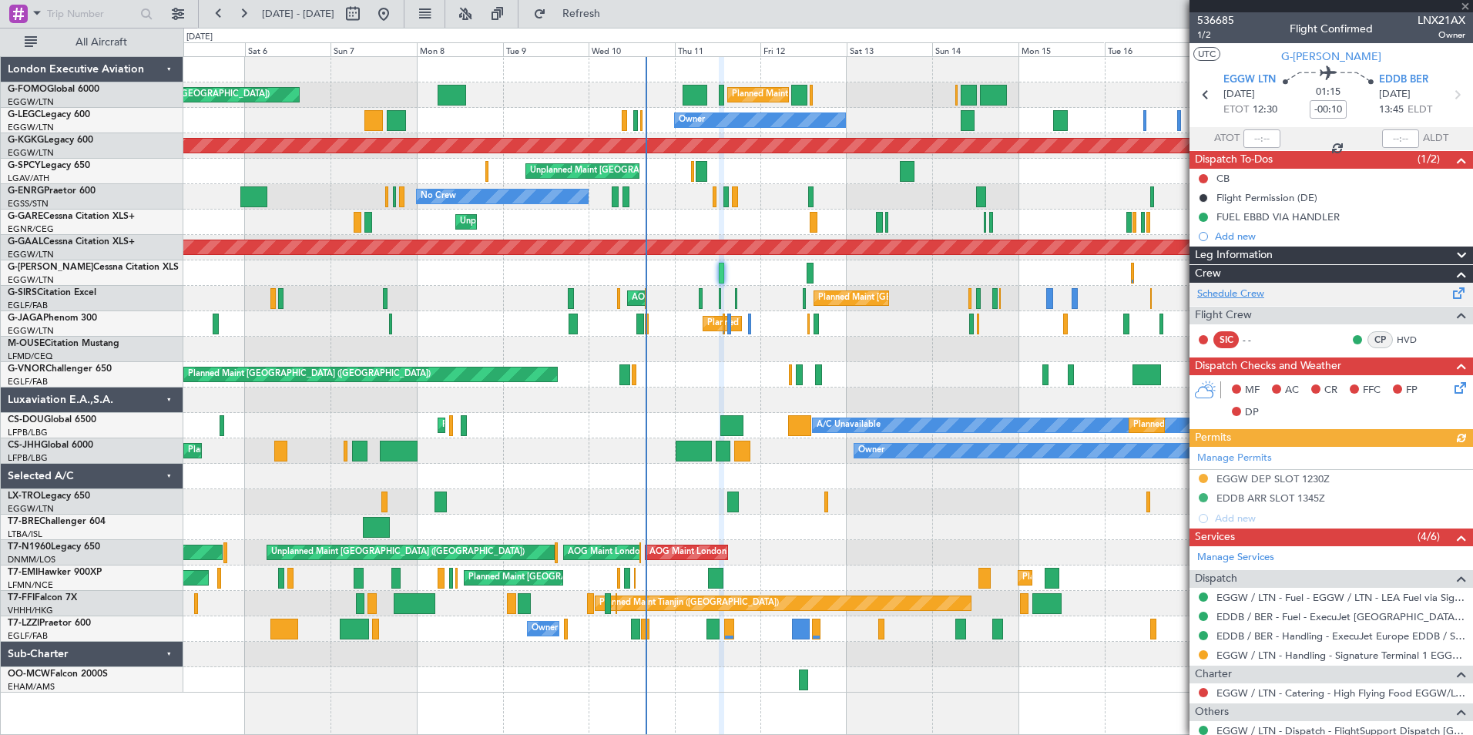
click at [1229, 289] on link "Schedule Crew" at bounding box center [1230, 294] width 67 height 15
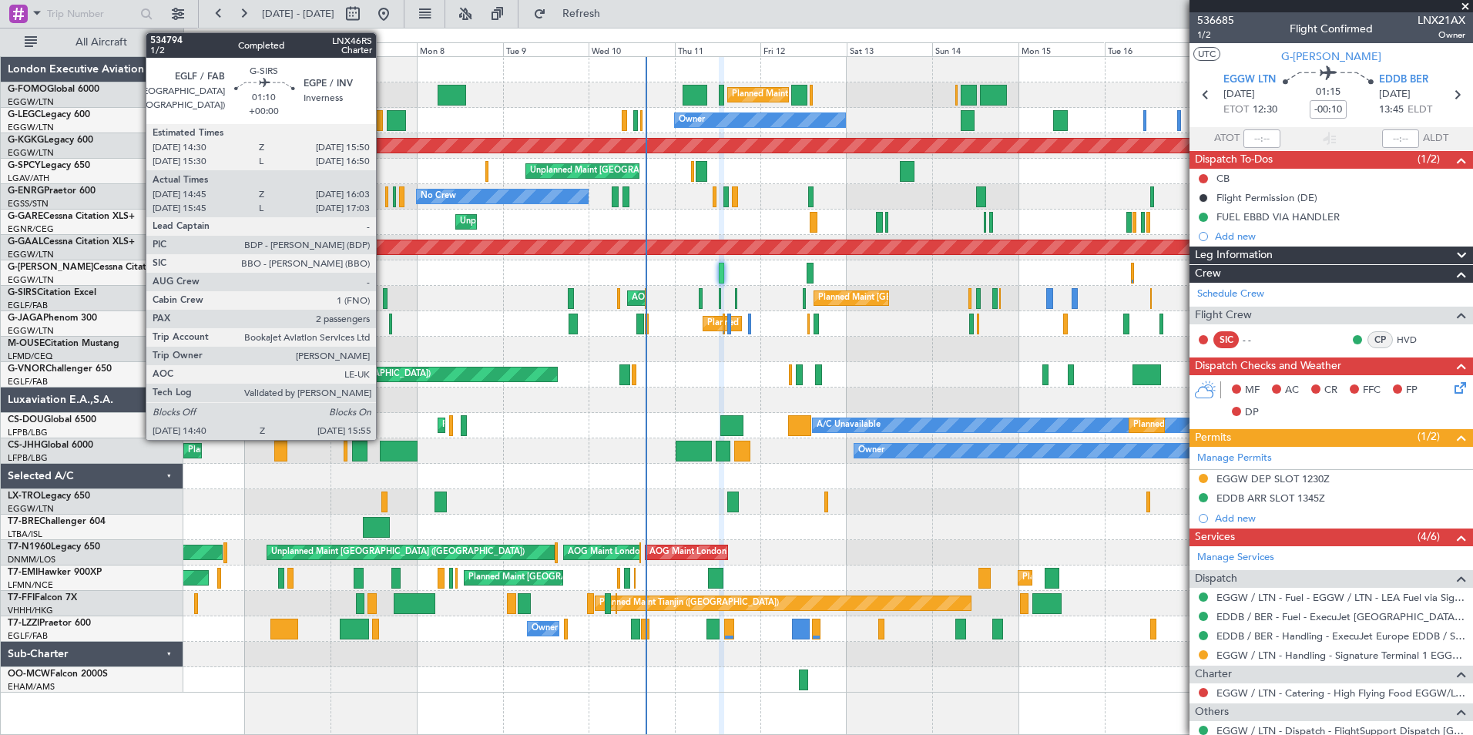
click at [383, 293] on div at bounding box center [385, 298] width 5 height 21
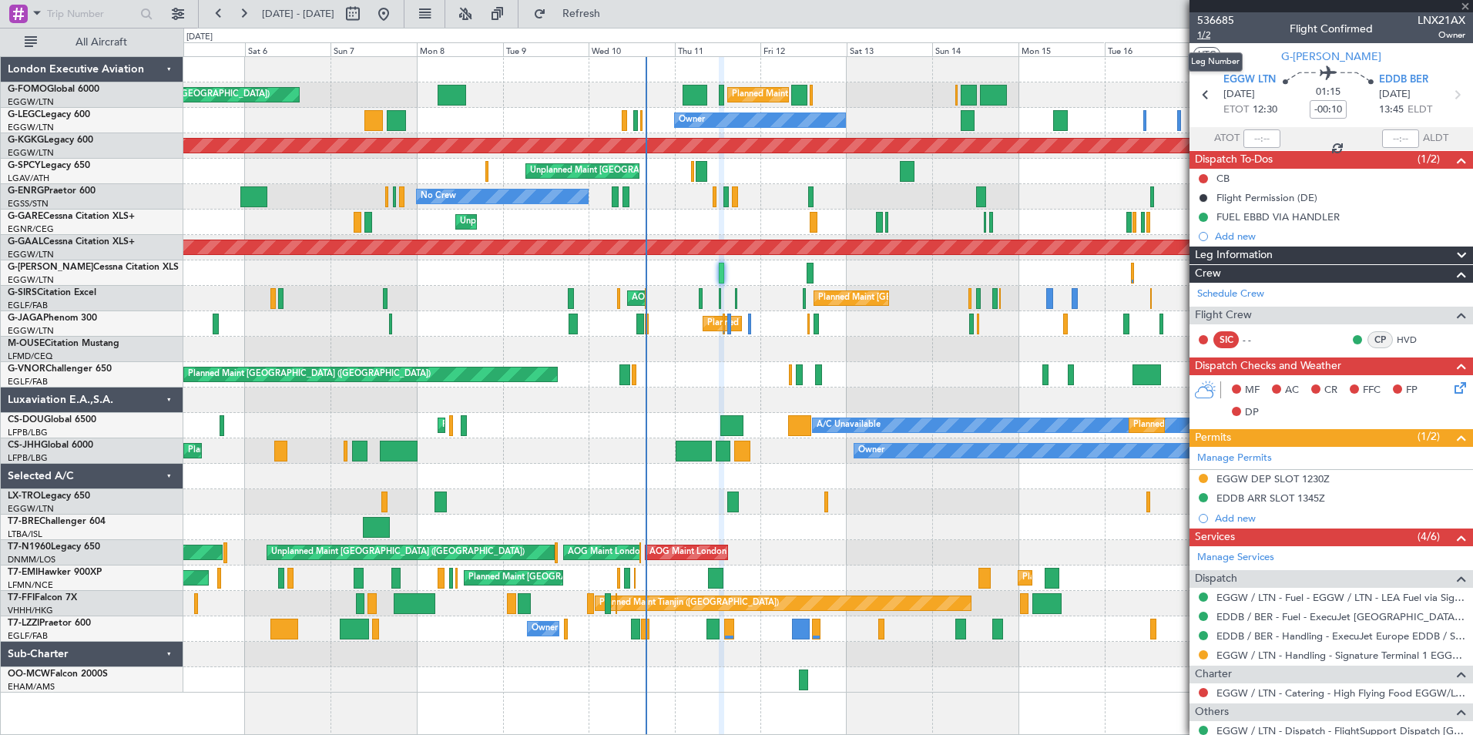
type input "14:45"
type input "15:53"
type input "2"
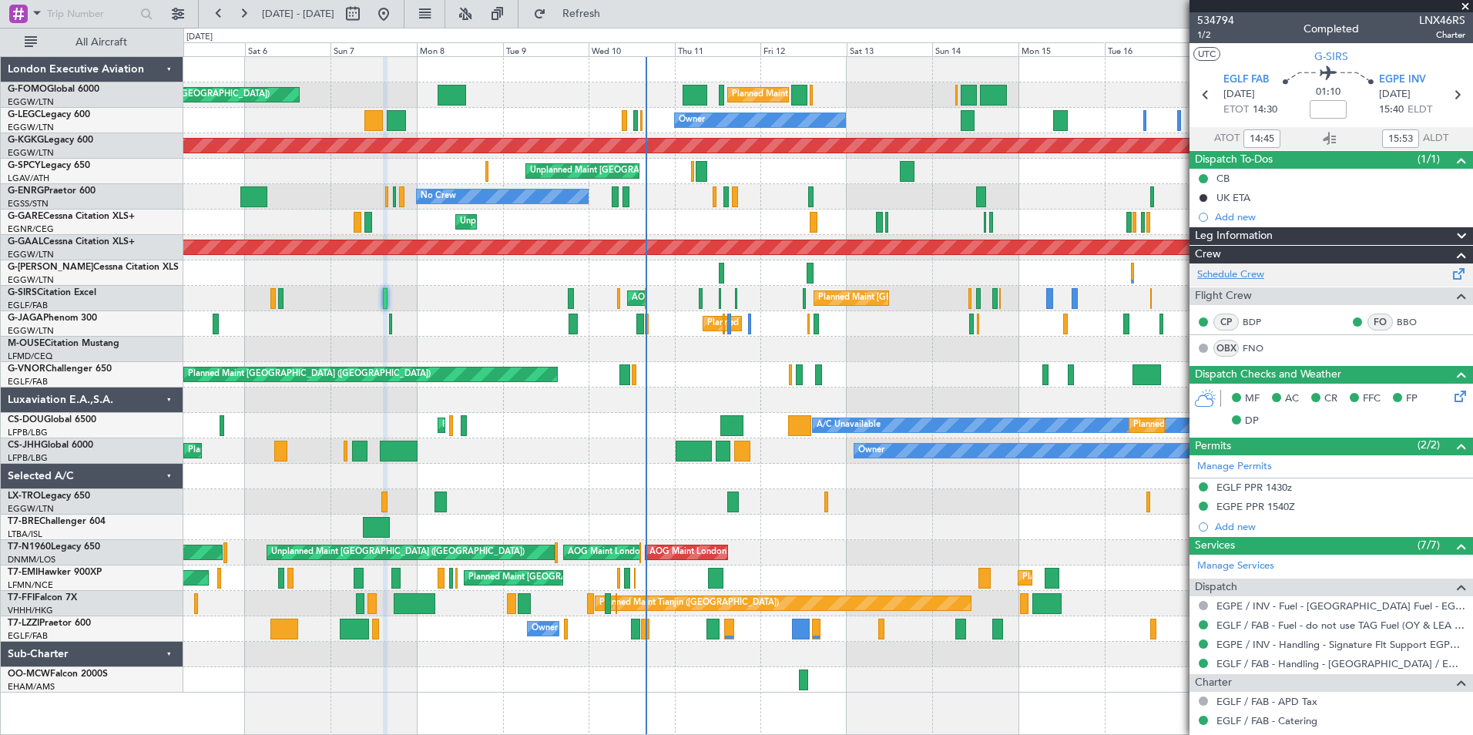
click at [1229, 271] on link "Schedule Crew" at bounding box center [1230, 274] width 67 height 15
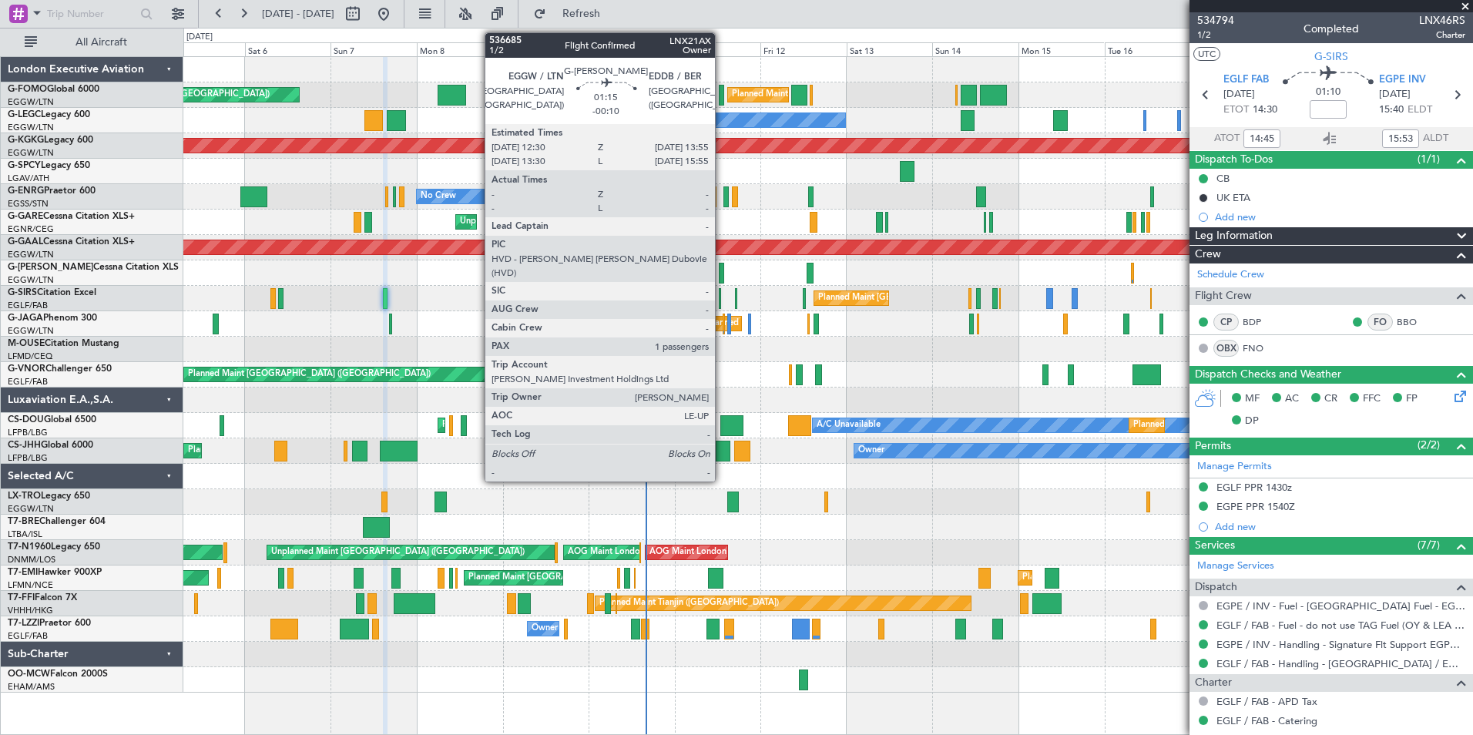
click at [722, 274] on div at bounding box center [721, 273] width 5 height 21
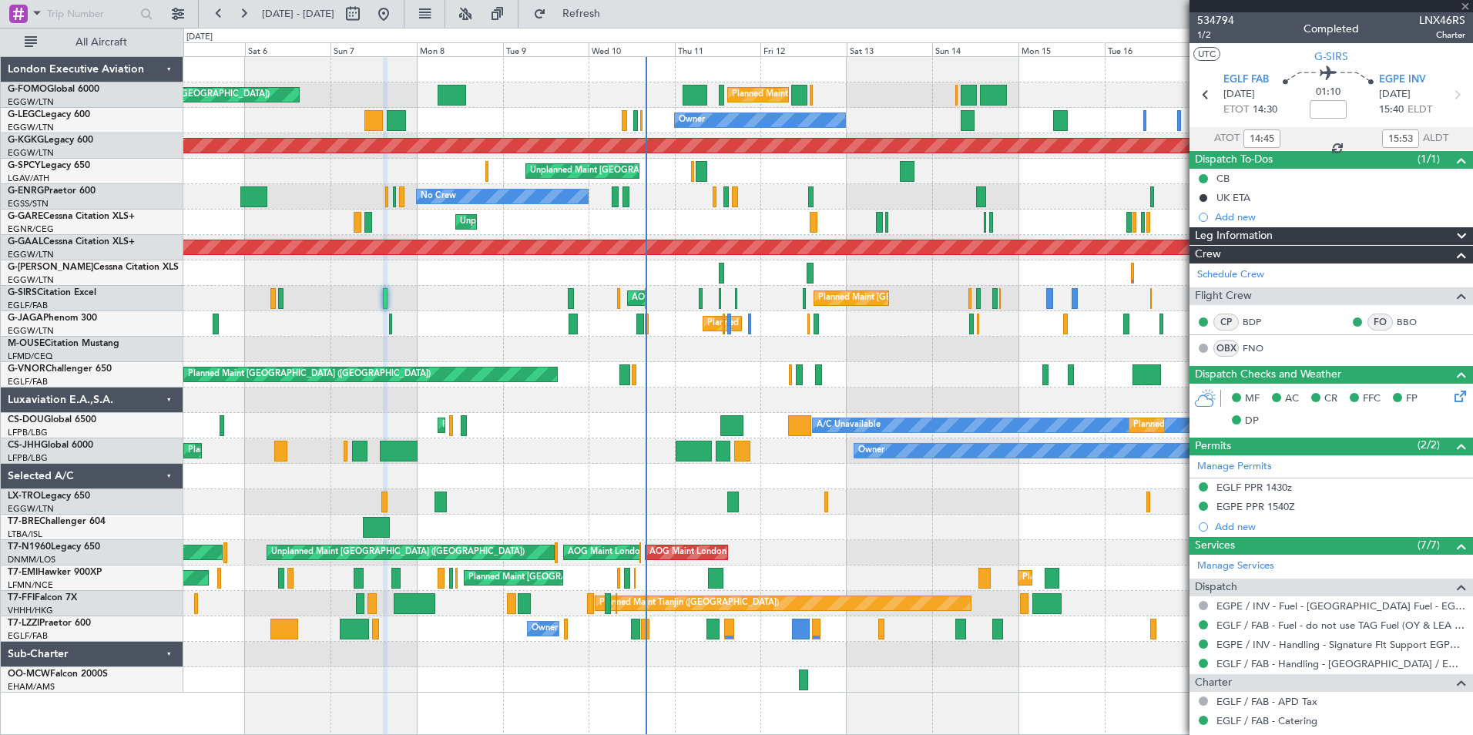
type input "-00:10"
type input "1"
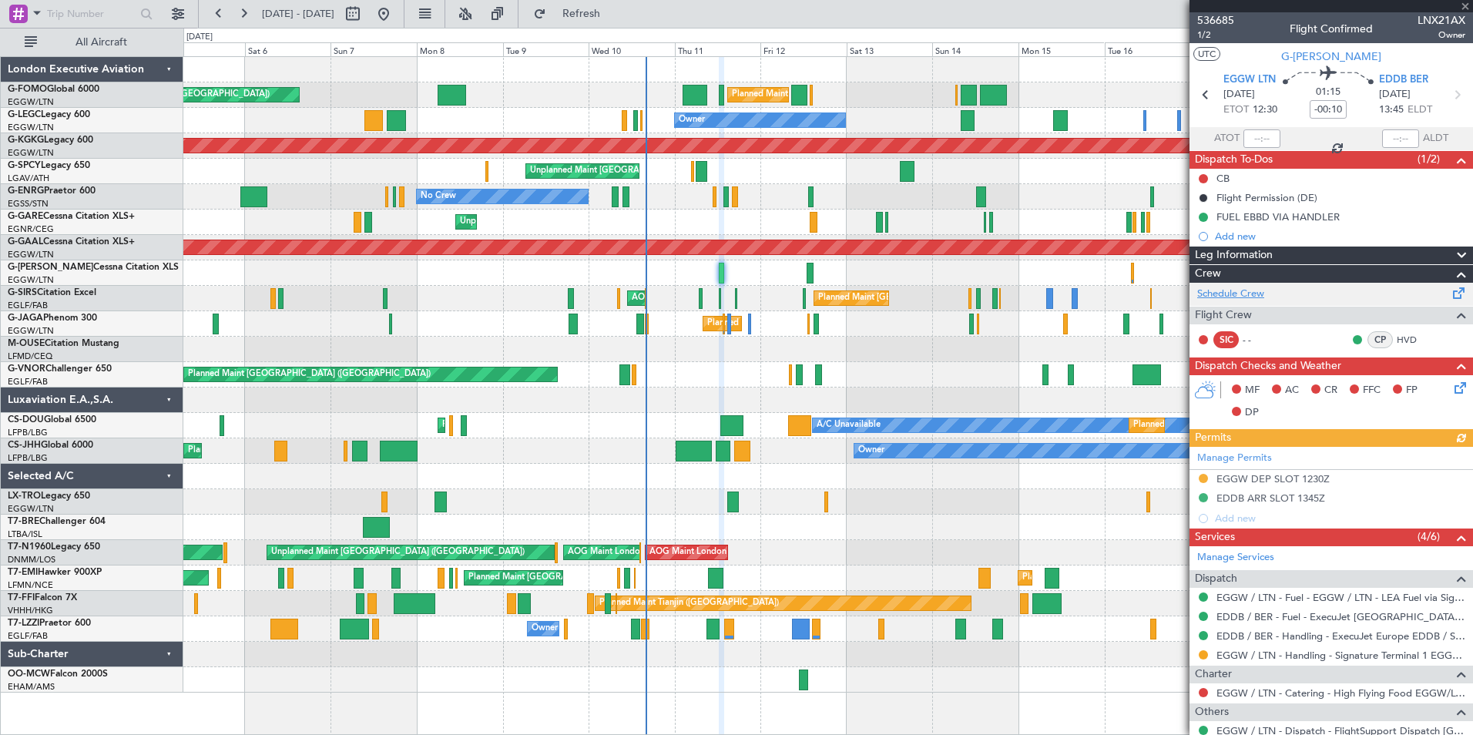
click at [1239, 294] on link "Schedule Crew" at bounding box center [1230, 294] width 67 height 15
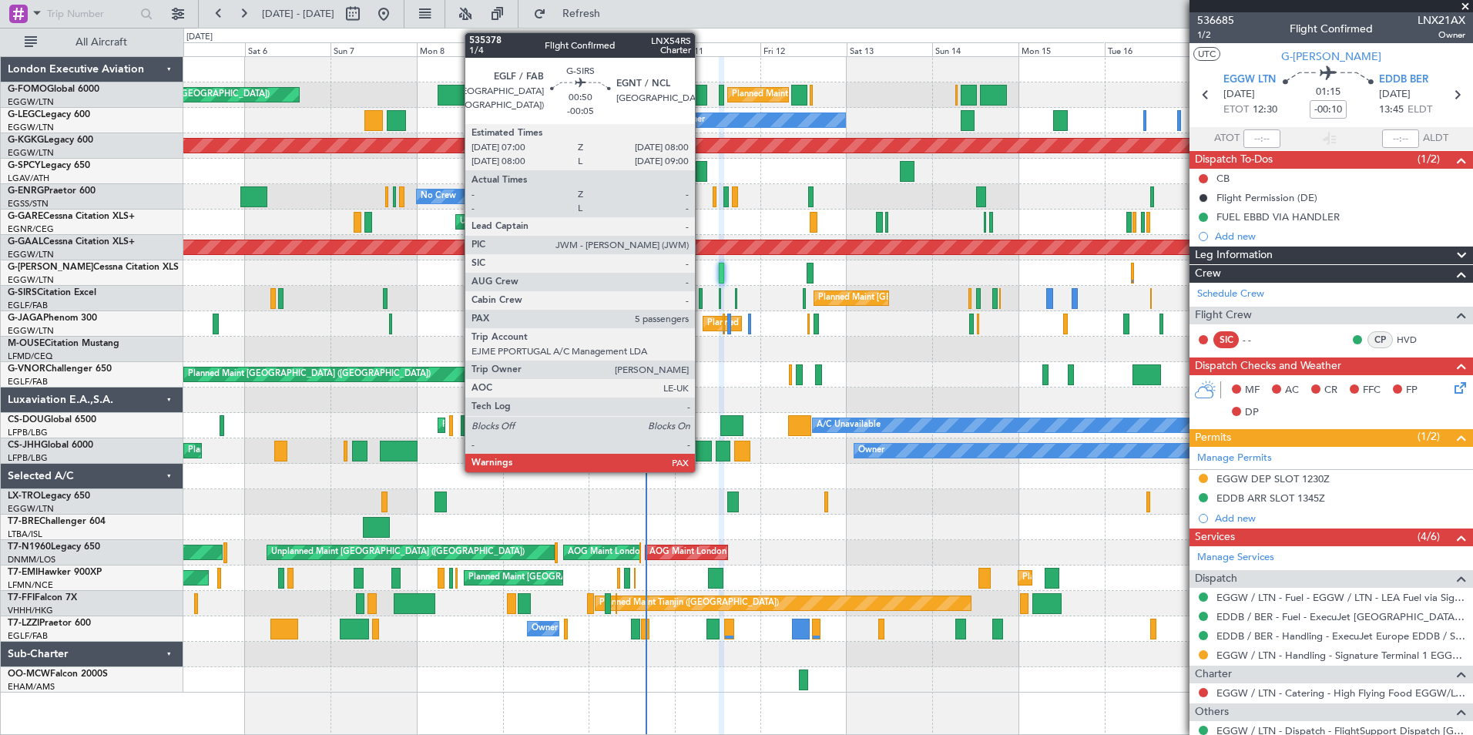
click at [702, 300] on div at bounding box center [701, 298] width 4 height 21
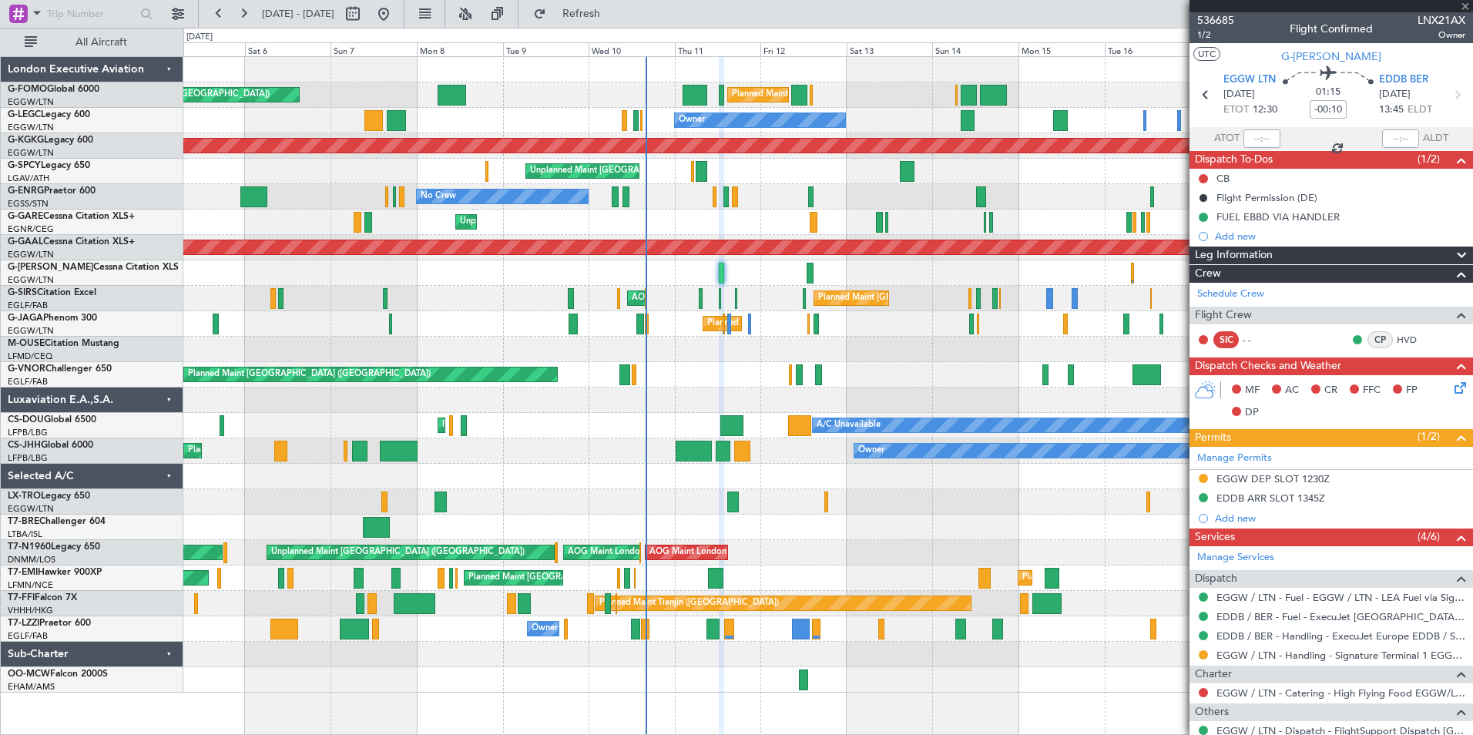
type input "-00:05"
type input "8"
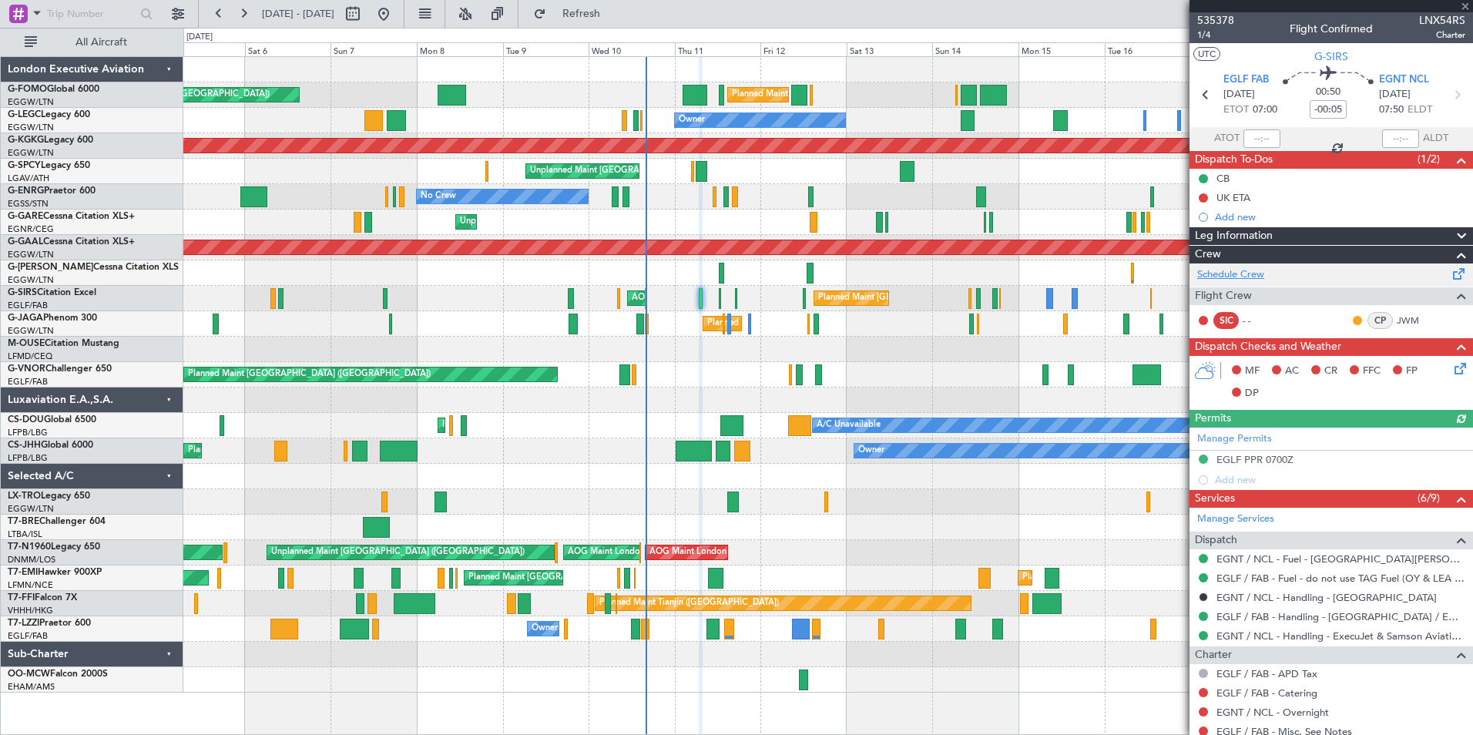
click at [1232, 277] on link "Schedule Crew" at bounding box center [1230, 274] width 67 height 15
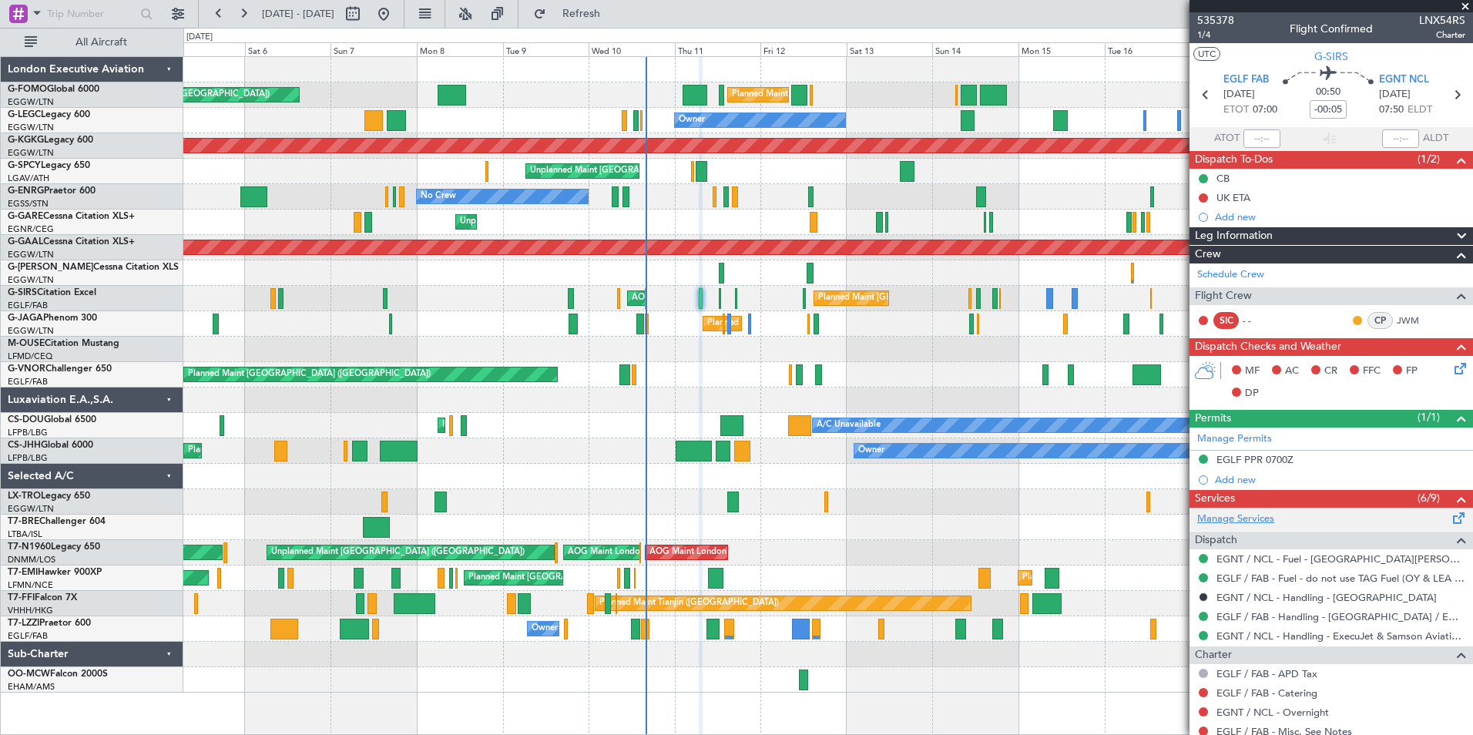
click at [1246, 519] on link "Manage Services" at bounding box center [1235, 518] width 77 height 15
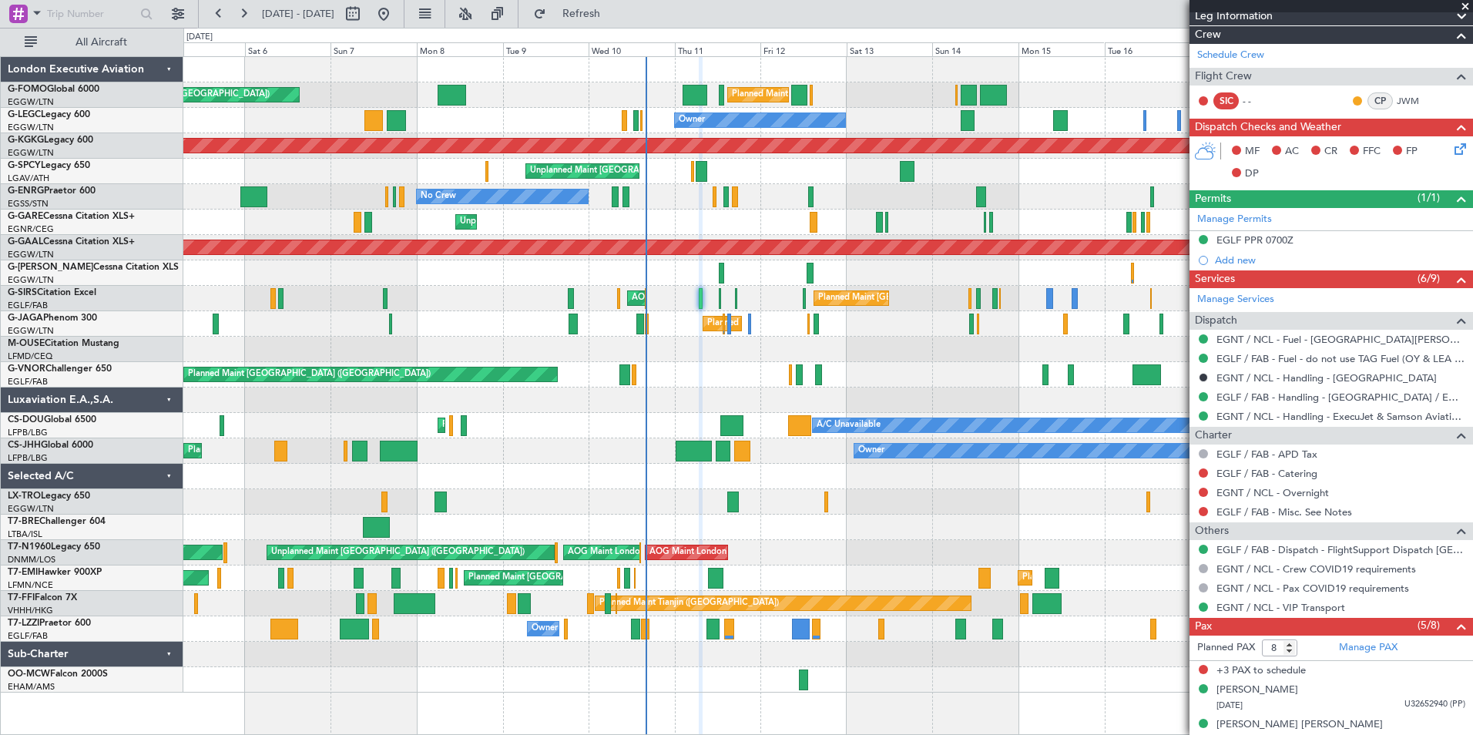
scroll to position [337, 0]
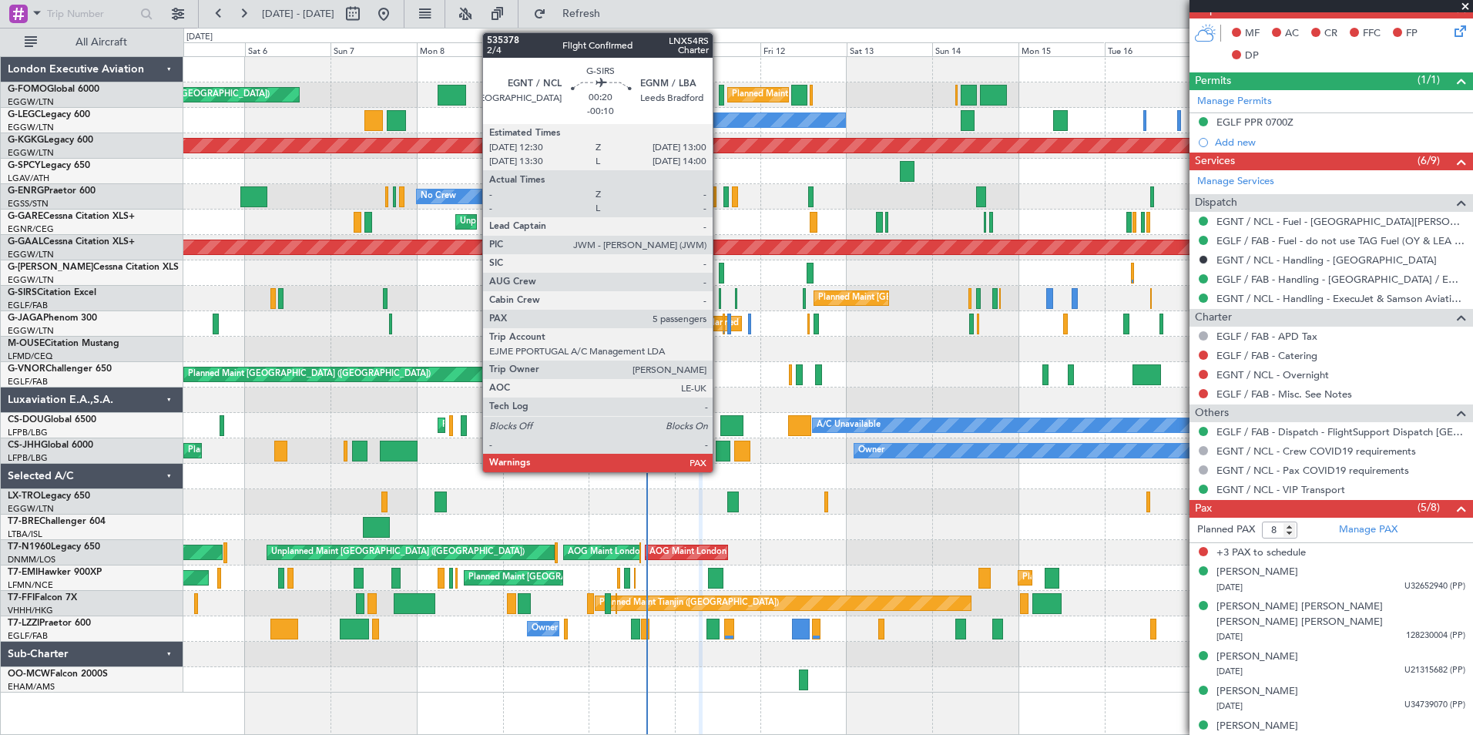
click at [719, 301] on div at bounding box center [720, 298] width 2 height 21
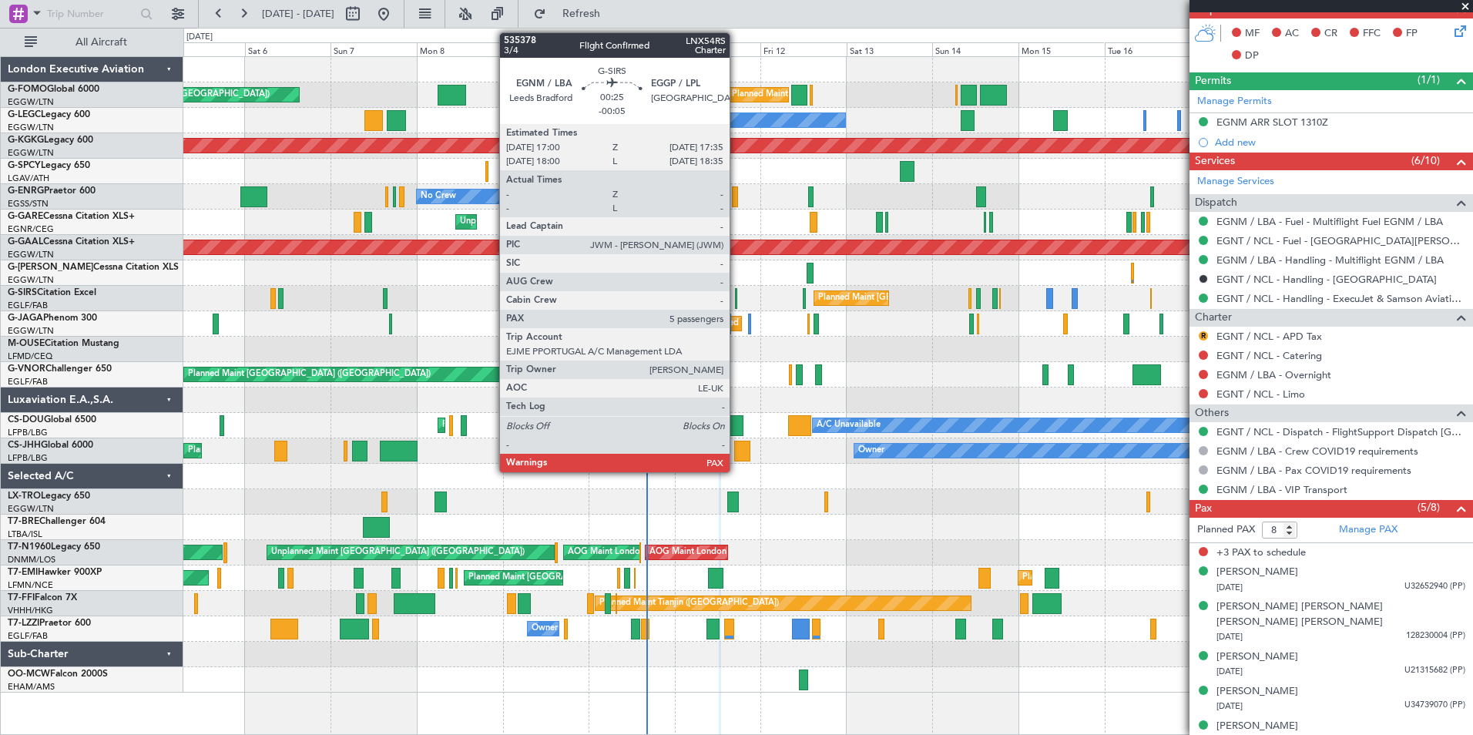
click at [736, 298] on div at bounding box center [736, 298] width 2 height 21
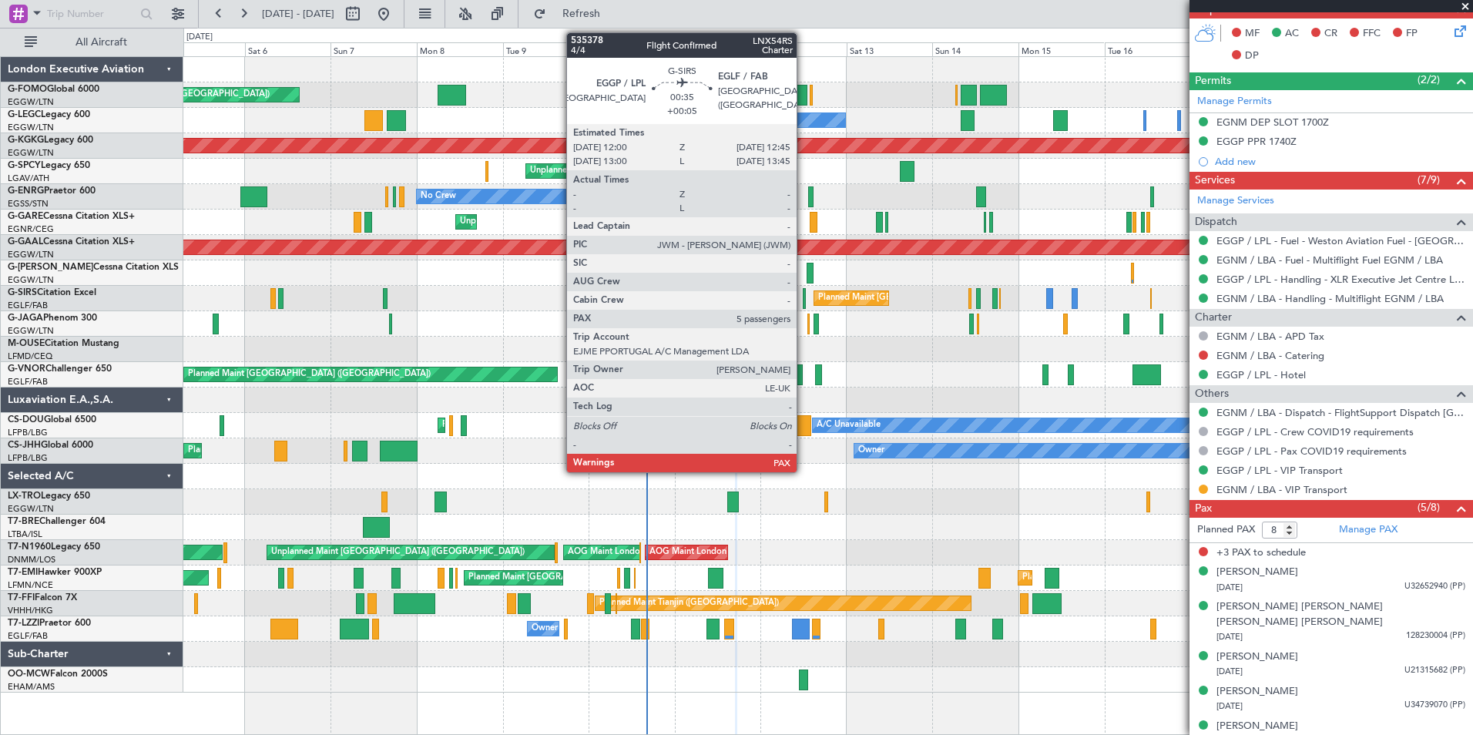
click at [803, 295] on div at bounding box center [804, 298] width 3 height 21
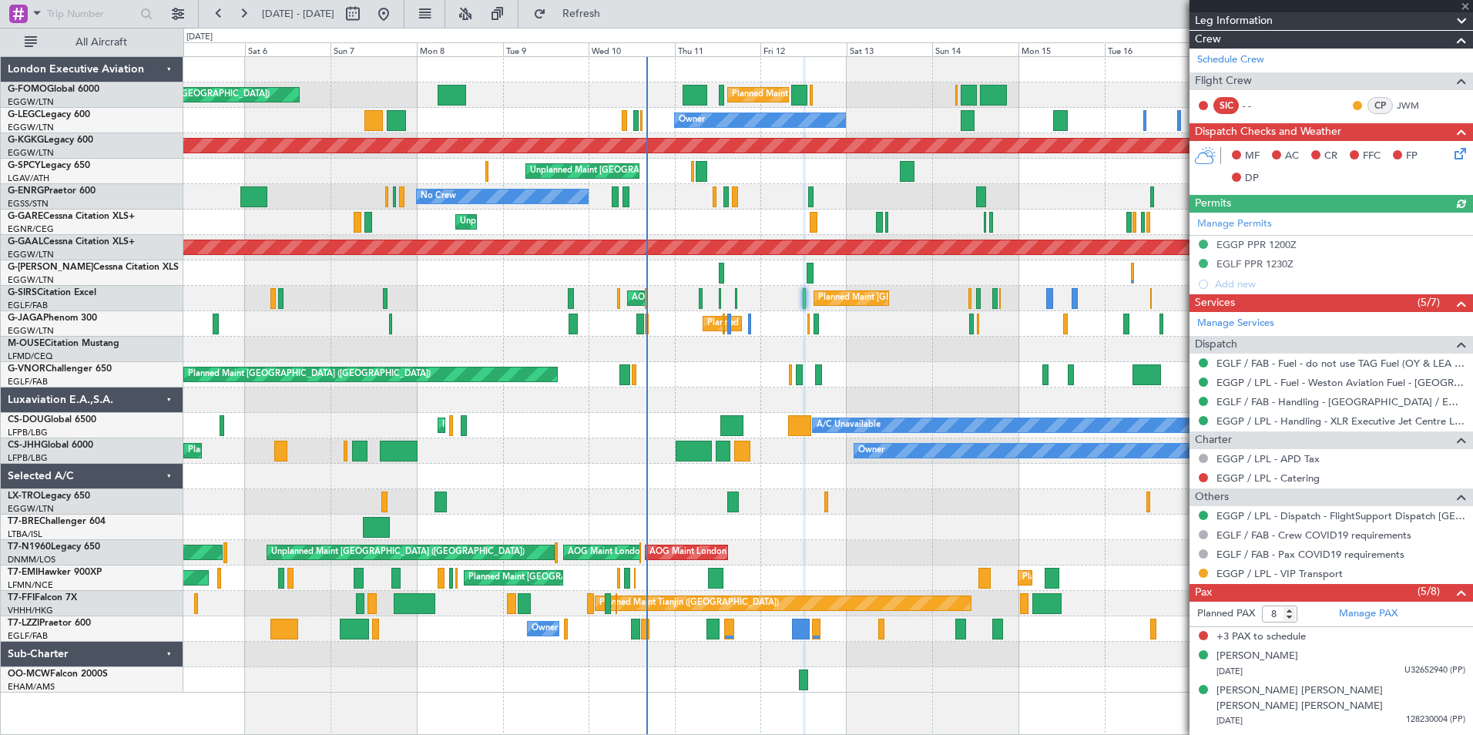
scroll to position [299, 0]
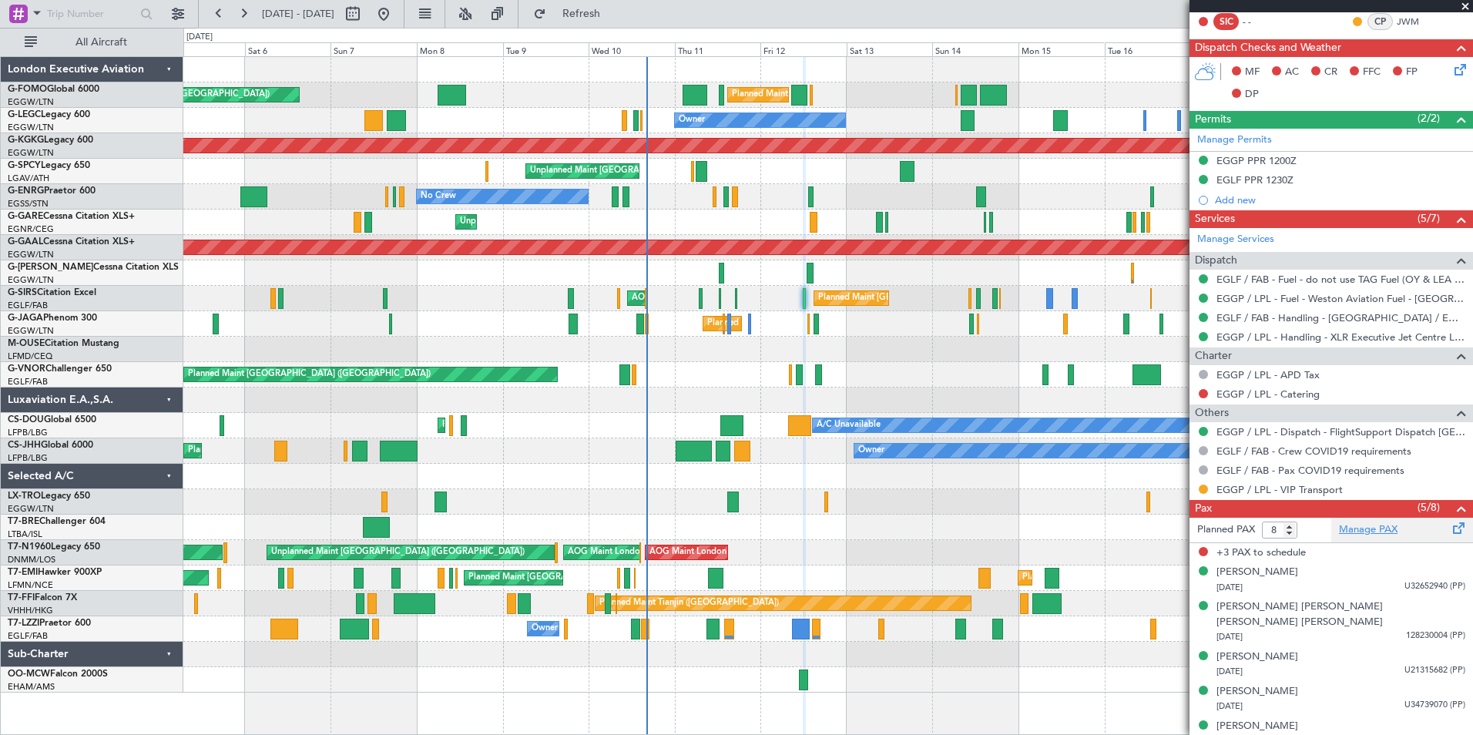
click at [1380, 528] on link "Manage PAX" at bounding box center [1368, 529] width 59 height 15
click at [614, 15] on span "Refresh" at bounding box center [581, 13] width 65 height 11
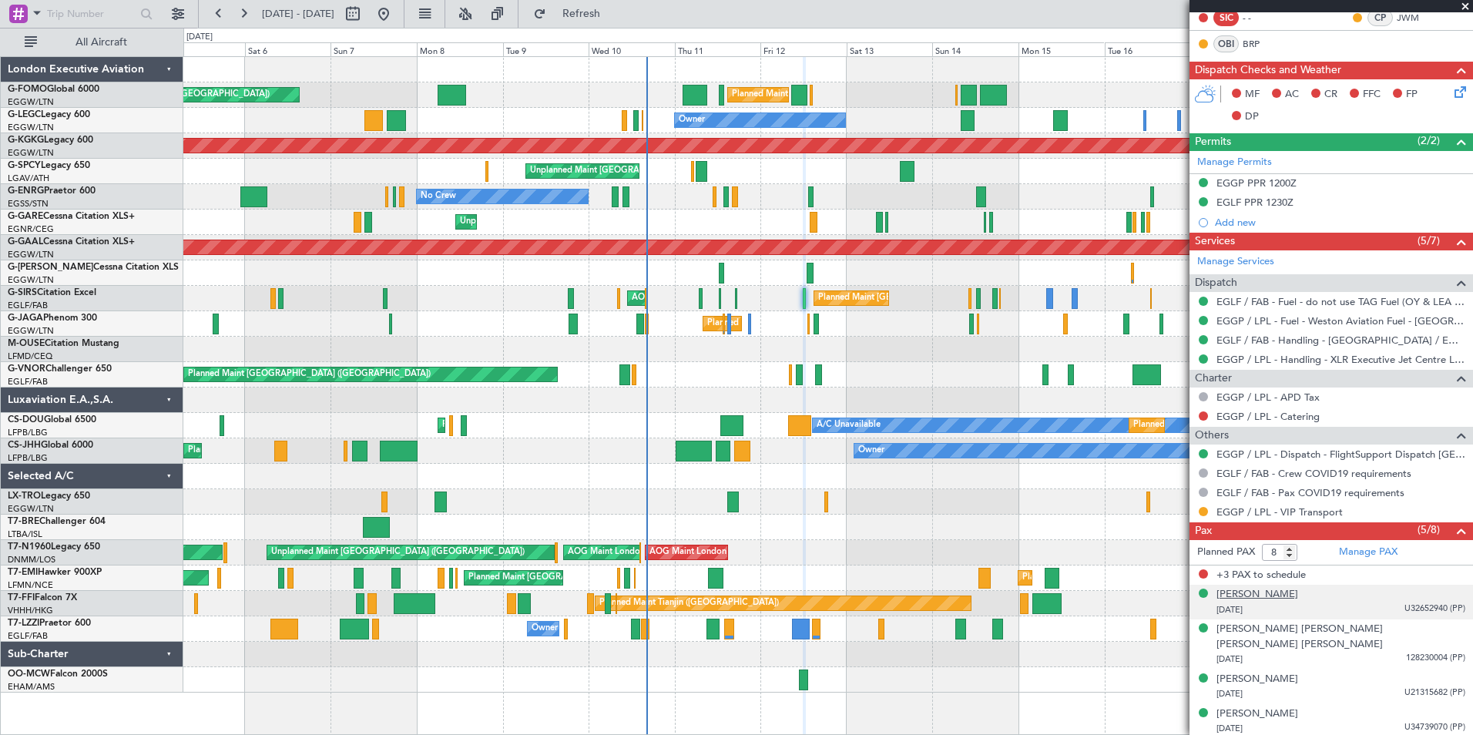
scroll to position [327, 0]
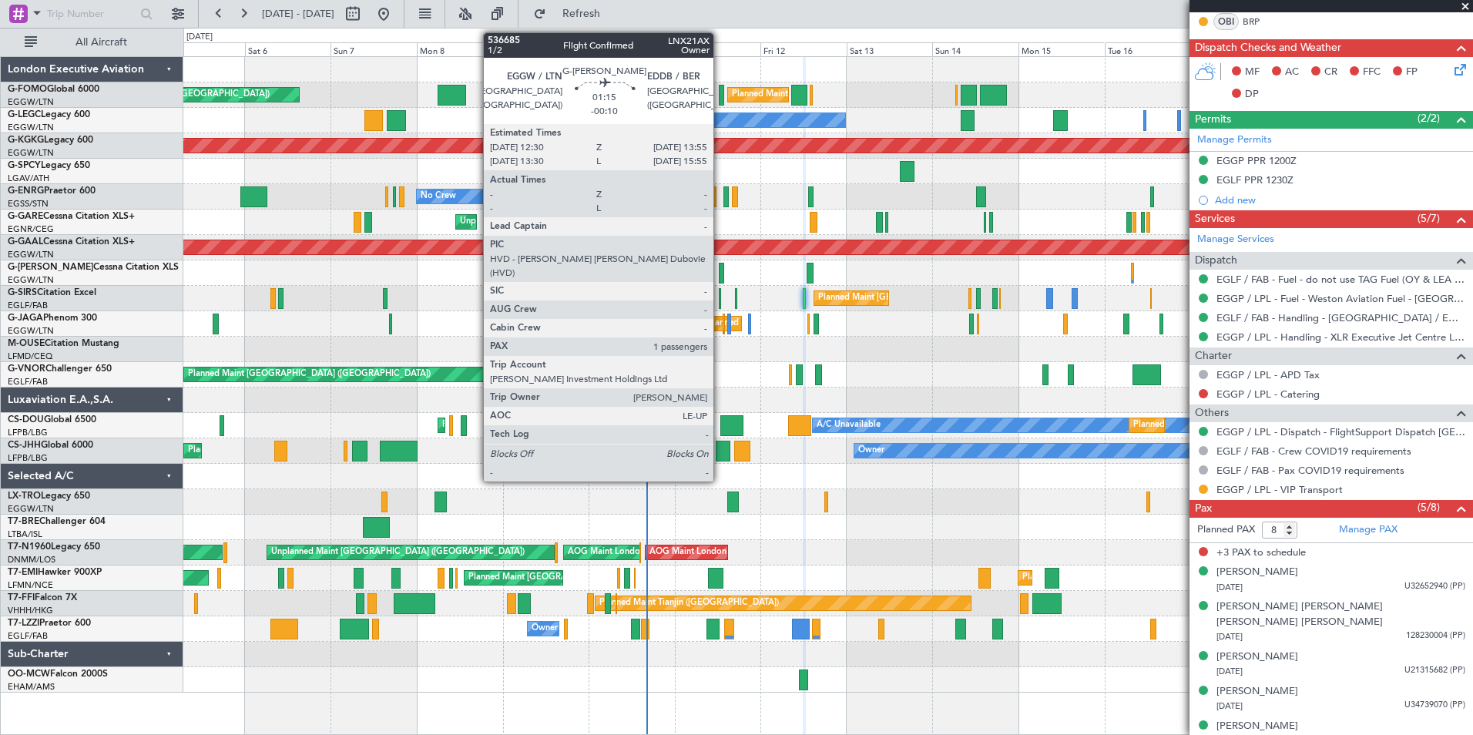
click at [721, 270] on div at bounding box center [721, 273] width 5 height 21
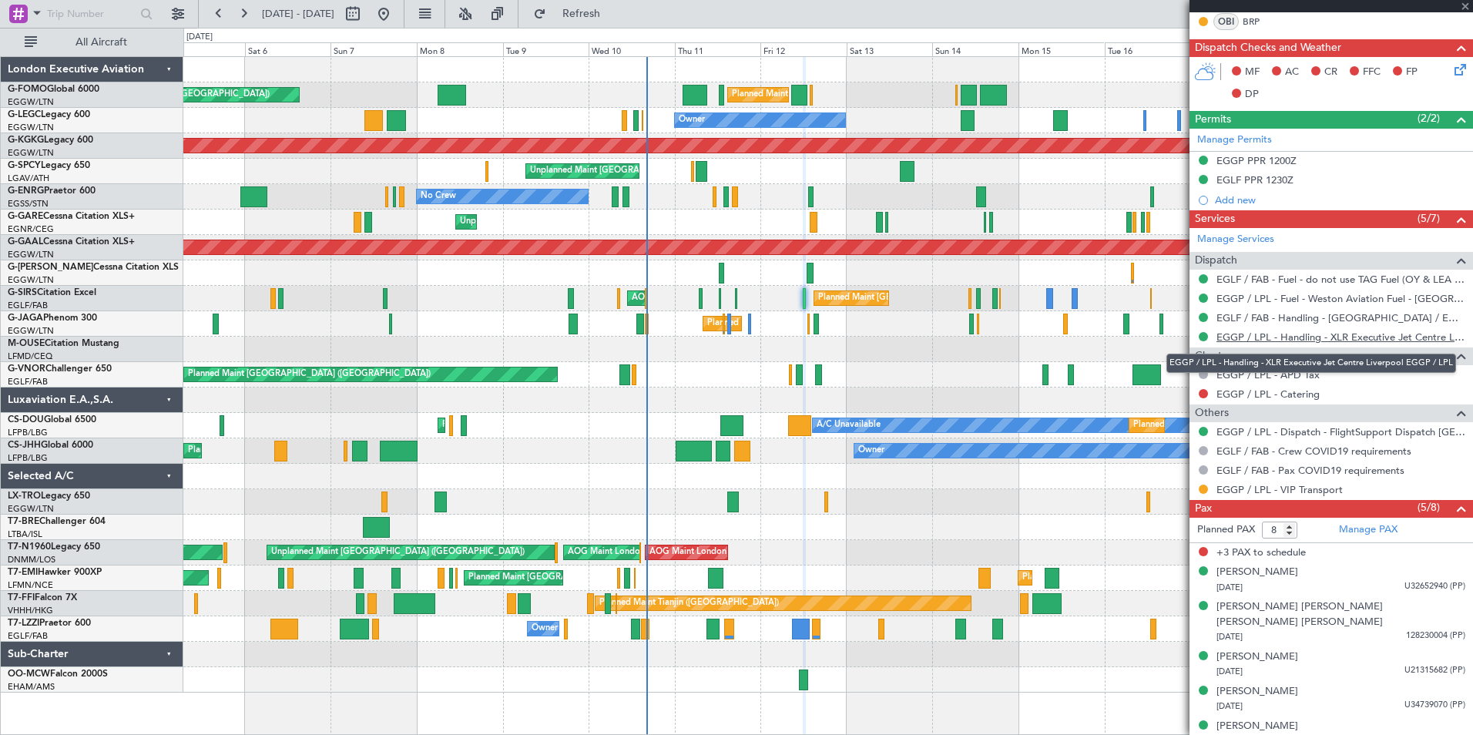
type input "-00:10"
type input "1"
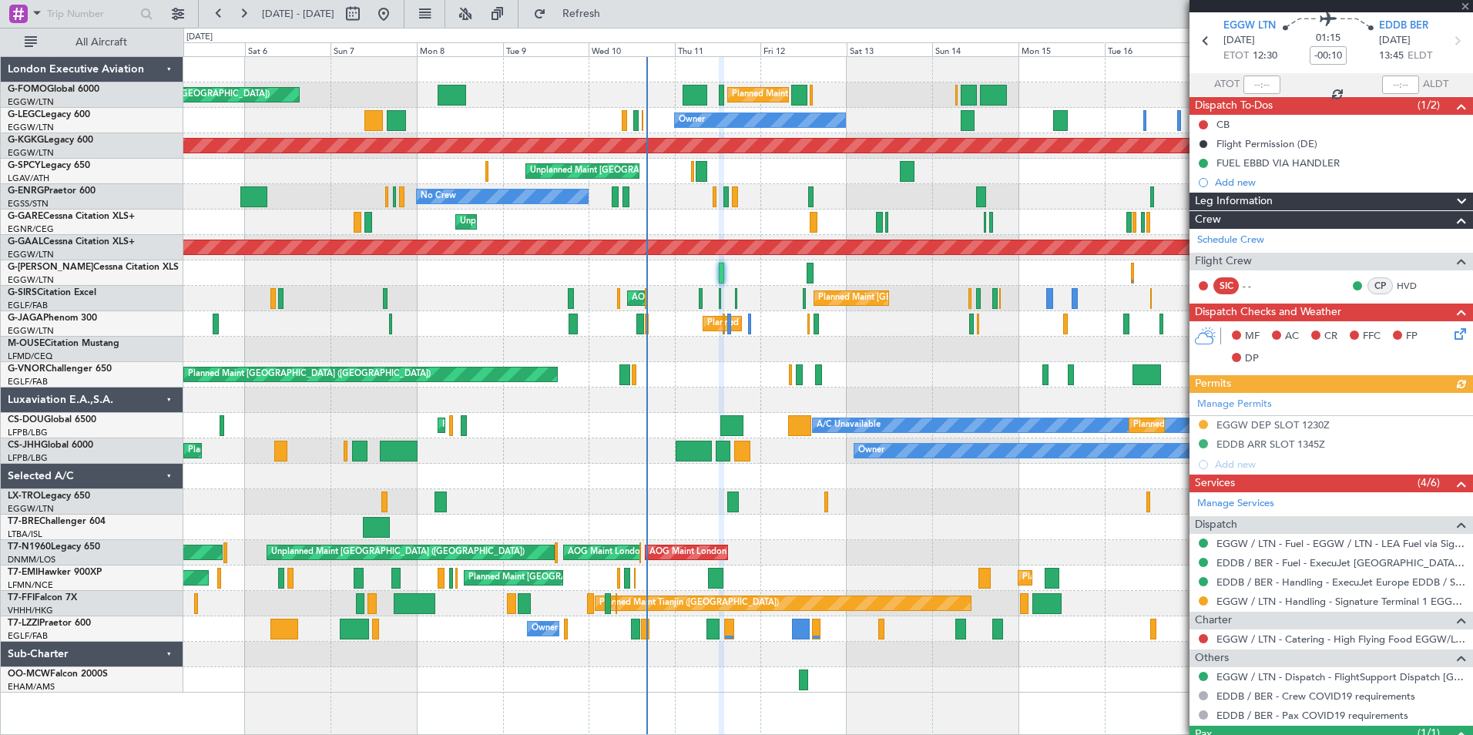
scroll to position [0, 0]
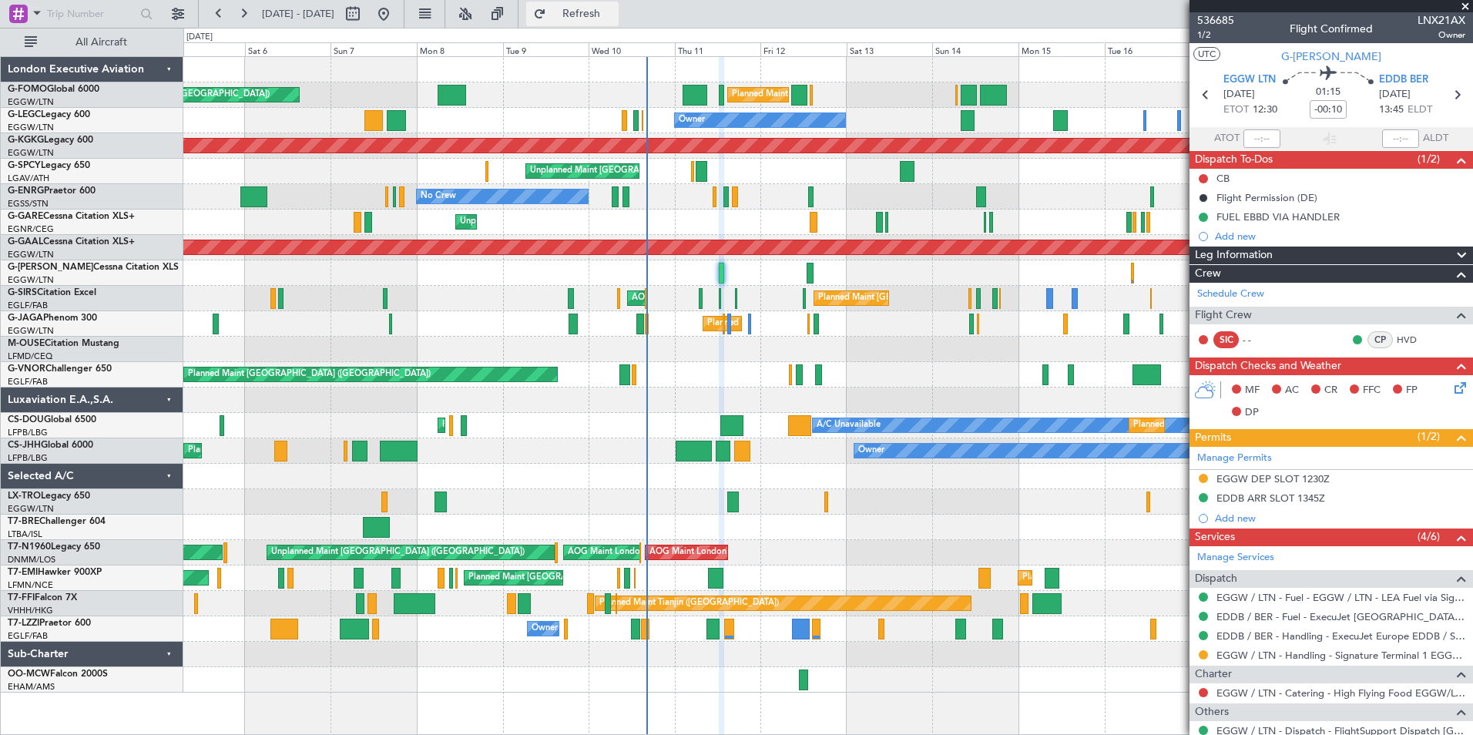
click at [618, 22] on button "Refresh" at bounding box center [572, 14] width 92 height 25
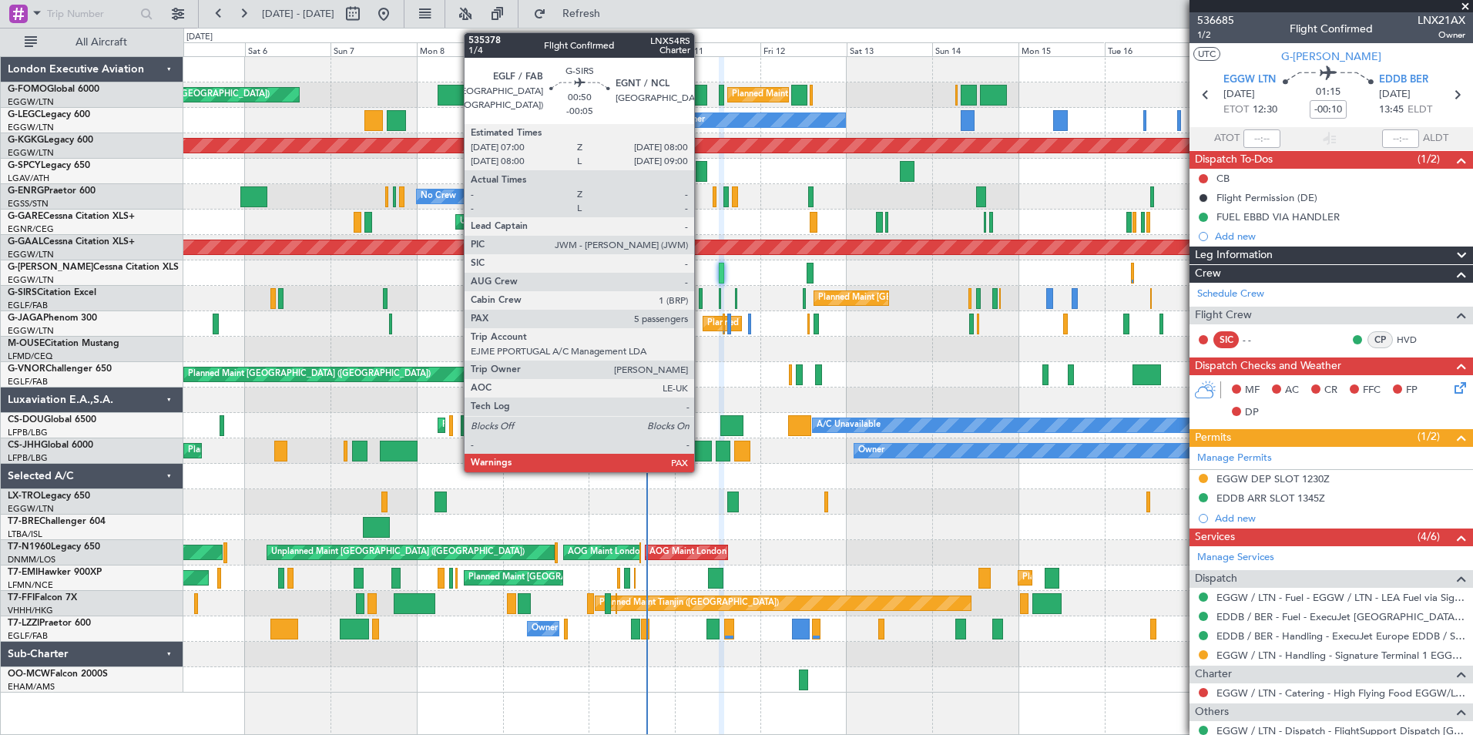
click at [701, 300] on div at bounding box center [701, 298] width 4 height 21
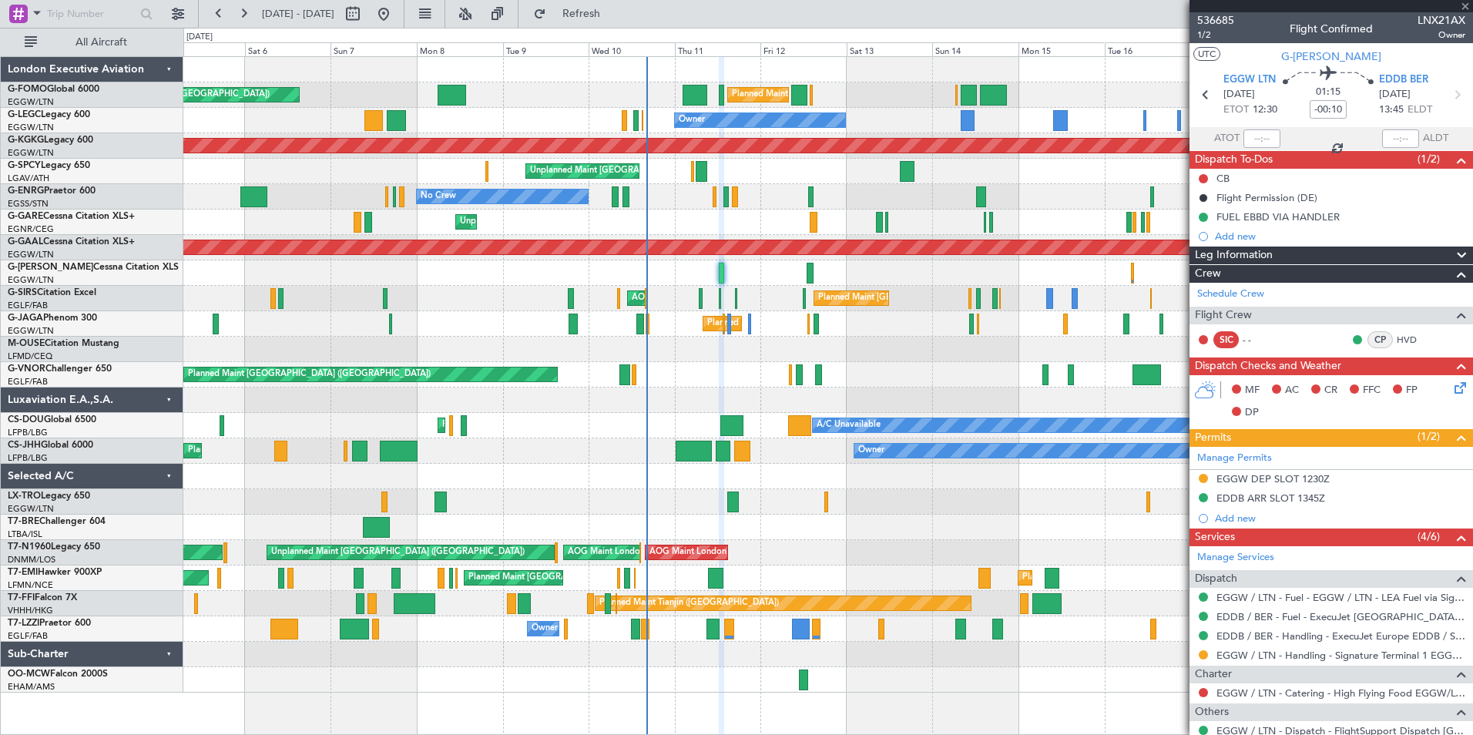
type input "-00:05"
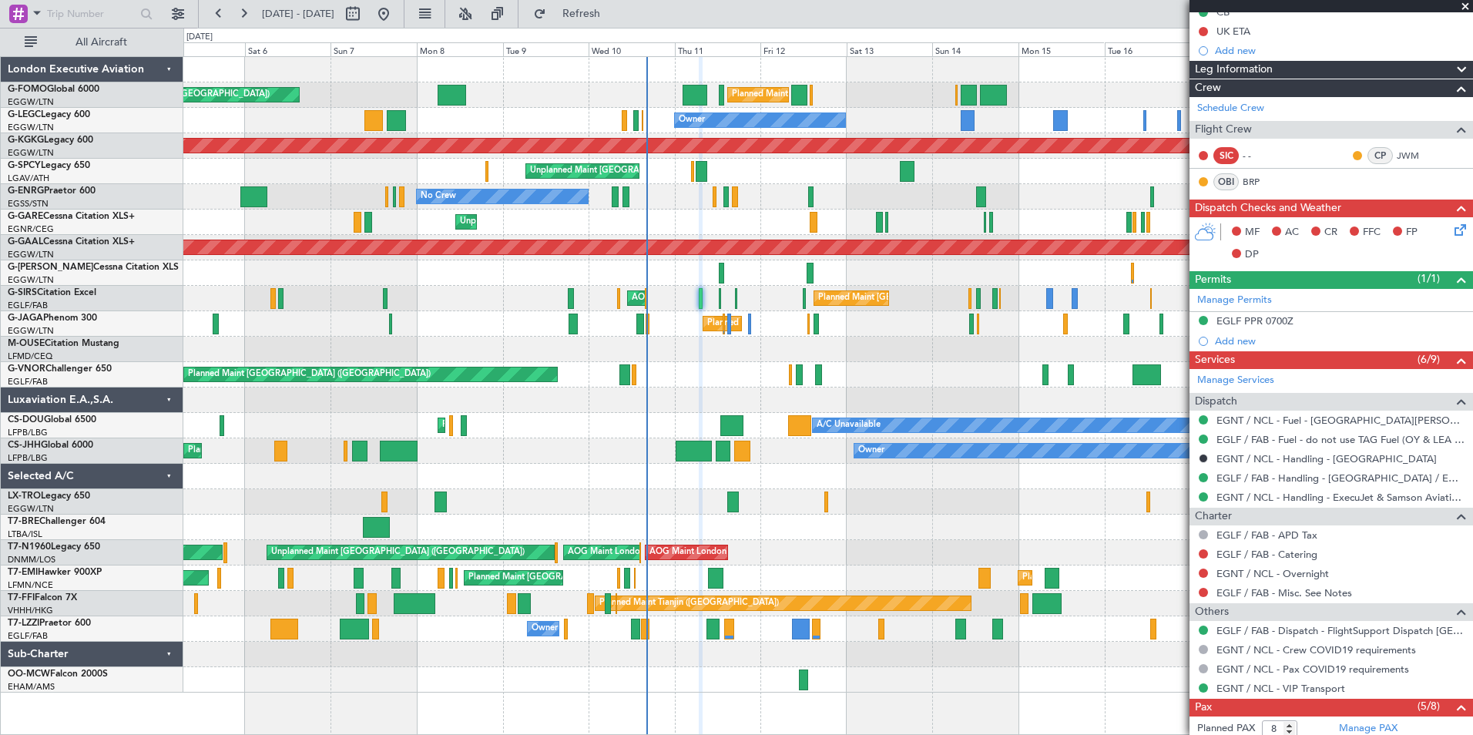
scroll to position [365, 0]
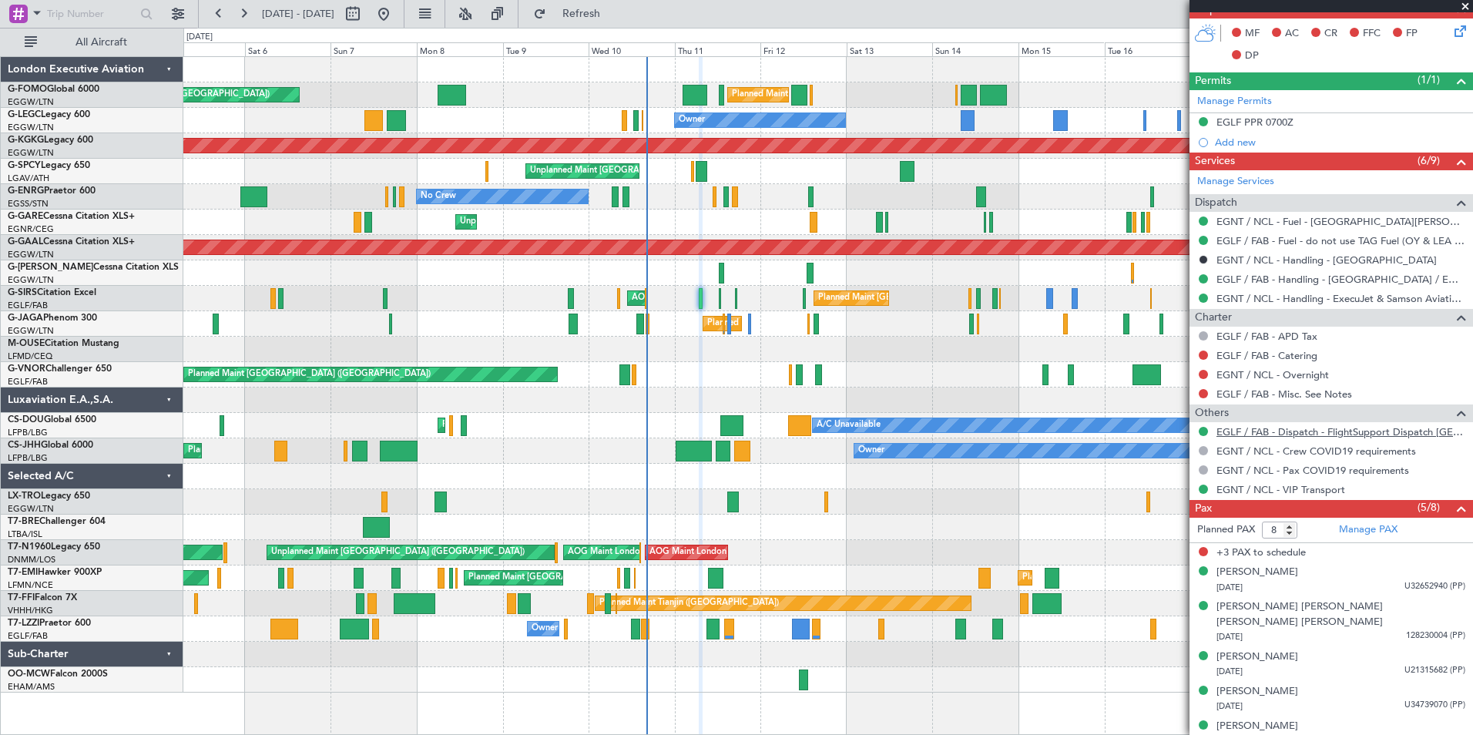
click at [1292, 431] on link "EGLF / FAB - Dispatch - FlightSupport Dispatch [GEOGRAPHIC_DATA]" at bounding box center [1340, 431] width 249 height 13
drag, startPoint x: 1279, startPoint y: 525, endPoint x: 1262, endPoint y: 525, distance: 16.9
click at [1262, 525] on input "8" at bounding box center [1279, 529] width 35 height 17
type input "5"
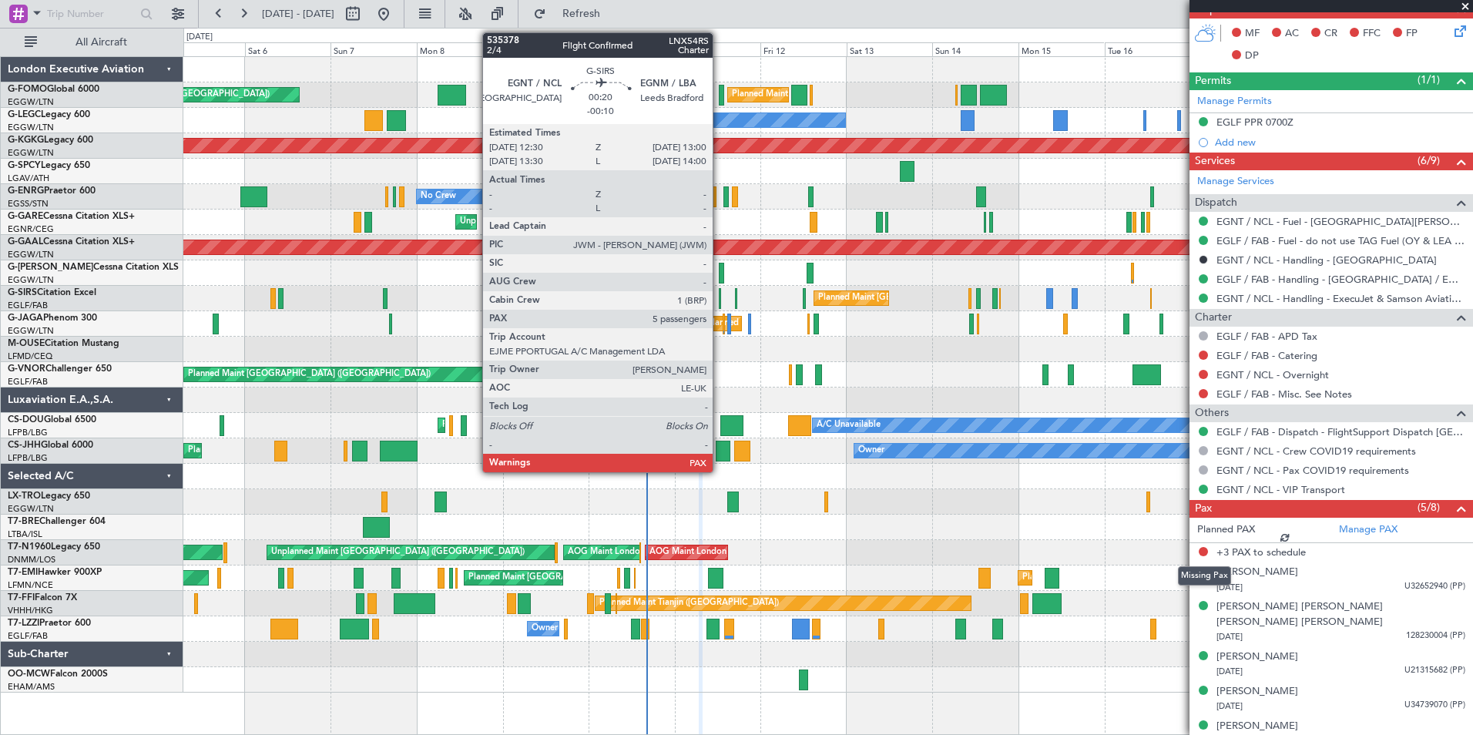
scroll to position [346, 0]
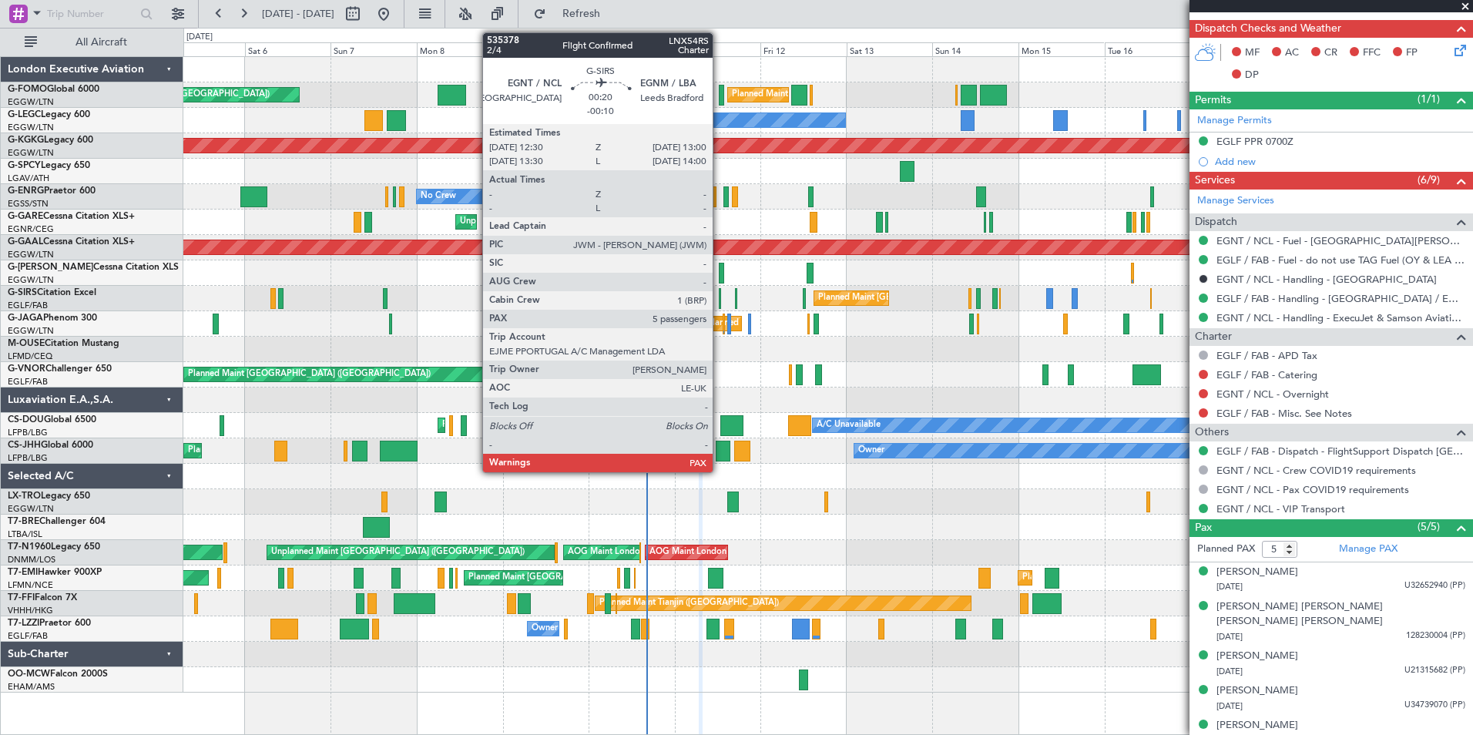
click at [719, 300] on div at bounding box center [720, 298] width 2 height 21
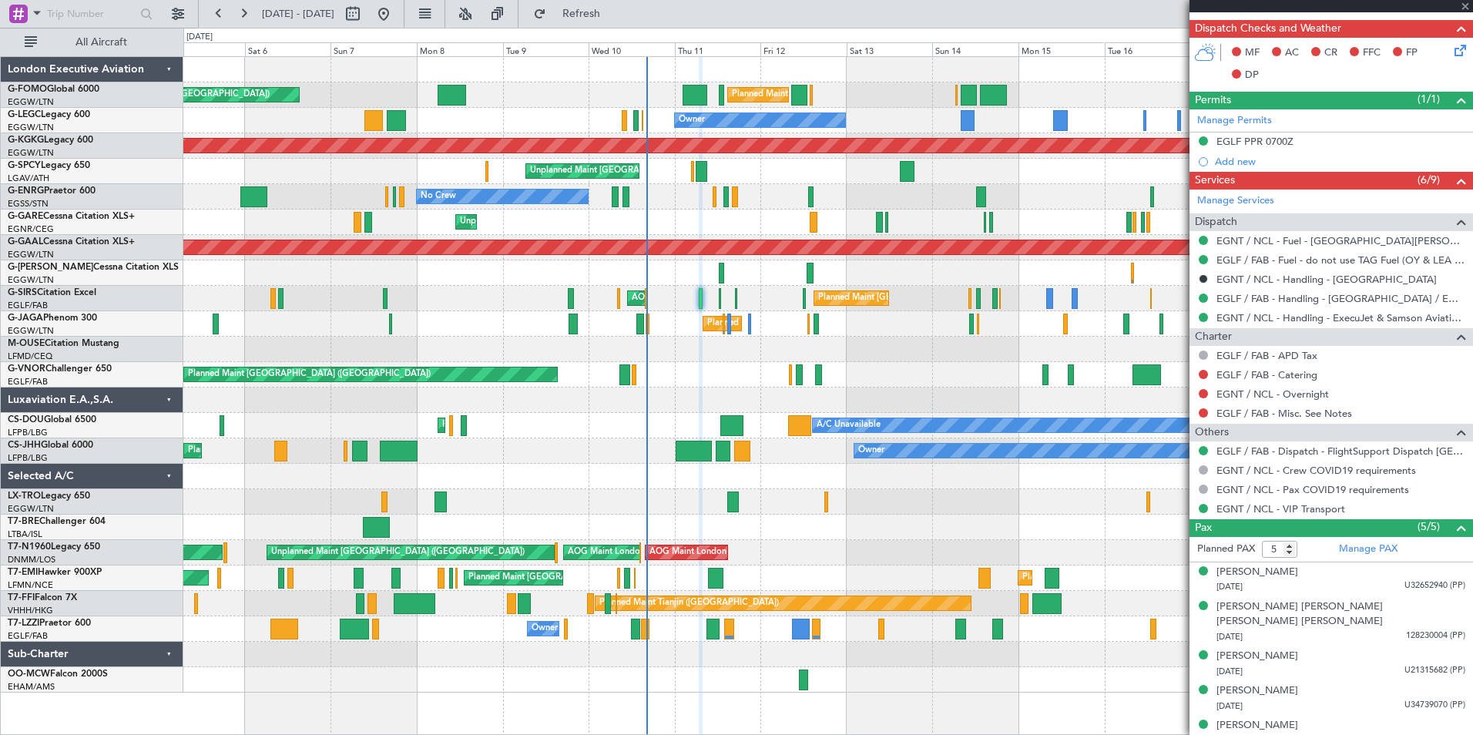
type input "-00:10"
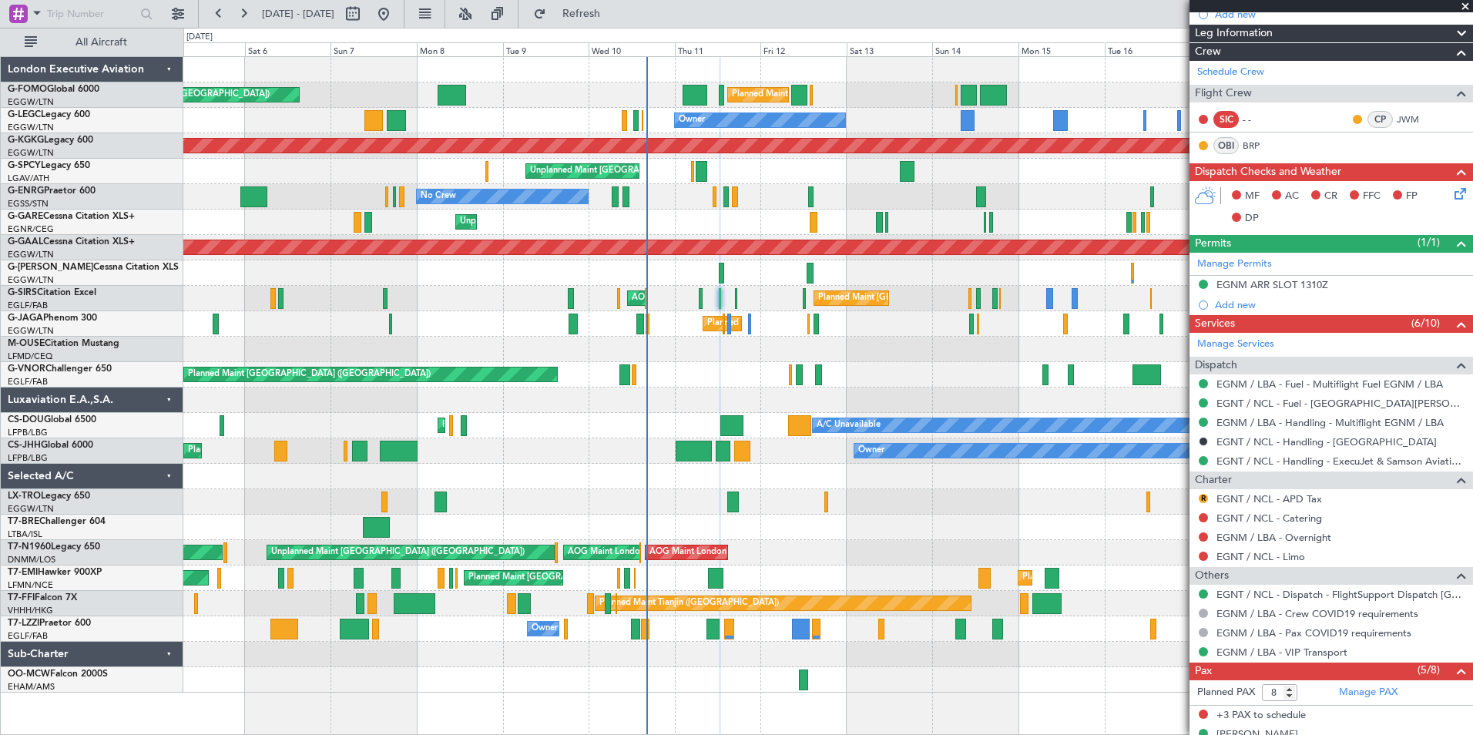
scroll to position [308, 0]
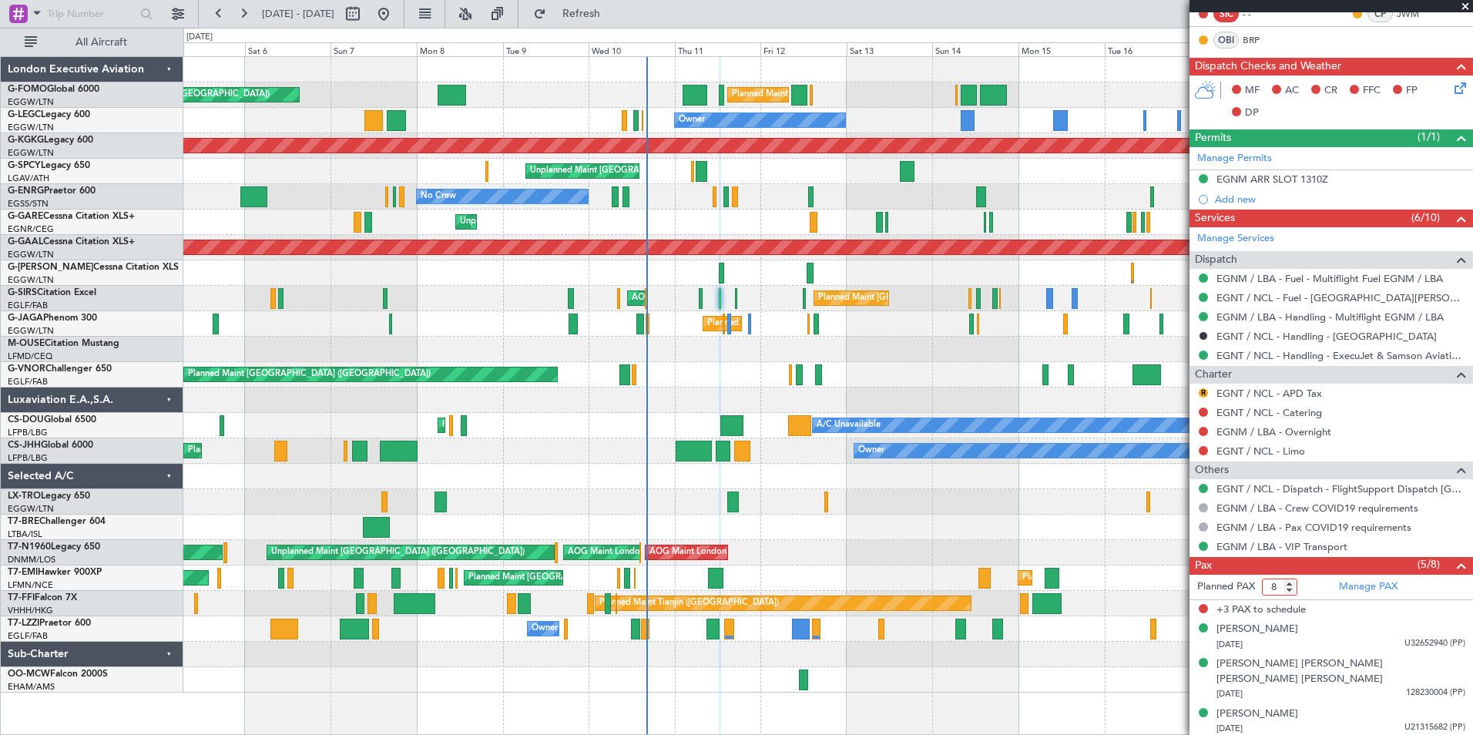
drag, startPoint x: 1279, startPoint y: 588, endPoint x: 1259, endPoint y: 585, distance: 19.5
click at [1260, 585] on form "Planned PAX 8" at bounding box center [1260, 587] width 142 height 25
type input "5"
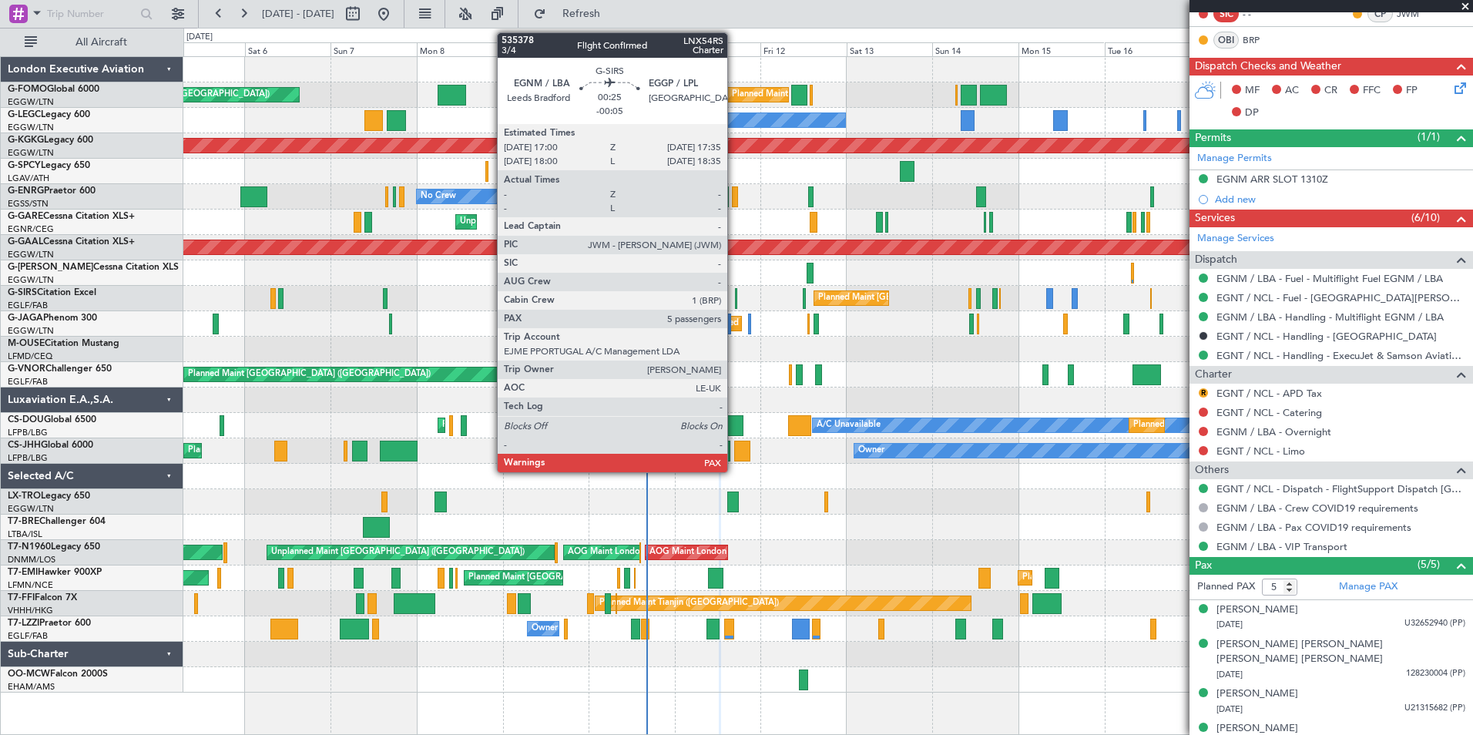
click at [736, 300] on div at bounding box center [736, 298] width 2 height 21
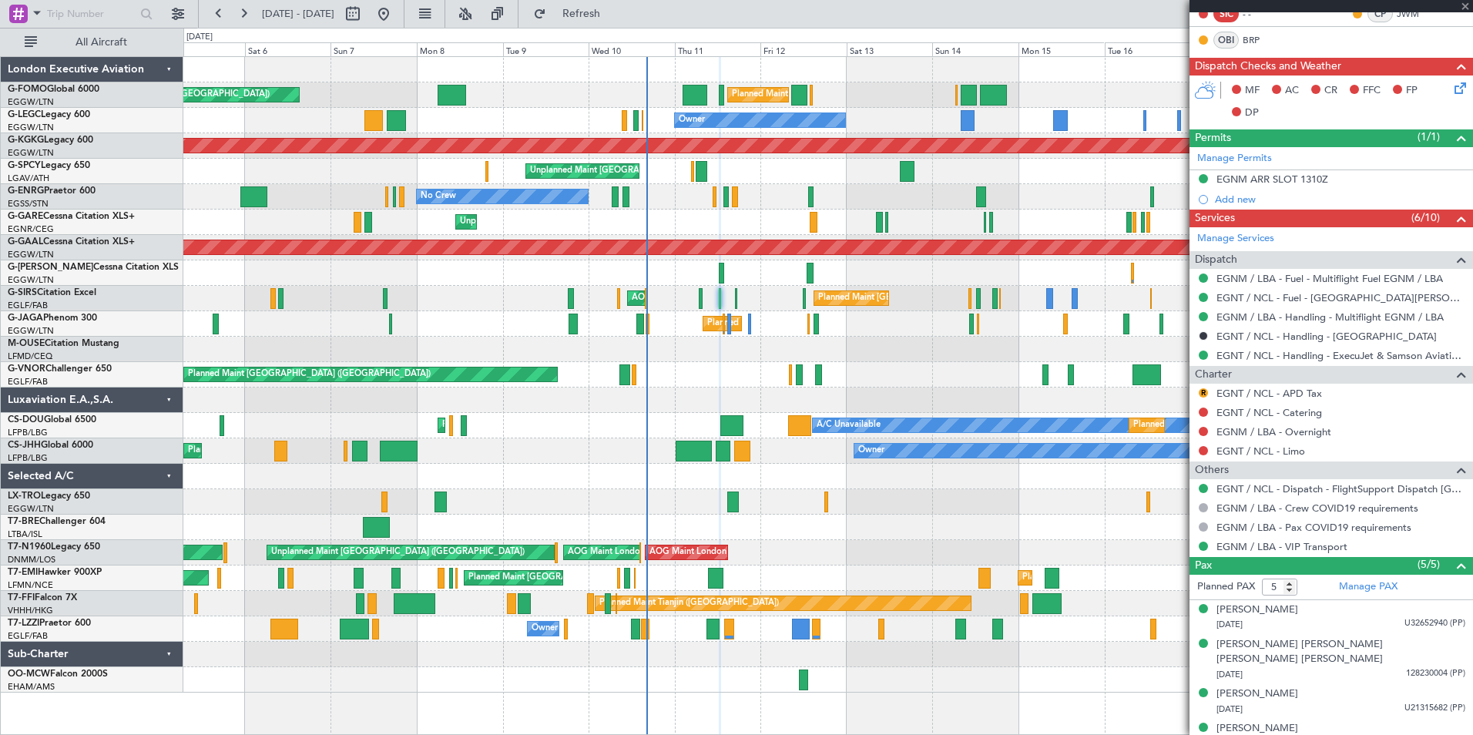
type input "-00:05"
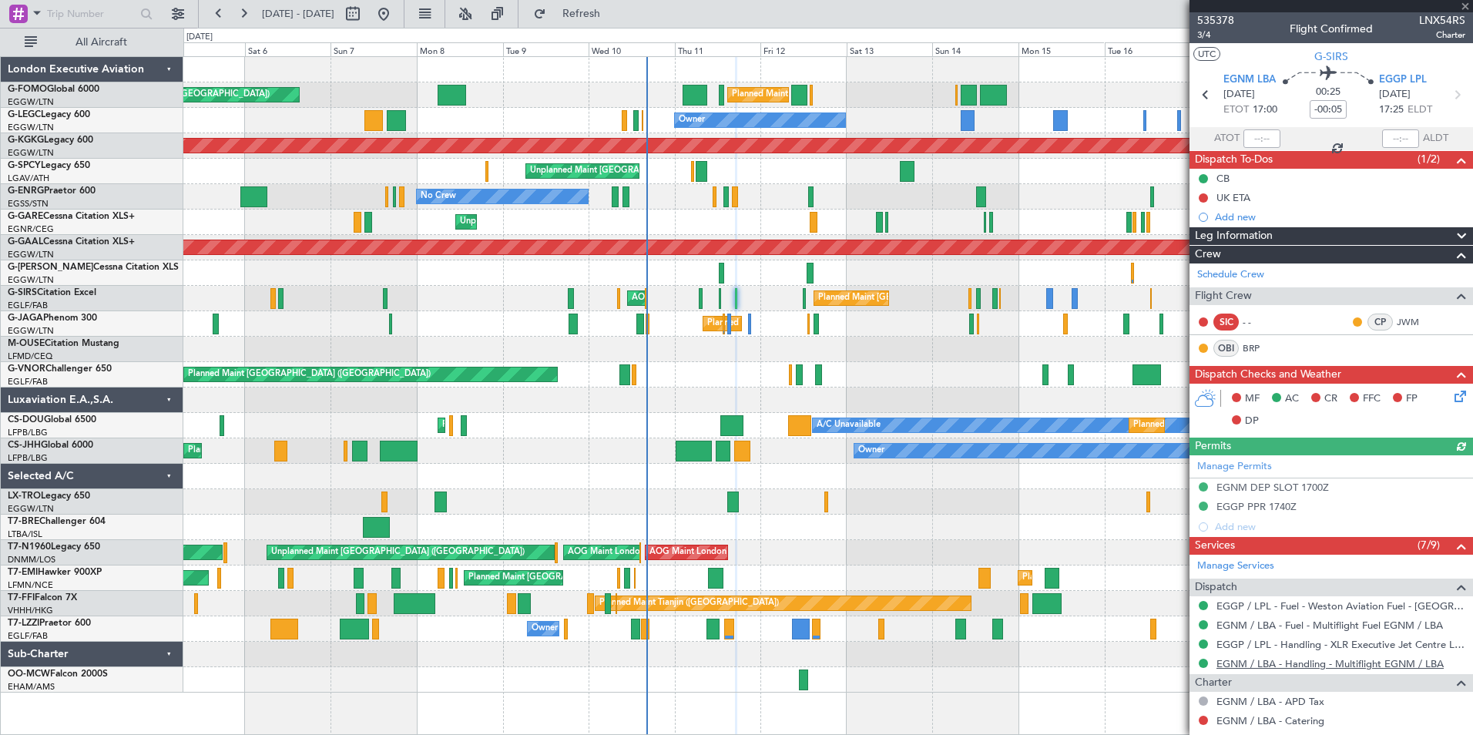
scroll to position [365, 0]
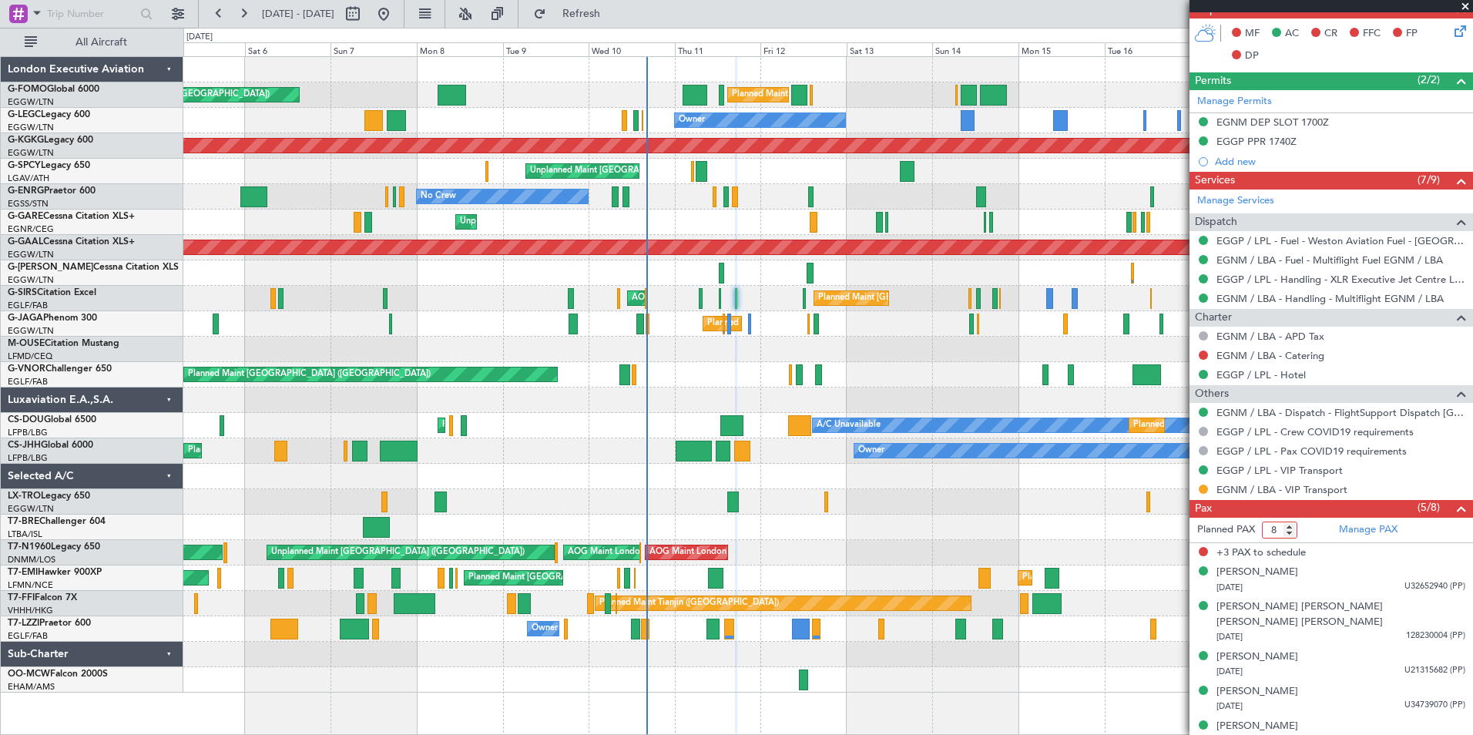
drag, startPoint x: 1277, startPoint y: 525, endPoint x: 1247, endPoint y: 525, distance: 30.0
click at [1247, 525] on form "Planned PAX 8" at bounding box center [1260, 530] width 142 height 25
type input "5"
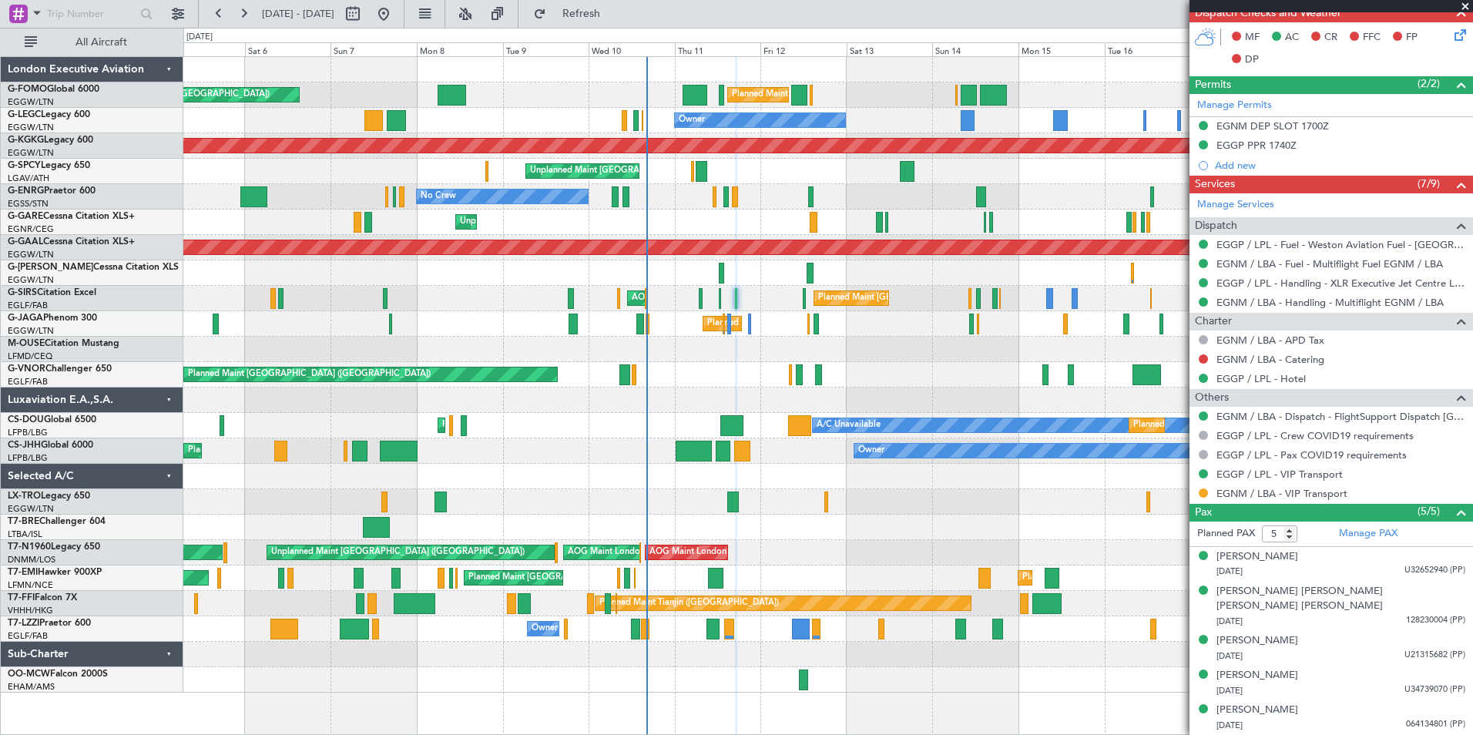
scroll to position [346, 0]
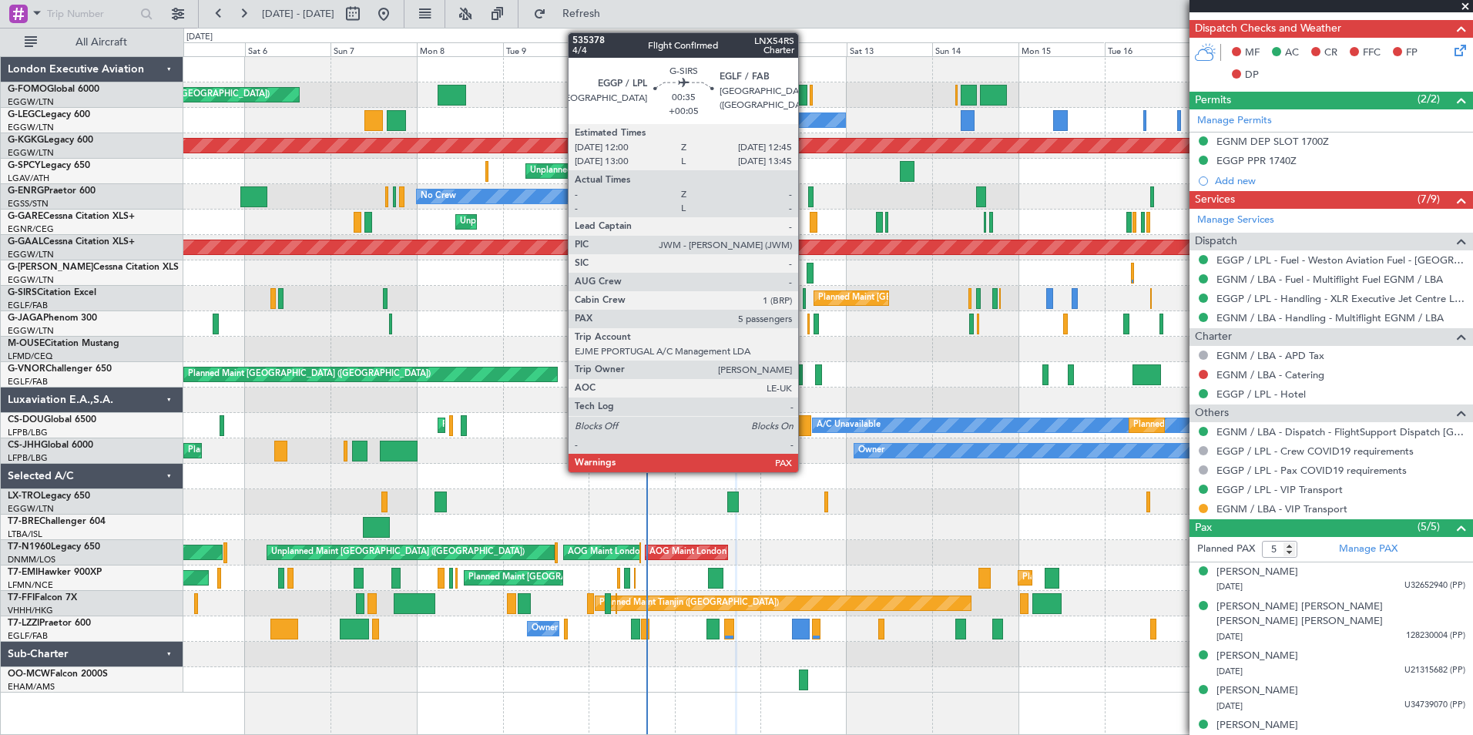
click at [805, 297] on div at bounding box center [804, 298] width 3 height 21
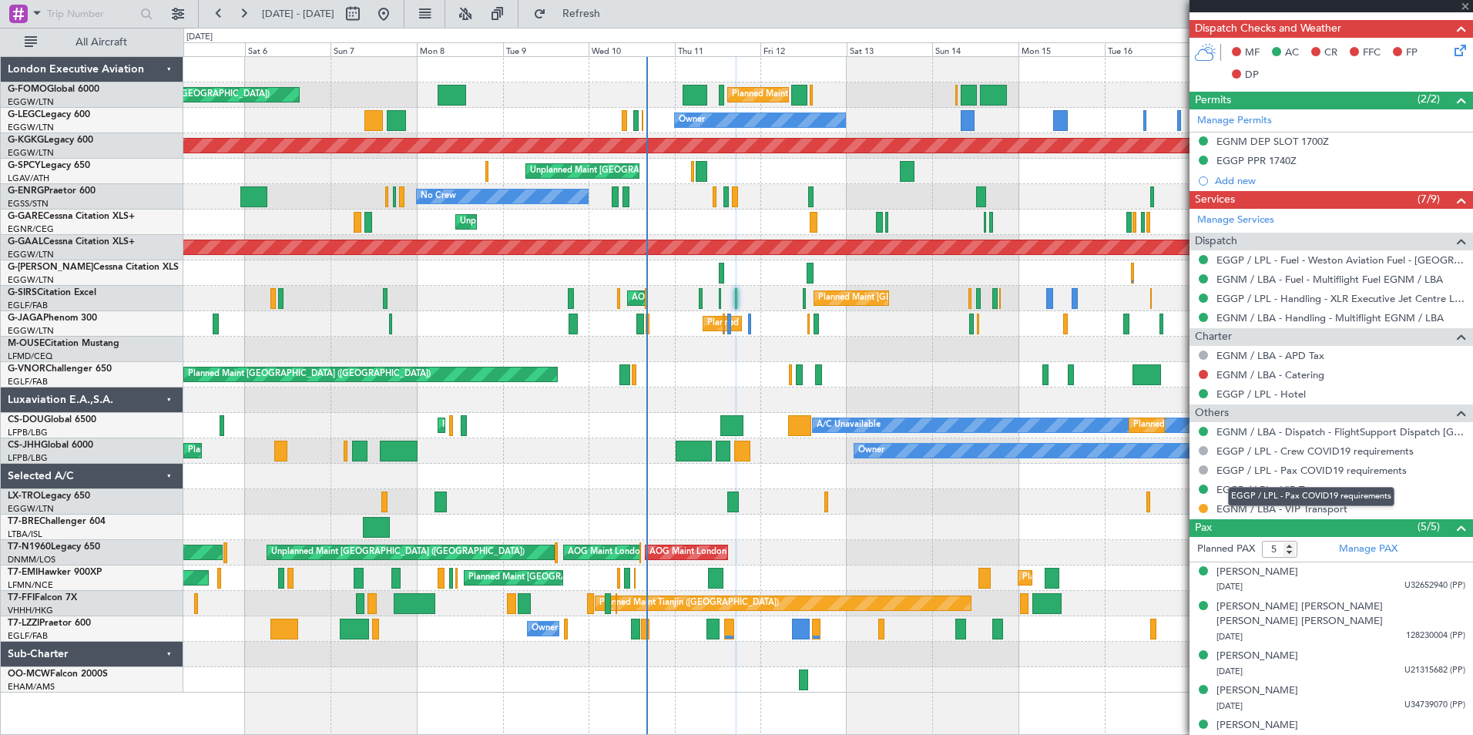
type input "+00:05"
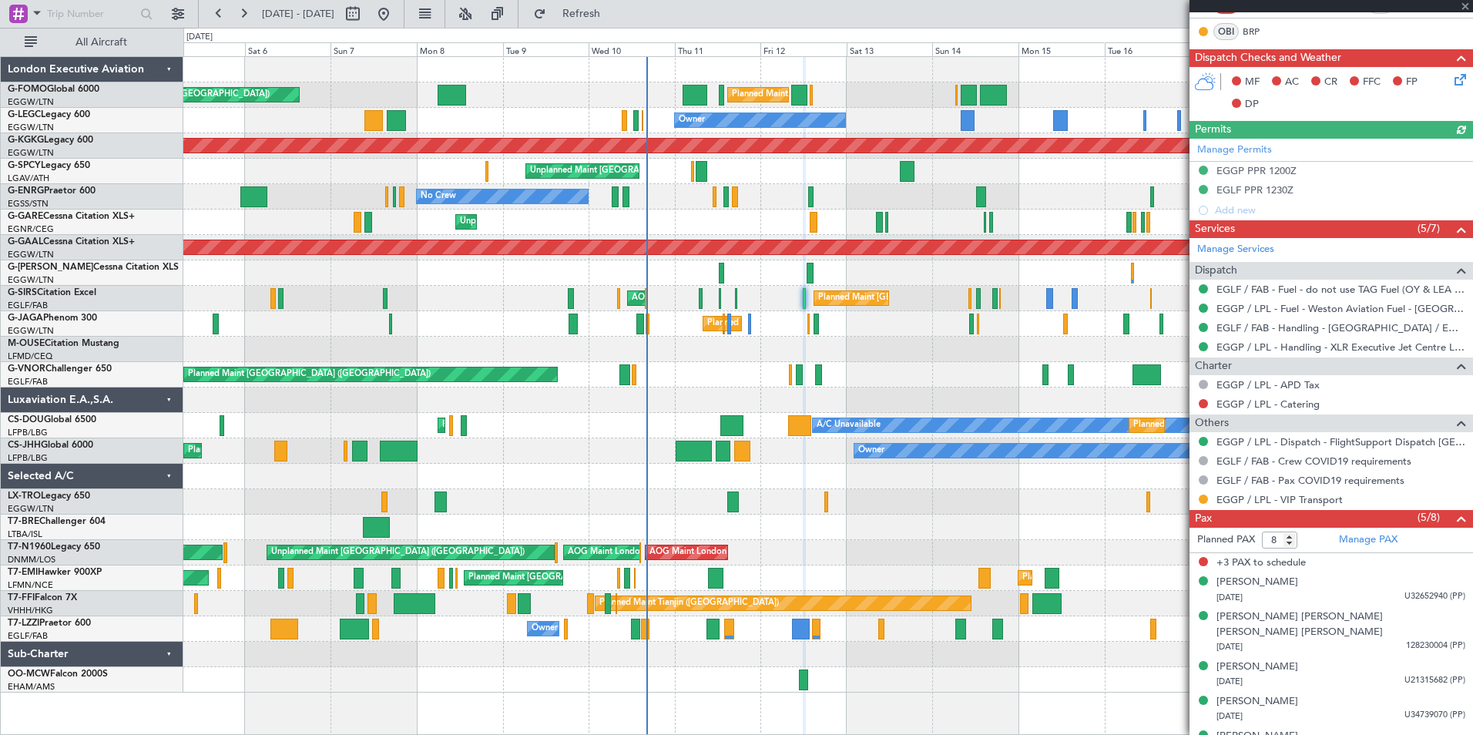
scroll to position [327, 0]
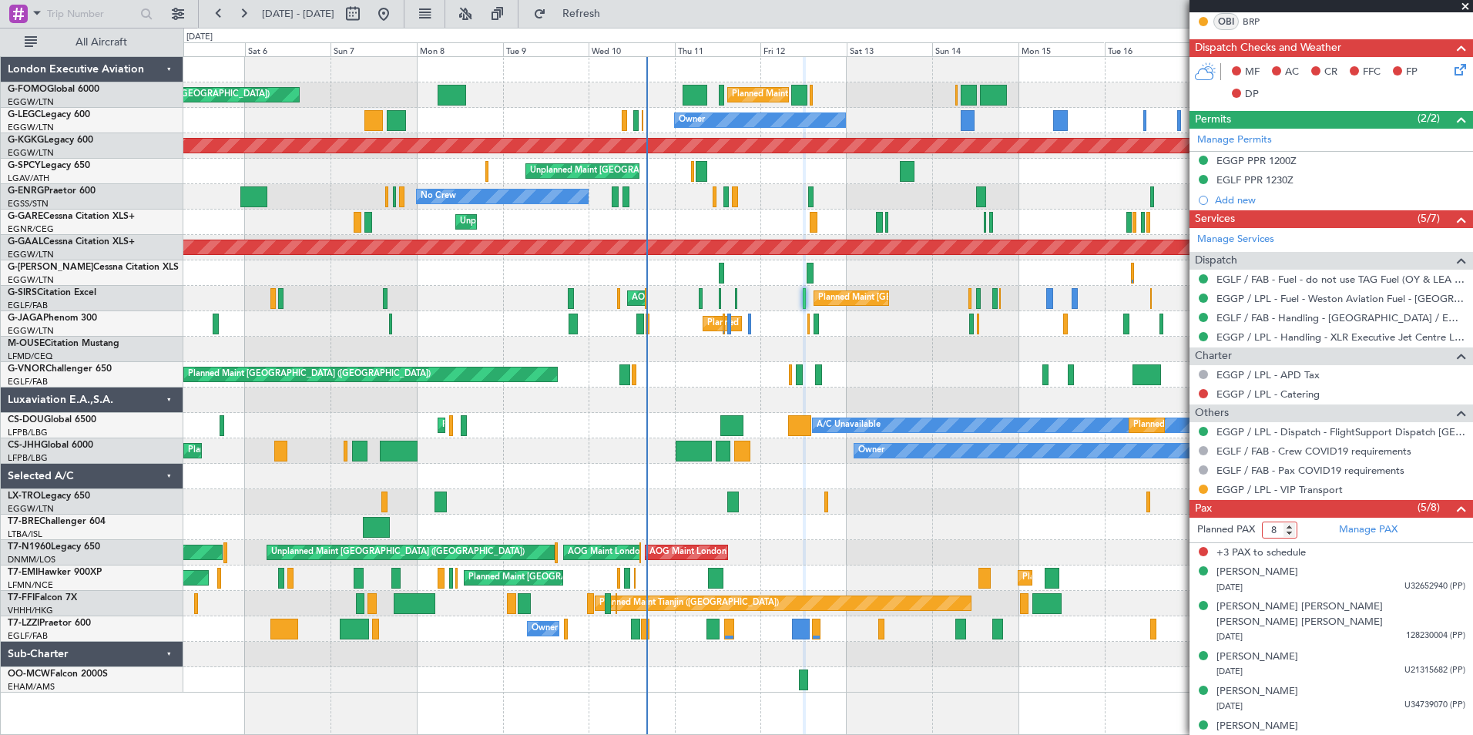
drag, startPoint x: 1277, startPoint y: 526, endPoint x: 1268, endPoint y: 528, distance: 9.4
click at [1268, 528] on input "8" at bounding box center [1279, 529] width 35 height 17
type input "5"
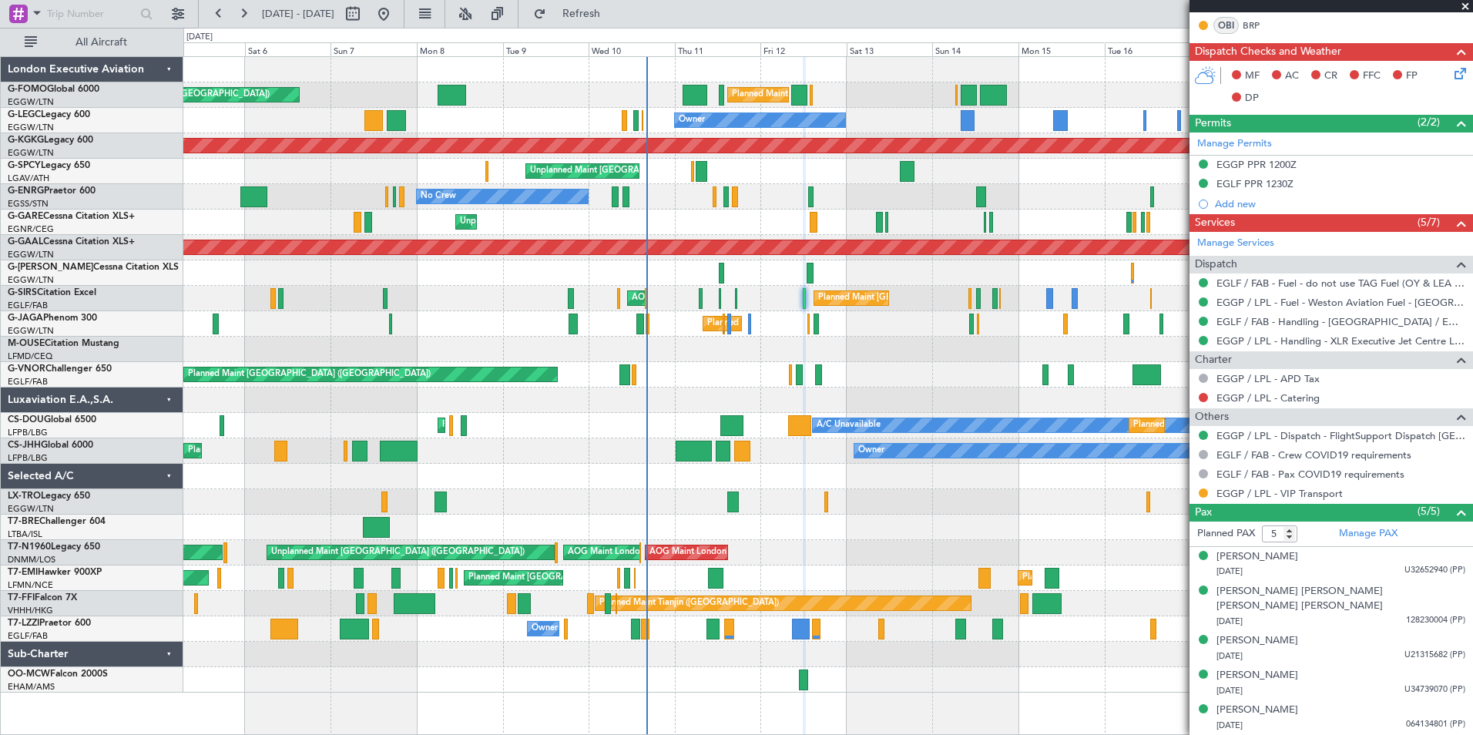
scroll to position [307, 0]
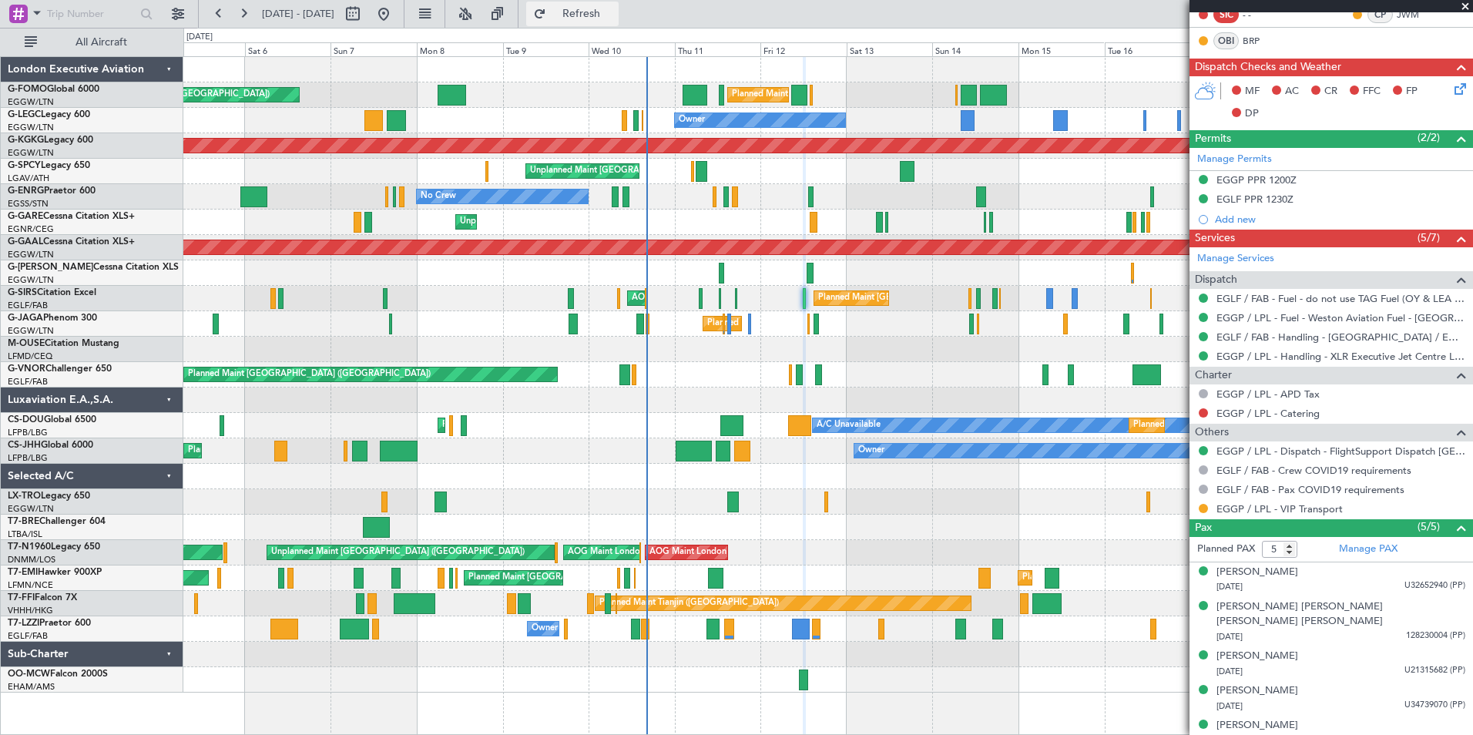
click at [608, 16] on span "Refresh" at bounding box center [581, 13] width 65 height 11
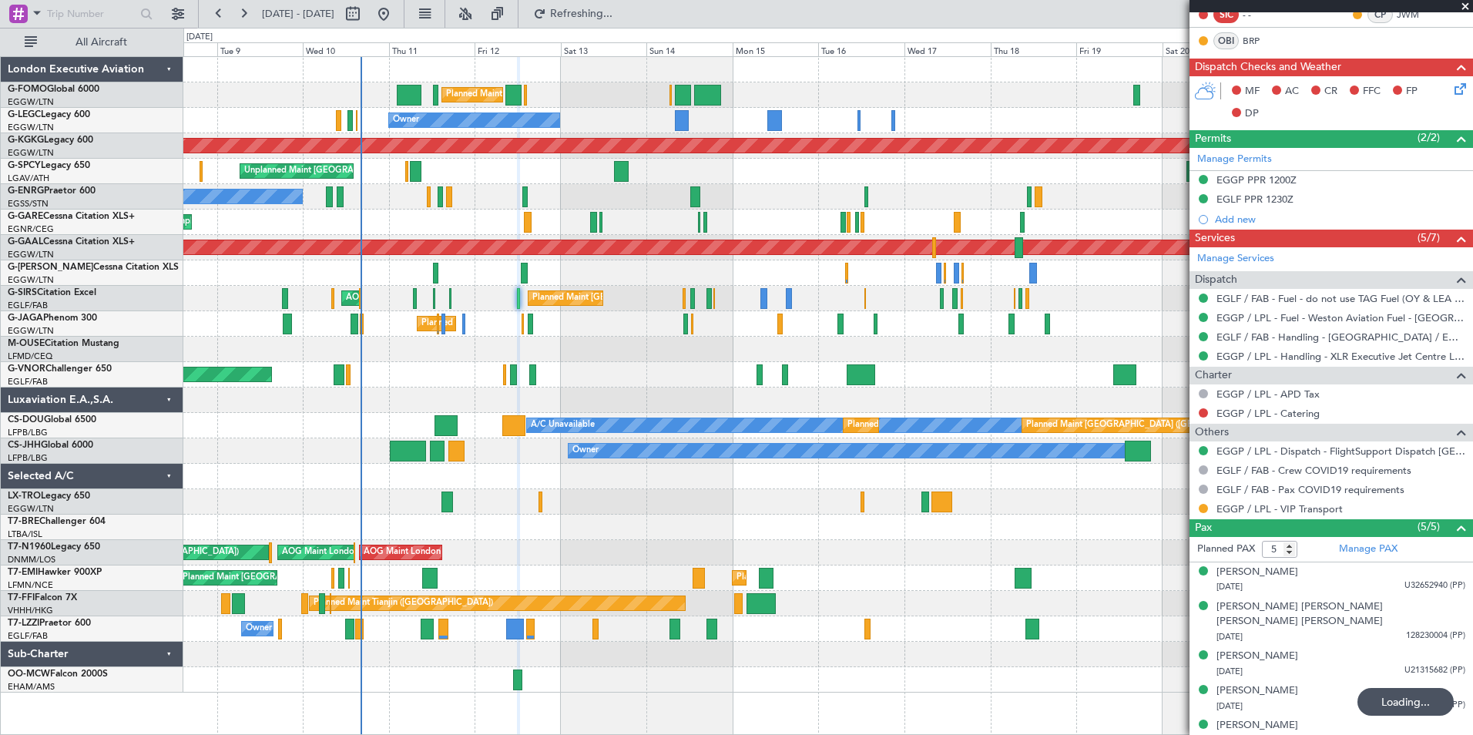
click at [692, 370] on div "Planned Maint London (Luton) Planned Maint London (Luton) Owner A/C Unavailable…" at bounding box center [827, 374] width 1289 height 635
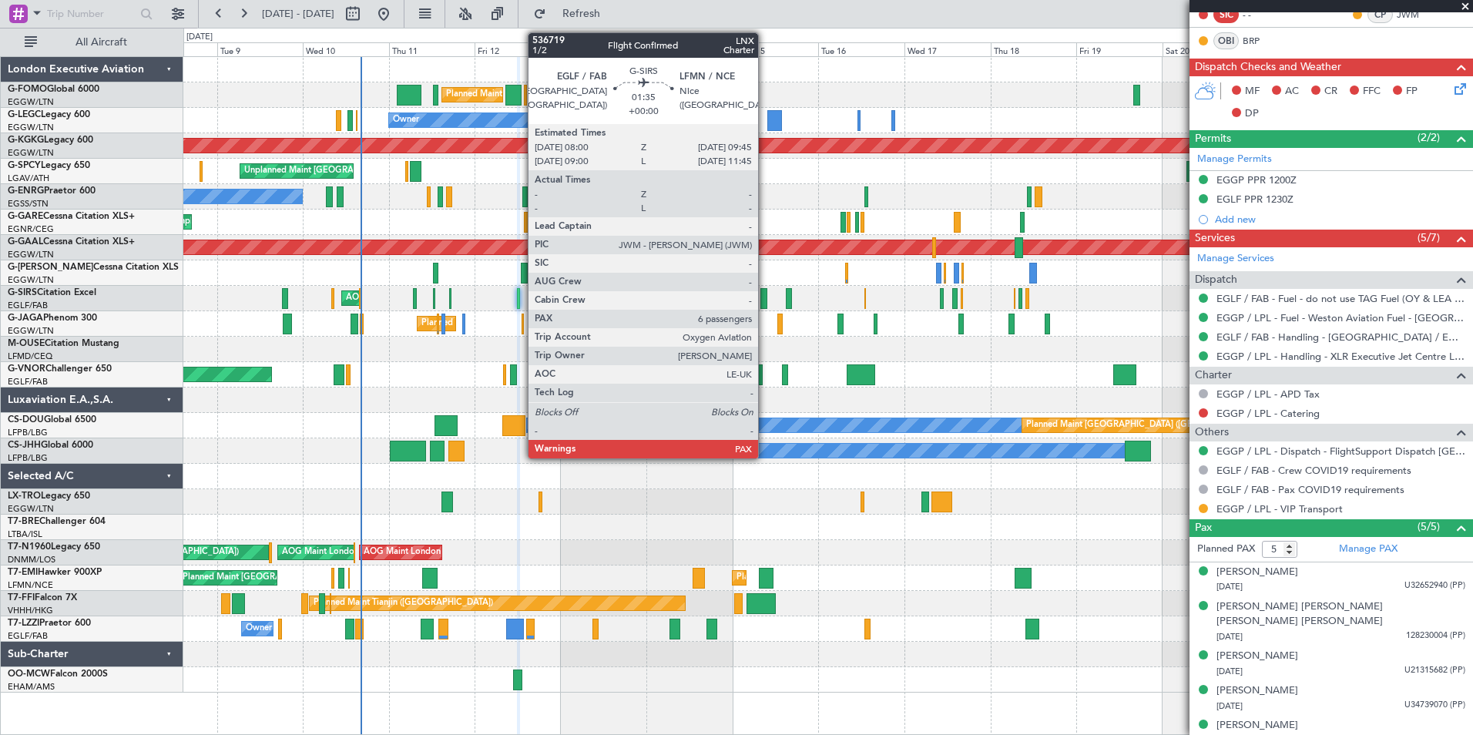
click at [765, 303] on div at bounding box center [763, 298] width 7 height 21
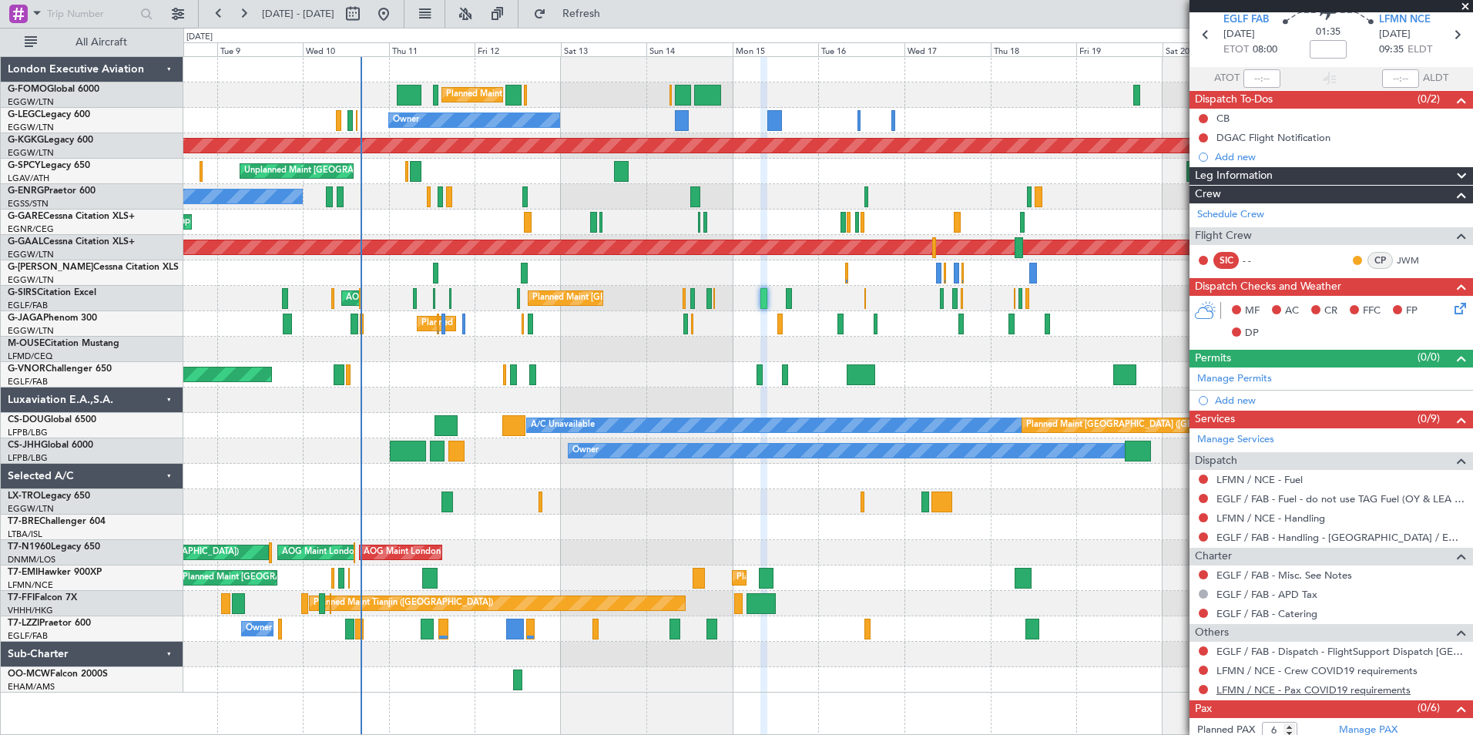
scroll to position [87, 0]
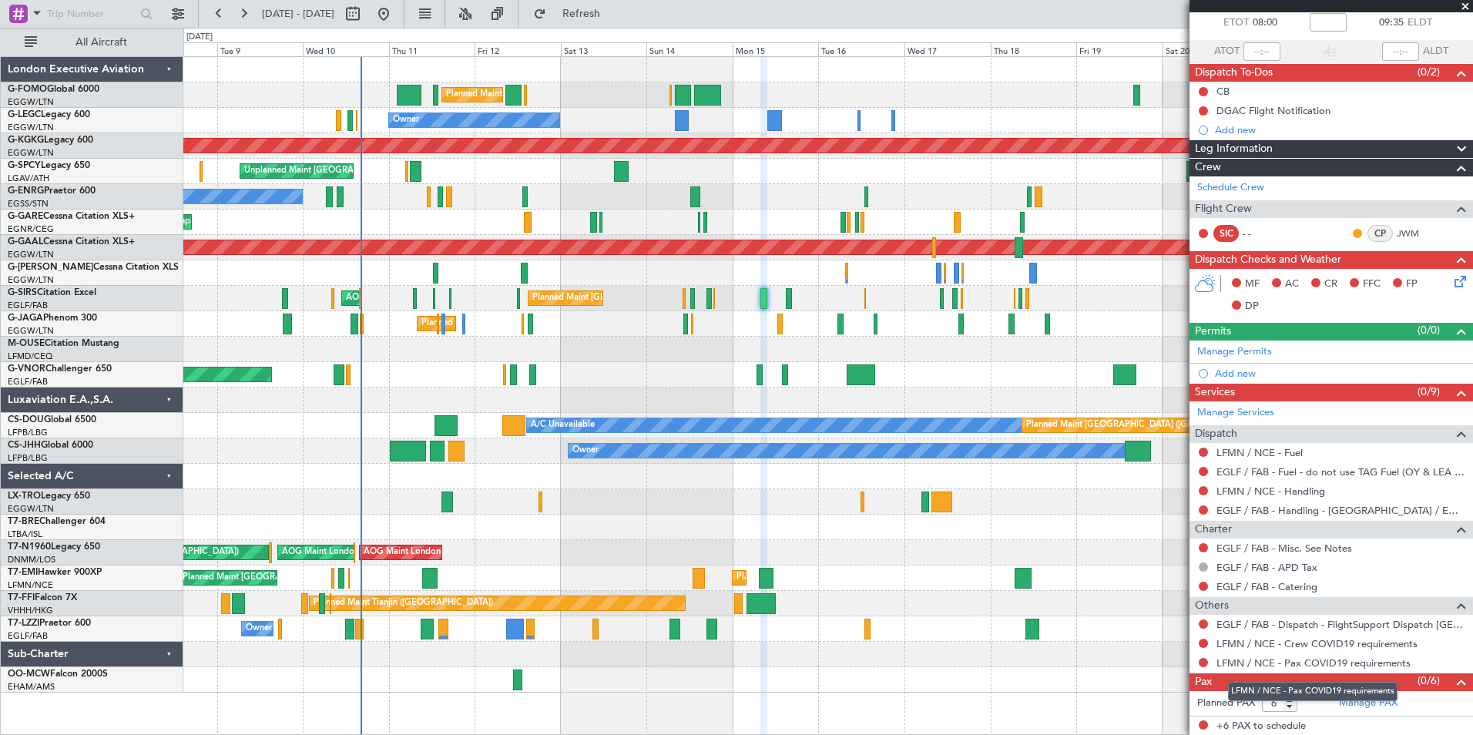
click at [1376, 702] on mat-tooltip-component "LFMN / NCE - Pax COVID19 requirements" at bounding box center [1312, 691] width 191 height 41
click at [1359, 708] on link "Manage PAX" at bounding box center [1368, 703] width 59 height 15
click at [594, 12] on button "Refresh" at bounding box center [572, 14] width 92 height 25
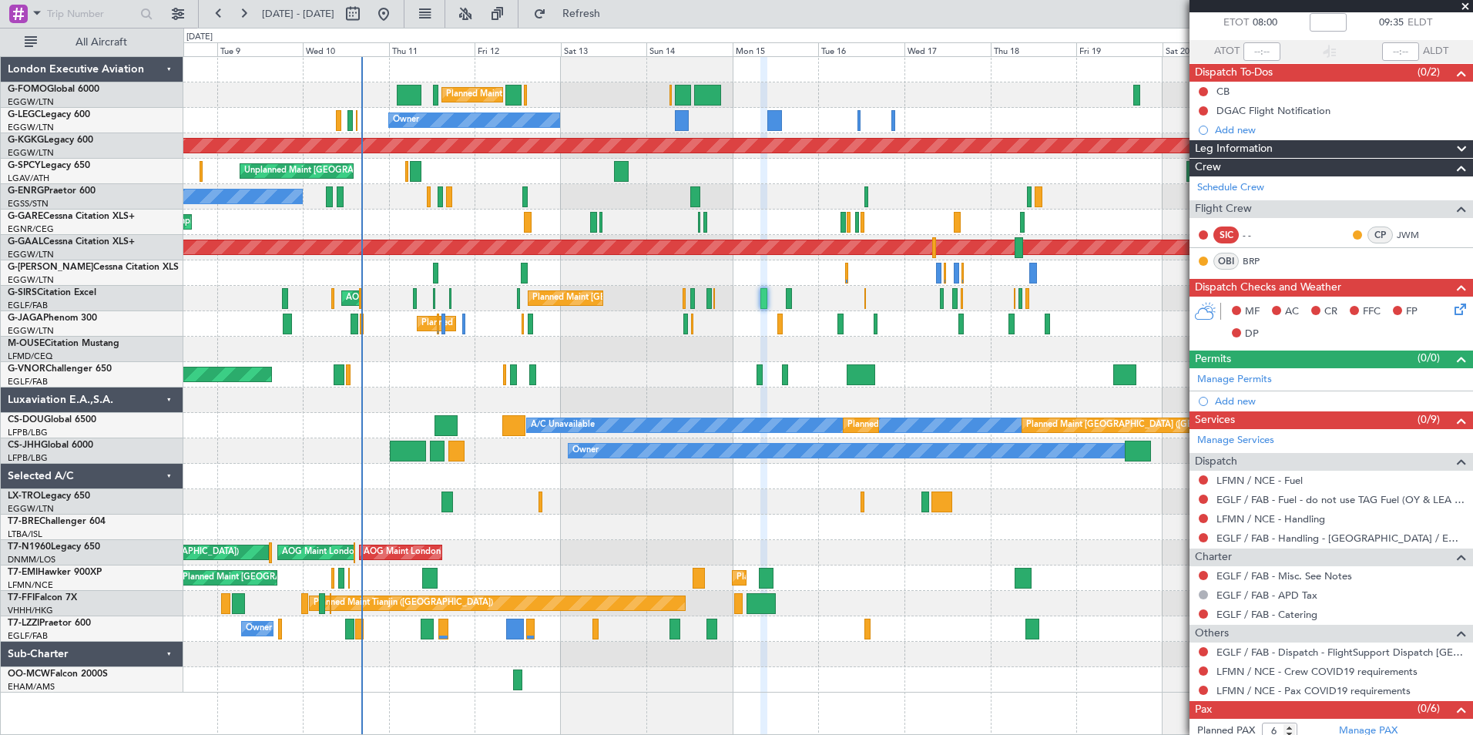
scroll to position [0, 0]
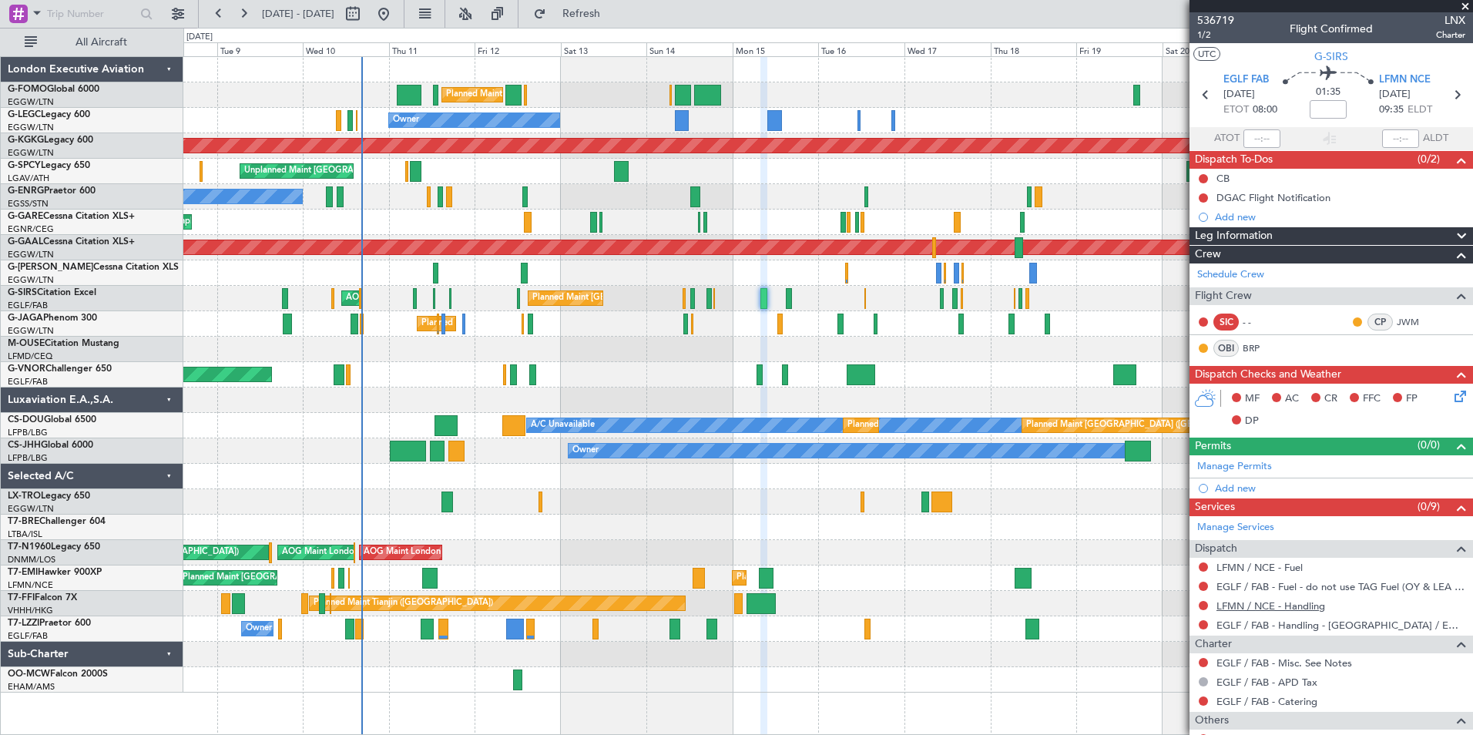
click at [1277, 605] on link "LFMN / NCE - Handling" at bounding box center [1270, 605] width 109 height 13
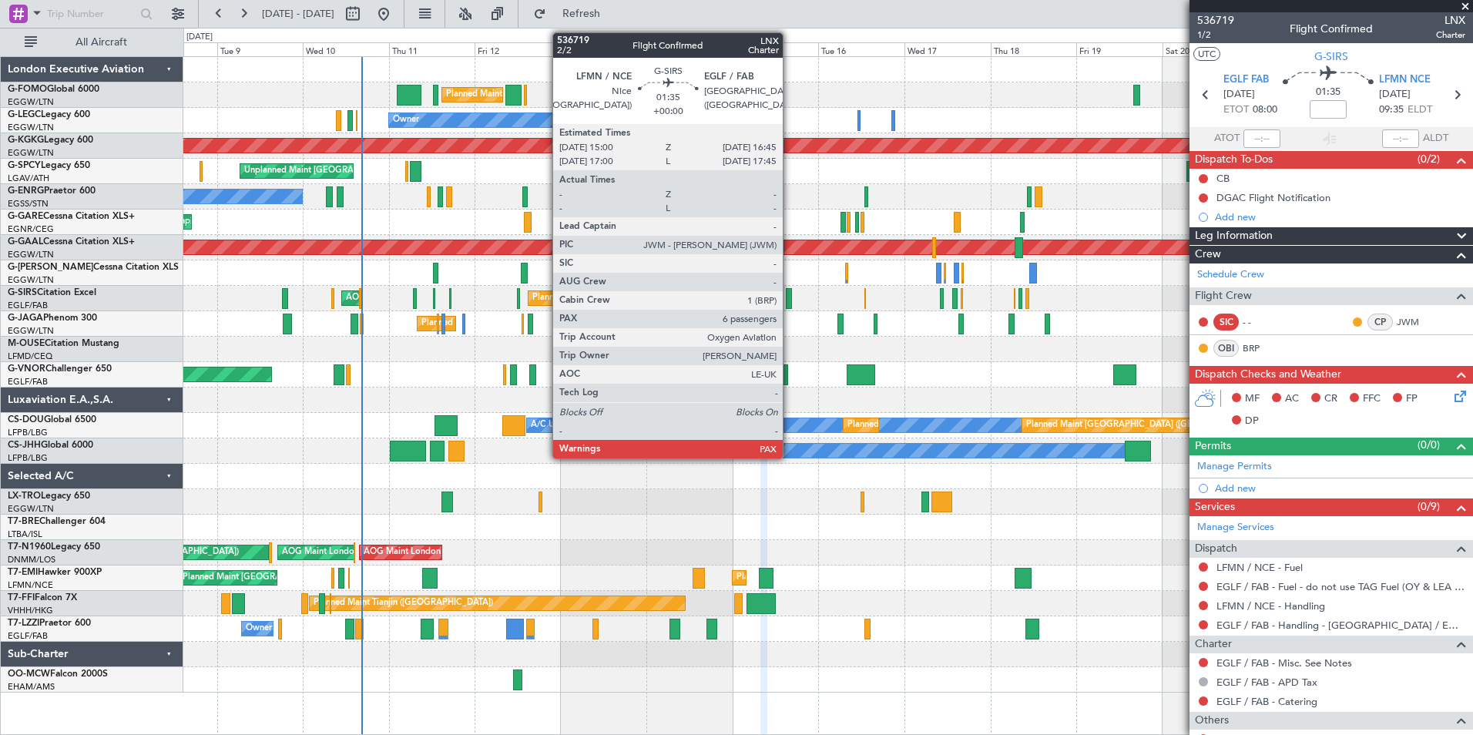
click at [790, 303] on div at bounding box center [789, 298] width 7 height 21
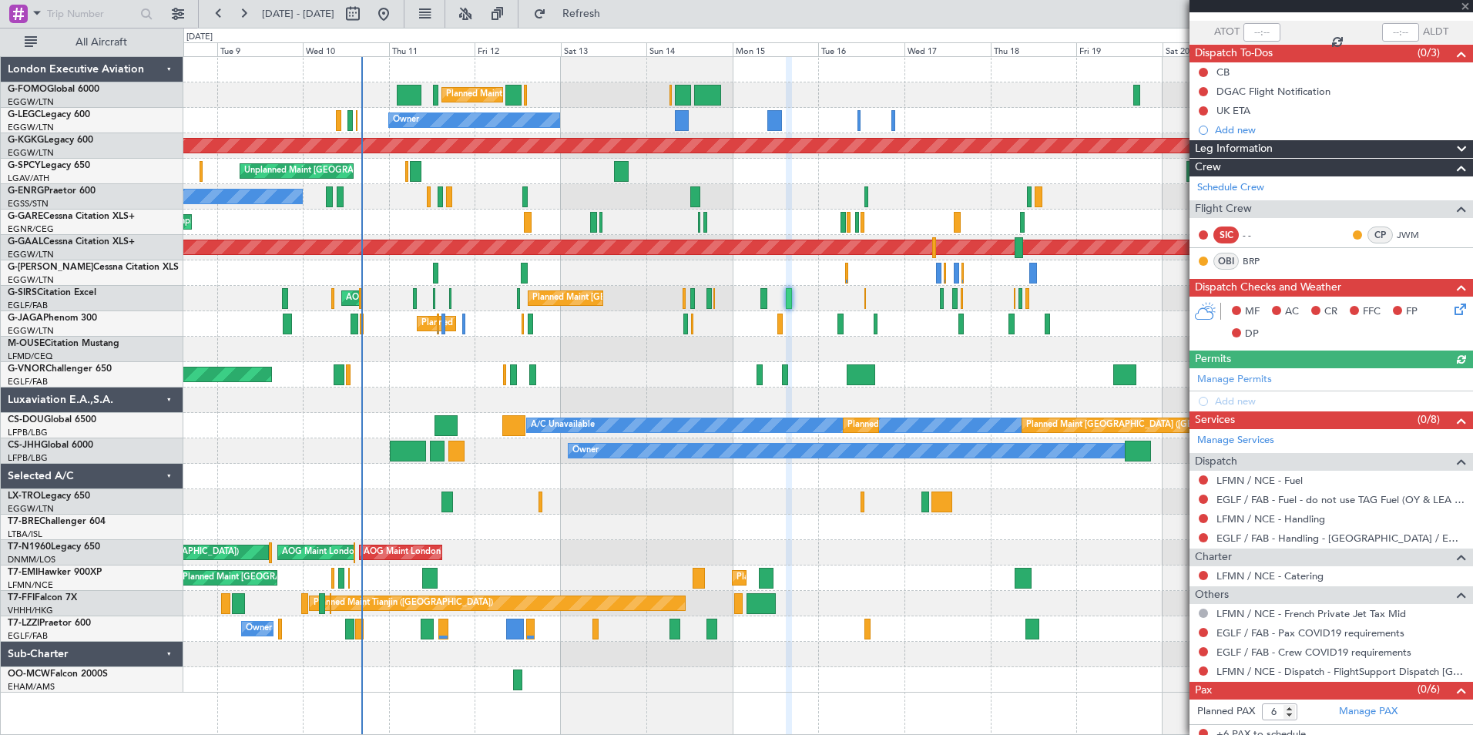
scroll to position [115, 0]
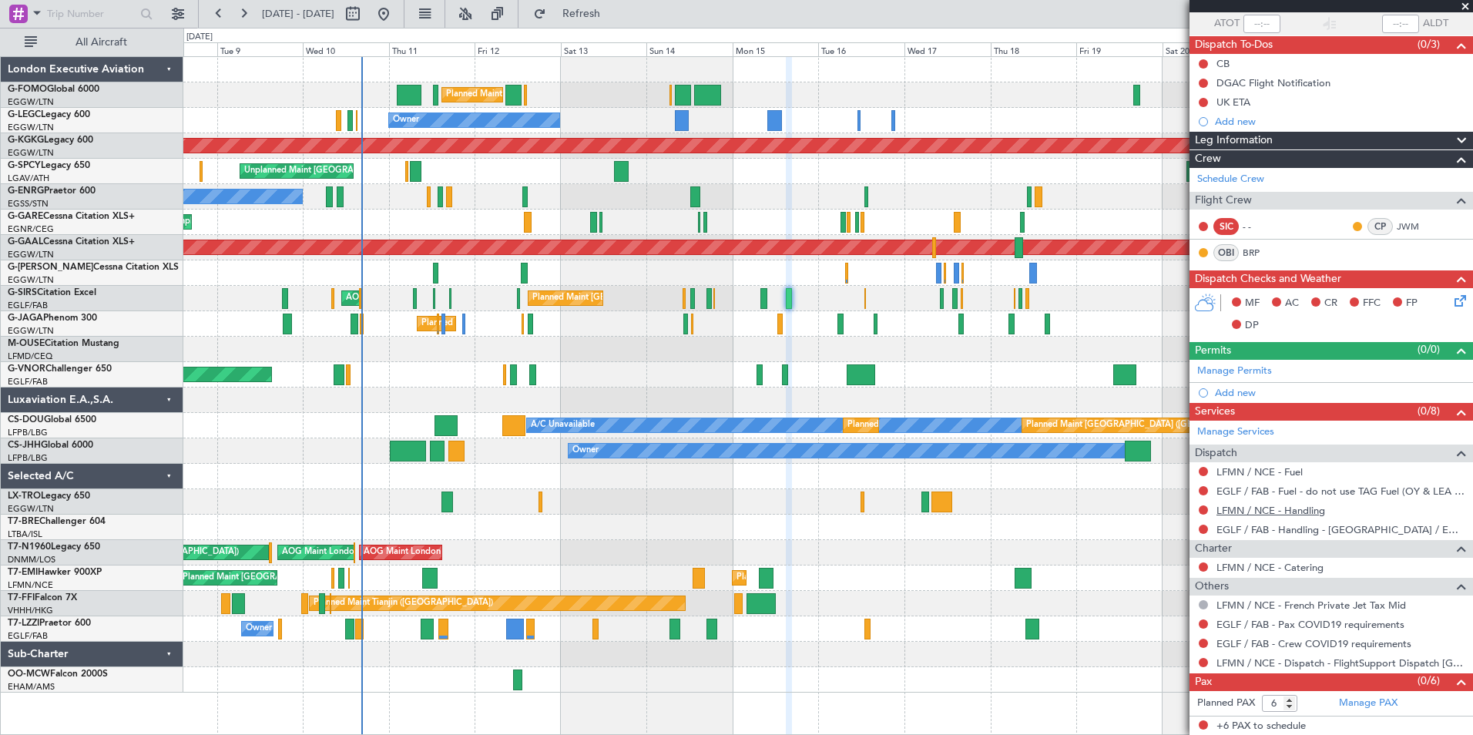
click at [1236, 512] on link "LFMN / NCE - Handling" at bounding box center [1270, 510] width 109 height 13
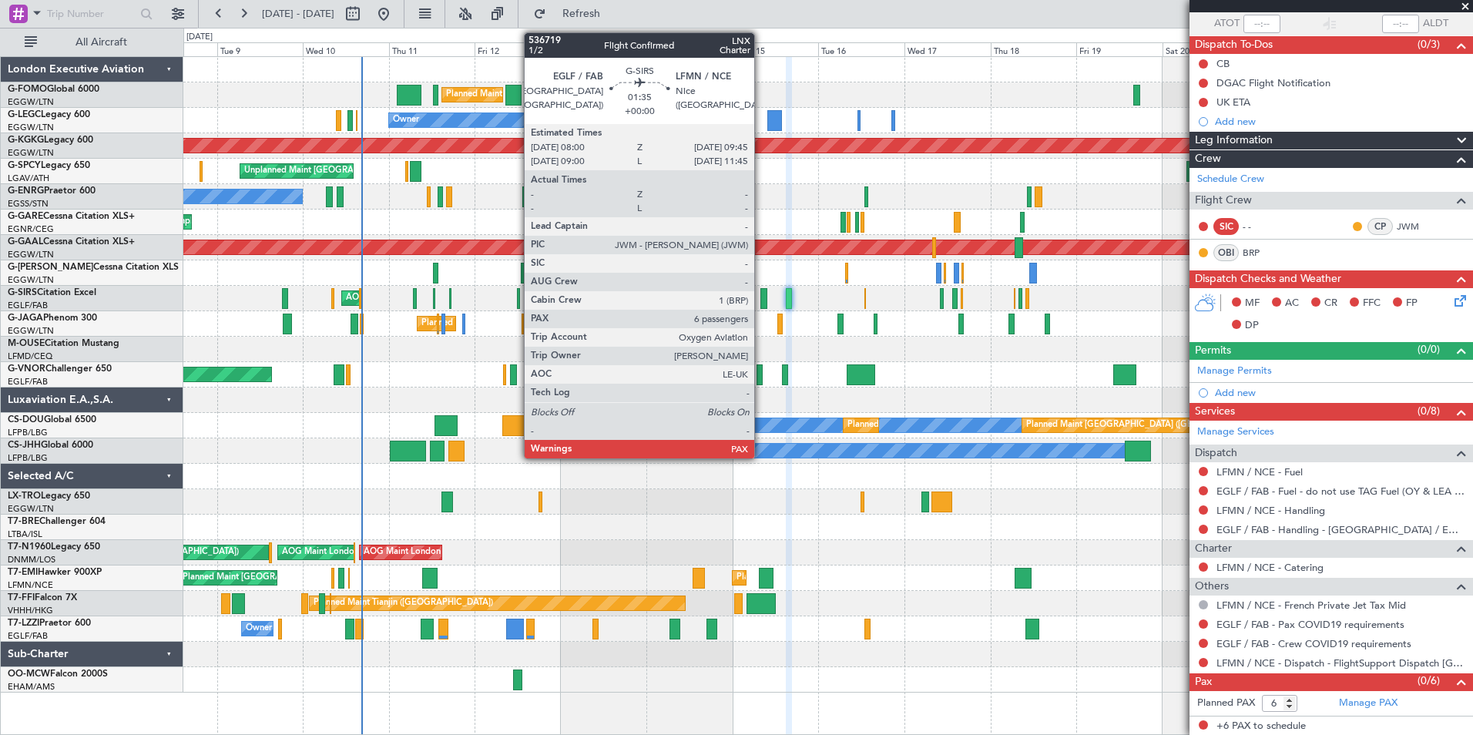
click at [761, 303] on div at bounding box center [763, 298] width 7 height 21
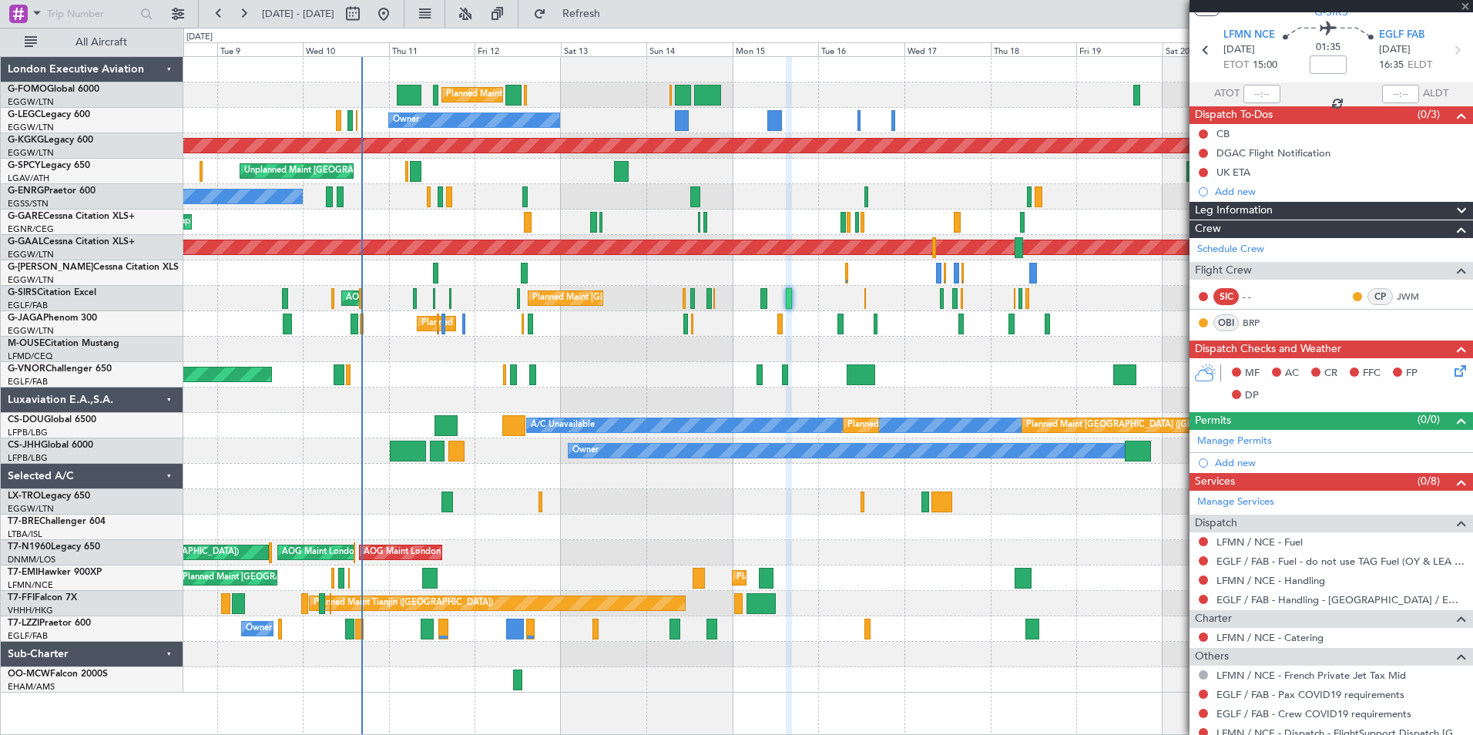
scroll to position [0, 0]
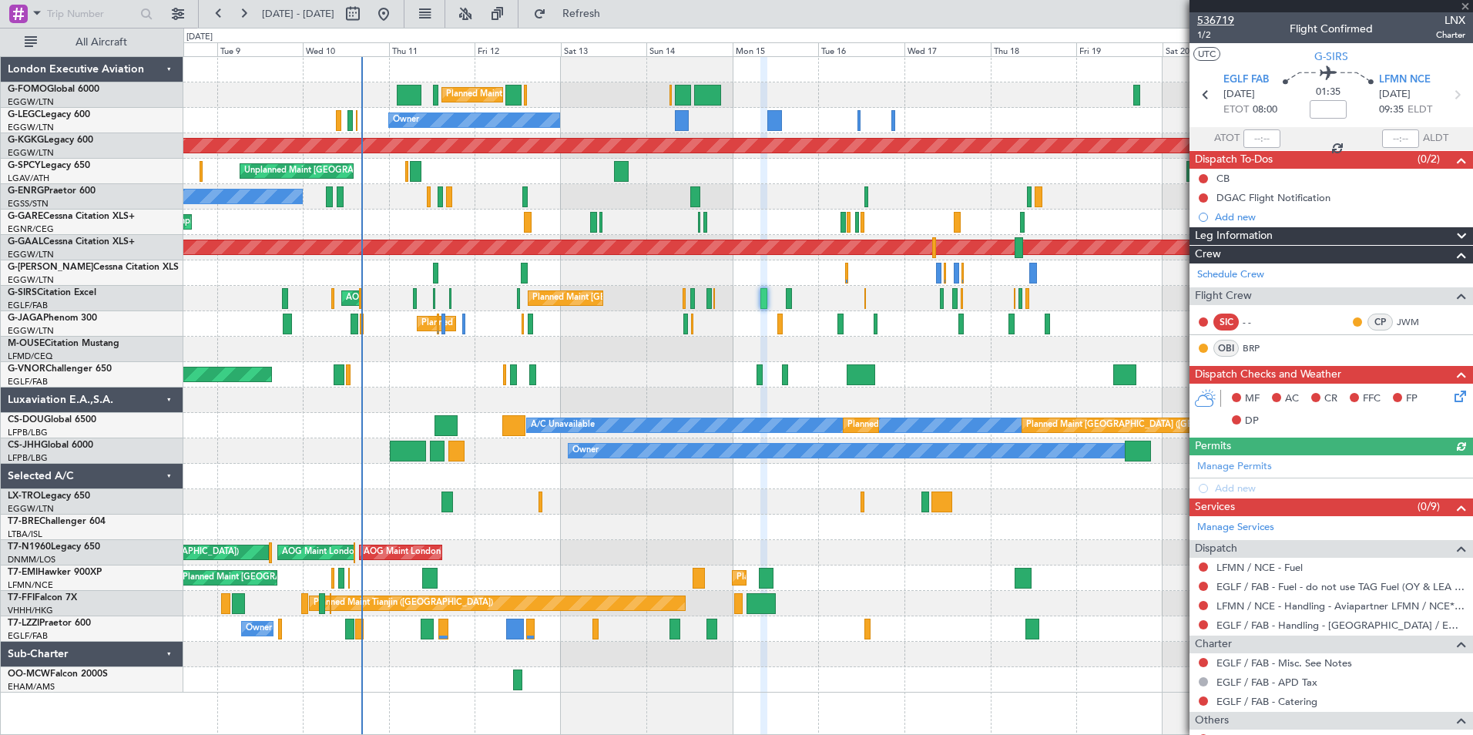
click at [1218, 15] on span "536719" at bounding box center [1215, 20] width 37 height 16
click at [605, 15] on span "Refresh" at bounding box center [581, 13] width 65 height 11
click at [1218, 18] on span "536719" at bounding box center [1215, 20] width 37 height 16
click at [605, 12] on span "Refresh" at bounding box center [581, 13] width 65 height 11
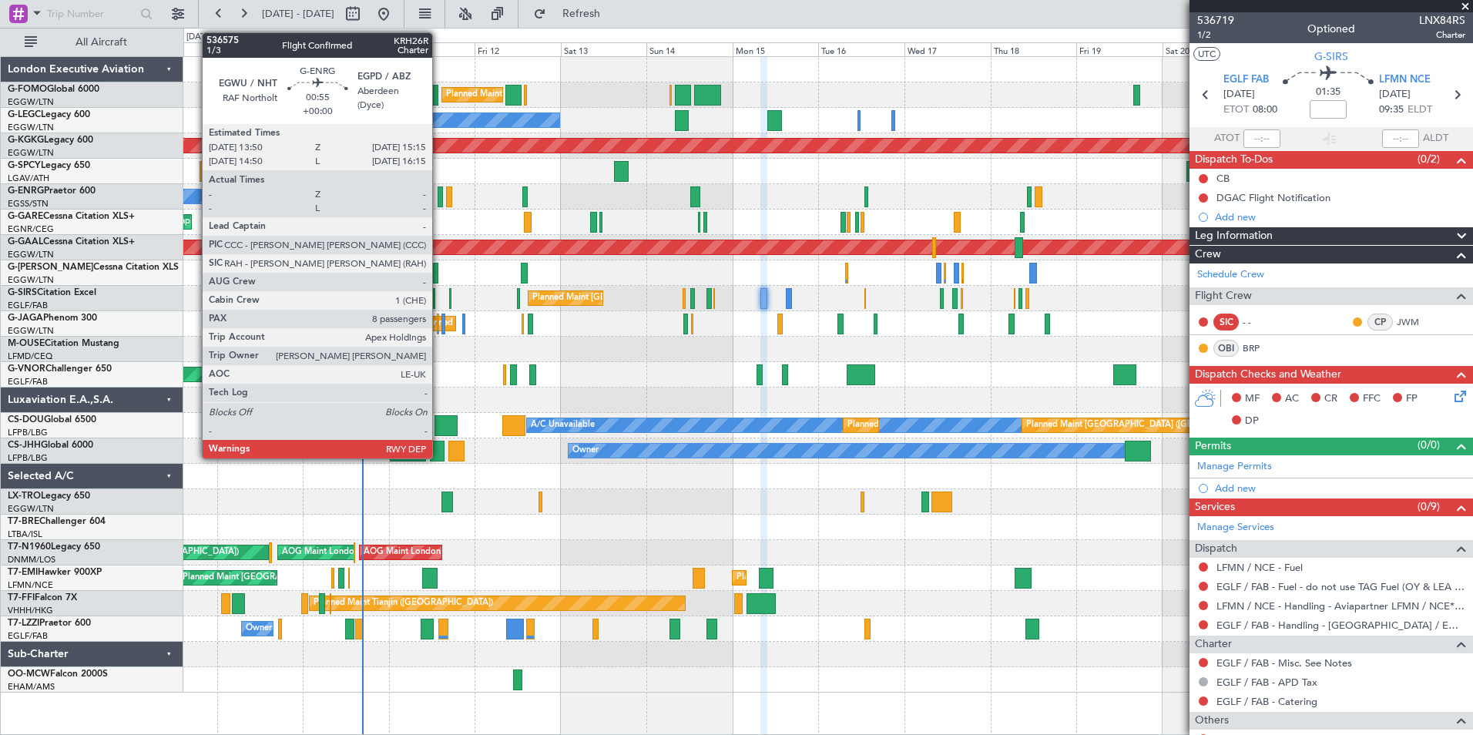
click at [439, 199] on div at bounding box center [439, 196] width 5 height 21
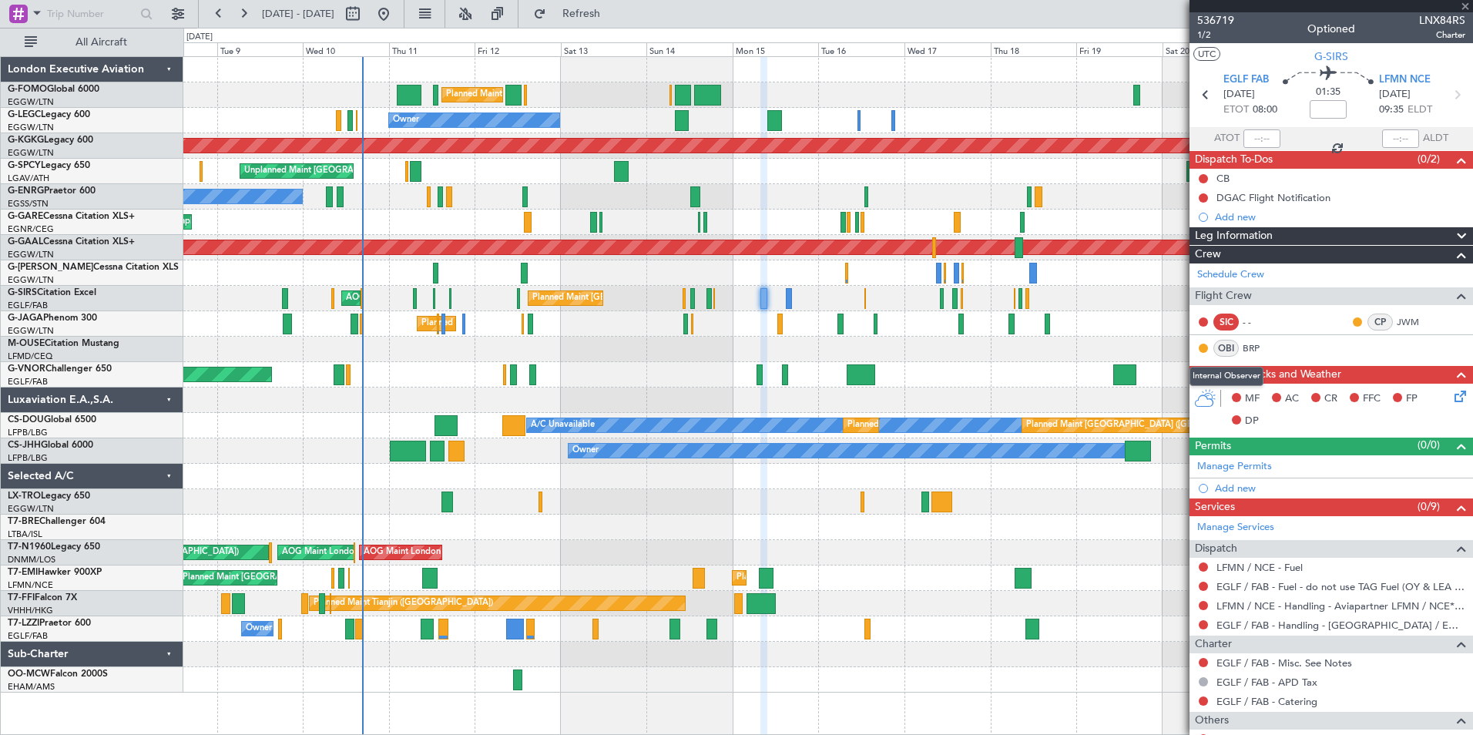
type input "8"
